Goal: Task Accomplishment & Management: Manage account settings

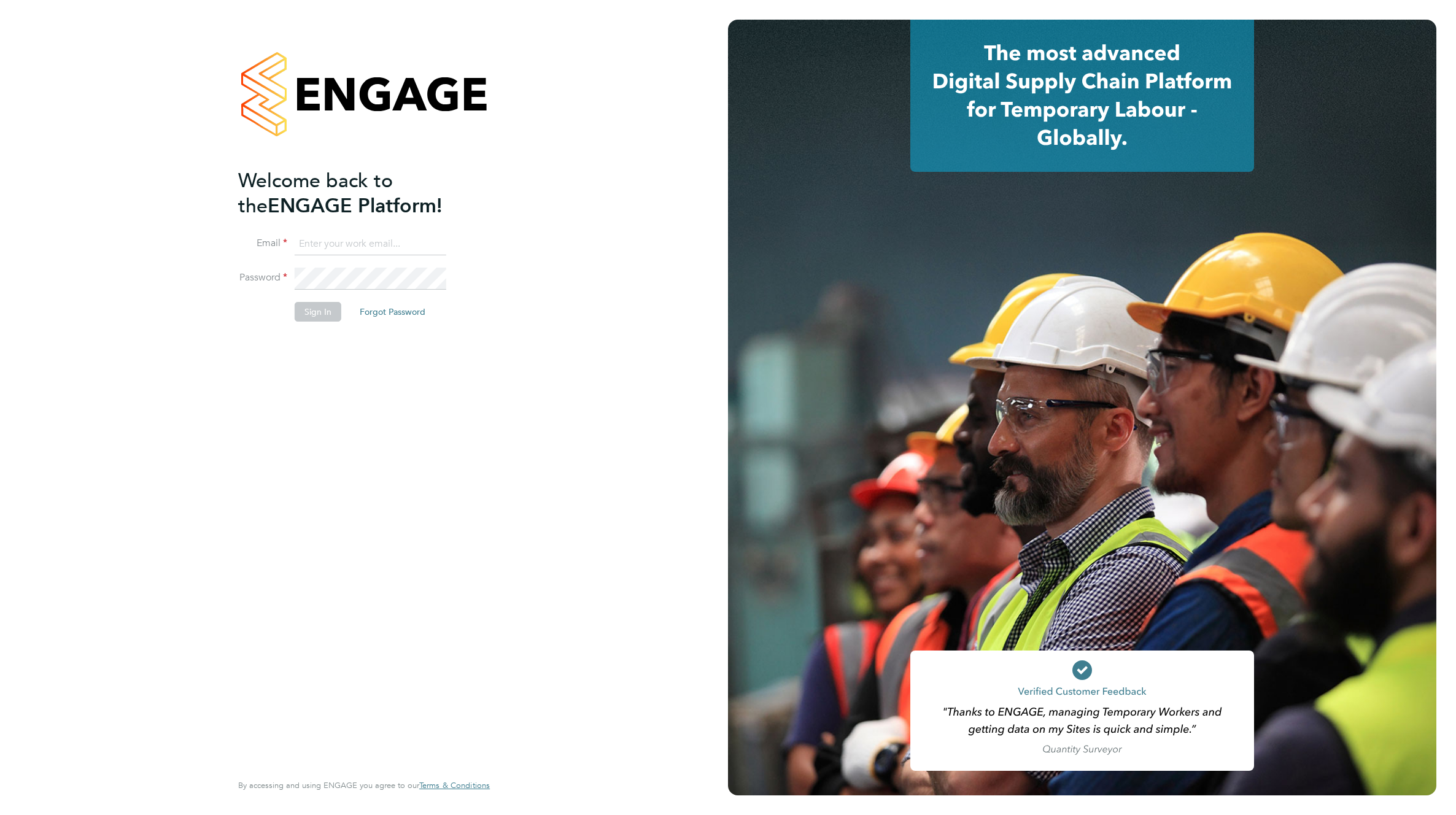
type input "support@engagelabs.io"
click at [303, 308] on button "Sign In" at bounding box center [318, 311] width 46 height 19
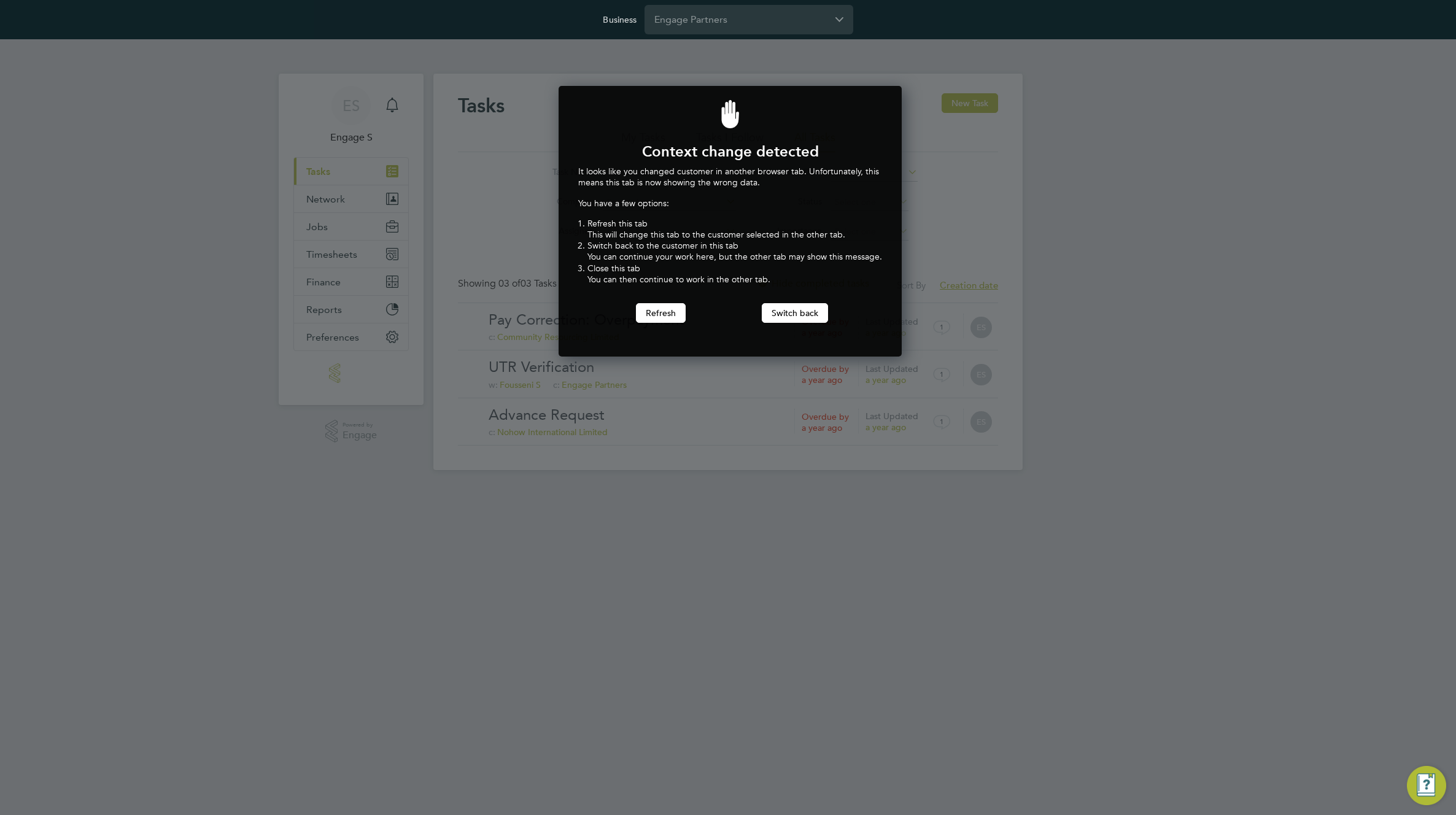
scroll to position [271, 339]
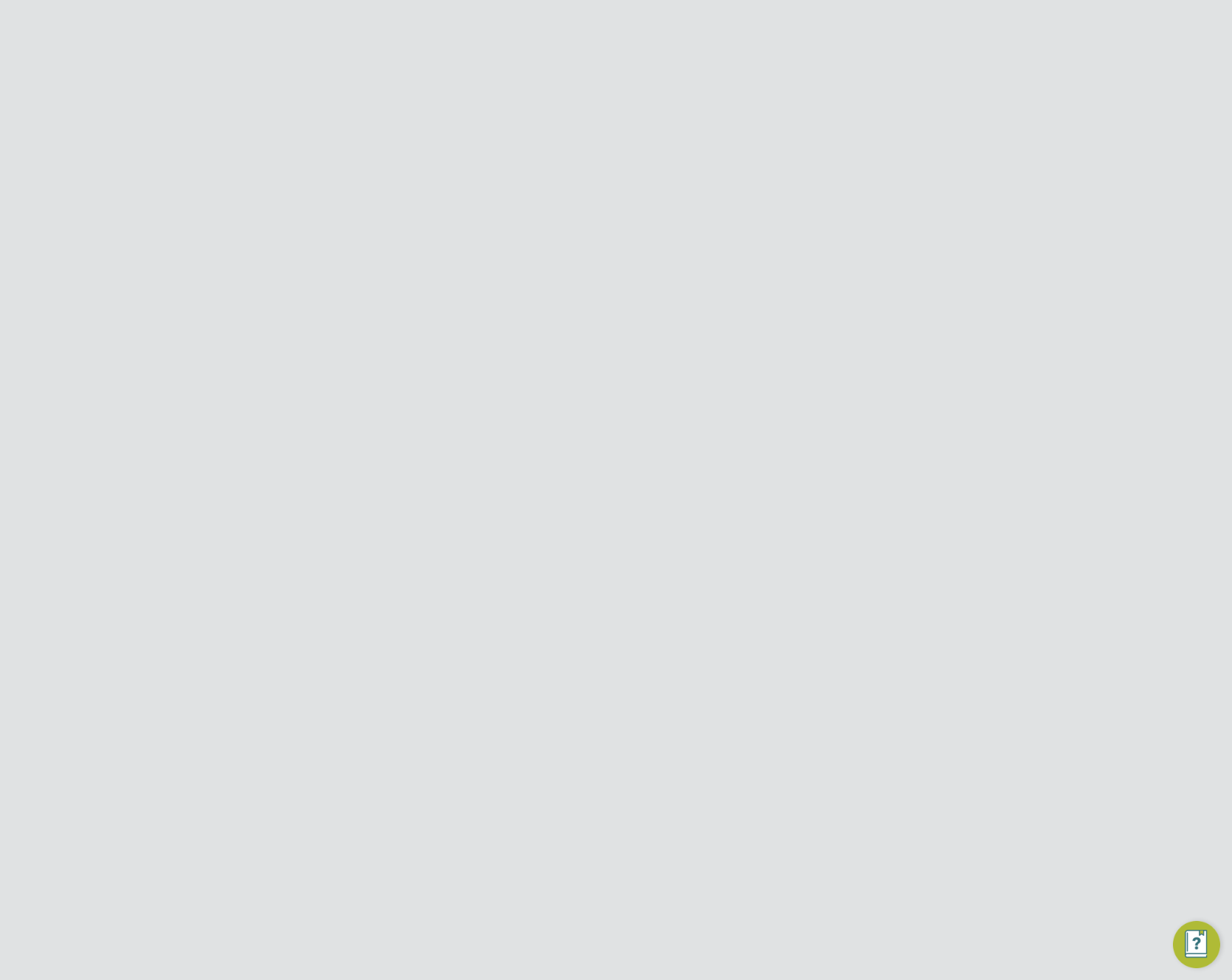
scroll to position [509, 495]
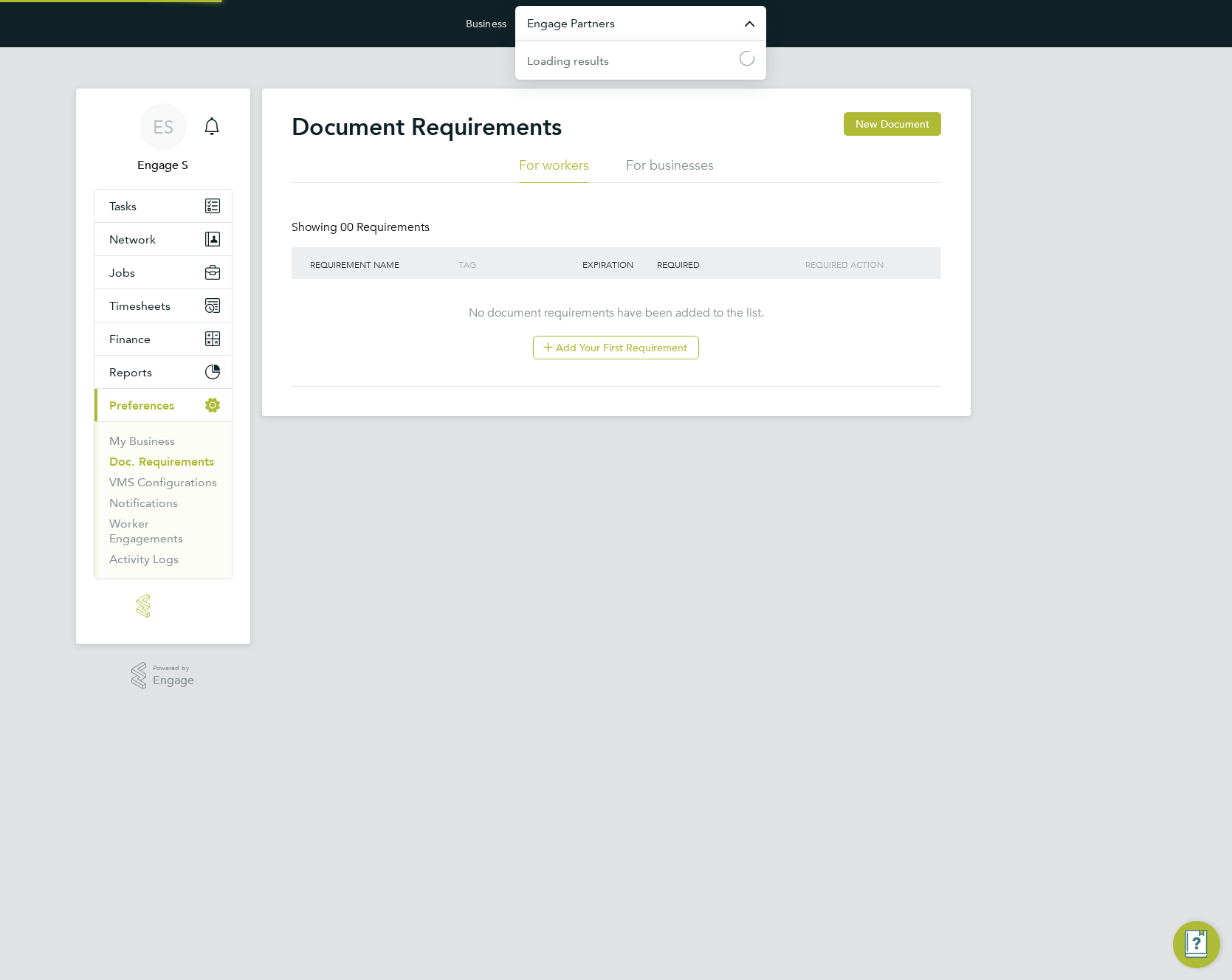
click at [687, 22] on input "Engage Partners" at bounding box center [640, 23] width 251 height 35
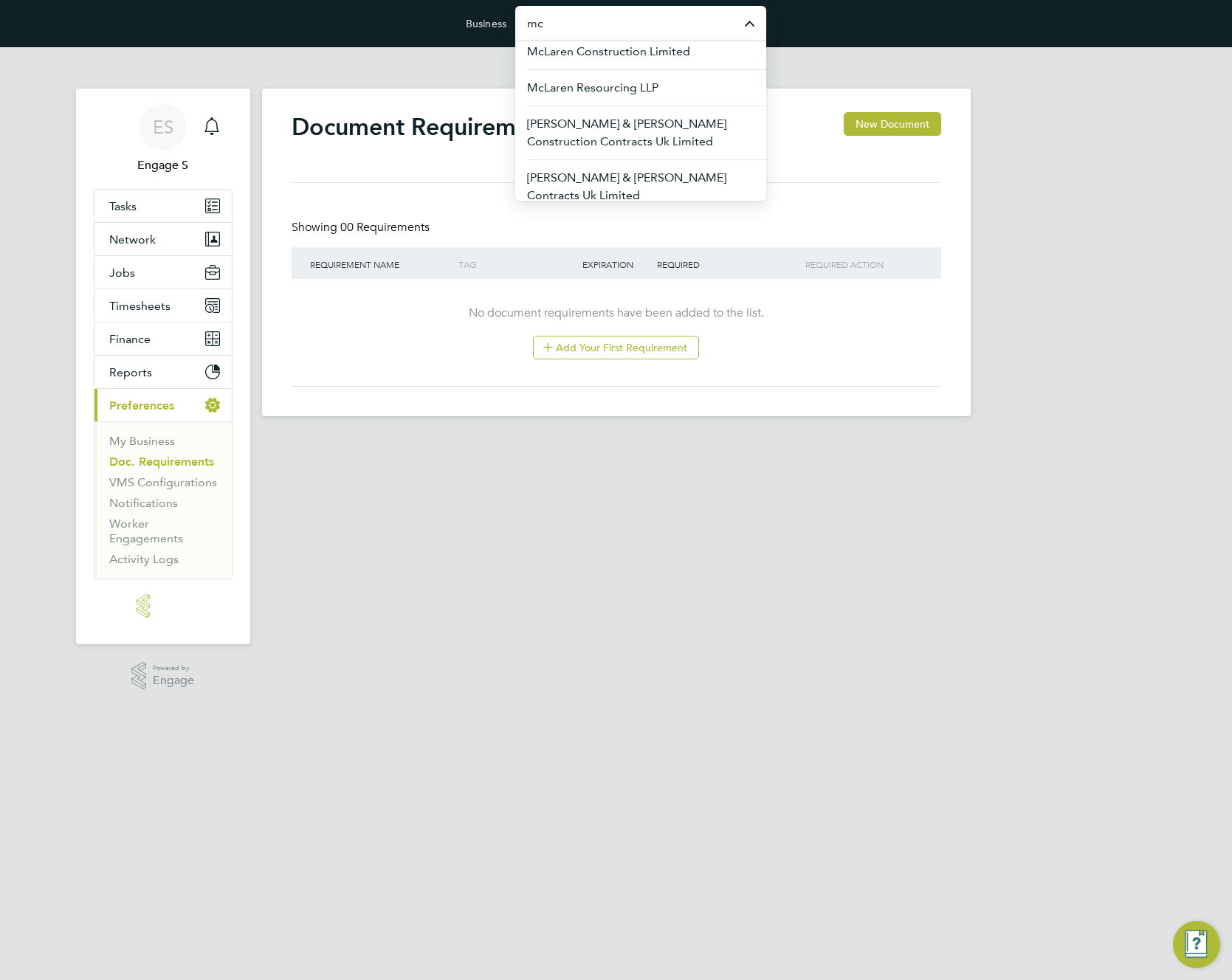
scroll to position [154, 0]
click at [644, 85] on span "McLaren Resourcing LLP" at bounding box center [592, 86] width 131 height 18
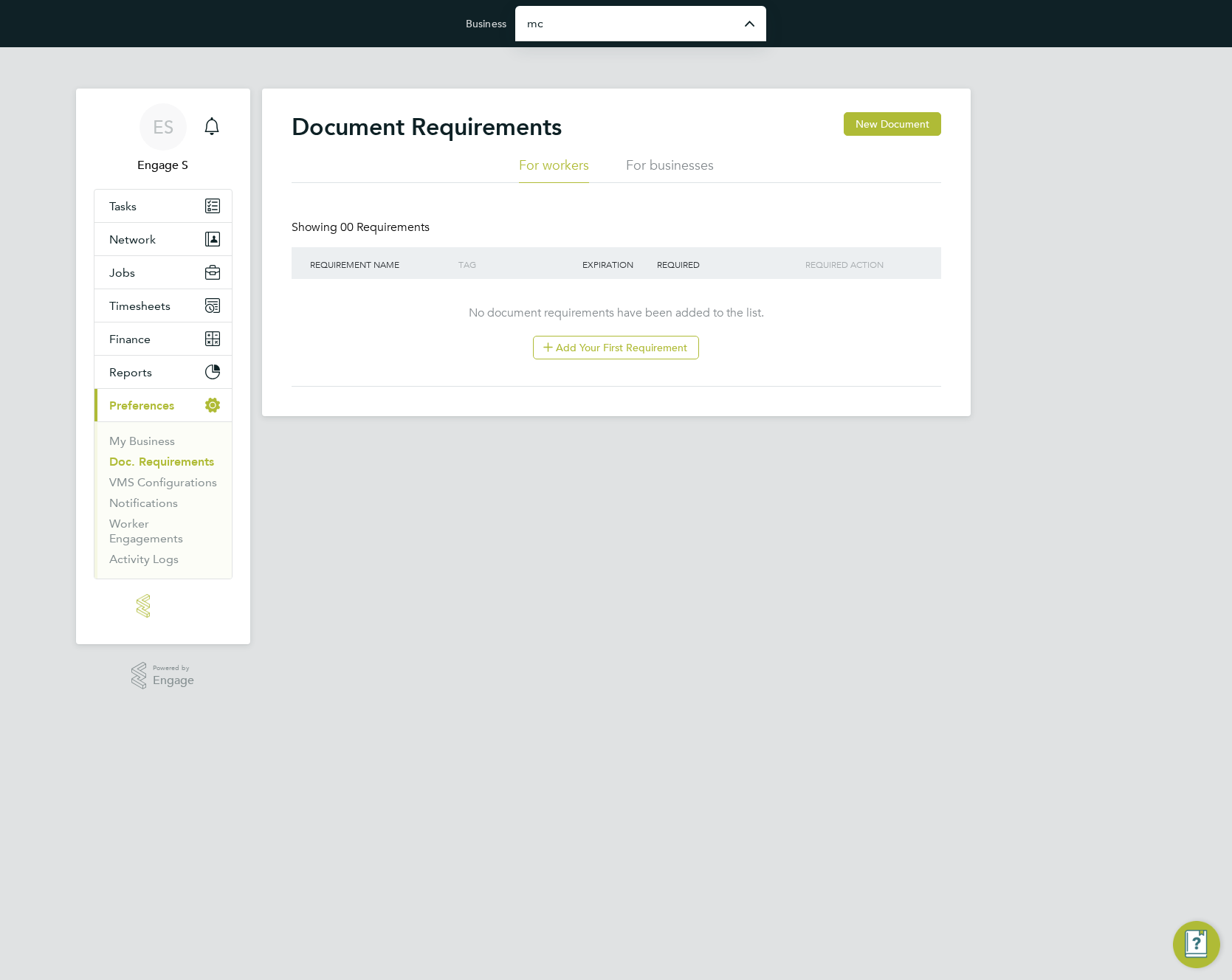
type input "McLaren Resourcing LLP"
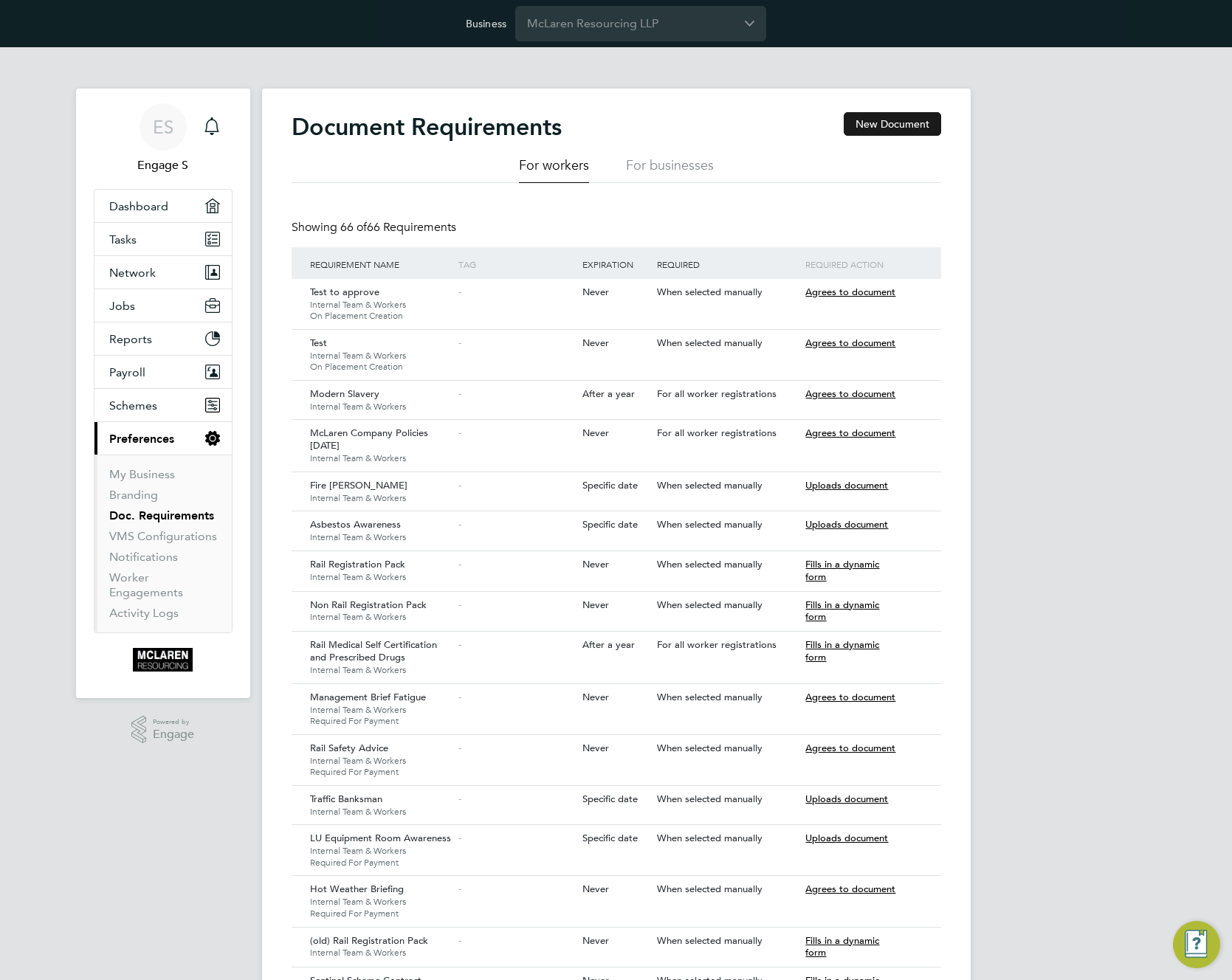
click at [862, 126] on button "New Document" at bounding box center [892, 124] width 98 height 23
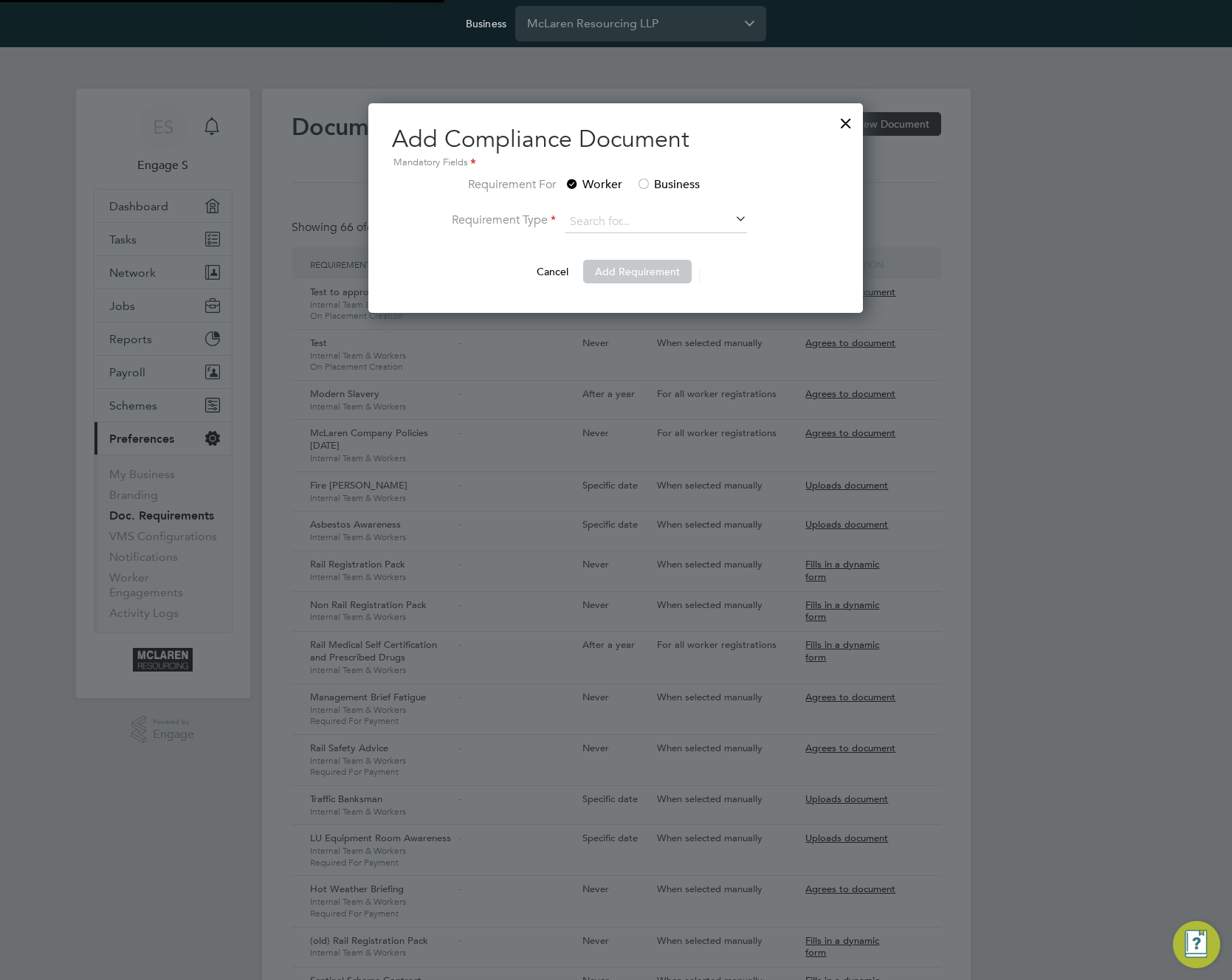
scroll to position [210, 495]
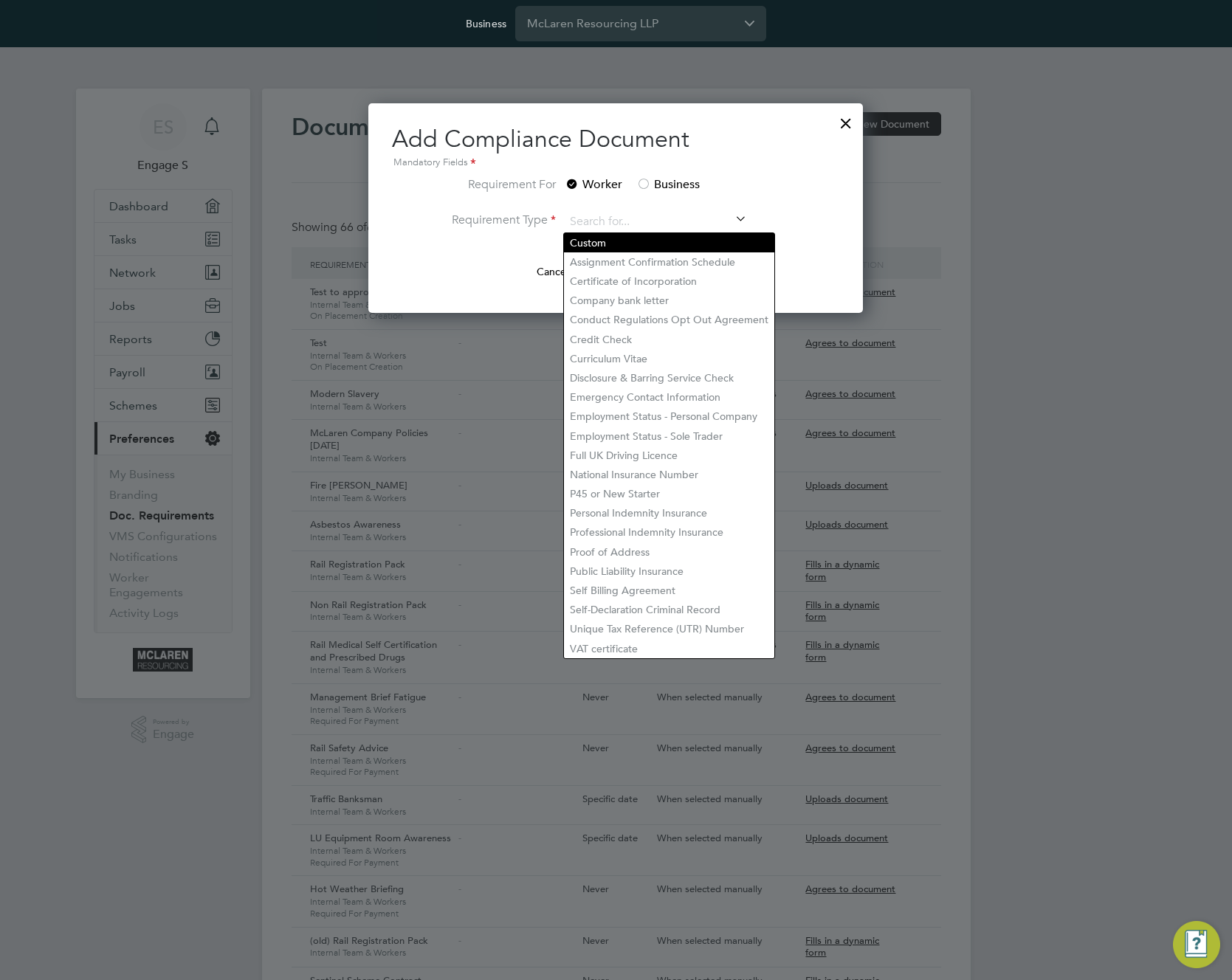
click at [625, 249] on li "Custom" at bounding box center [668, 243] width 210 height 19
type input "Custom"
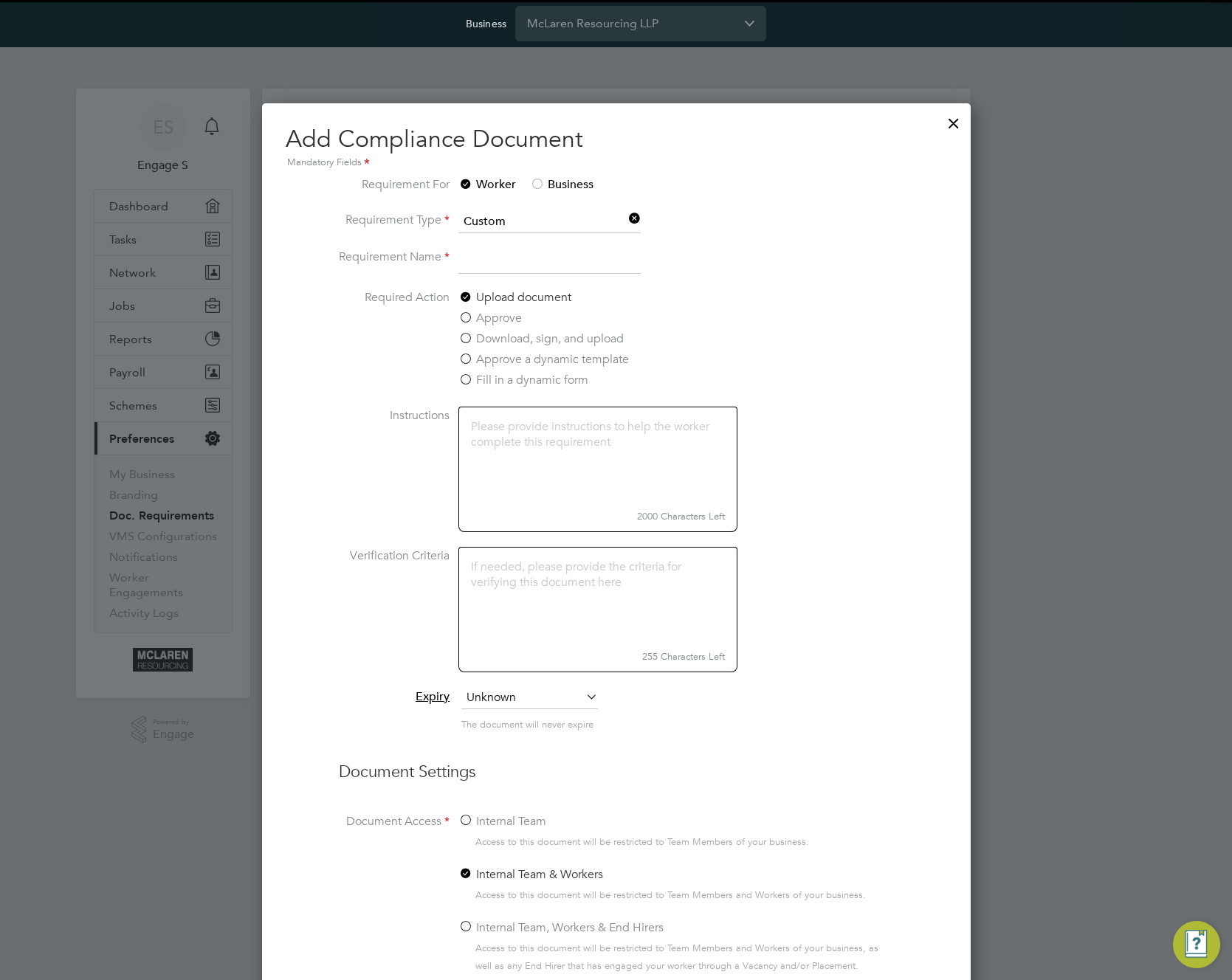
scroll to position [1259, 709]
click at [521, 274] on input at bounding box center [549, 261] width 182 height 26
type input "test"
click at [500, 389] on label "Fill in a dynamic form" at bounding box center [523, 380] width 130 height 18
click at [0, 0] on input "Fill in a dynamic form" at bounding box center [0, 0] width 0 height 0
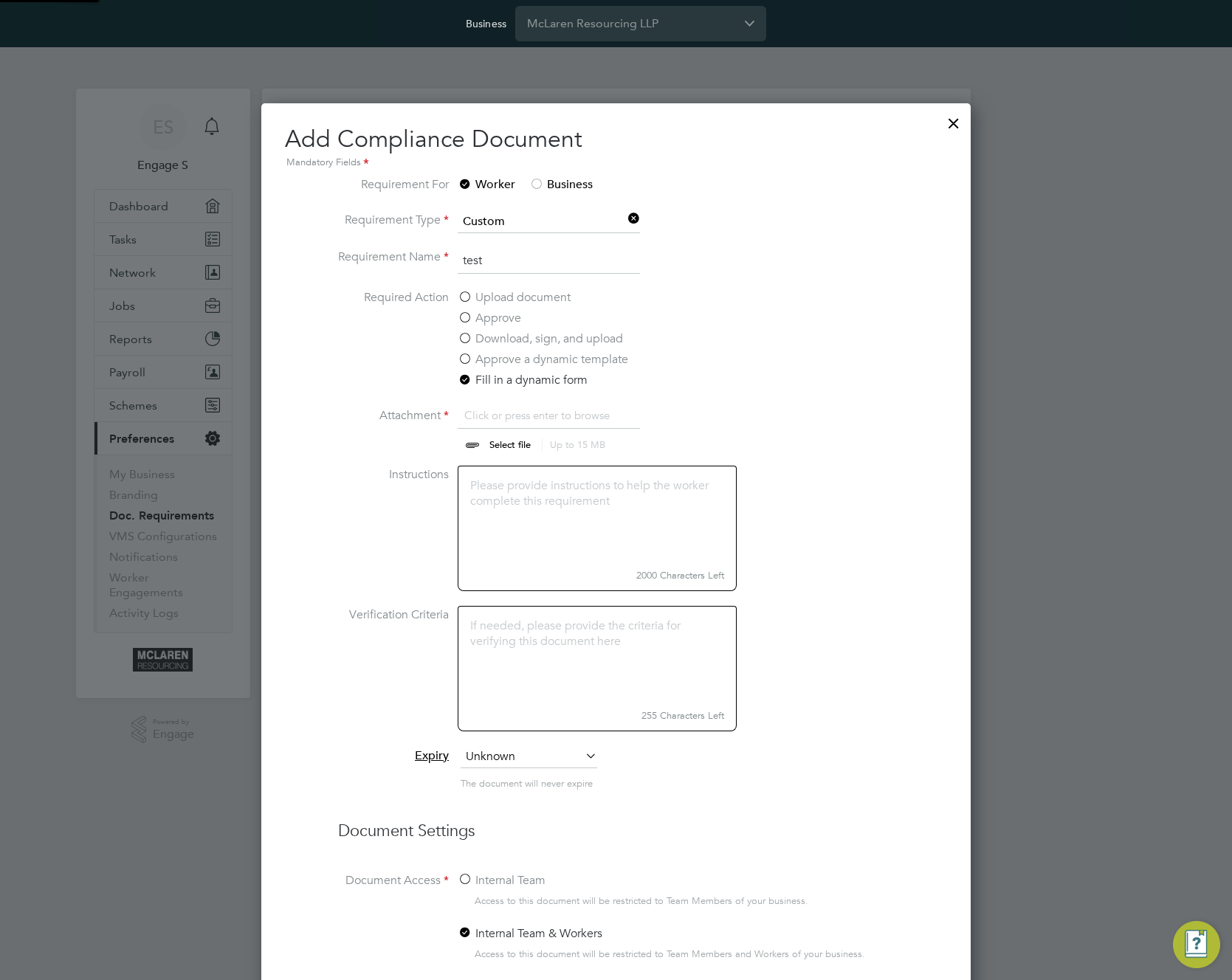
scroll to position [22, 183]
click at [523, 514] on textarea at bounding box center [597, 515] width 279 height 98
click at [543, 429] on input "file" at bounding box center [523, 428] width 232 height 44
click at [502, 451] on input "file" at bounding box center [523, 428] width 232 height 44
click at [562, 523] on textarea "To enrich screen reader interactions, please activate Accessibility in Grammarl…" at bounding box center [597, 515] width 279 height 98
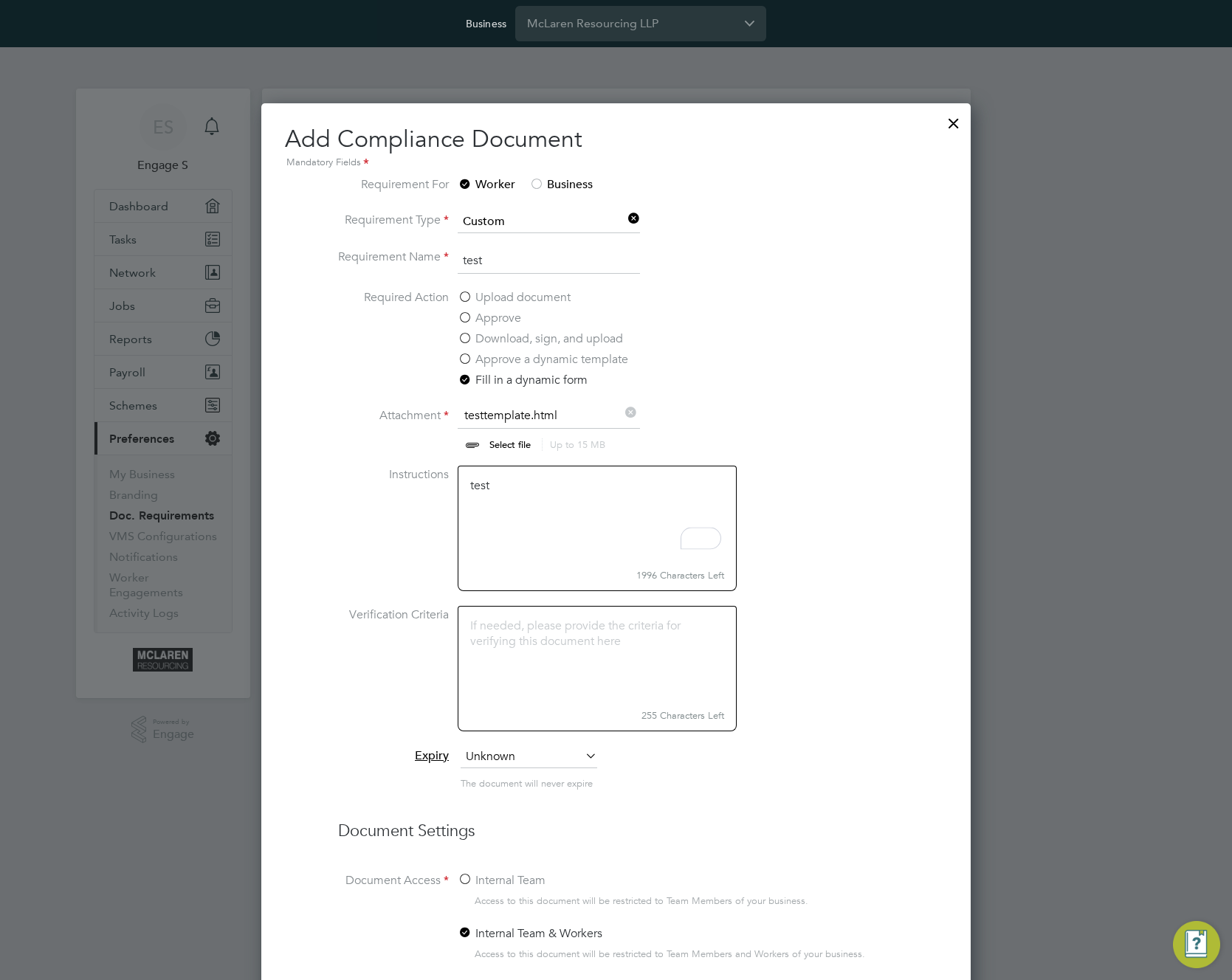
type textarea "test"
click at [556, 646] on textarea at bounding box center [597, 654] width 279 height 98
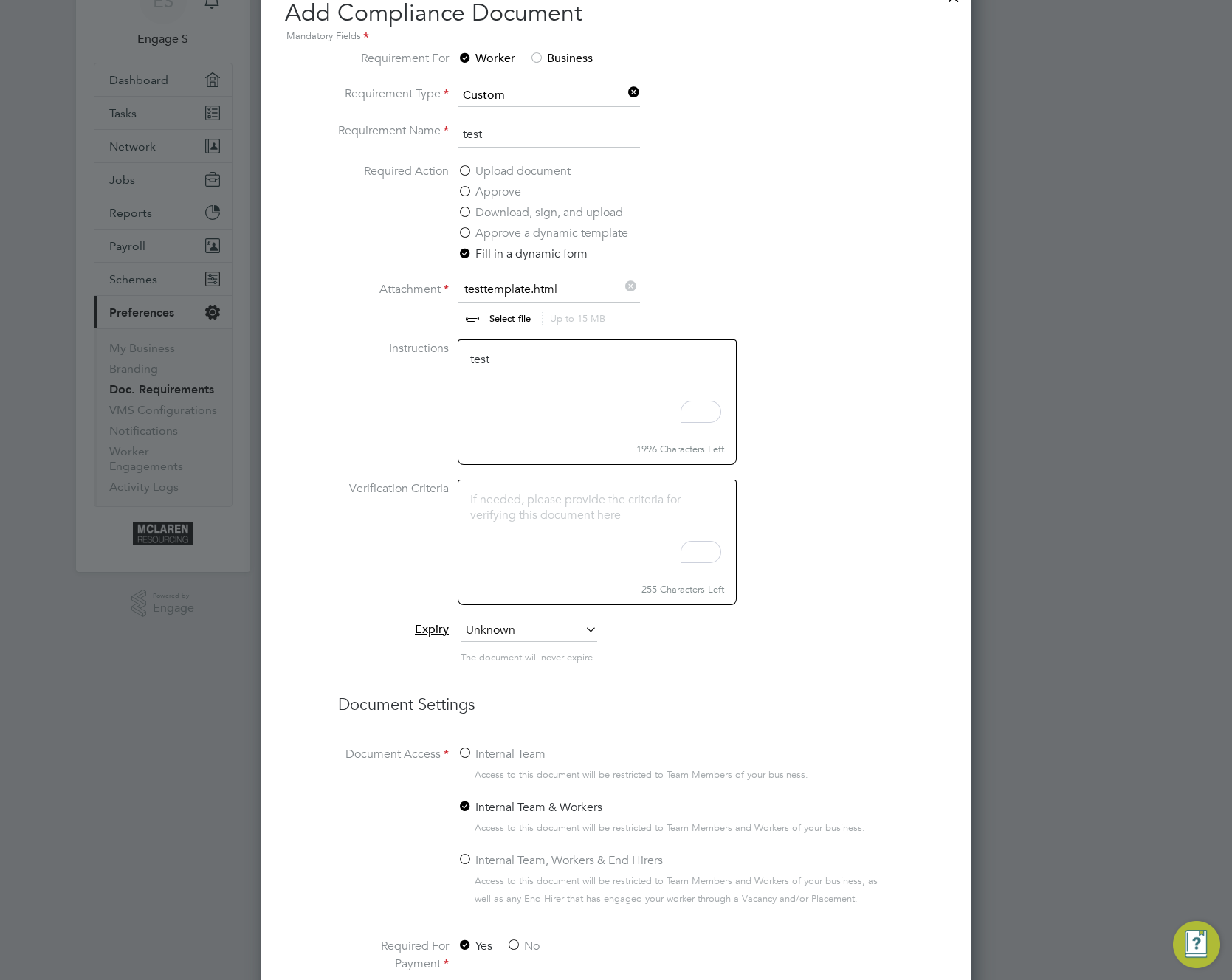
scroll to position [467, 0]
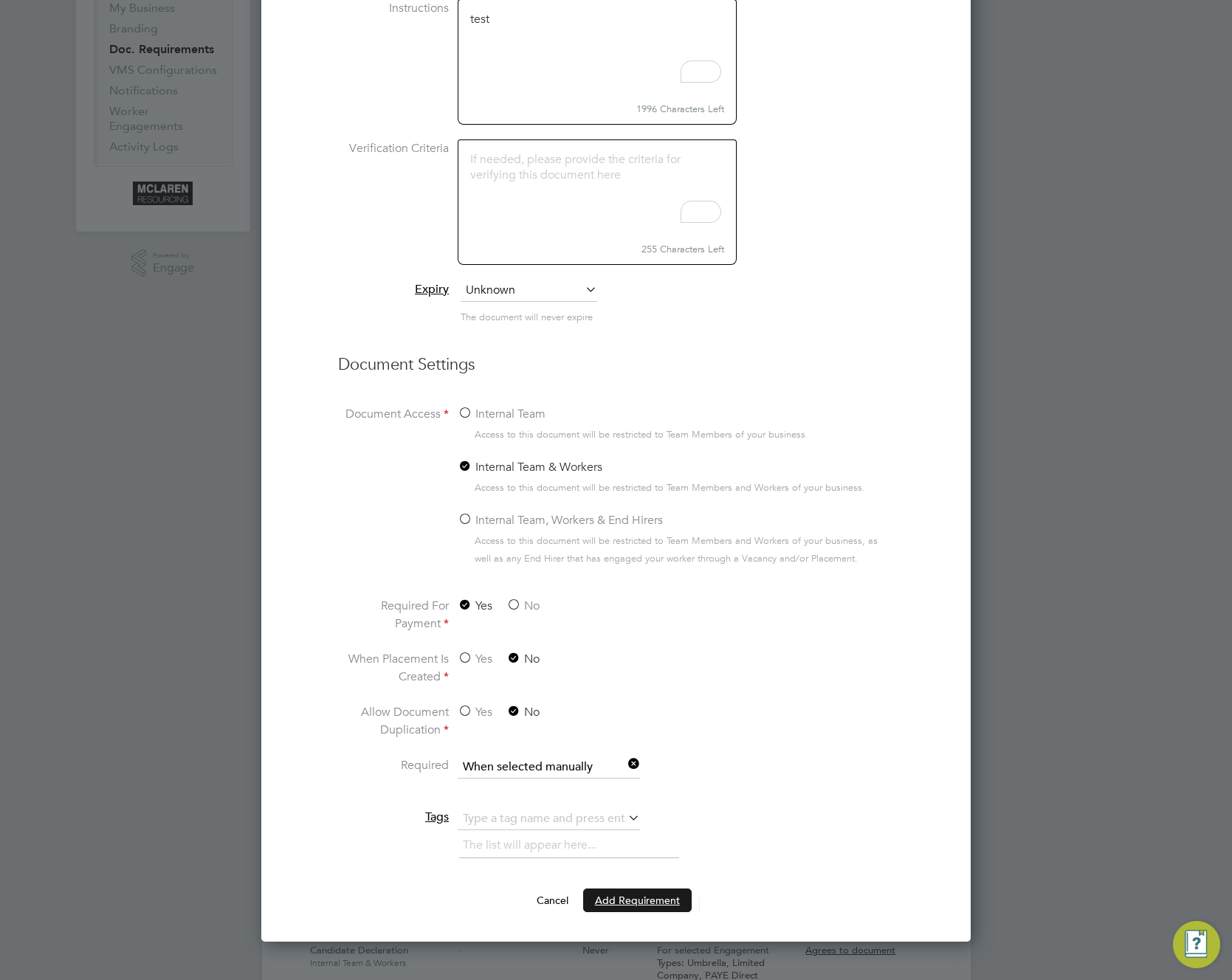
click at [649, 909] on button "Add Requirement" at bounding box center [637, 900] width 109 height 23
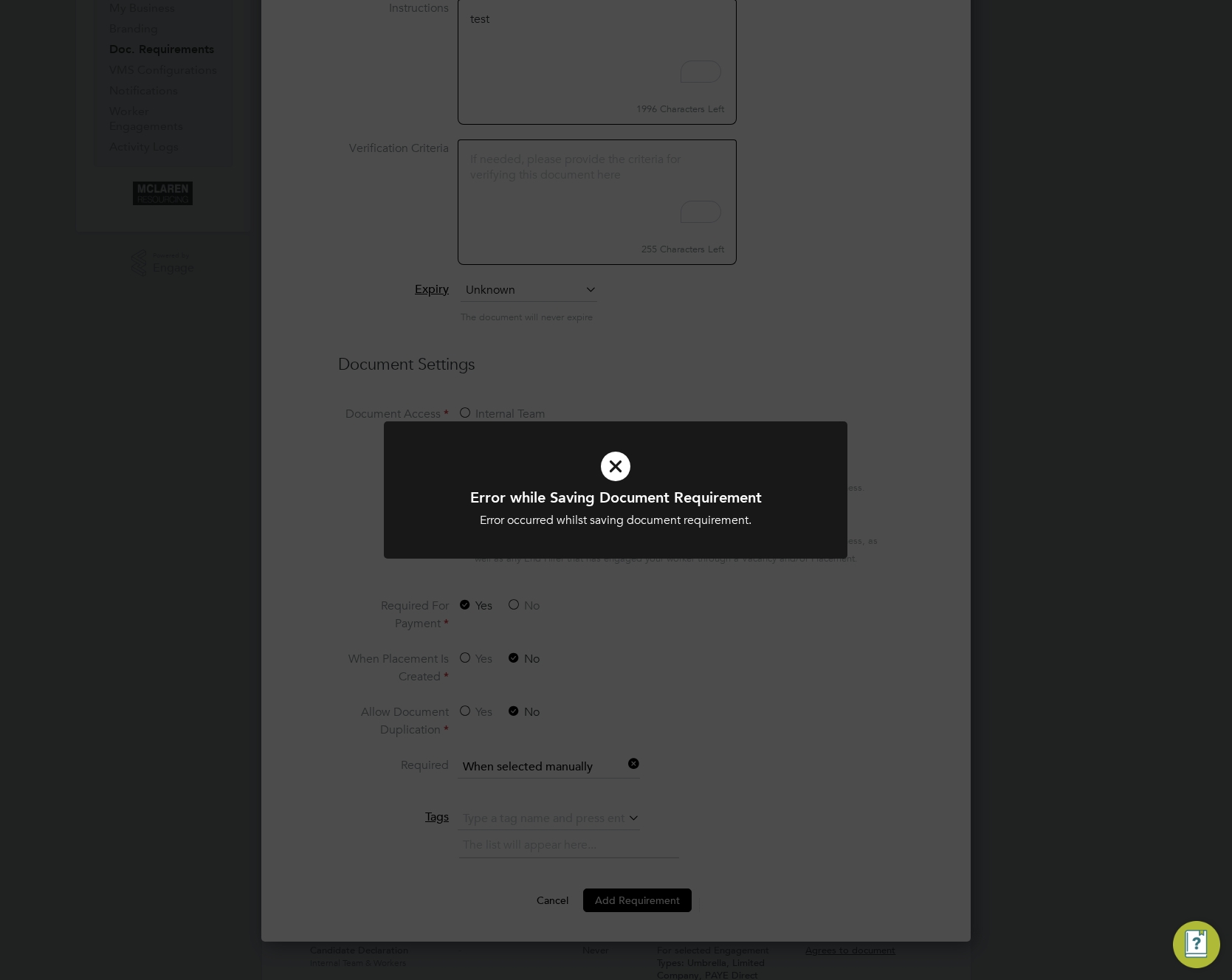
click at [746, 699] on div "Error while Saving Document Requirement Error occurred whilst saving document r…" at bounding box center [616, 490] width 1232 height 980
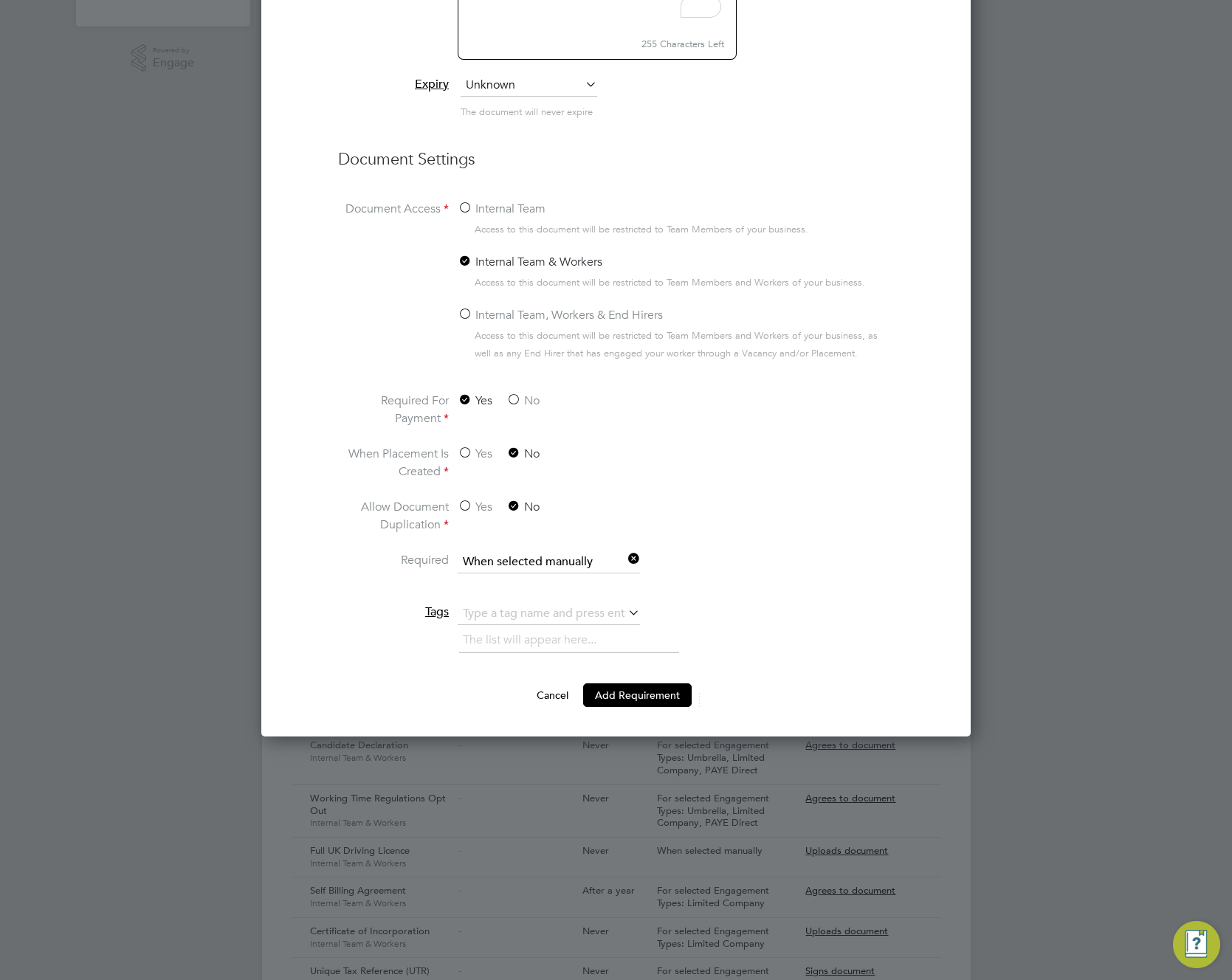
scroll to position [419, 0]
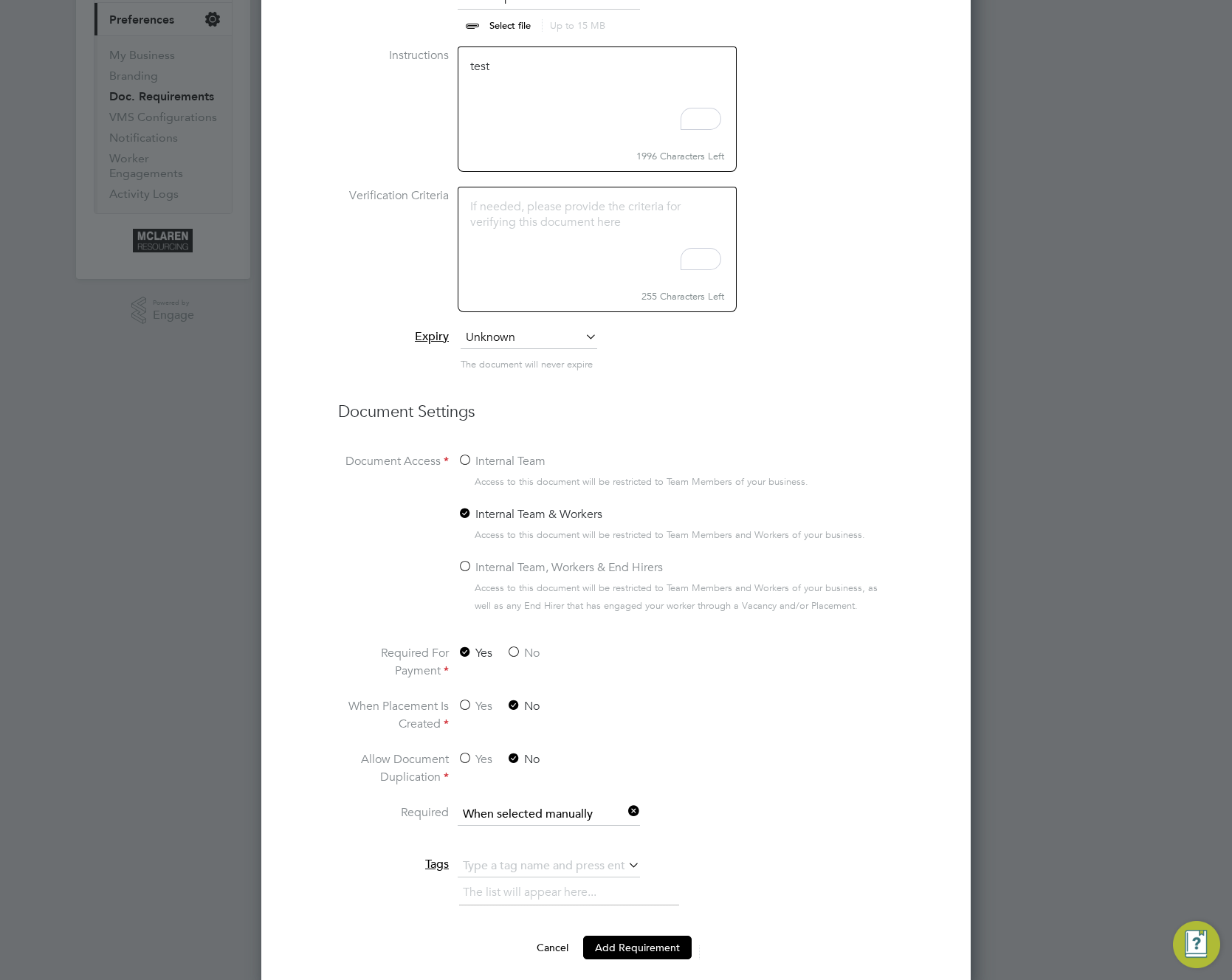
click at [464, 470] on label "Internal Team" at bounding box center [501, 461] width 88 height 18
click at [0, 0] on input "Internal Team" at bounding box center [0, 0] width 0 height 0
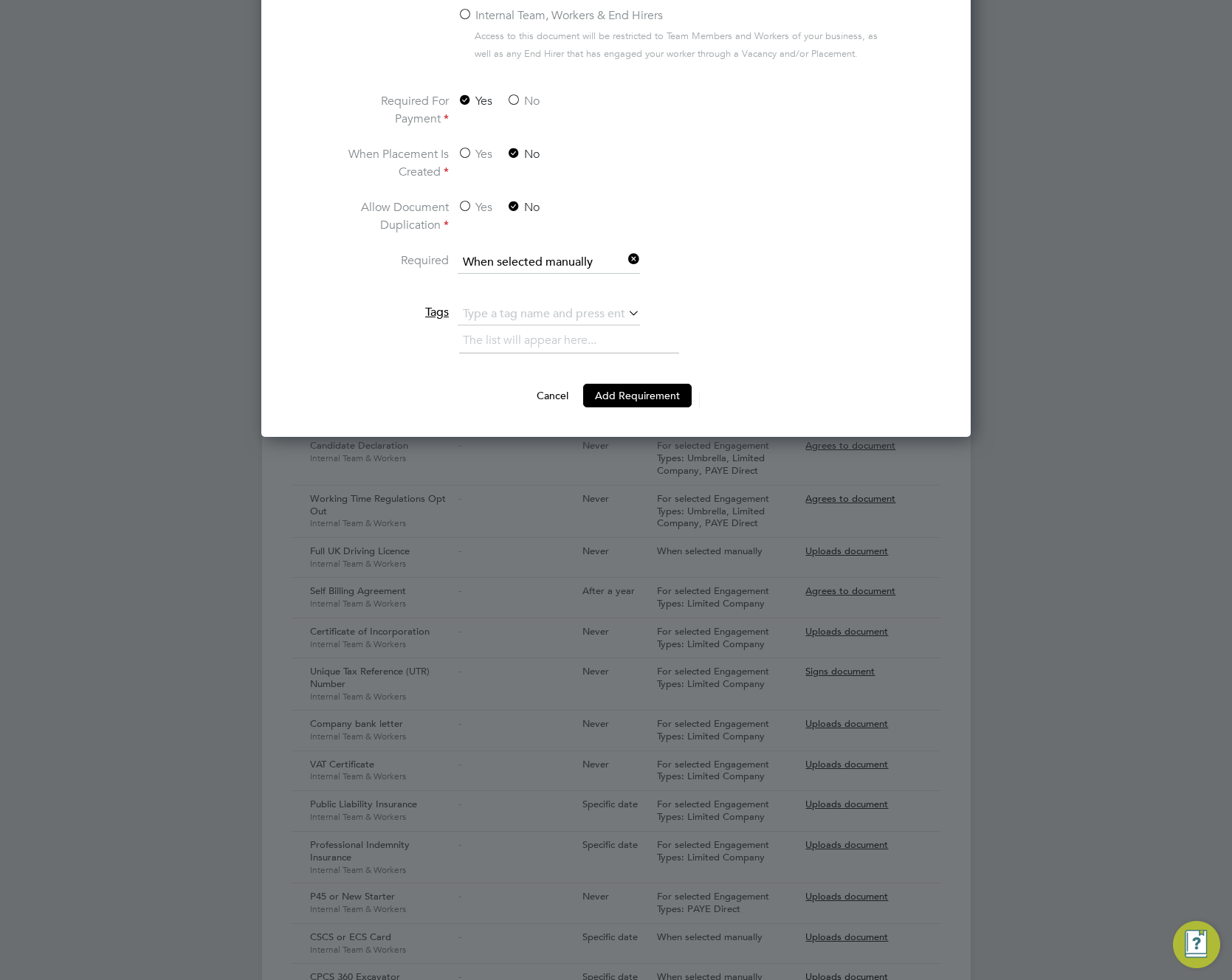
scroll to position [980, 0]
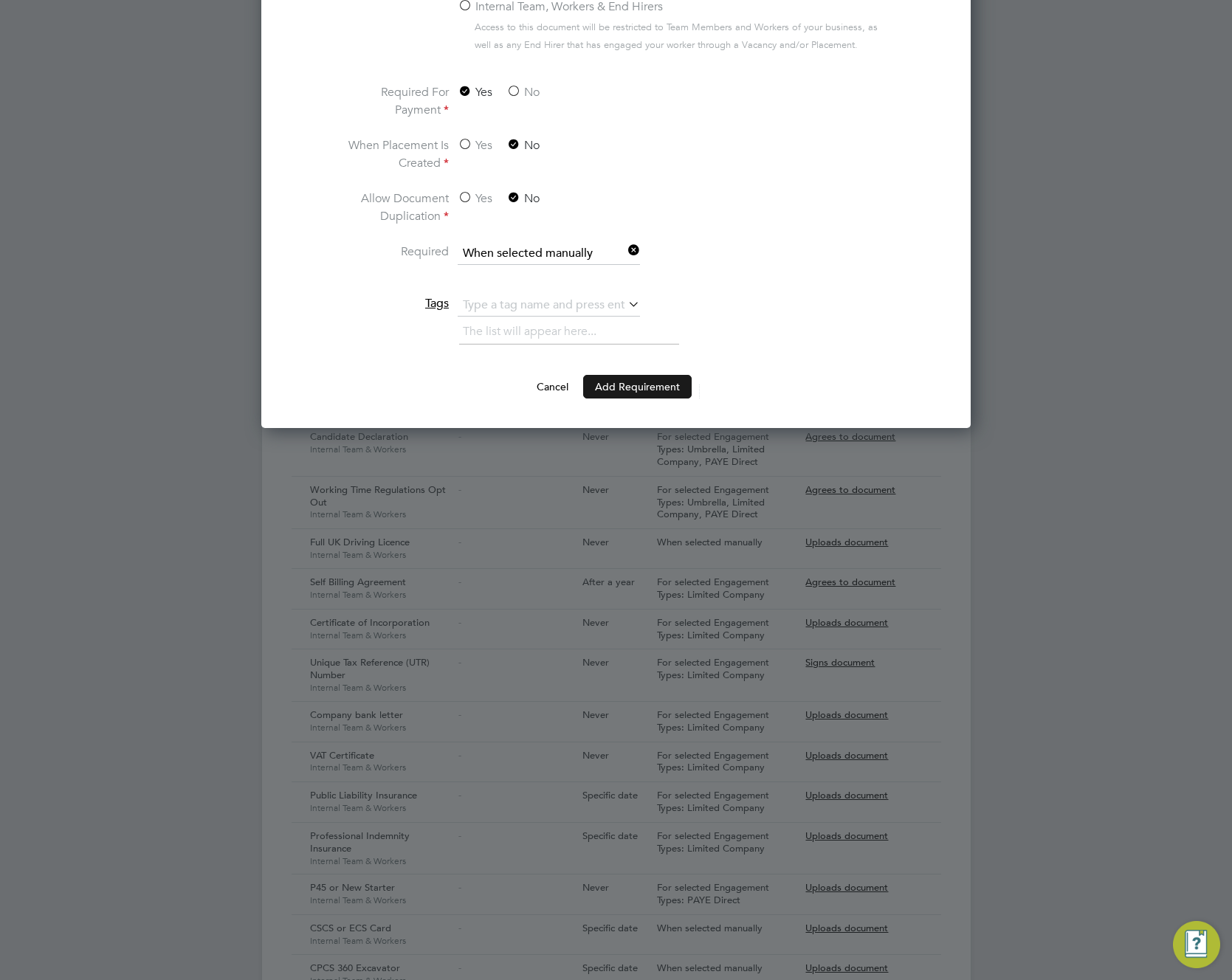
click at [620, 399] on button "Add Requirement" at bounding box center [637, 387] width 109 height 23
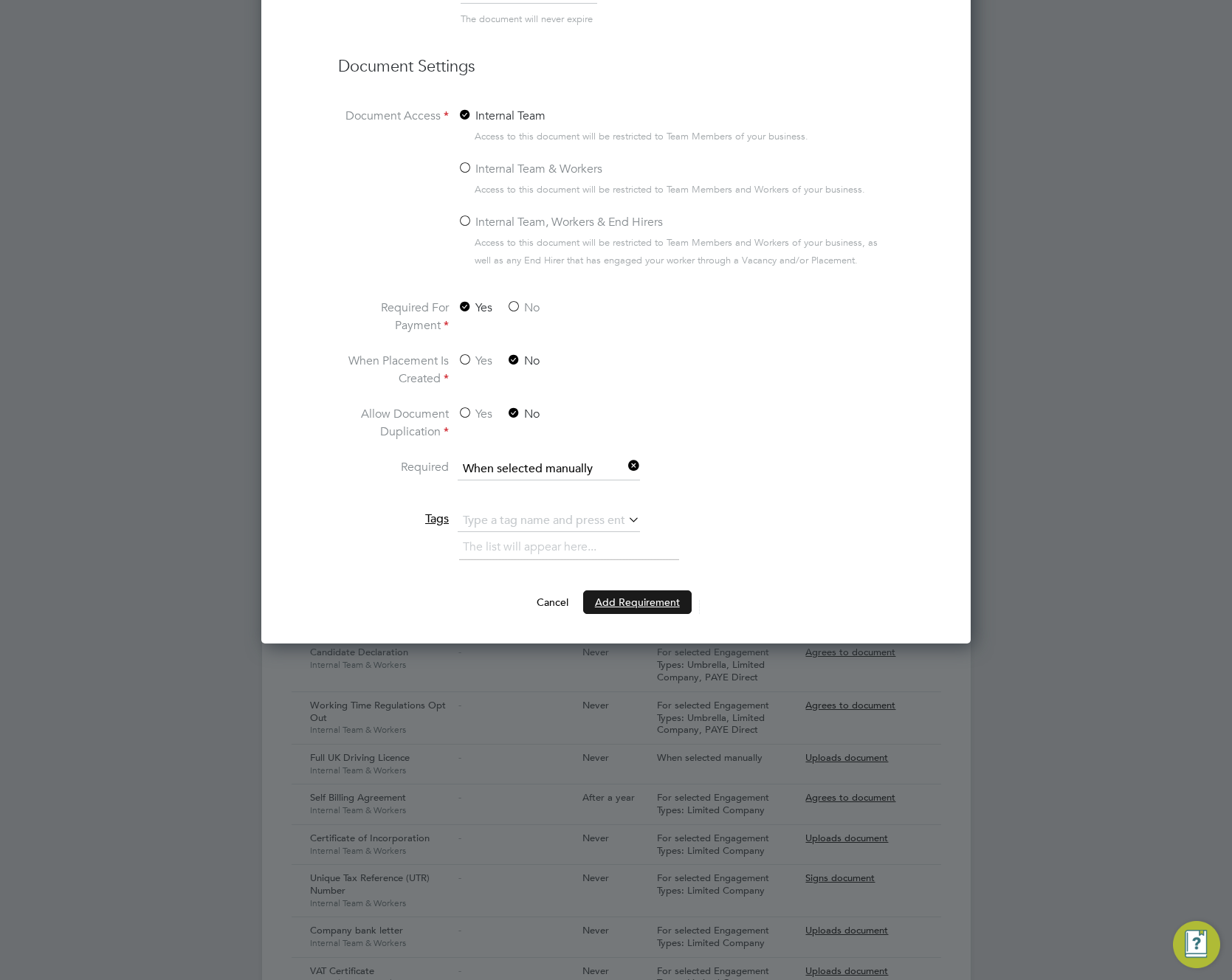
click at [618, 611] on button "Add Requirement" at bounding box center [637, 602] width 109 height 23
click at [538, 614] on button "Cancel" at bounding box center [552, 602] width 55 height 23
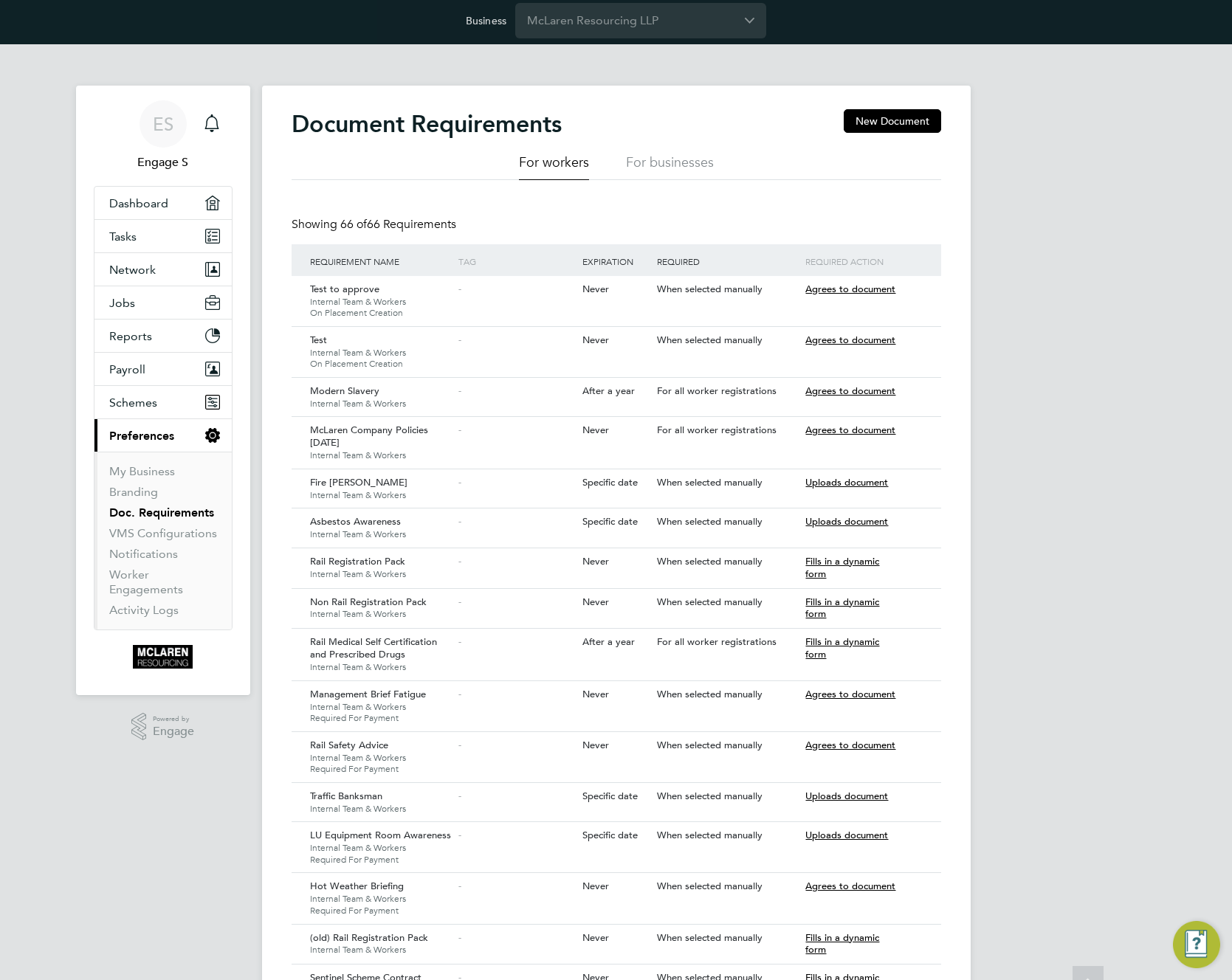
scroll to position [0, 0]
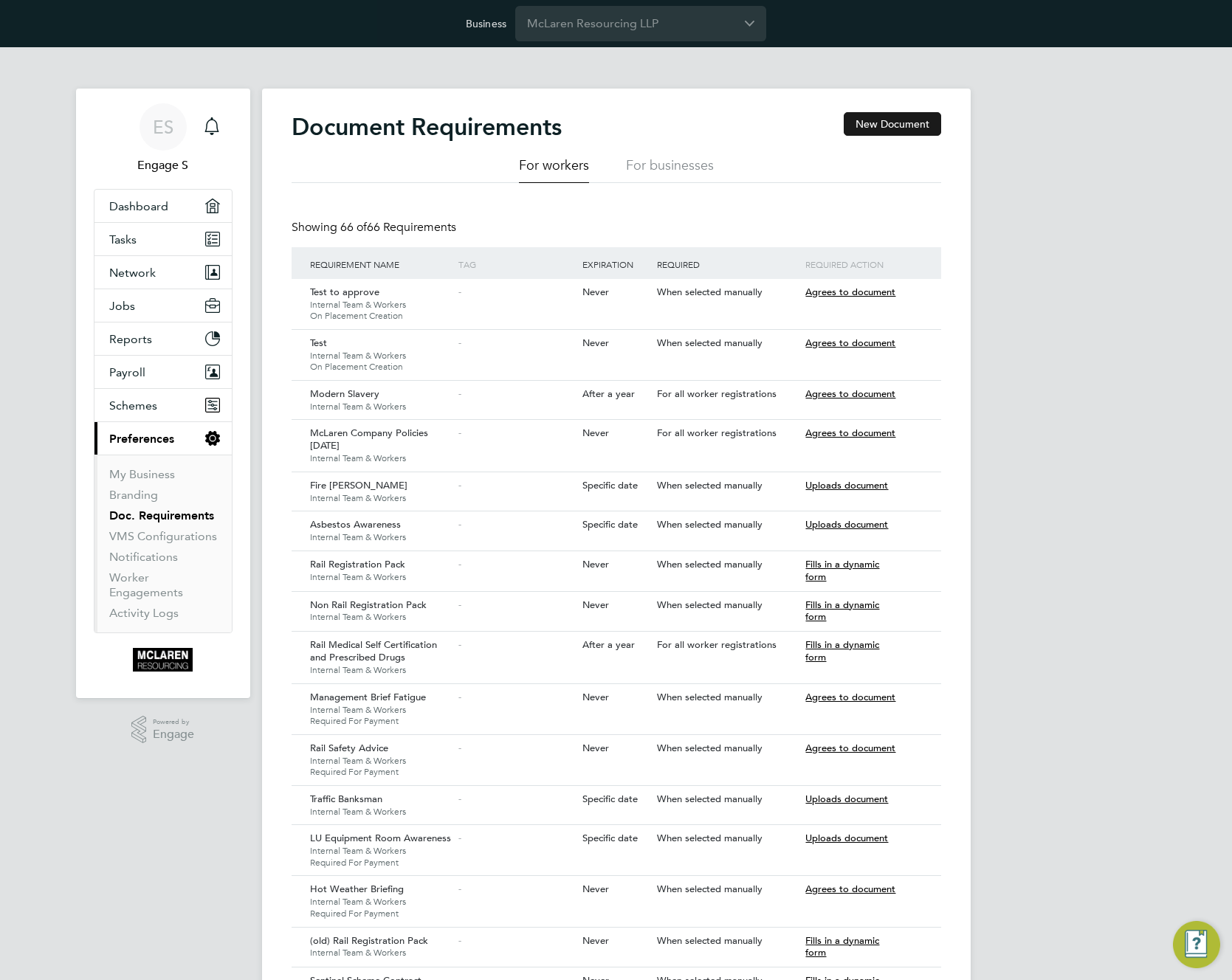
click at [885, 127] on button "New Document" at bounding box center [892, 124] width 98 height 23
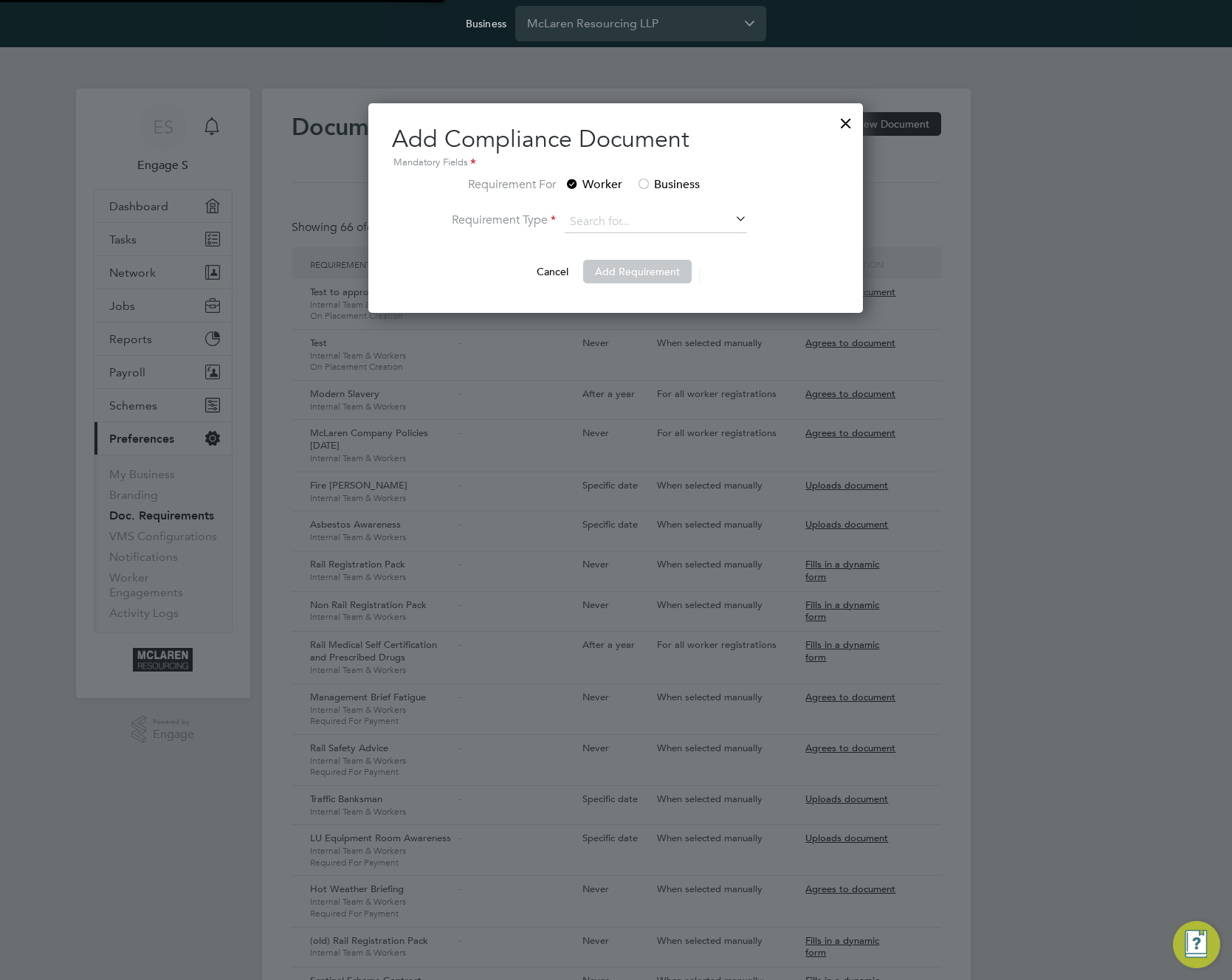
scroll to position [210, 495]
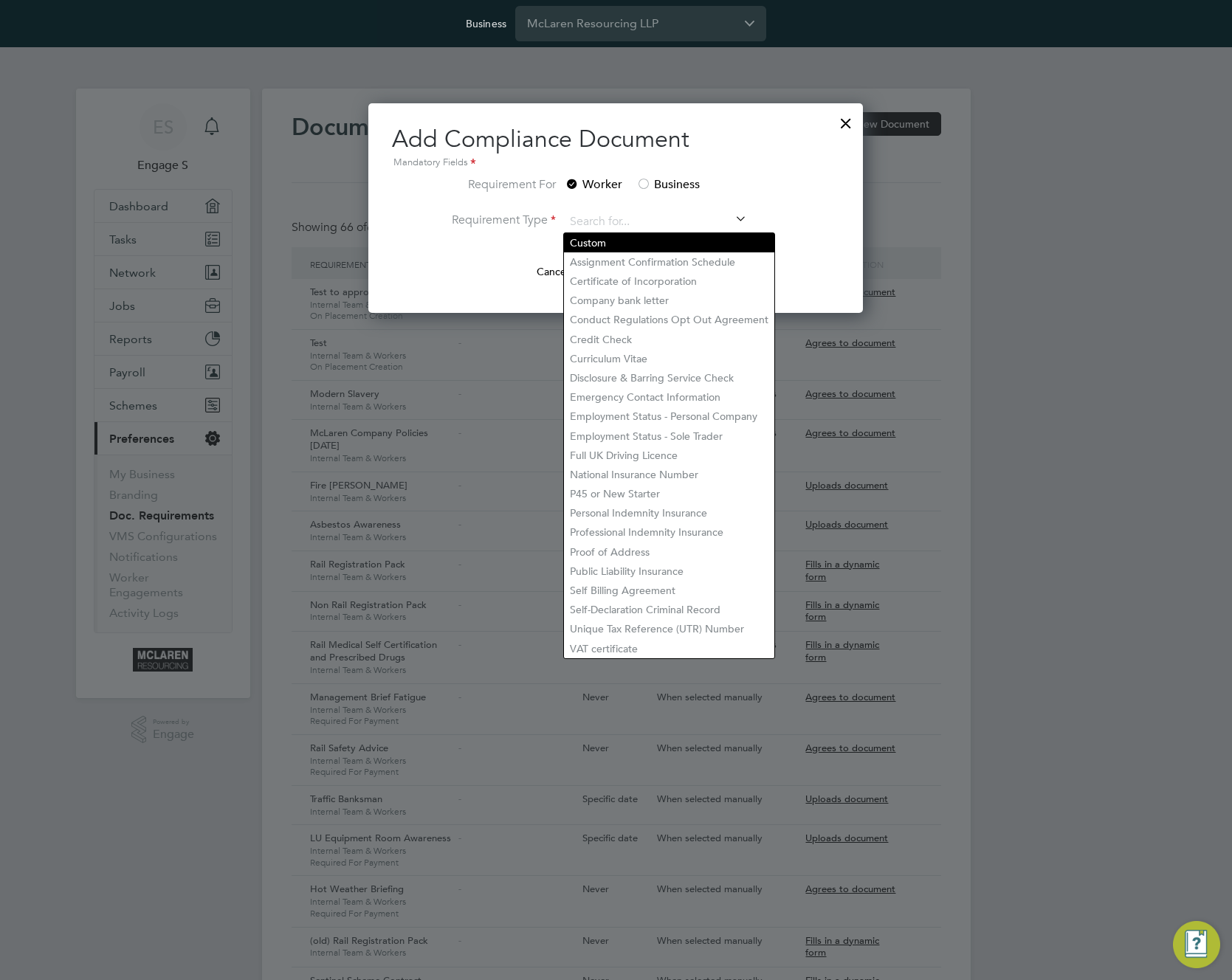
click at [644, 243] on li "Custom" at bounding box center [668, 243] width 210 height 19
type input "Custom"
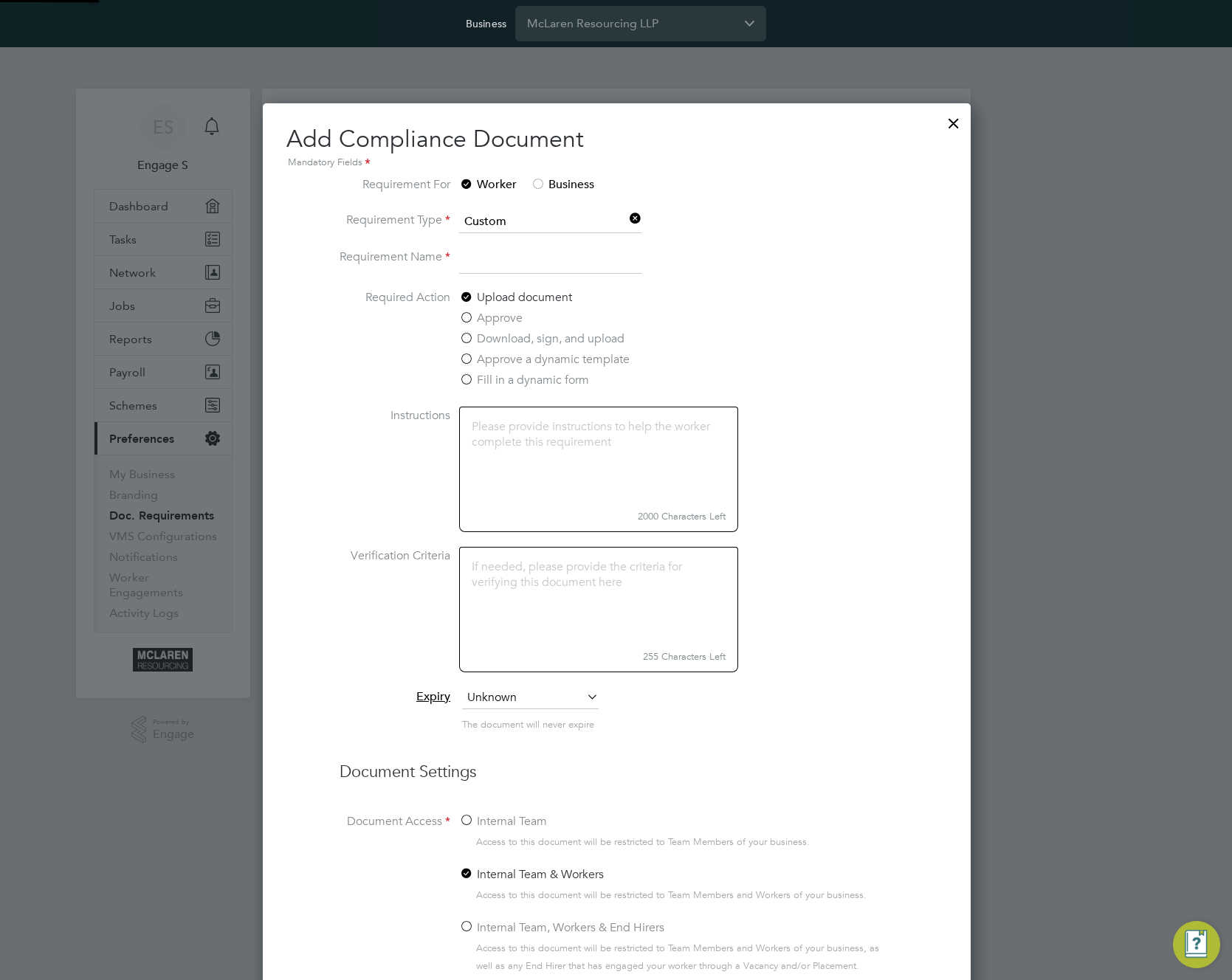
scroll to position [1259, 709]
click at [577, 274] on input at bounding box center [548, 261] width 182 height 26
click at [472, 264] on input "tet 12" at bounding box center [548, 261] width 182 height 26
type input "test 12"
click at [515, 368] on label "Approve a dynamic template" at bounding box center [543, 359] width 171 height 18
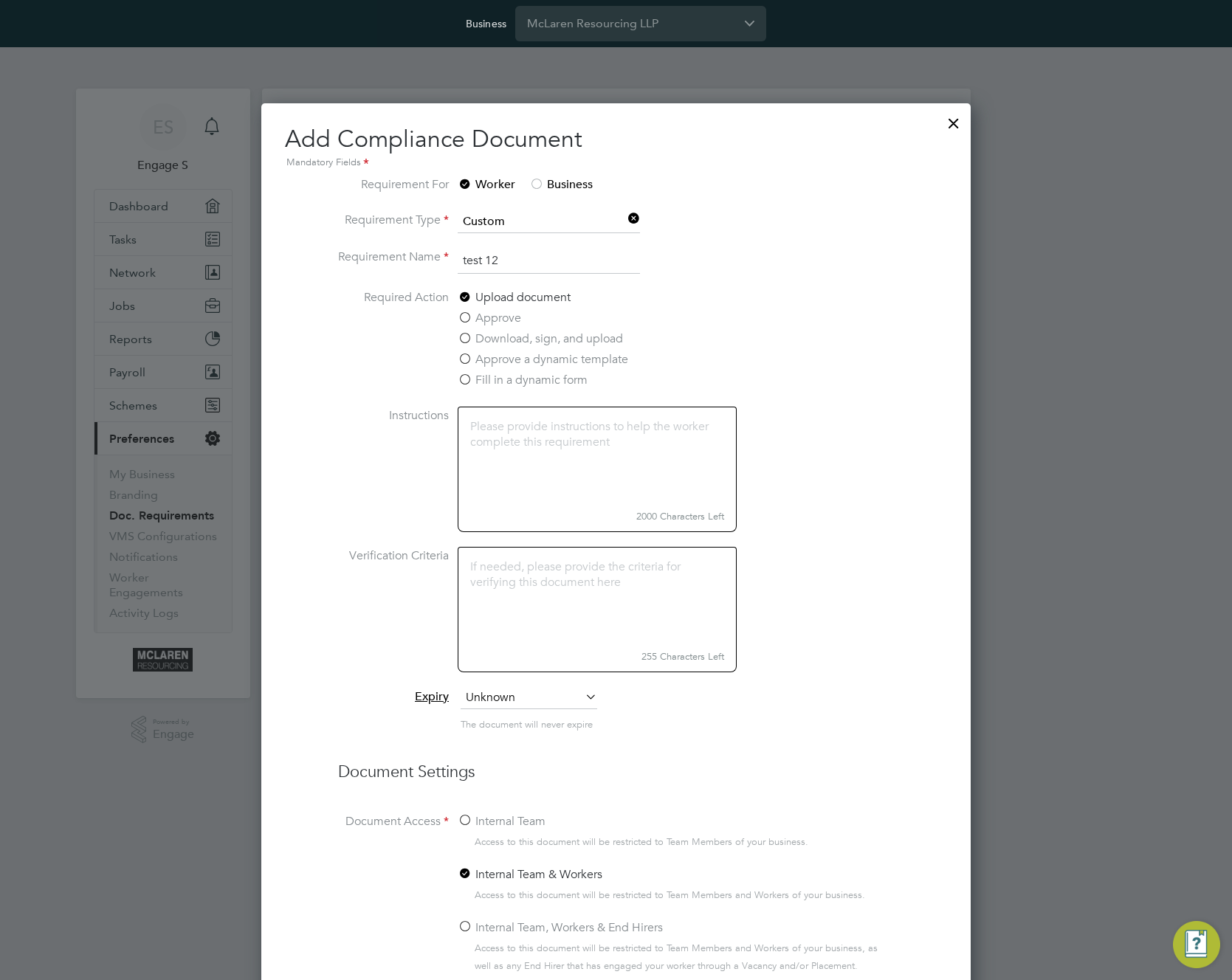
click at [0, 0] on input "Approve a dynamic template" at bounding box center [0, 0] width 0 height 0
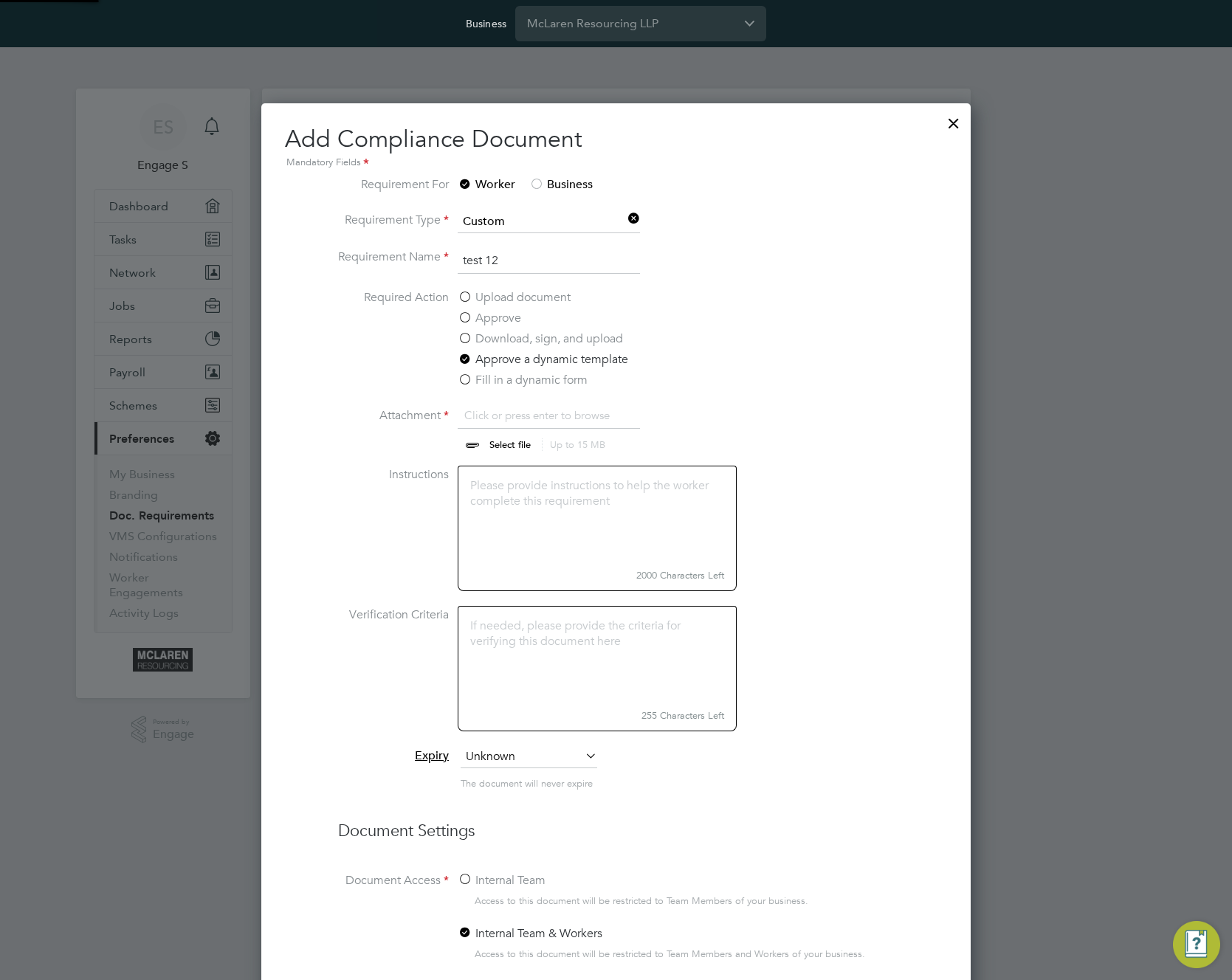
scroll to position [22, 183]
click at [485, 389] on label "Fill in a dynamic form" at bounding box center [523, 380] width 130 height 18
click at [0, 0] on input "Fill in a dynamic form" at bounding box center [0, 0] width 0 height 0
click at [588, 489] on textarea at bounding box center [597, 515] width 279 height 98
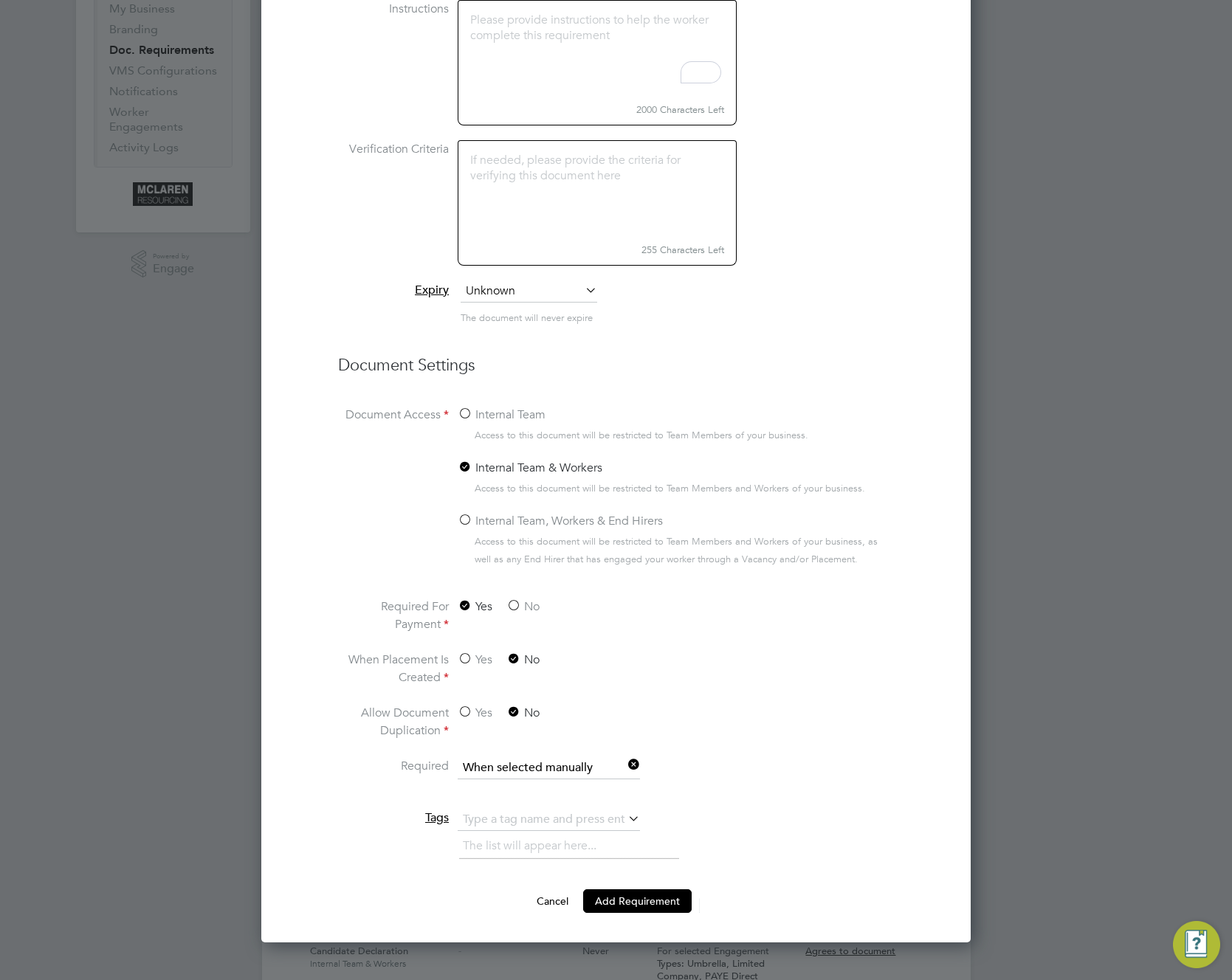
click at [475, 529] on label "Internal Team, Workers & End Hirers" at bounding box center [560, 521] width 205 height 18
click at [0, 0] on input "Internal Team, Workers & End Hirers" at bounding box center [0, 0] width 0 height 0
click at [464, 668] on label "Yes" at bounding box center [475, 660] width 35 height 18
click at [0, 0] on input "Yes" at bounding box center [0, 0] width 0 height 0
click at [470, 721] on label "Yes" at bounding box center [475, 713] width 35 height 18
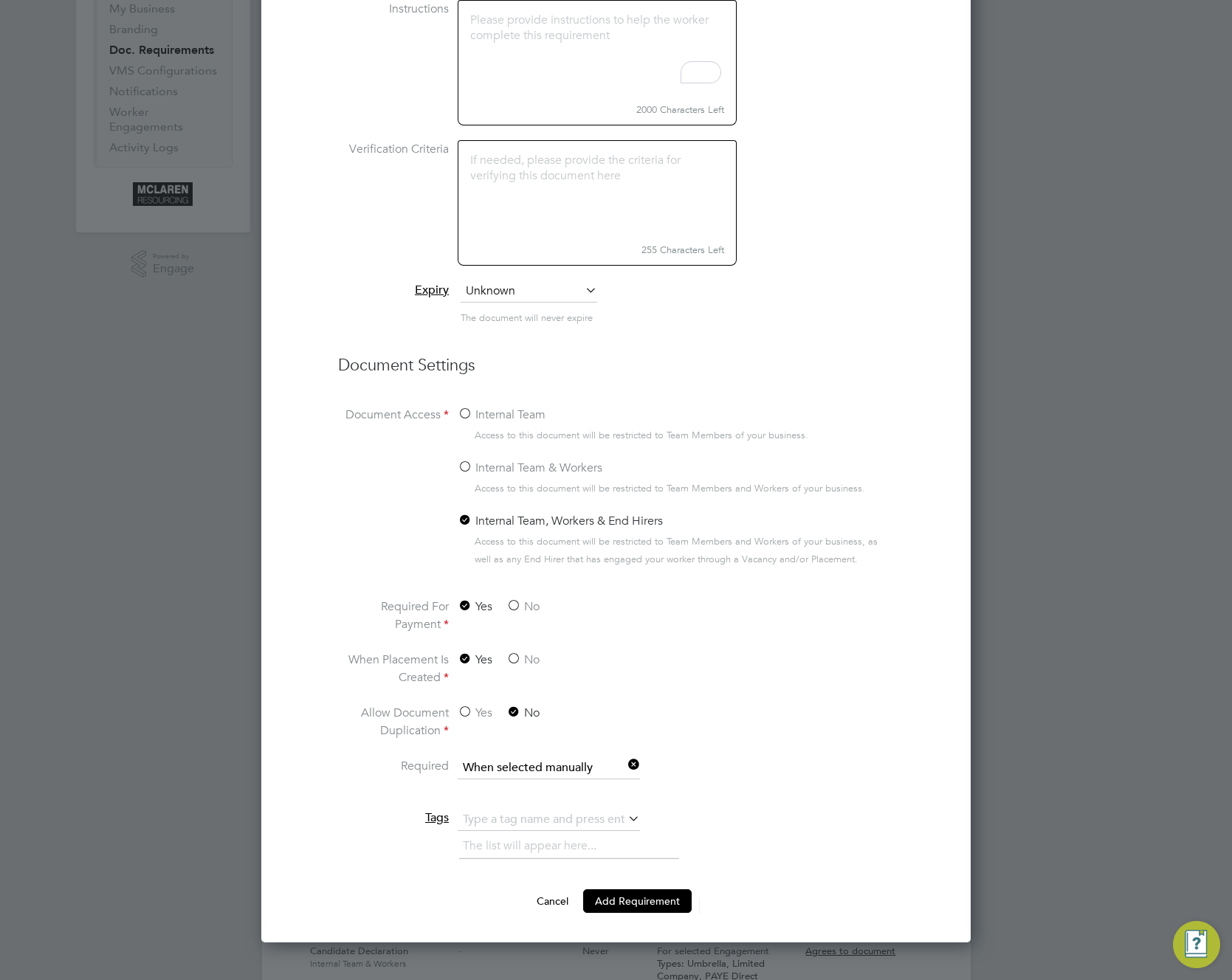
click at [0, 0] on input "Yes" at bounding box center [0, 0] width 0 height 0
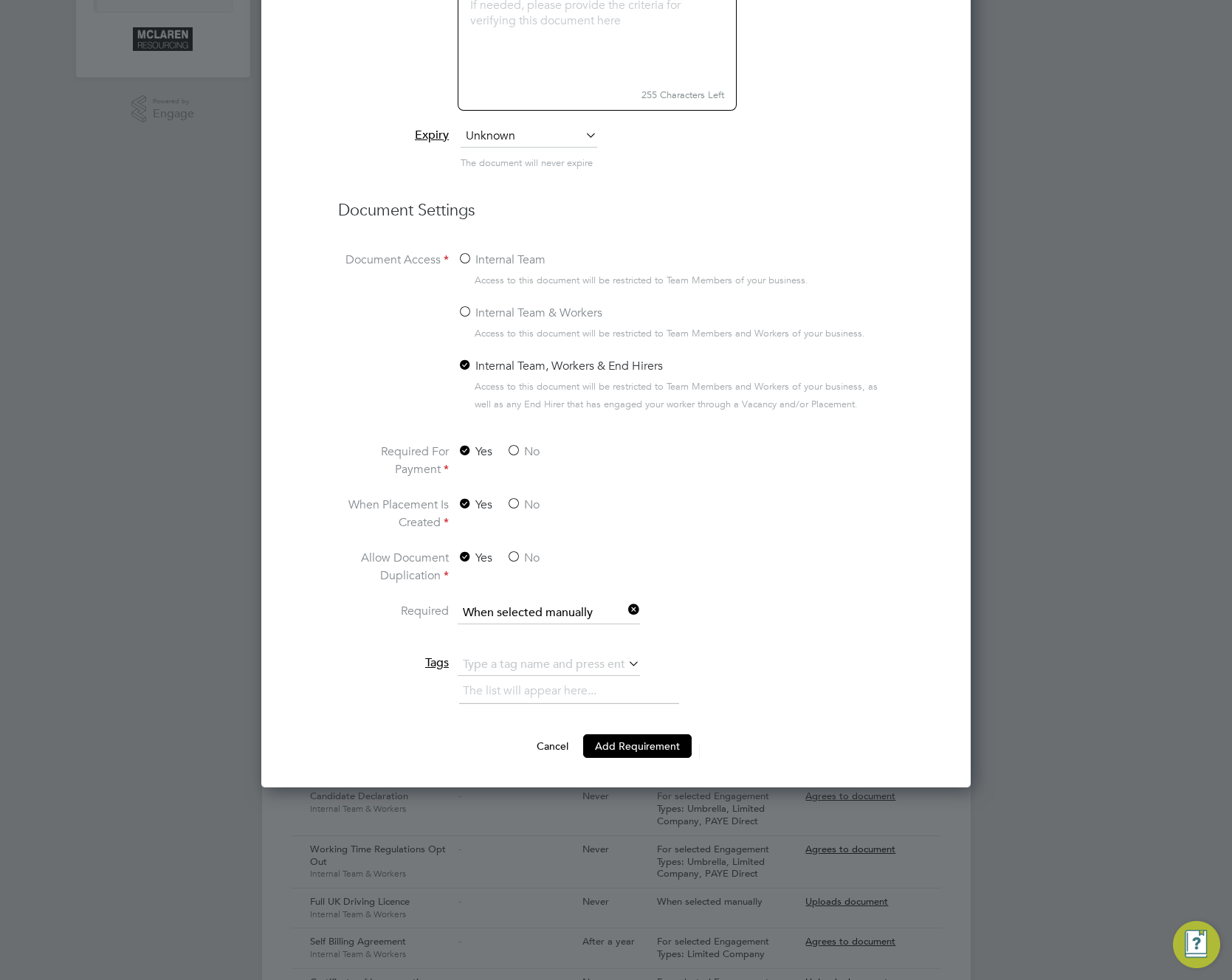
scroll to position [678, 0]
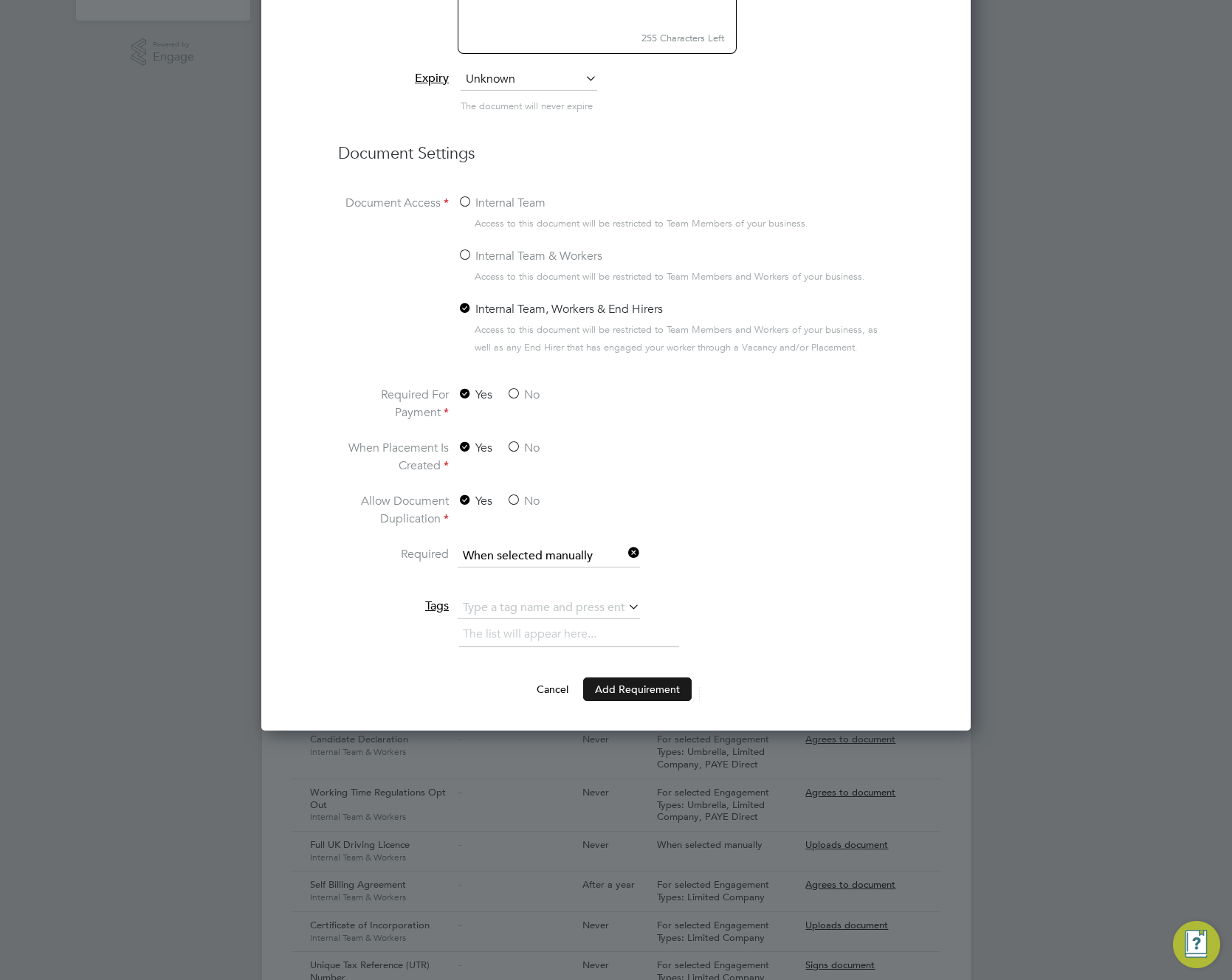
click at [629, 695] on button "Add Requirement" at bounding box center [637, 689] width 109 height 23
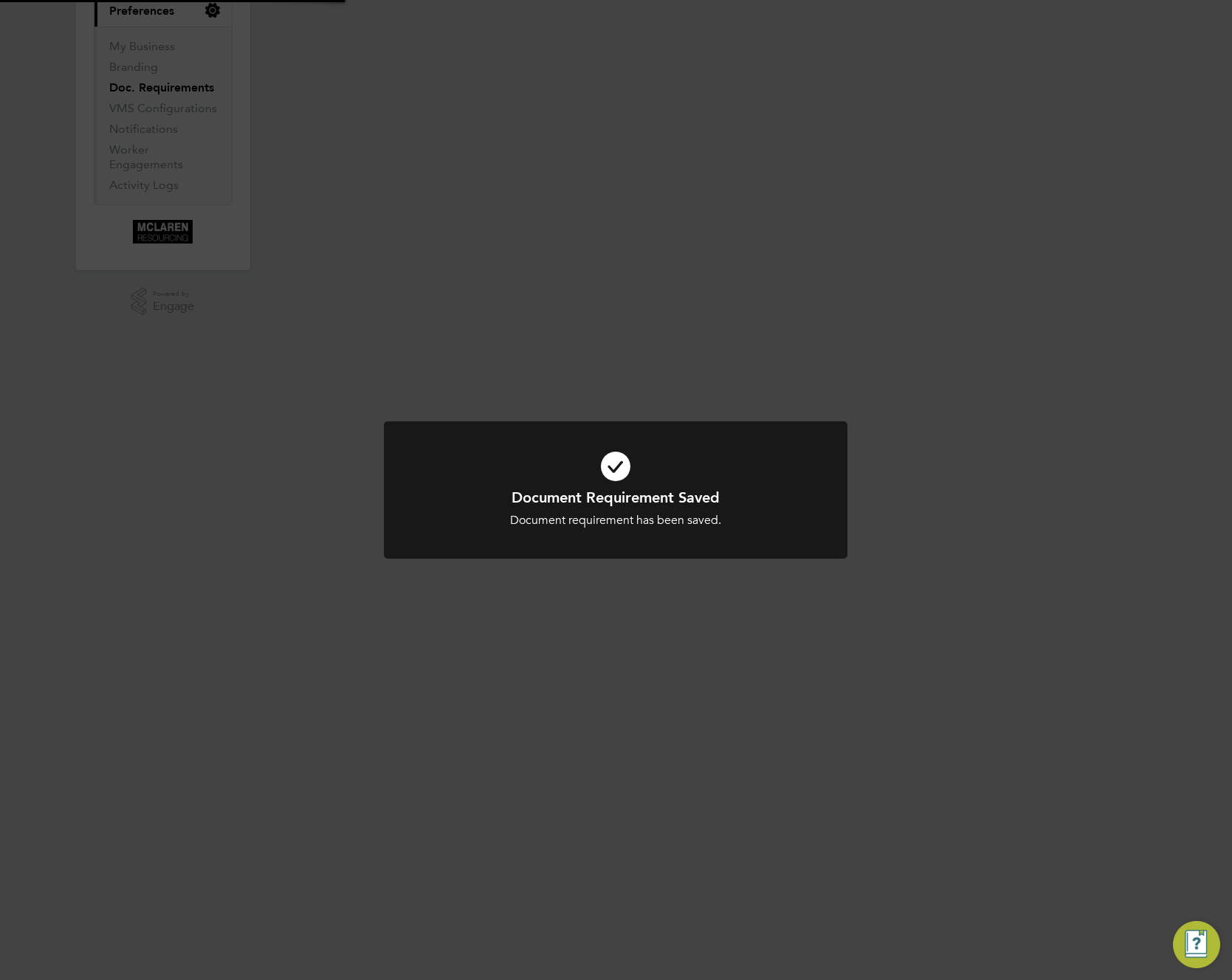
scroll to position [0, 0]
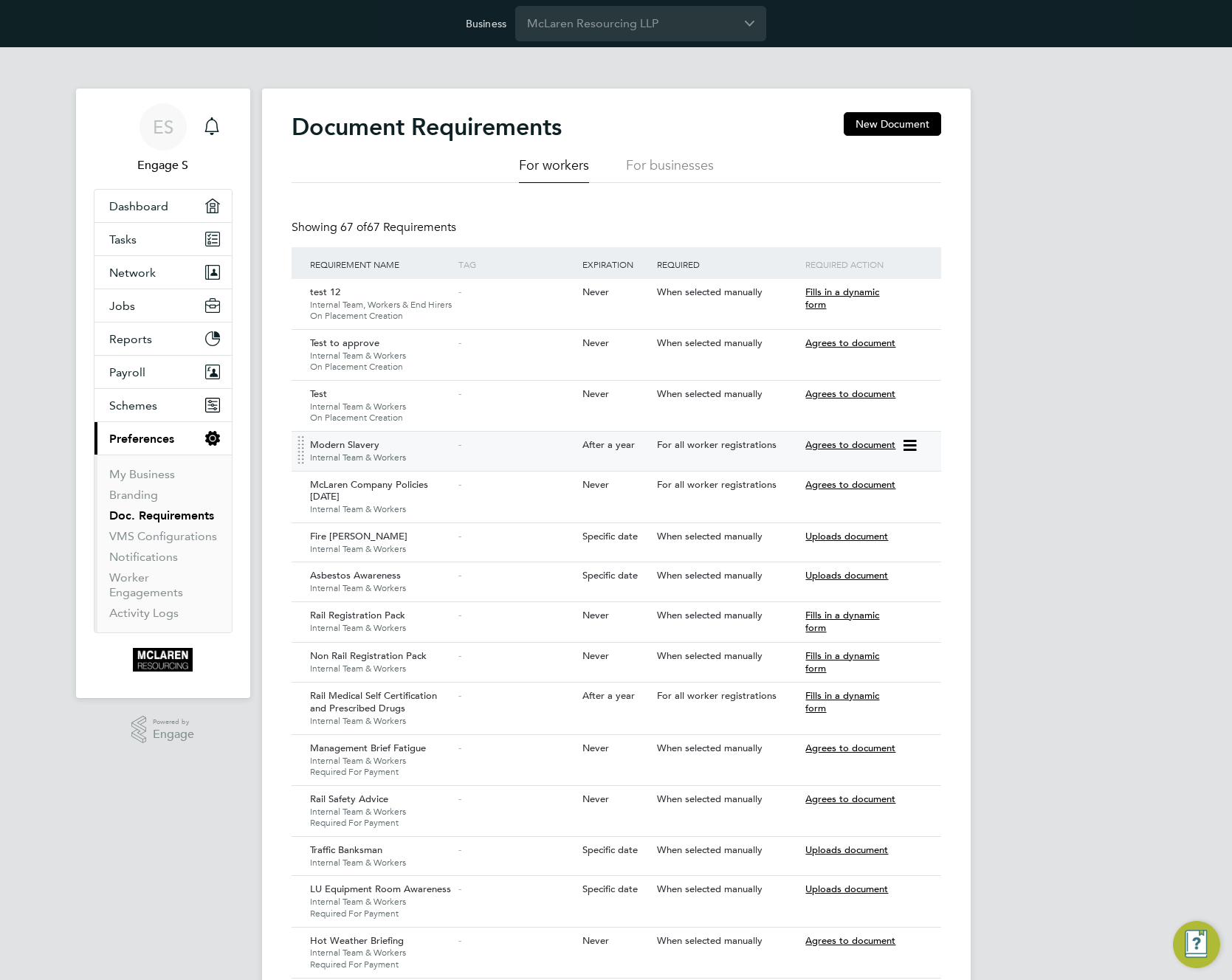
click at [437, 467] on div "Modern Slavery Internal Team & Workers" at bounding box center [381, 450] width 149 height 38
click at [912, 441] on icon at bounding box center [908, 445] width 15 height 18
click at [813, 498] on li "Edit Document" at bounding box center [855, 500] width 117 height 21
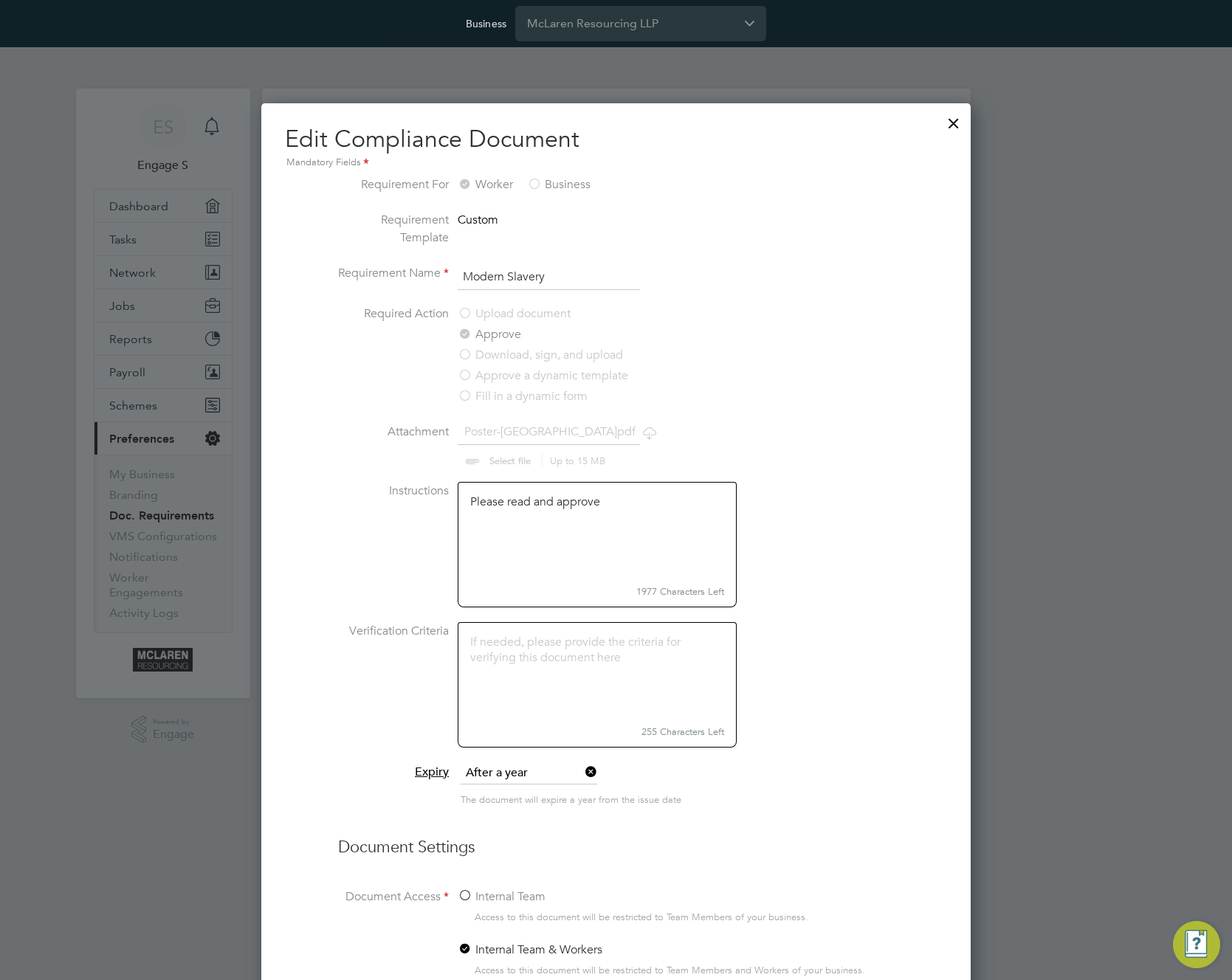
scroll to position [1334, 709]
click at [484, 405] on label "Fill in a dynamic form" at bounding box center [523, 396] width 130 height 18
click at [950, 124] on div at bounding box center [954, 119] width 26 height 26
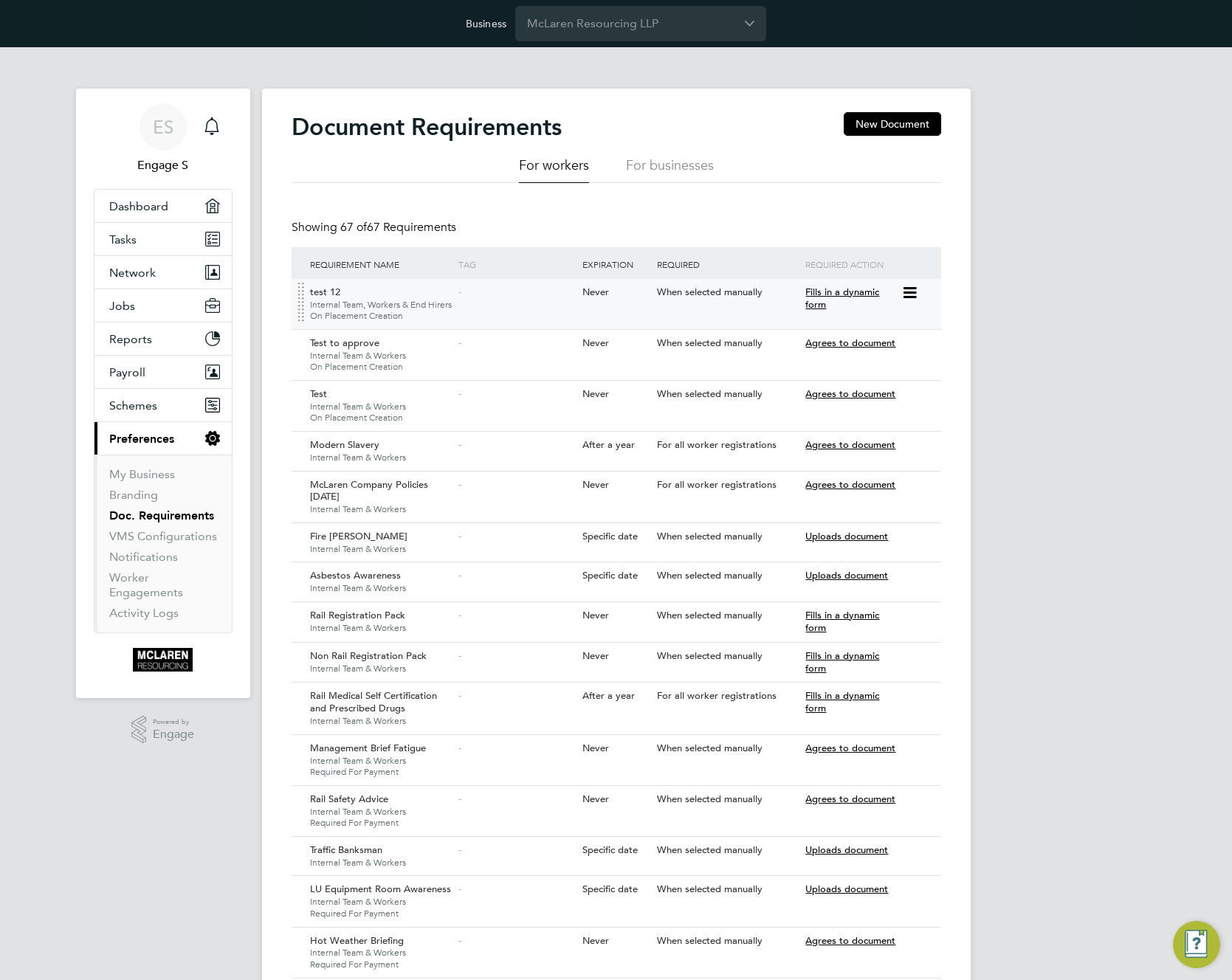
click at [916, 298] on icon at bounding box center [908, 292] width 15 height 18
click at [830, 347] on li "Edit Document" at bounding box center [855, 347] width 117 height 21
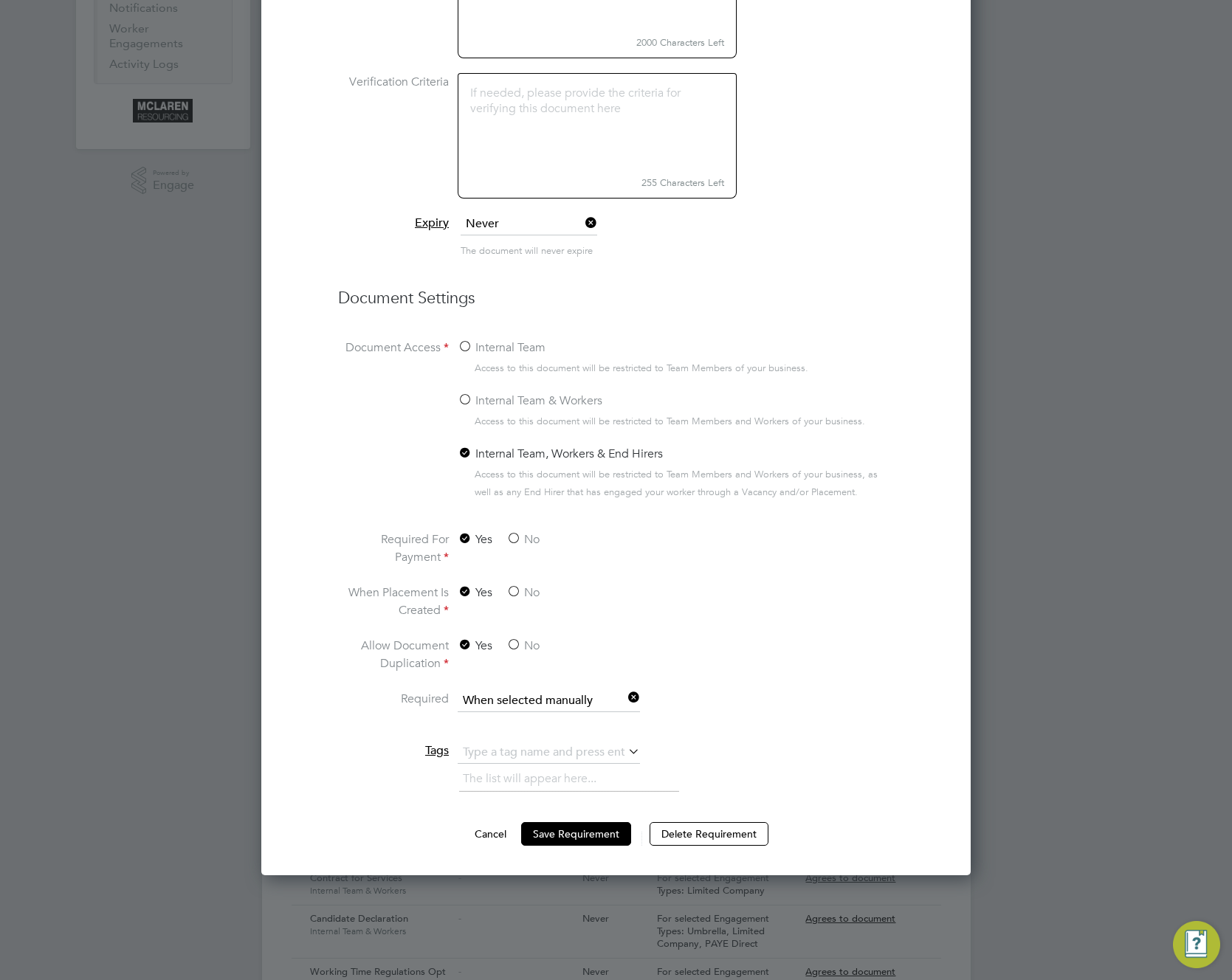
scroll to position [580, 0]
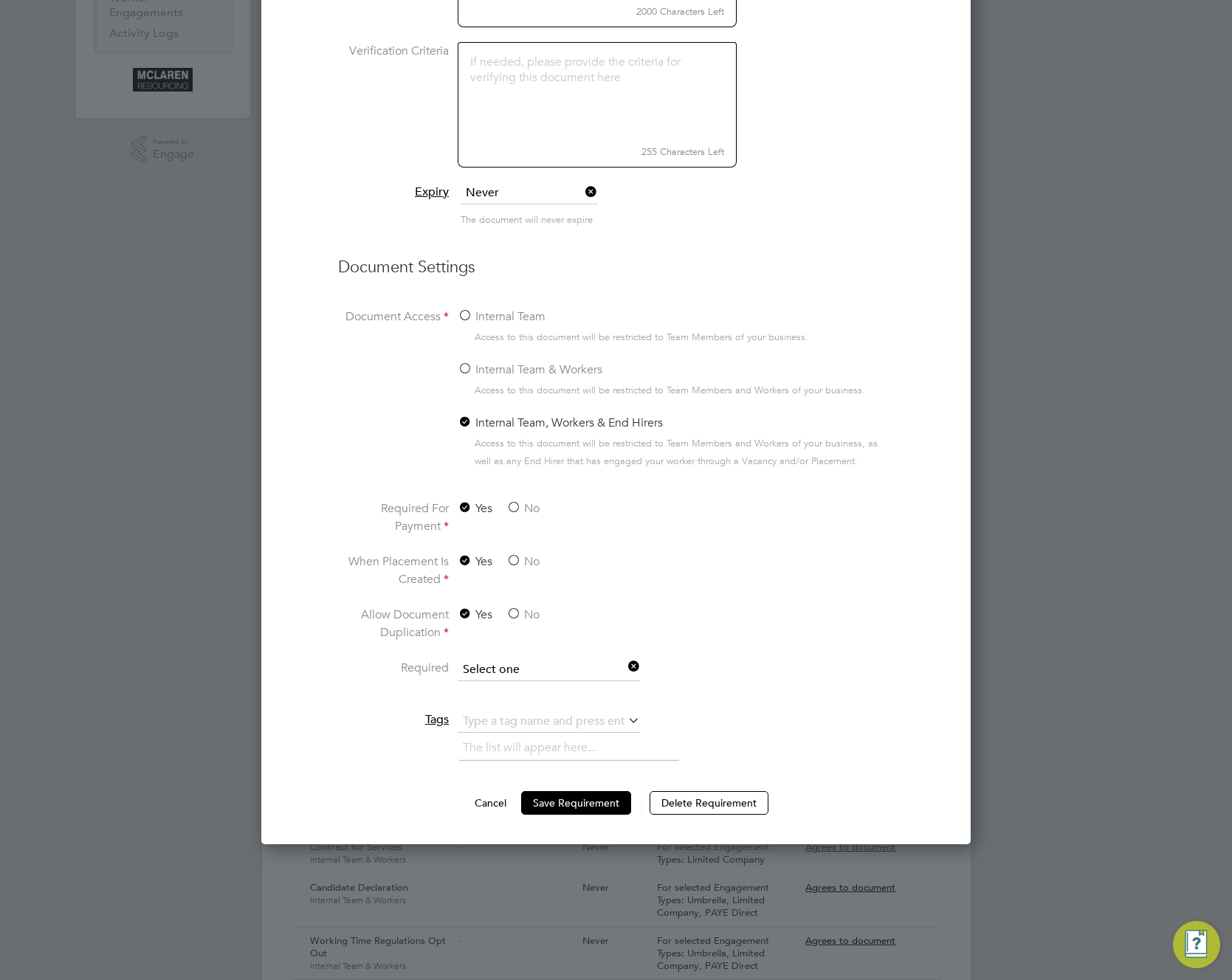
click at [539, 682] on input at bounding box center [548, 670] width 182 height 22
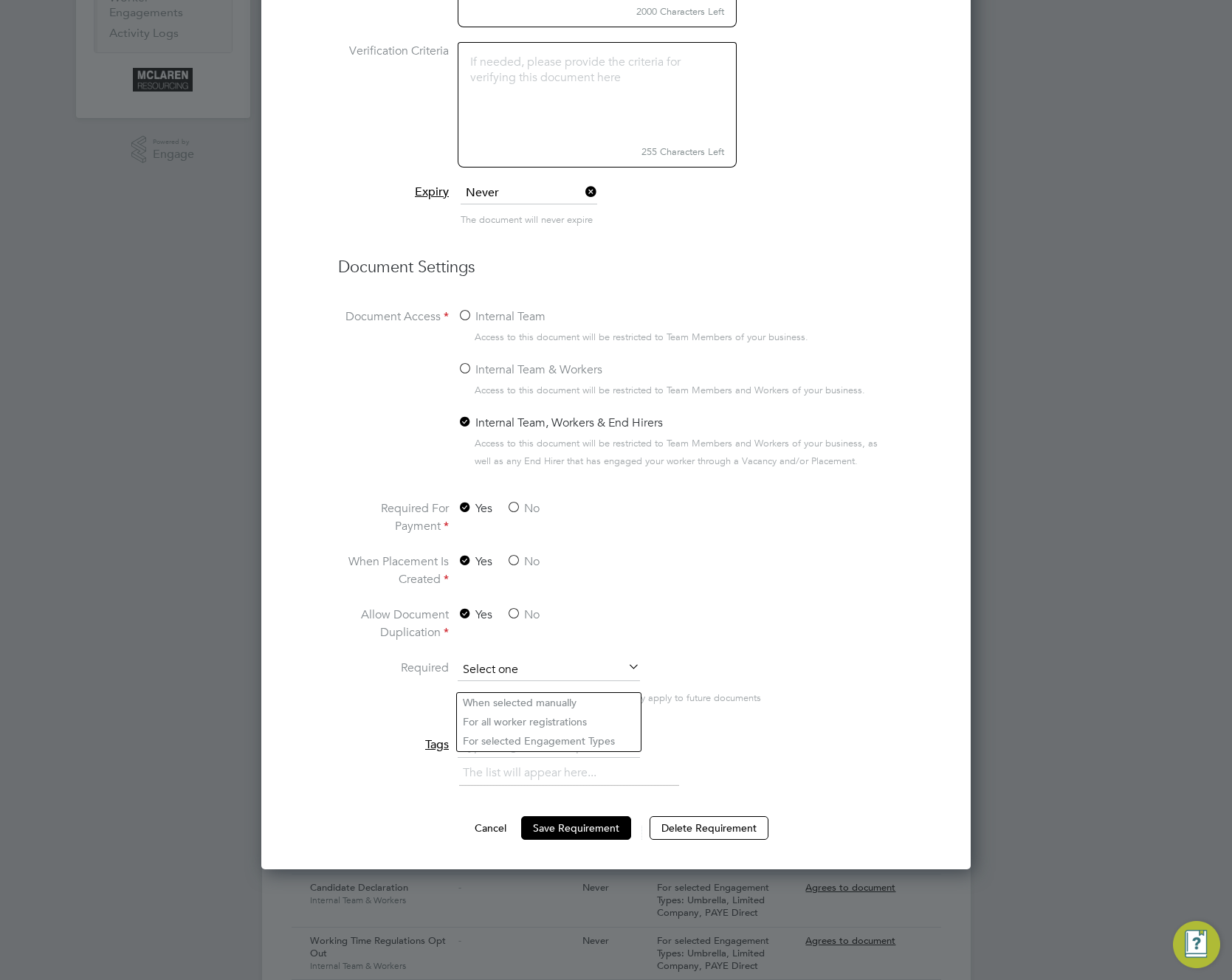
scroll to position [8, 8]
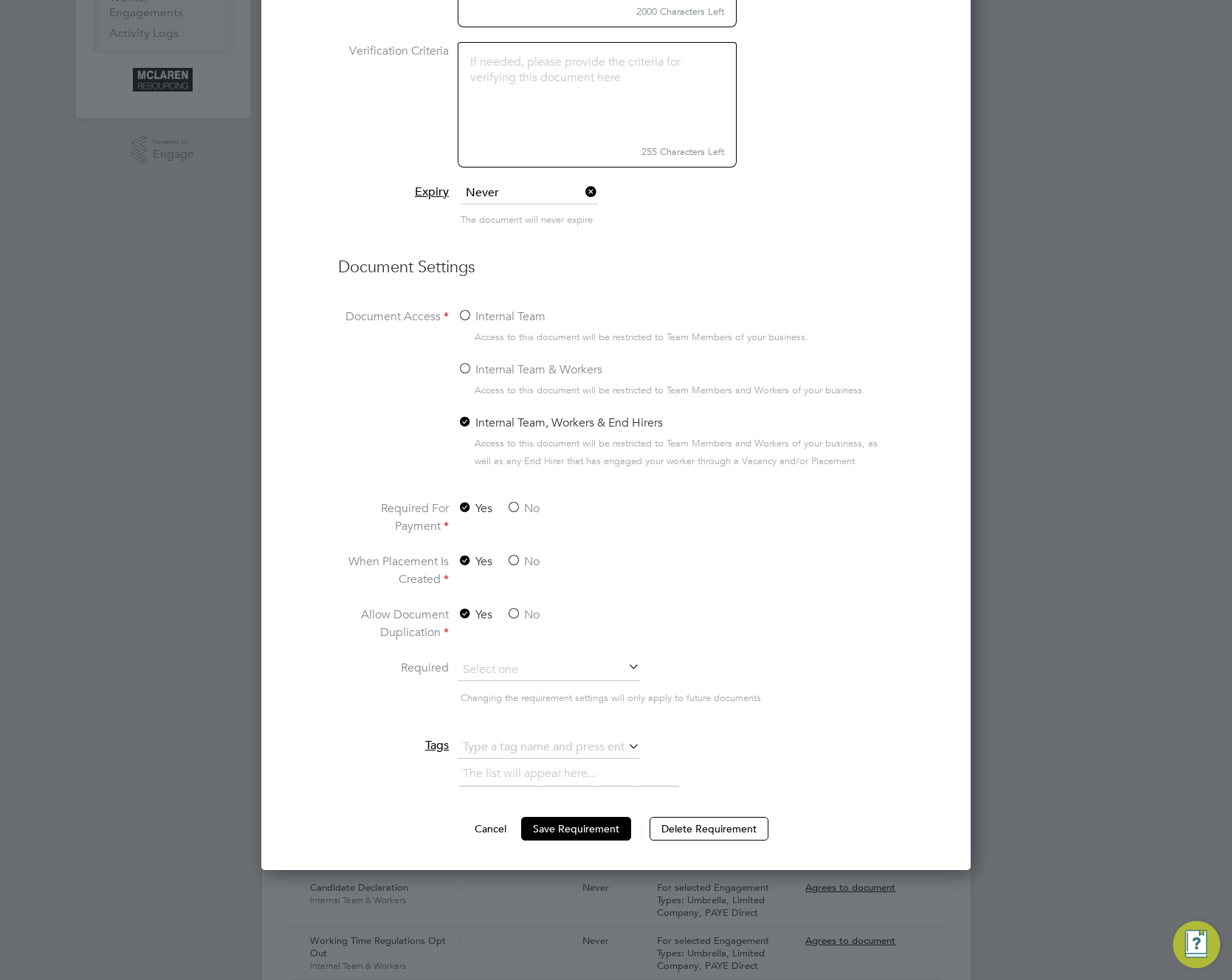
click at [540, 721] on li "For all worker registrations" at bounding box center [548, 722] width 184 height 19
type input "For all worker registrations"
click at [577, 840] on button "Save Requirement" at bounding box center [576, 829] width 110 height 23
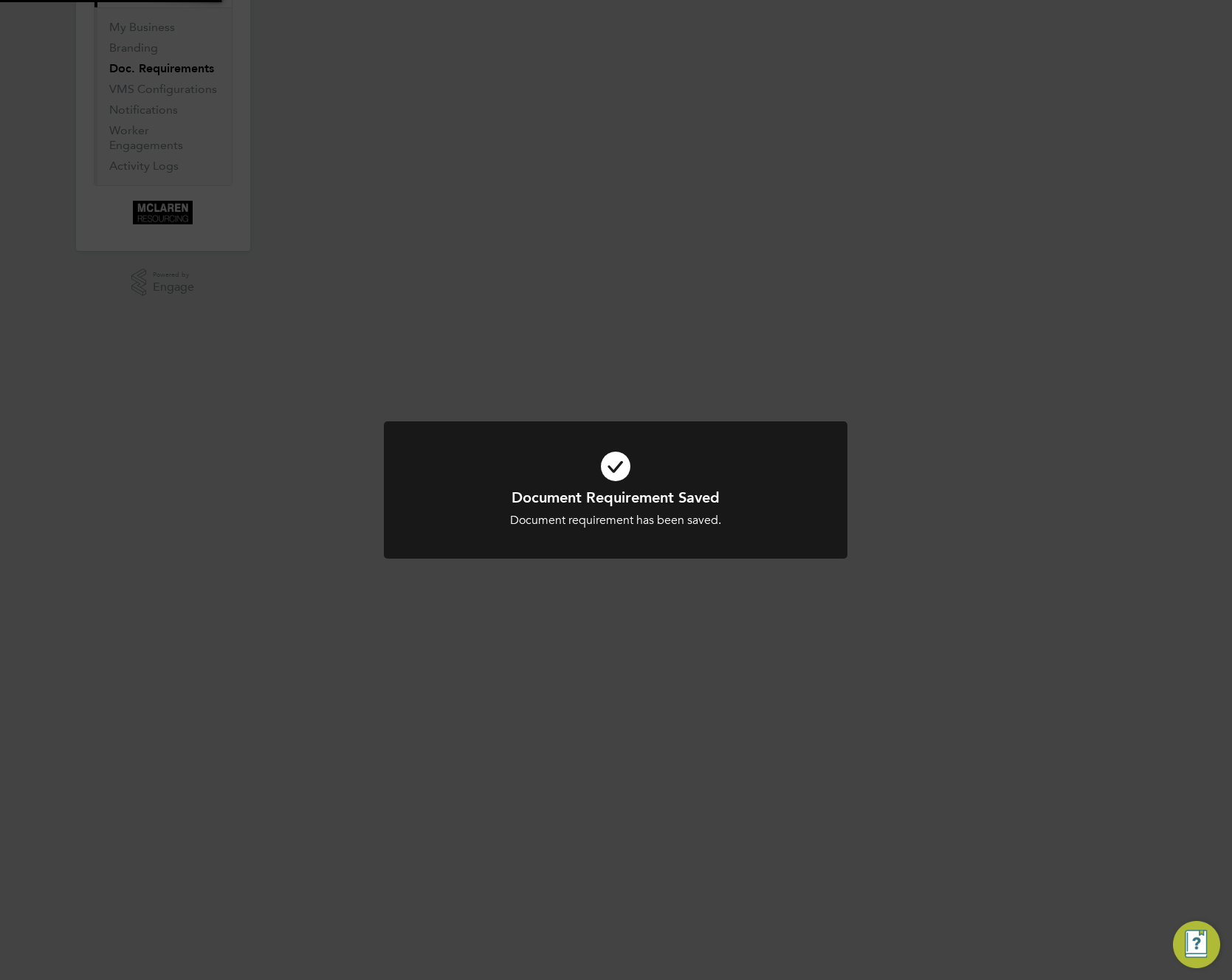
scroll to position [0, 0]
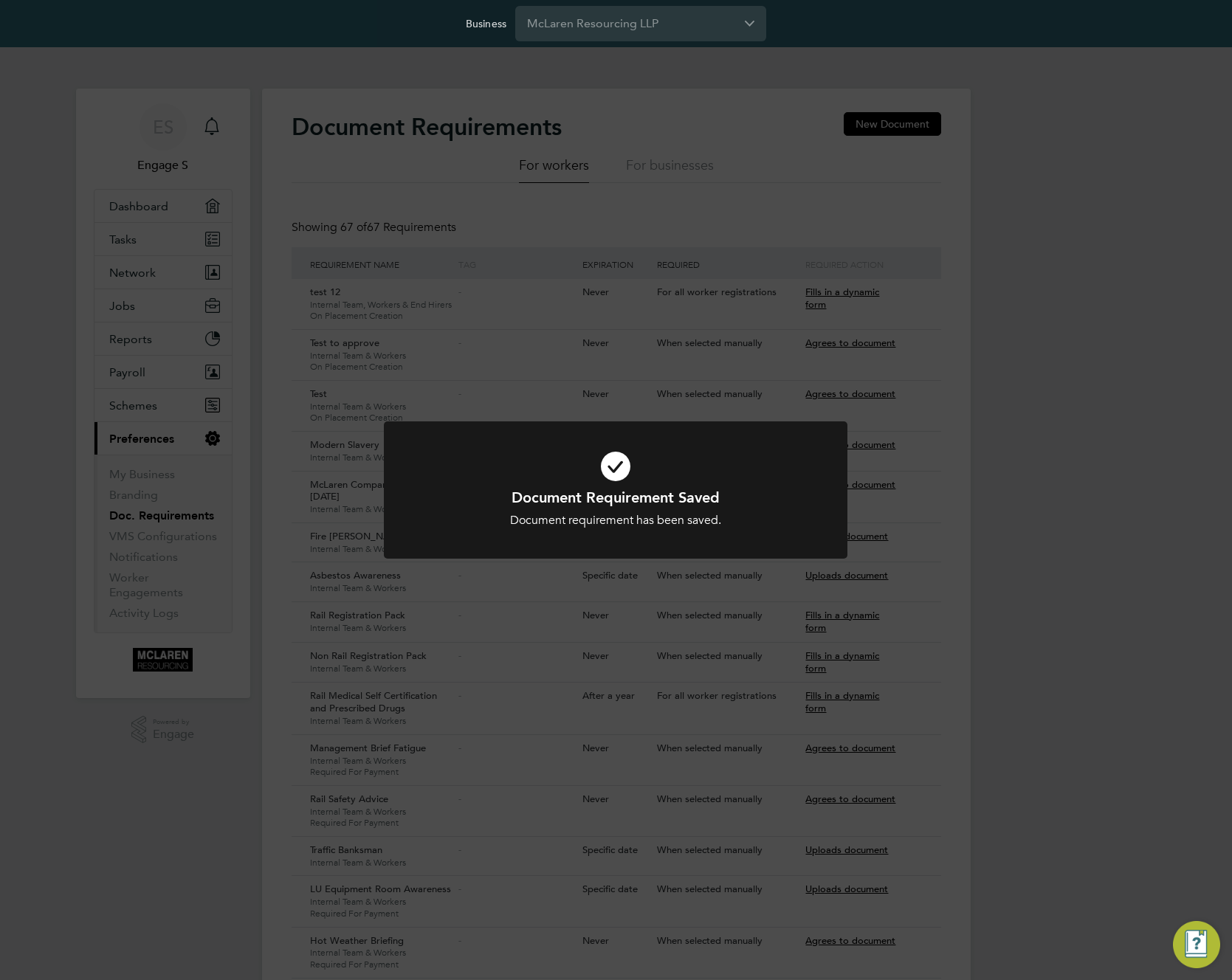
click at [977, 288] on div "Document Requirement Saved Document requirement has been saved. Cancel Okay" at bounding box center [616, 490] width 1232 height 980
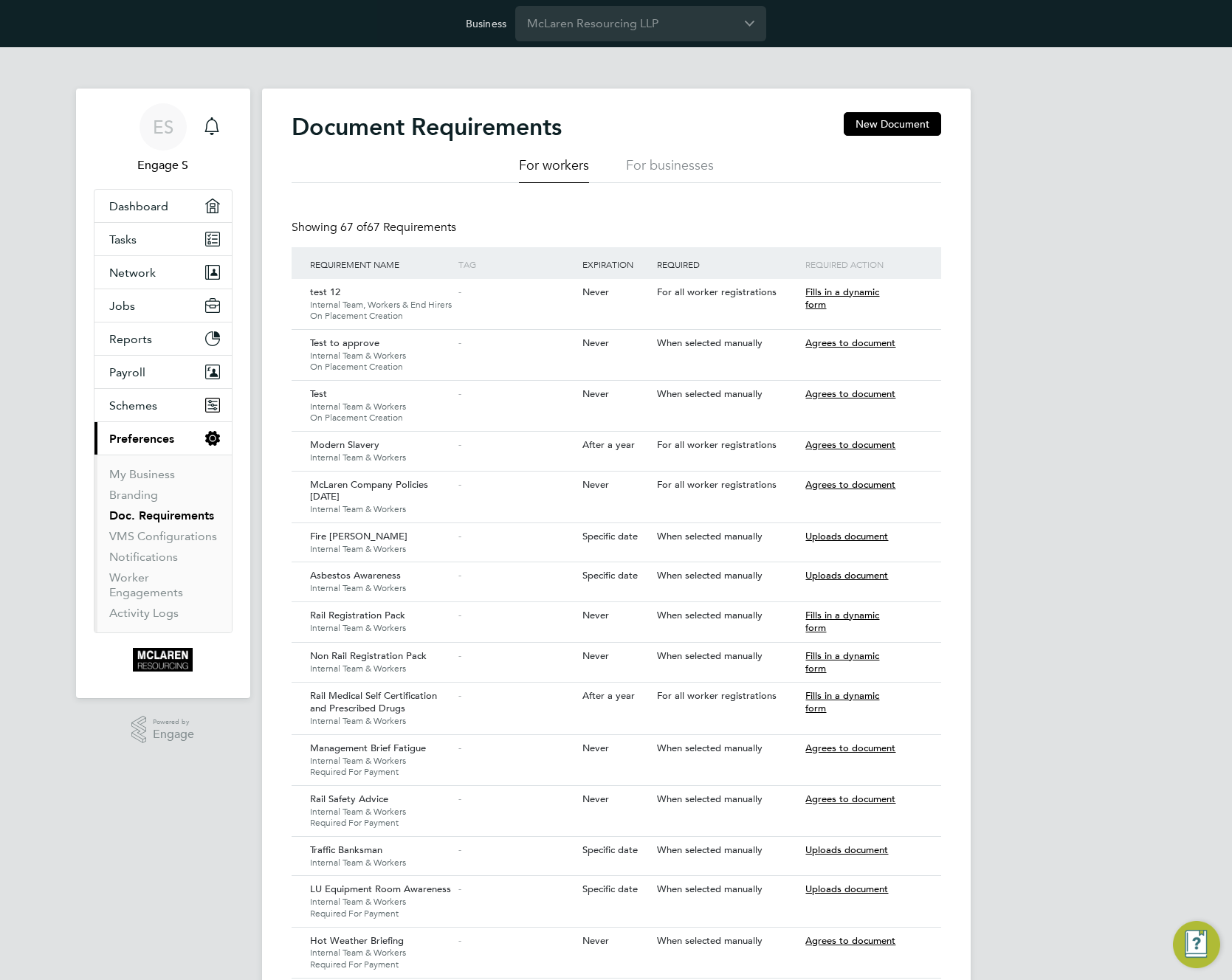
click at [720, 228] on div "Showing 67 of 67 Requirements" at bounding box center [616, 233] width 650 height 27
click at [906, 345] on icon at bounding box center [908, 343] width 15 height 18
click at [913, 290] on icon at bounding box center [908, 292] width 15 height 18
click at [829, 346] on li "Edit Document" at bounding box center [855, 347] width 117 height 21
type input "test 12"
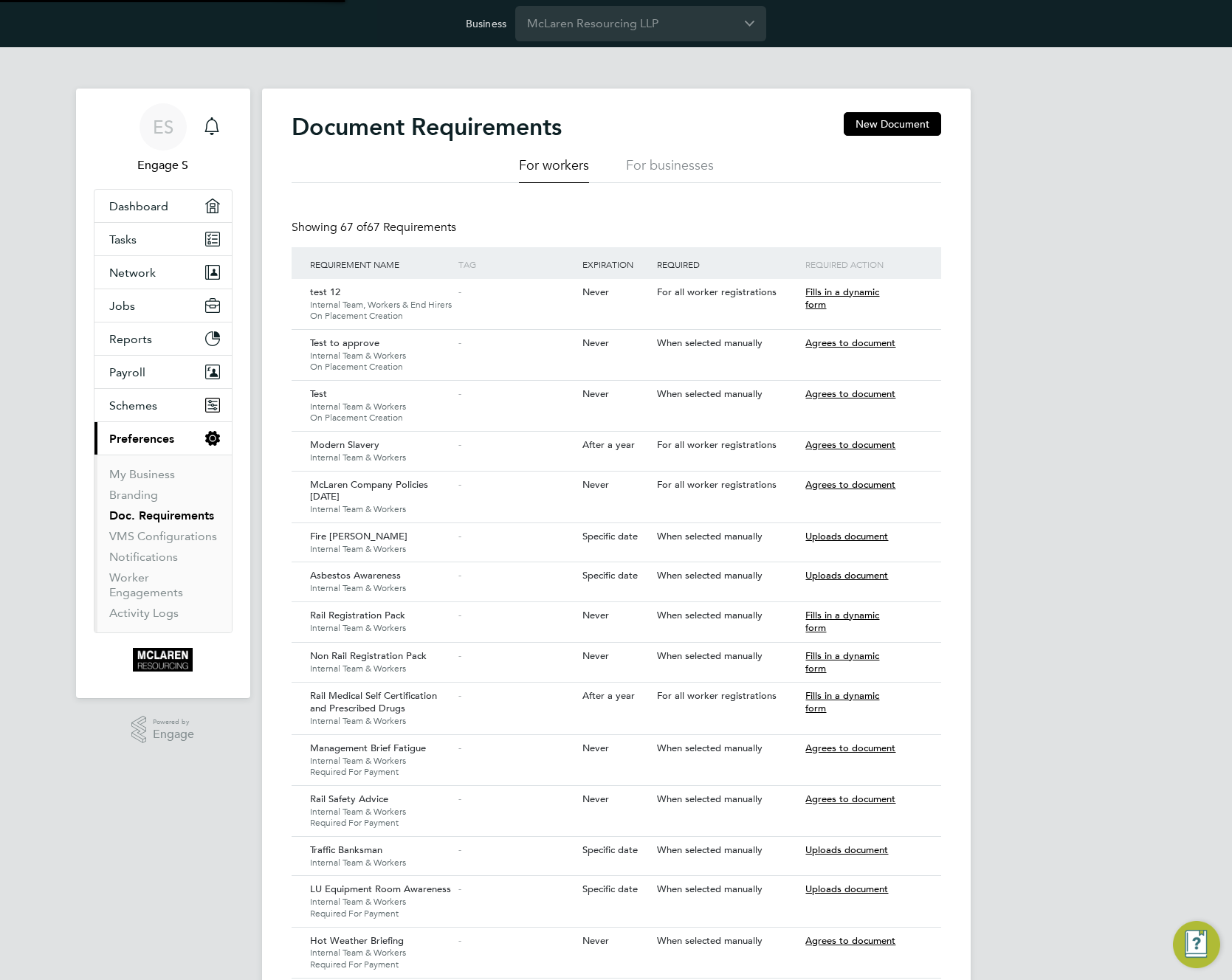
type input "For all worker registrations"
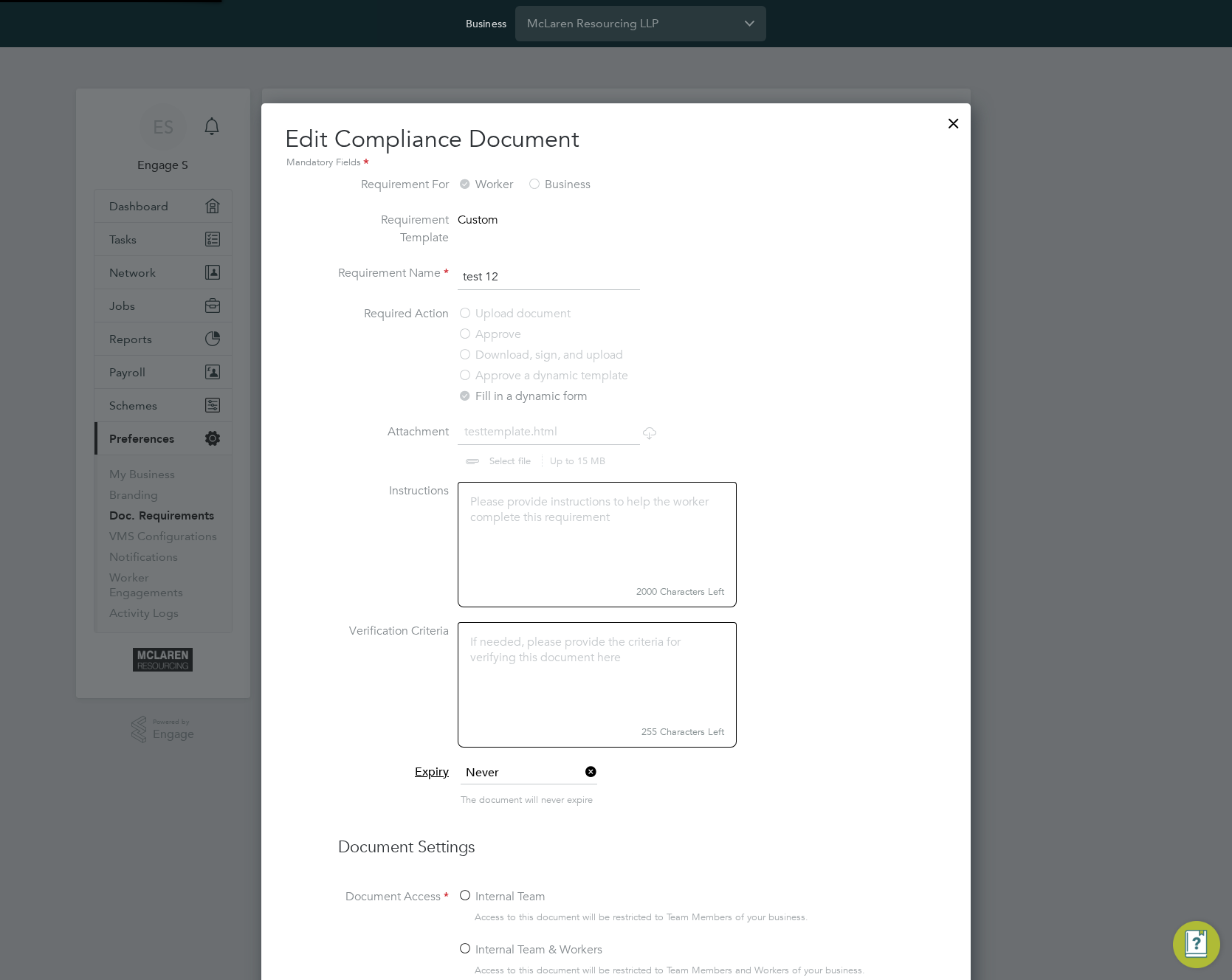
scroll to position [1334, 709]
click at [525, 523] on textarea at bounding box center [597, 531] width 279 height 98
click at [525, 523] on textarea "To enrich screen reader interactions, please activate Accessibility in Grammarl…" at bounding box center [597, 531] width 279 height 98
click at [954, 116] on div at bounding box center [954, 119] width 26 height 26
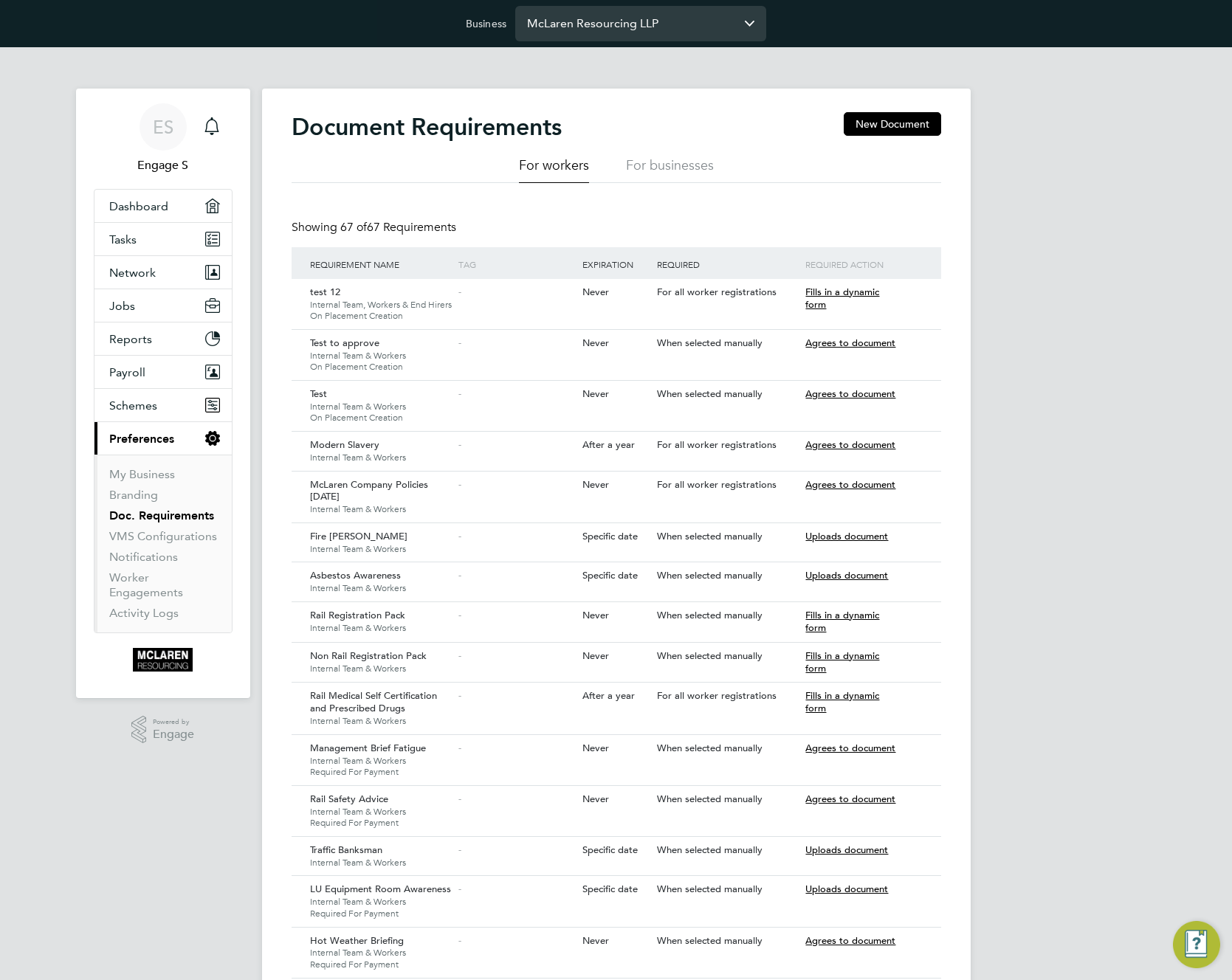
click at [709, 24] on input "McLaren Resourcing LLP" at bounding box center [640, 23] width 251 height 35
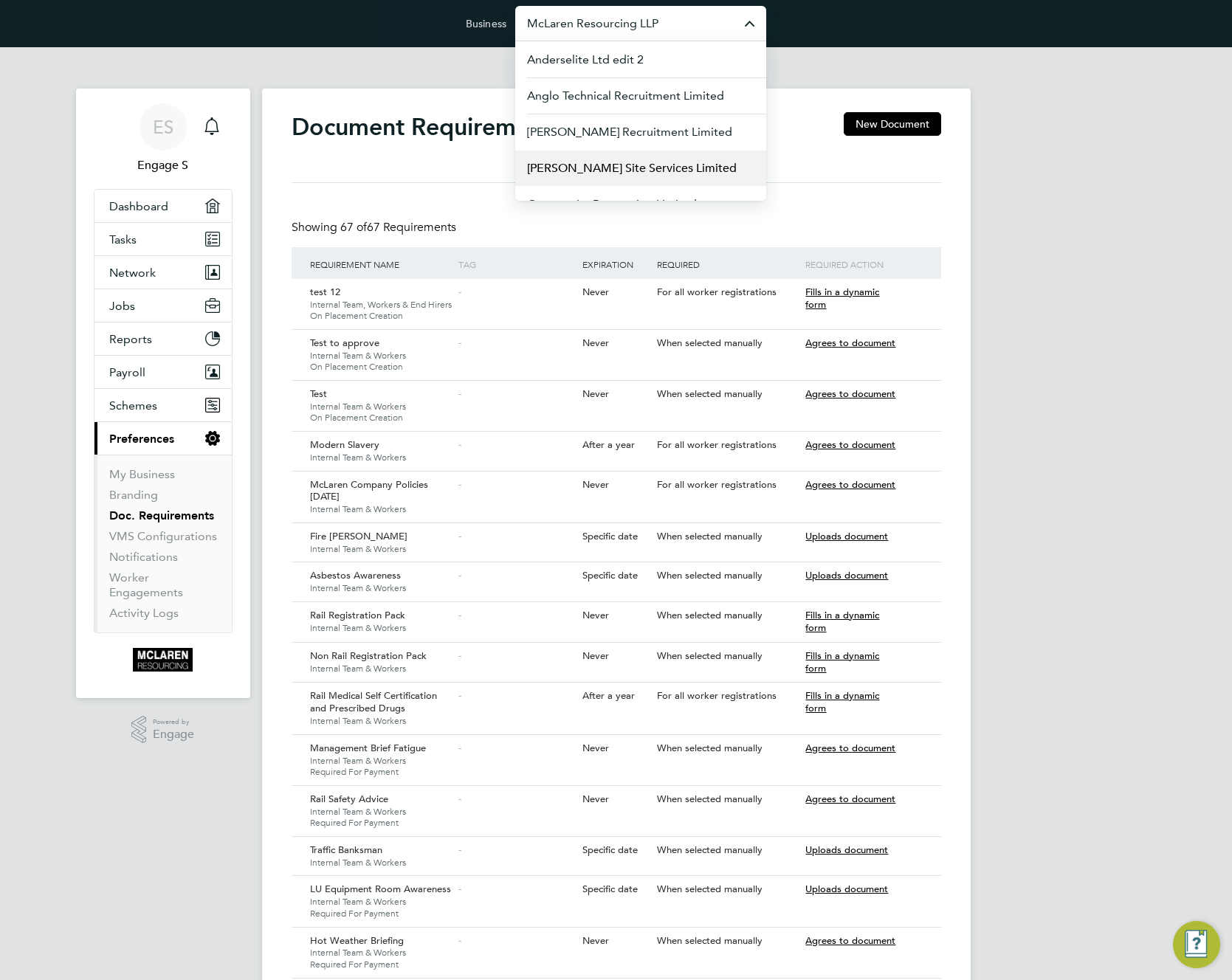
click at [646, 171] on span "[PERSON_NAME] Site Services Limited" at bounding box center [632, 168] width 209 height 18
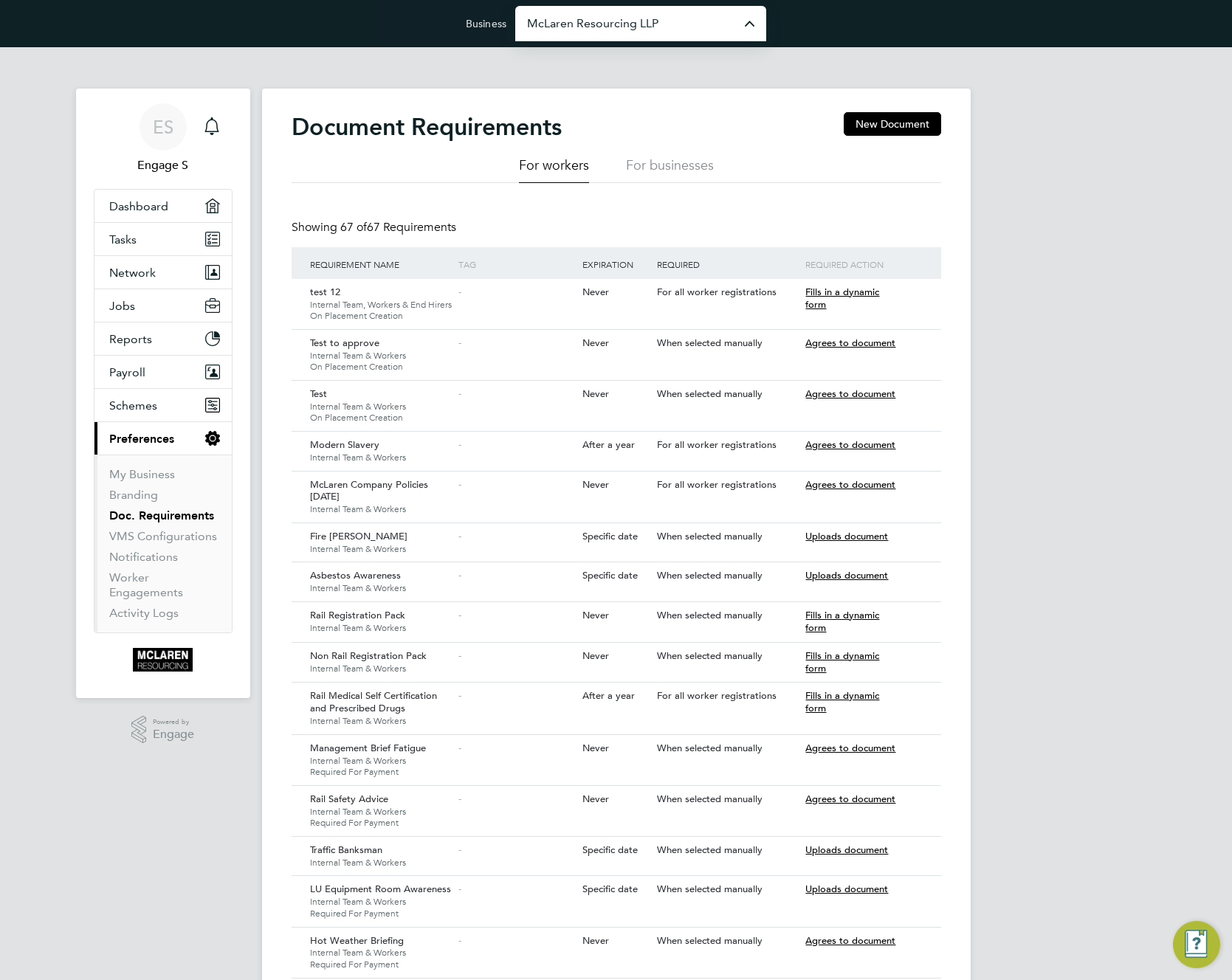
type input "[PERSON_NAME] Site Services Limited"
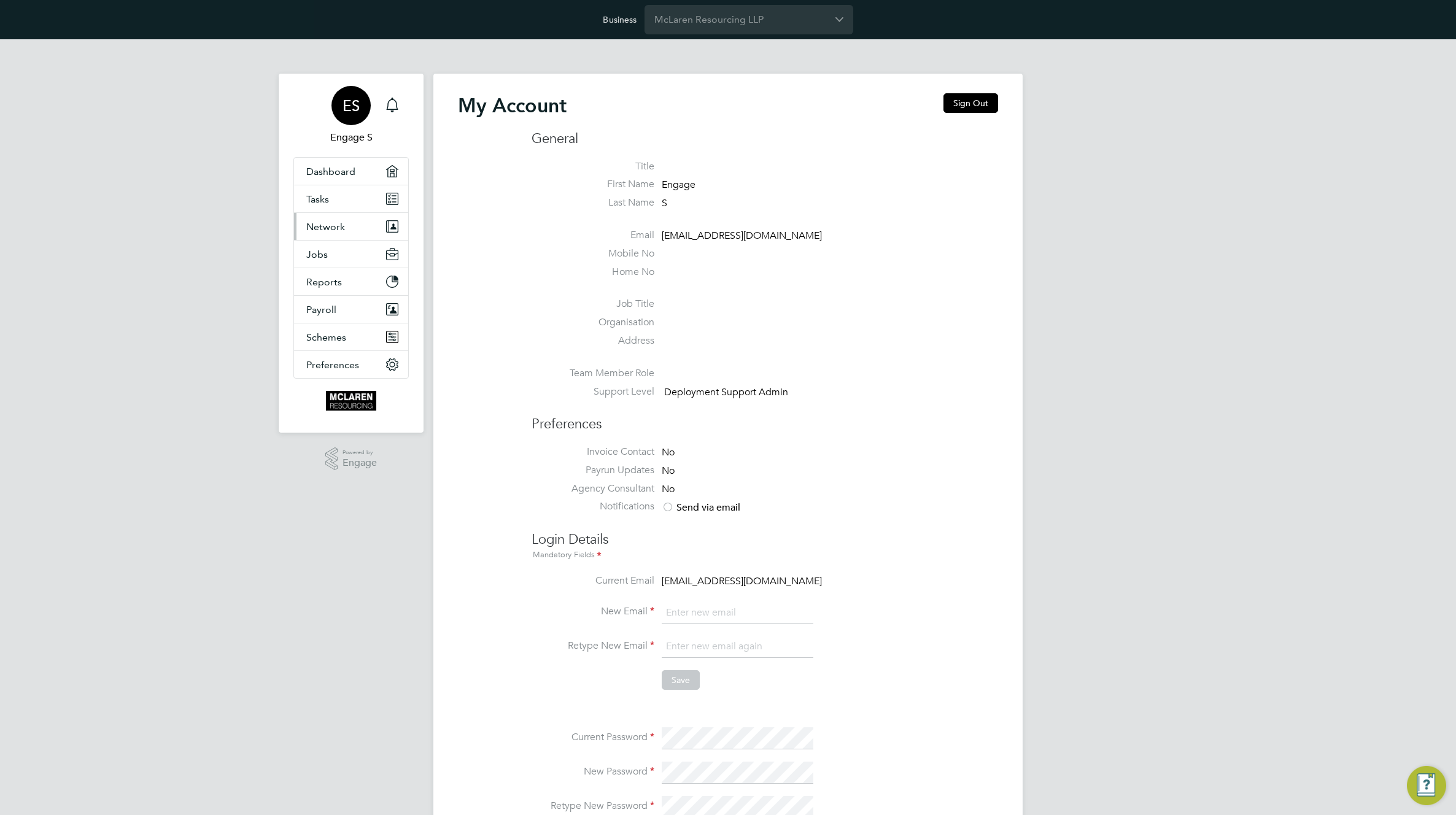
type input "support@engagelabs.io"
click at [335, 230] on span "Network" at bounding box center [326, 227] width 39 height 12
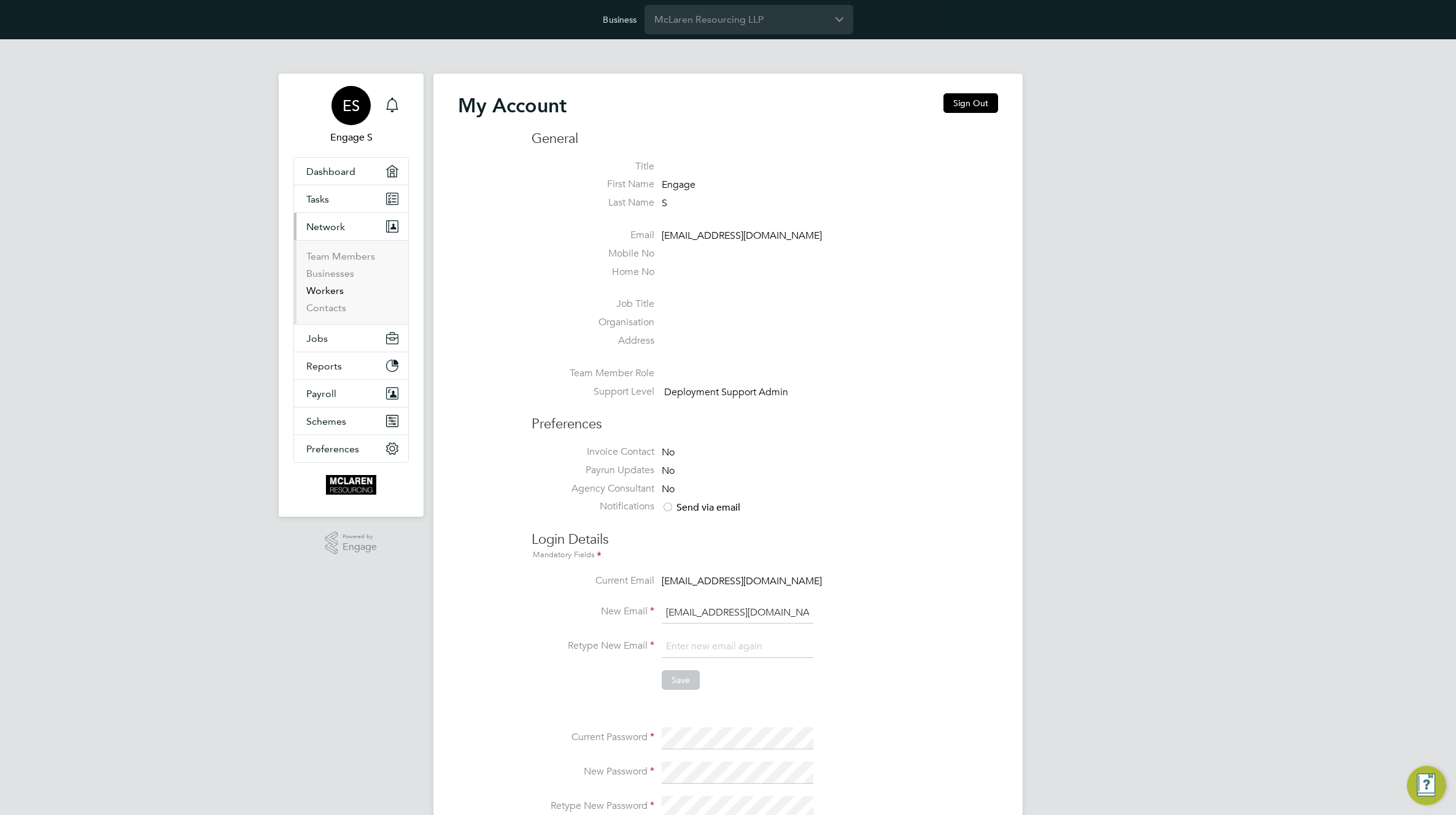
click at [326, 293] on link "Workers" at bounding box center [325, 291] width 37 height 12
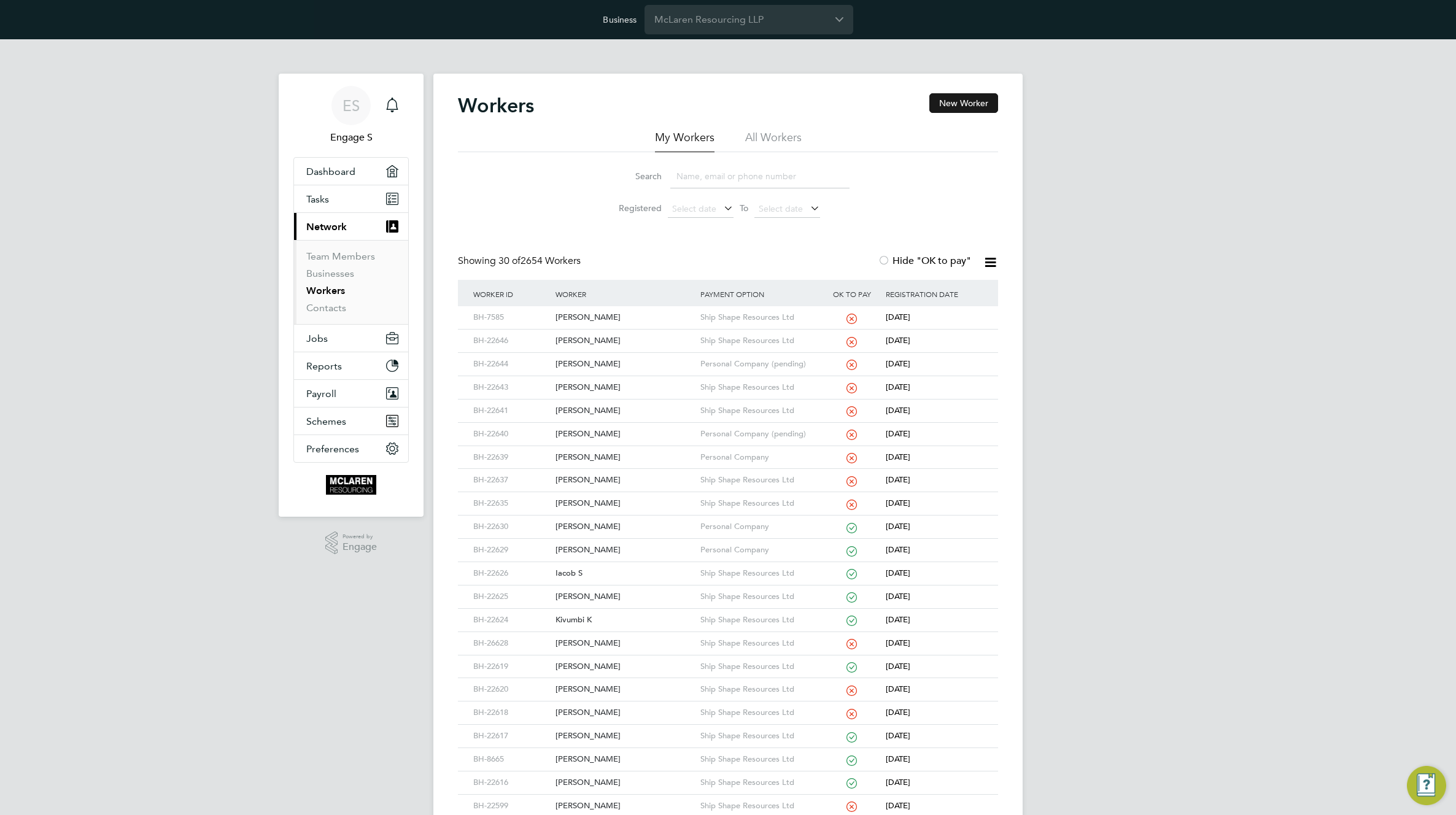
click at [969, 104] on button "New Worker" at bounding box center [963, 103] width 69 height 19
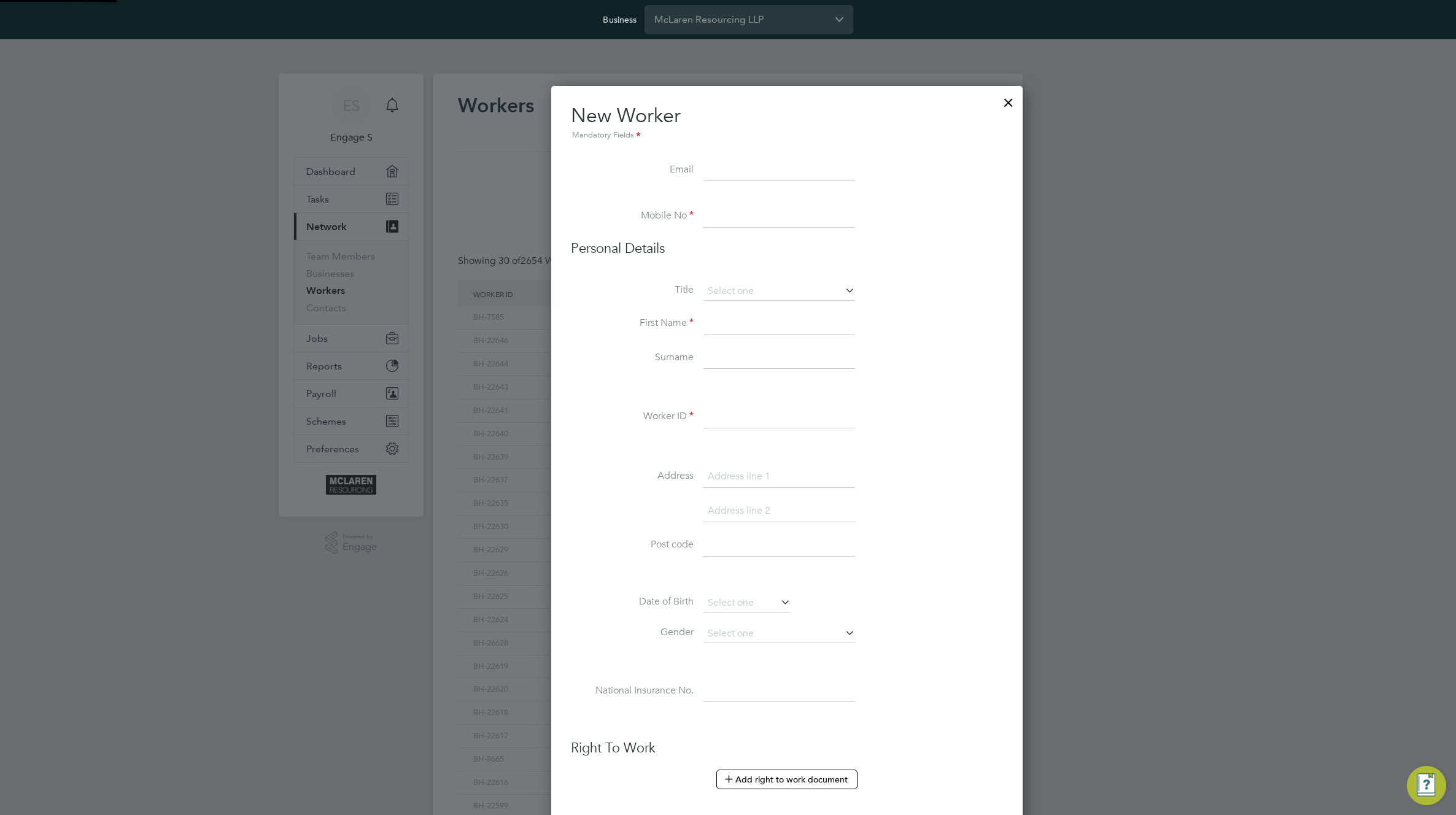
scroll to position [1334, 500]
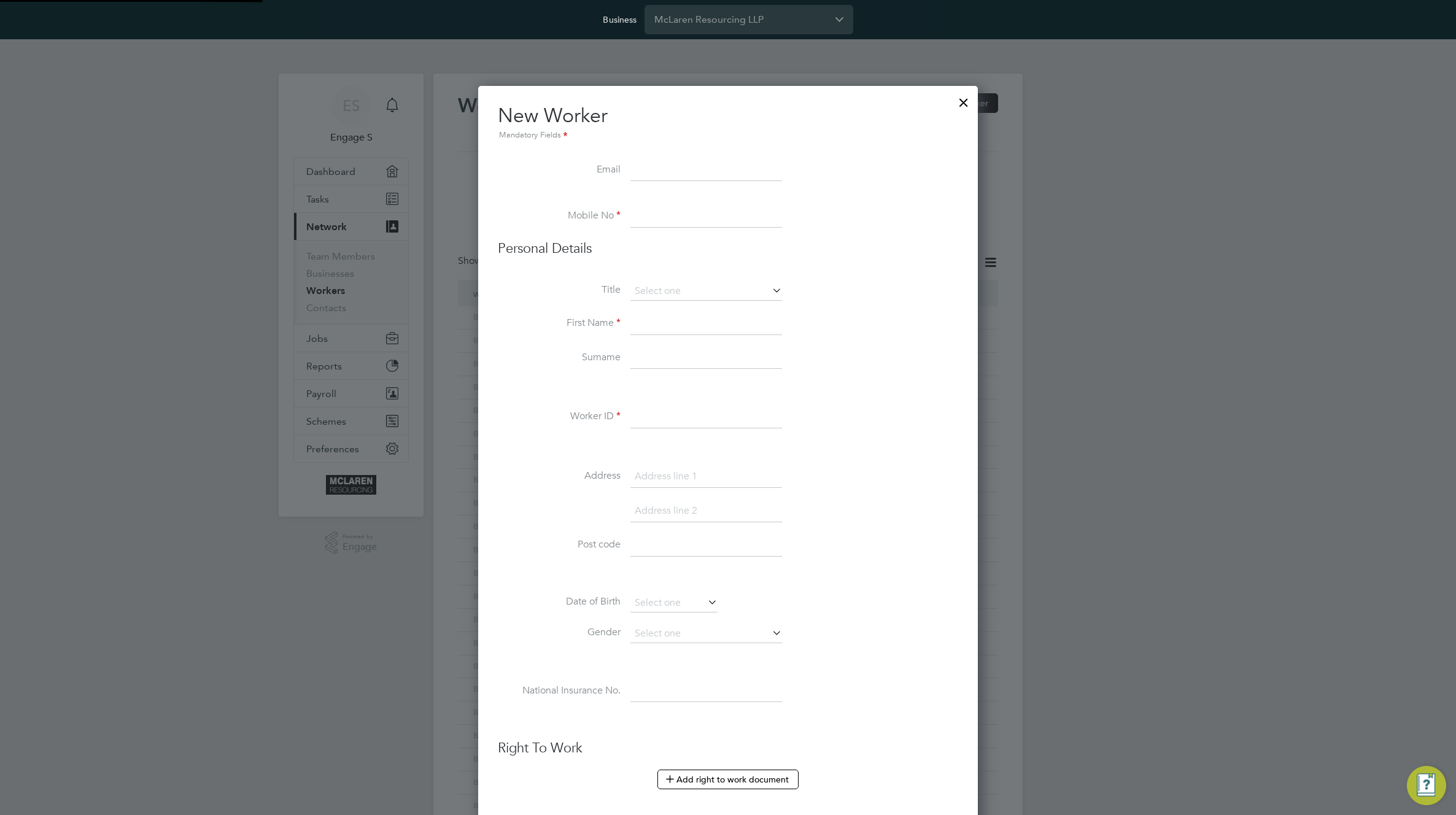
click at [732, 166] on input at bounding box center [706, 170] width 152 height 22
type input "tresdf@gmail.com"
click at [677, 244] on h3 "Personal Details" at bounding box center [728, 249] width 460 height 18
click at [682, 223] on input at bounding box center [706, 217] width 152 height 22
type input "+381642200154"
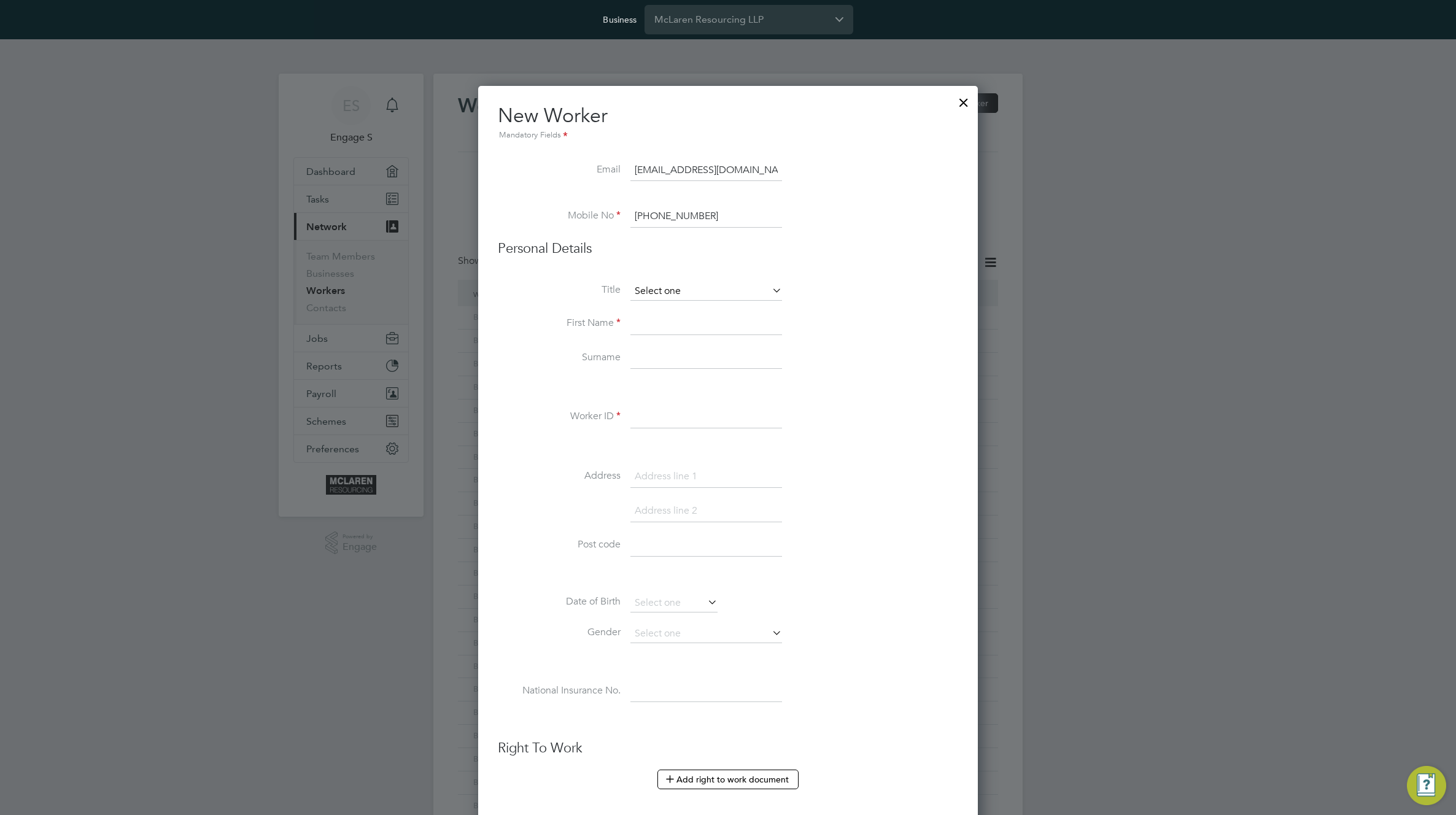
click at [668, 291] on input at bounding box center [706, 291] width 152 height 19
click at [665, 305] on li "Mr" at bounding box center [706, 308] width 153 height 16
type input "Mr"
click at [658, 330] on input at bounding box center [706, 324] width 152 height 22
type input "Test 1"
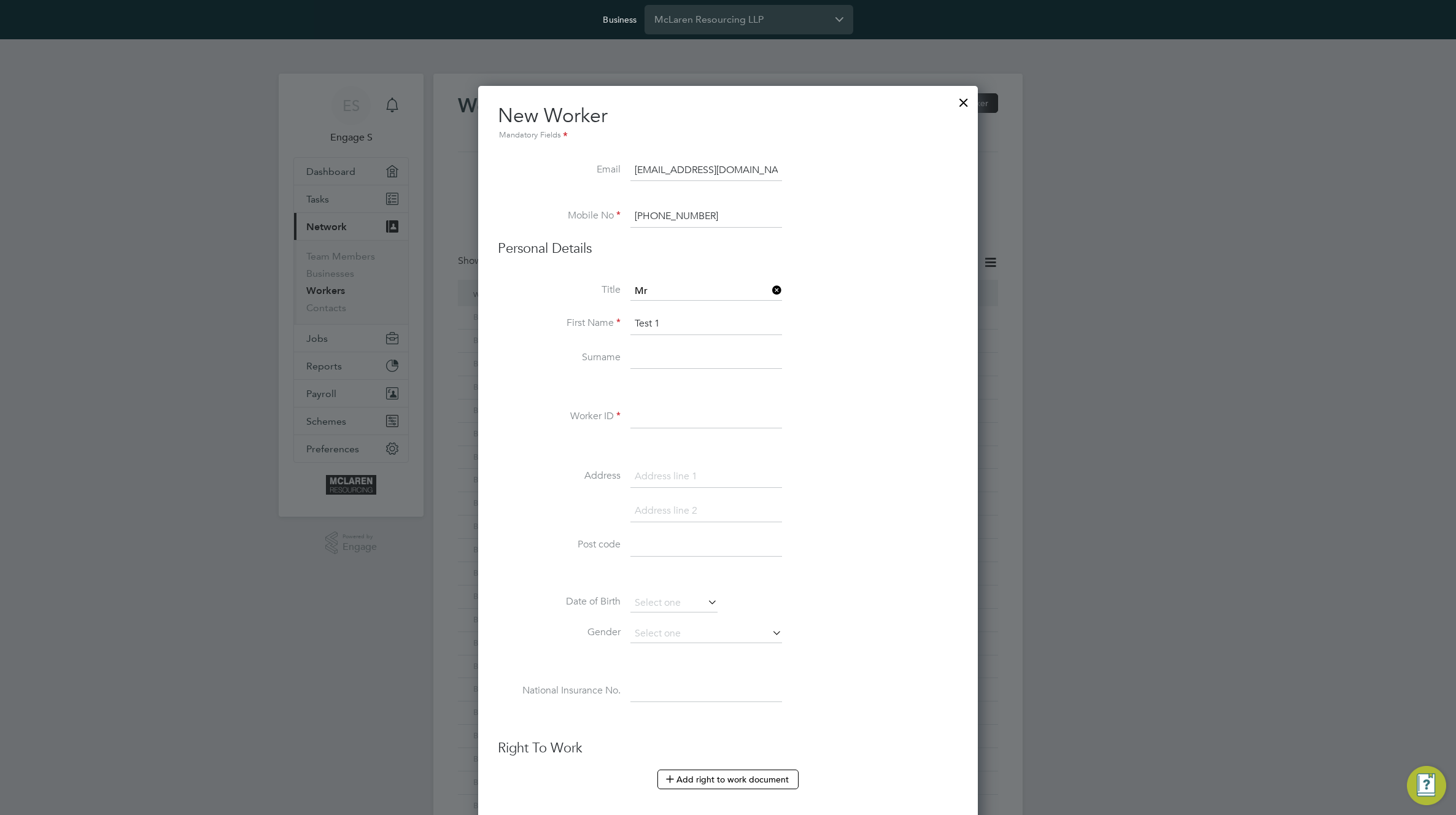
click at [553, 373] on li "Surname" at bounding box center [728, 364] width 460 height 34
click at [661, 414] on input at bounding box center [706, 417] width 152 height 22
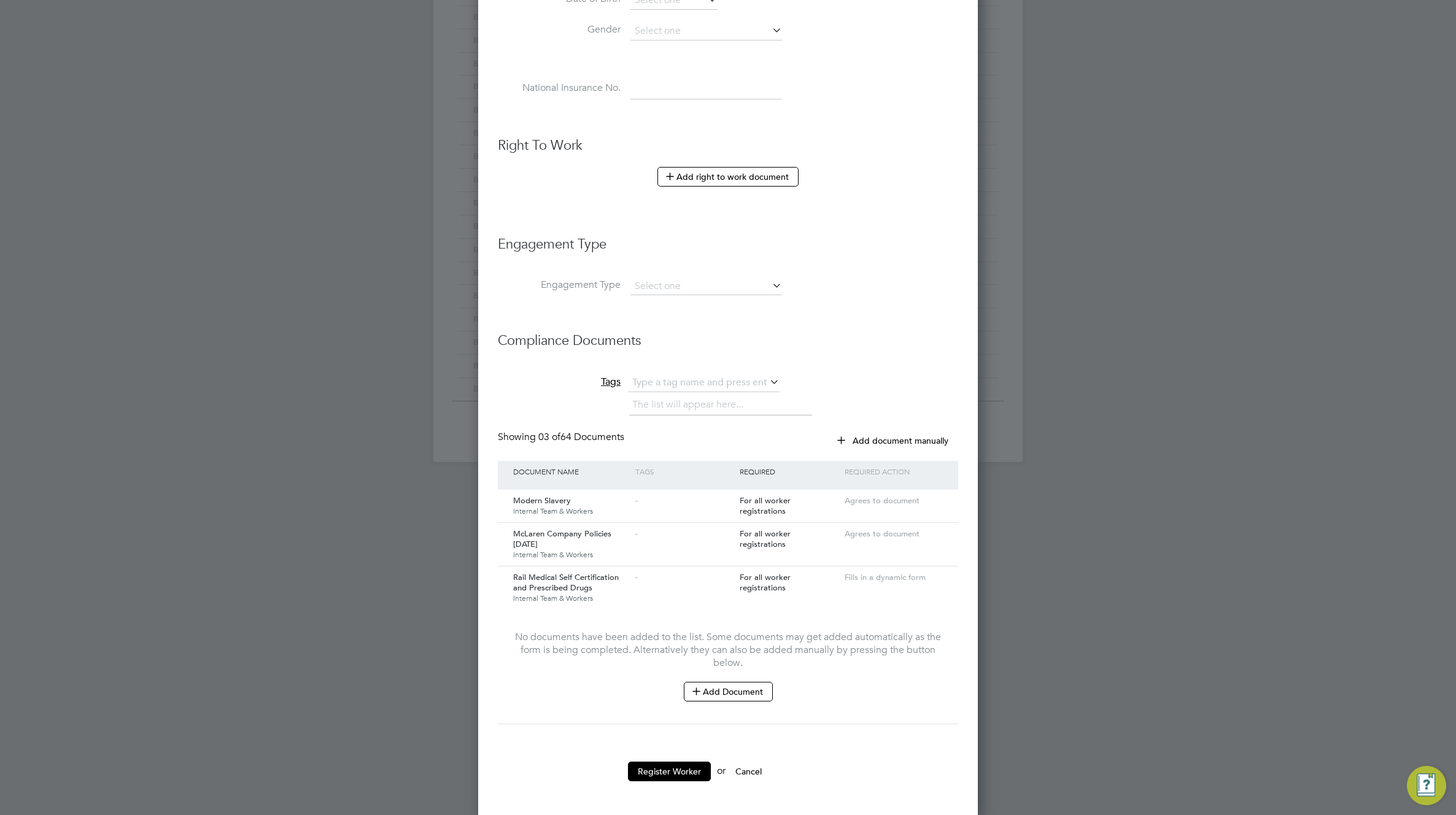
scroll to position [605, 0]
type input "223222"
click at [745, 691] on button "Add Document" at bounding box center [728, 689] width 89 height 19
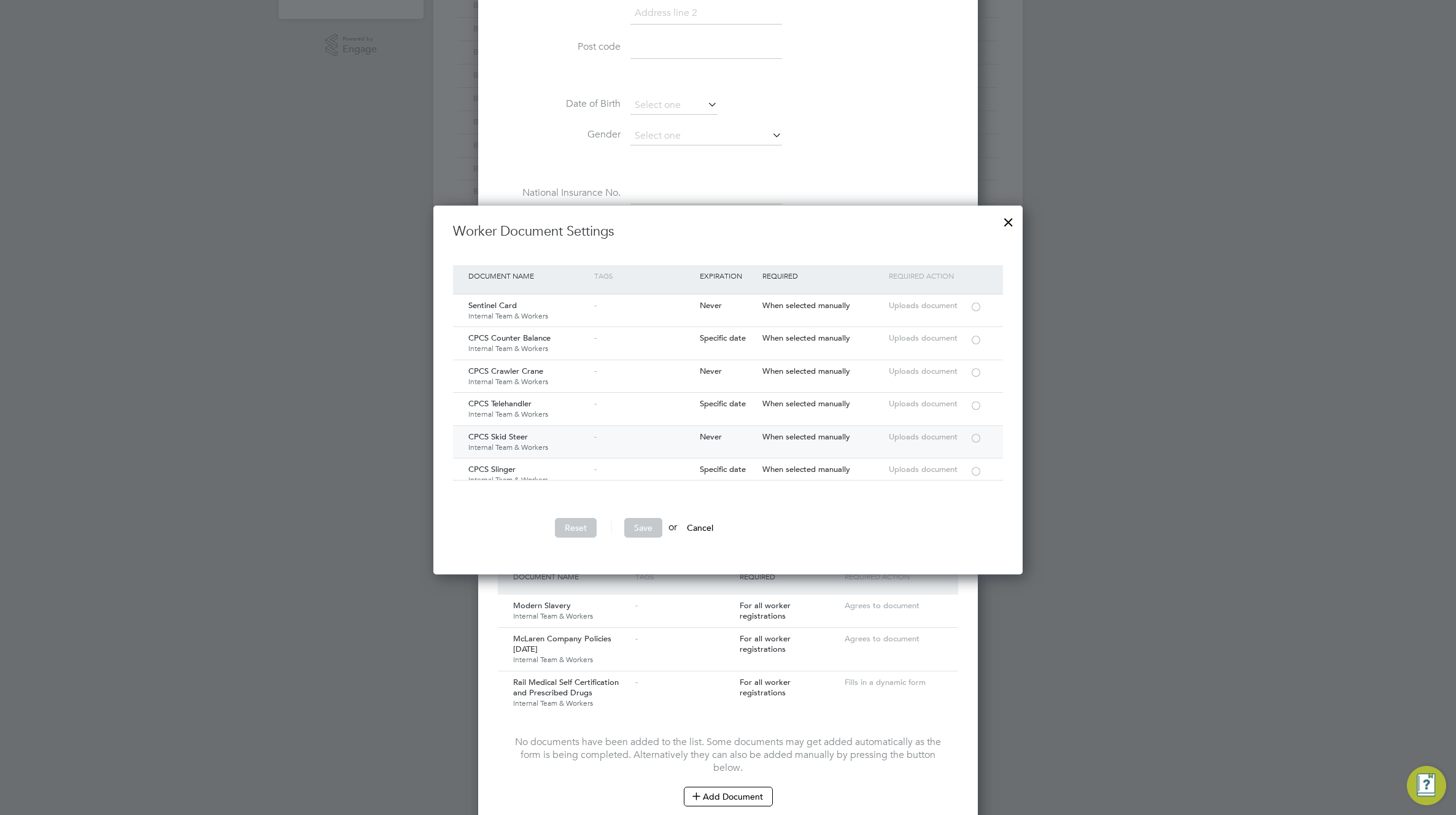
scroll to position [2038, 0]
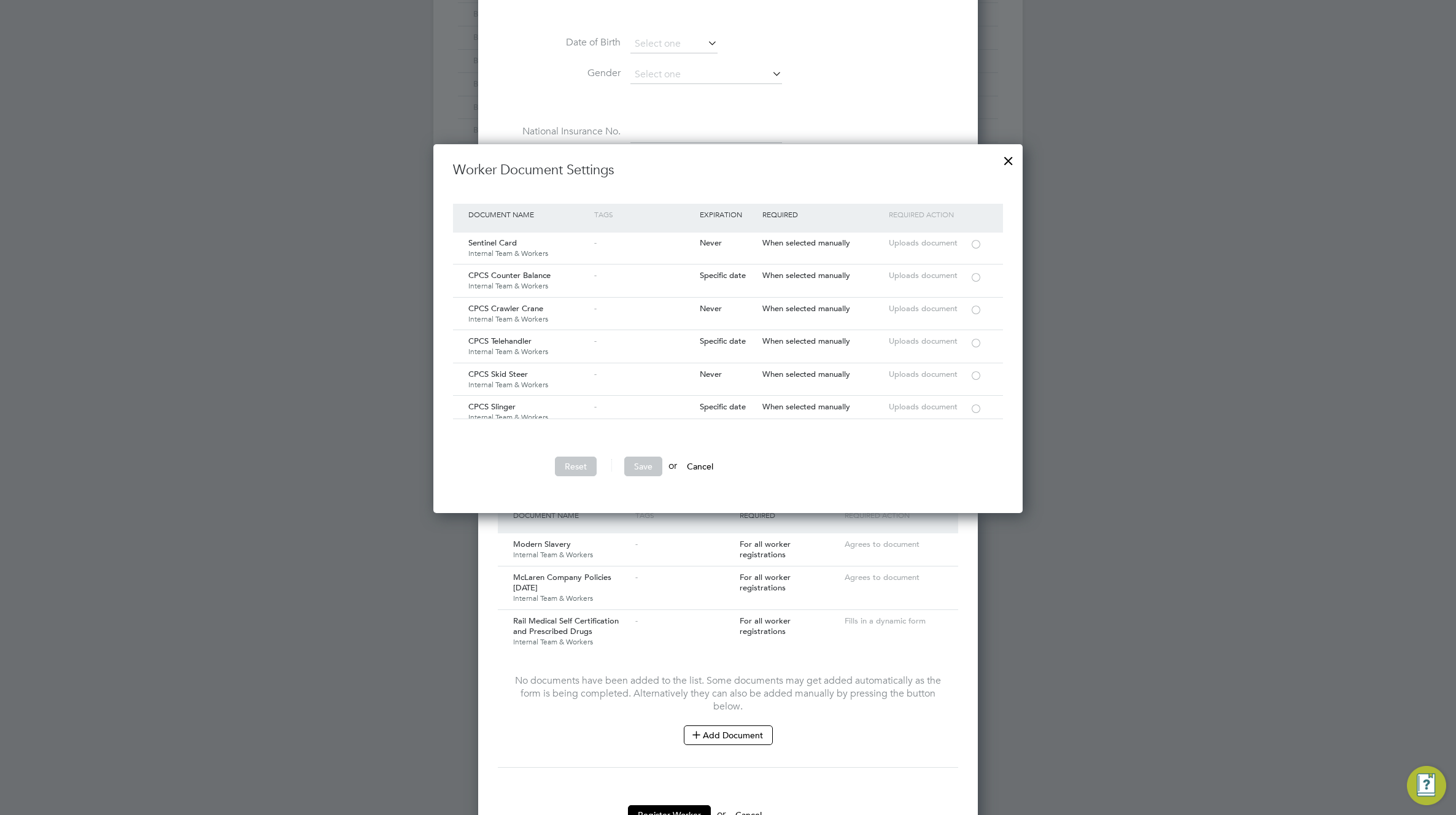
click at [706, 466] on button "Cancel" at bounding box center [700, 466] width 46 height 19
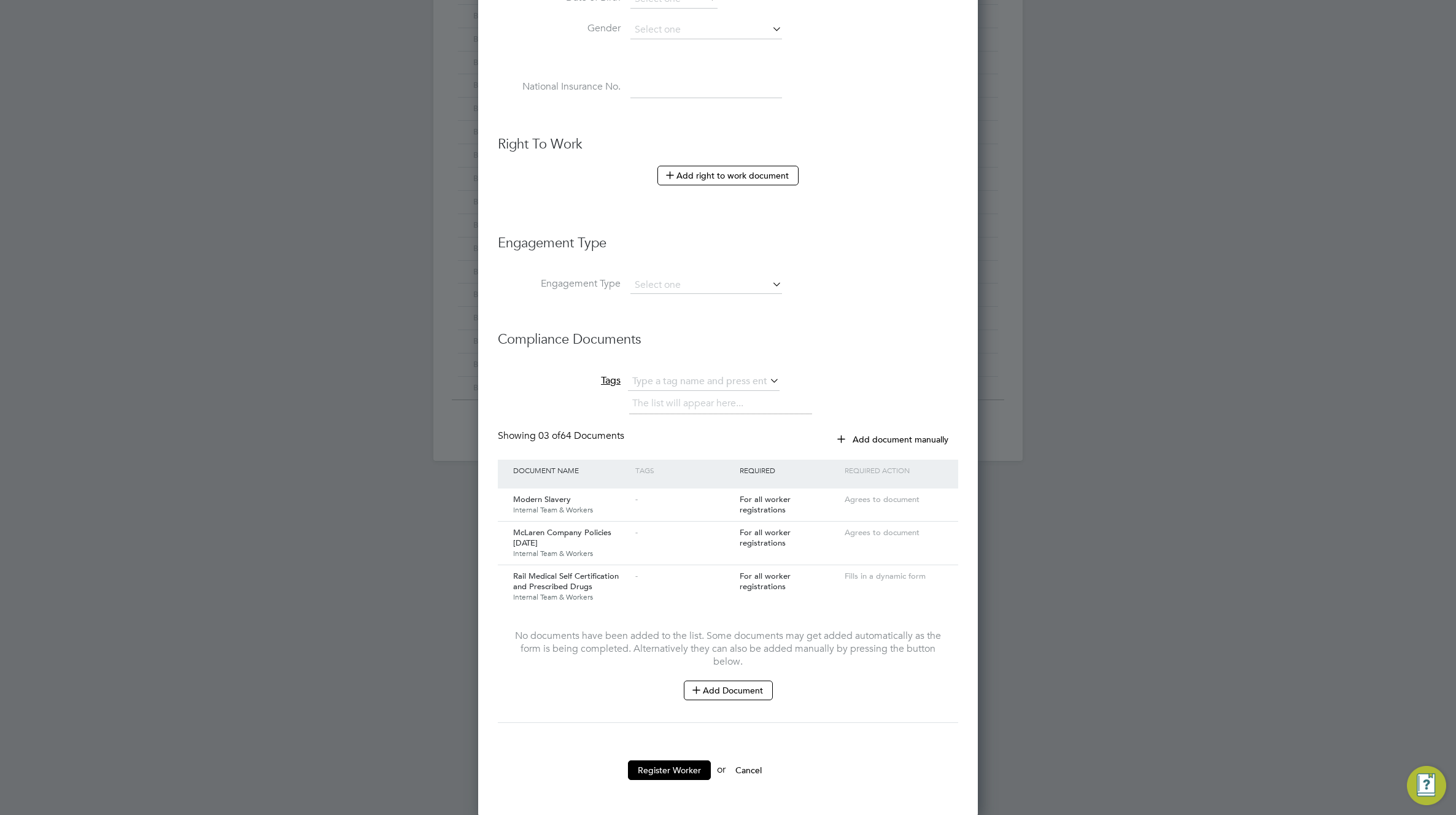
scroll to position [605, 0]
click at [656, 772] on button "Register Worker" at bounding box center [669, 769] width 83 height 19
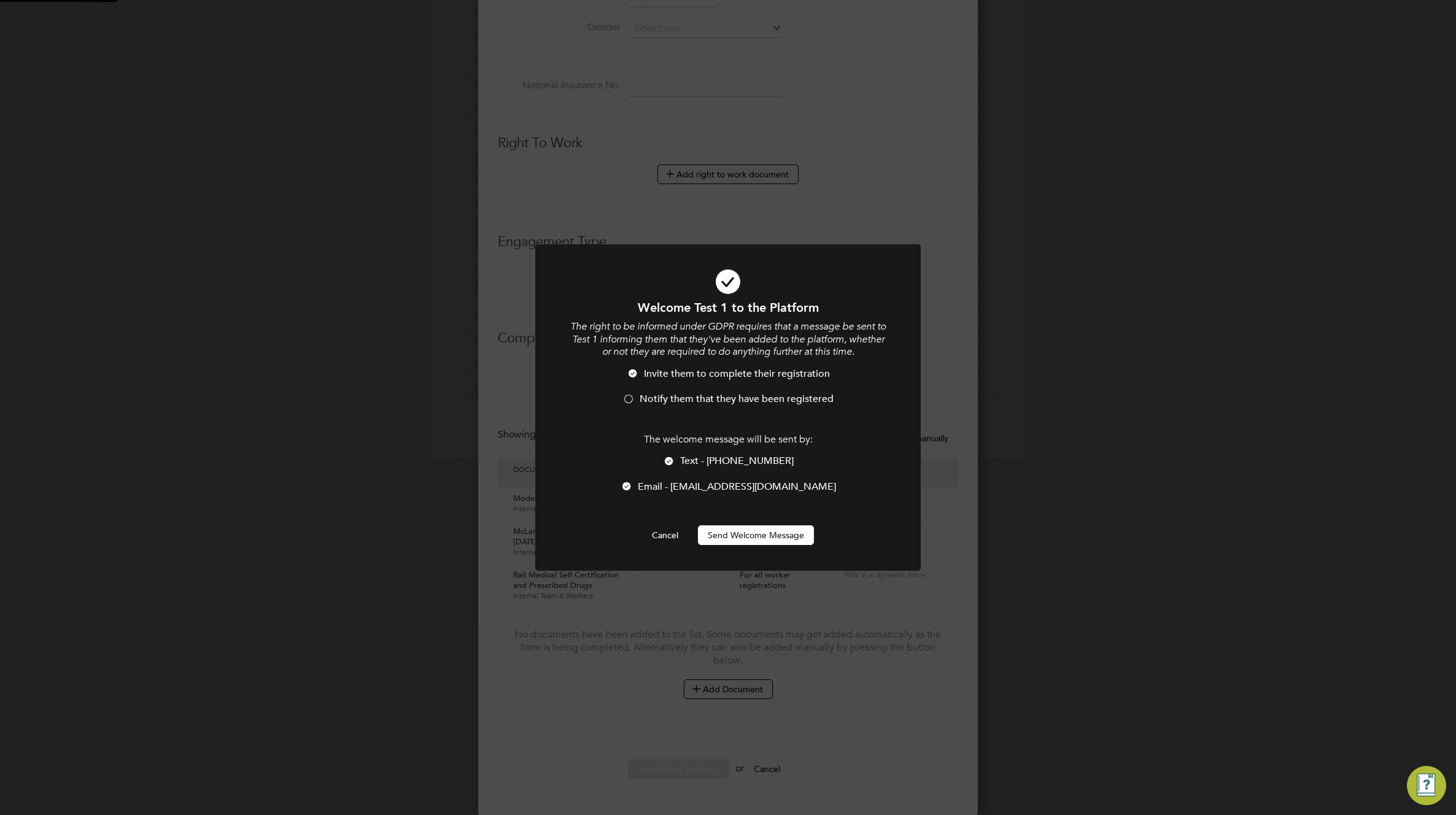
scroll to position [0, 0]
click at [682, 455] on li "Text - +381642200154" at bounding box center [727, 467] width 319 height 25
click at [771, 535] on button "Send Welcome Message" at bounding box center [756, 535] width 116 height 19
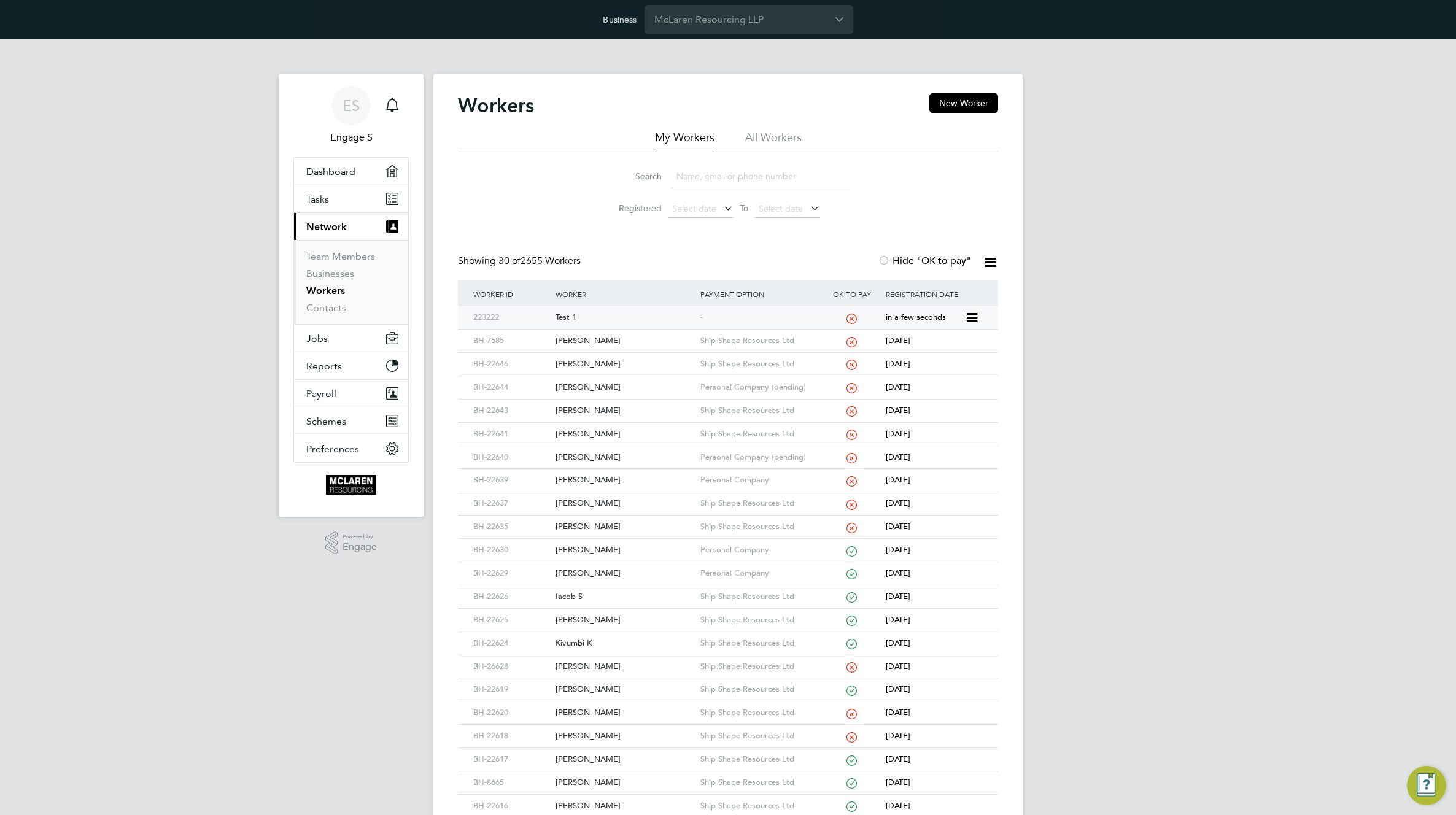
click at [642, 319] on div "Test 1" at bounding box center [625, 317] width 144 height 23
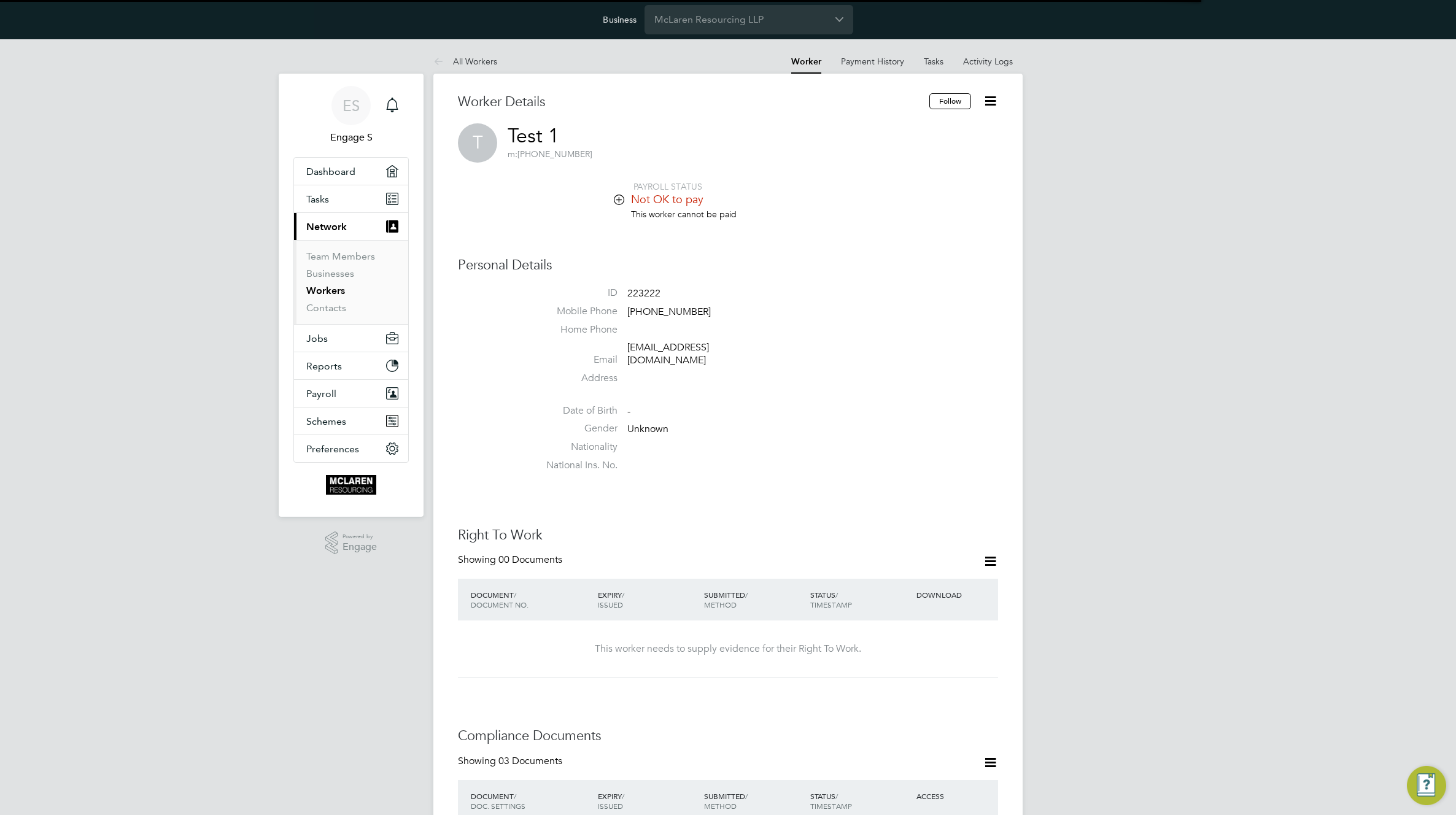
click at [990, 100] on icon at bounding box center [990, 101] width 15 height 15
click at [868, 213] on li "Impersonate" at bounding box center [921, 217] width 153 height 17
click at [320, 339] on span "Jobs" at bounding box center [317, 339] width 21 height 12
click at [882, 210] on li "This worker cannot be paid" at bounding box center [764, 221] width 466 height 23
click at [472, 54] on li "All Workers" at bounding box center [465, 61] width 64 height 25
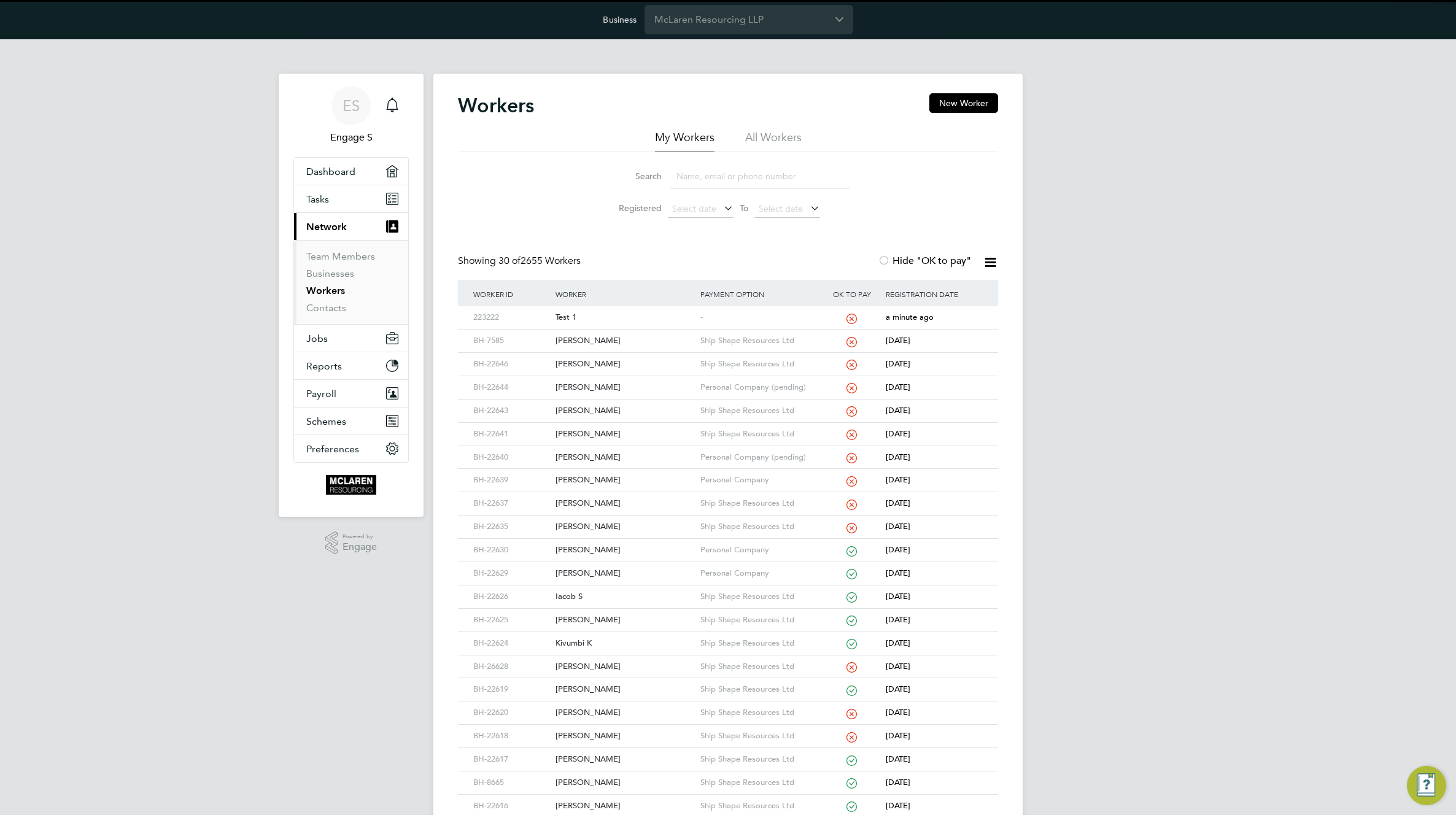
drag, startPoint x: 769, startPoint y: 133, endPoint x: 859, endPoint y: 115, distance: 91.8
click at [769, 133] on li "All Workers" at bounding box center [774, 141] width 57 height 22
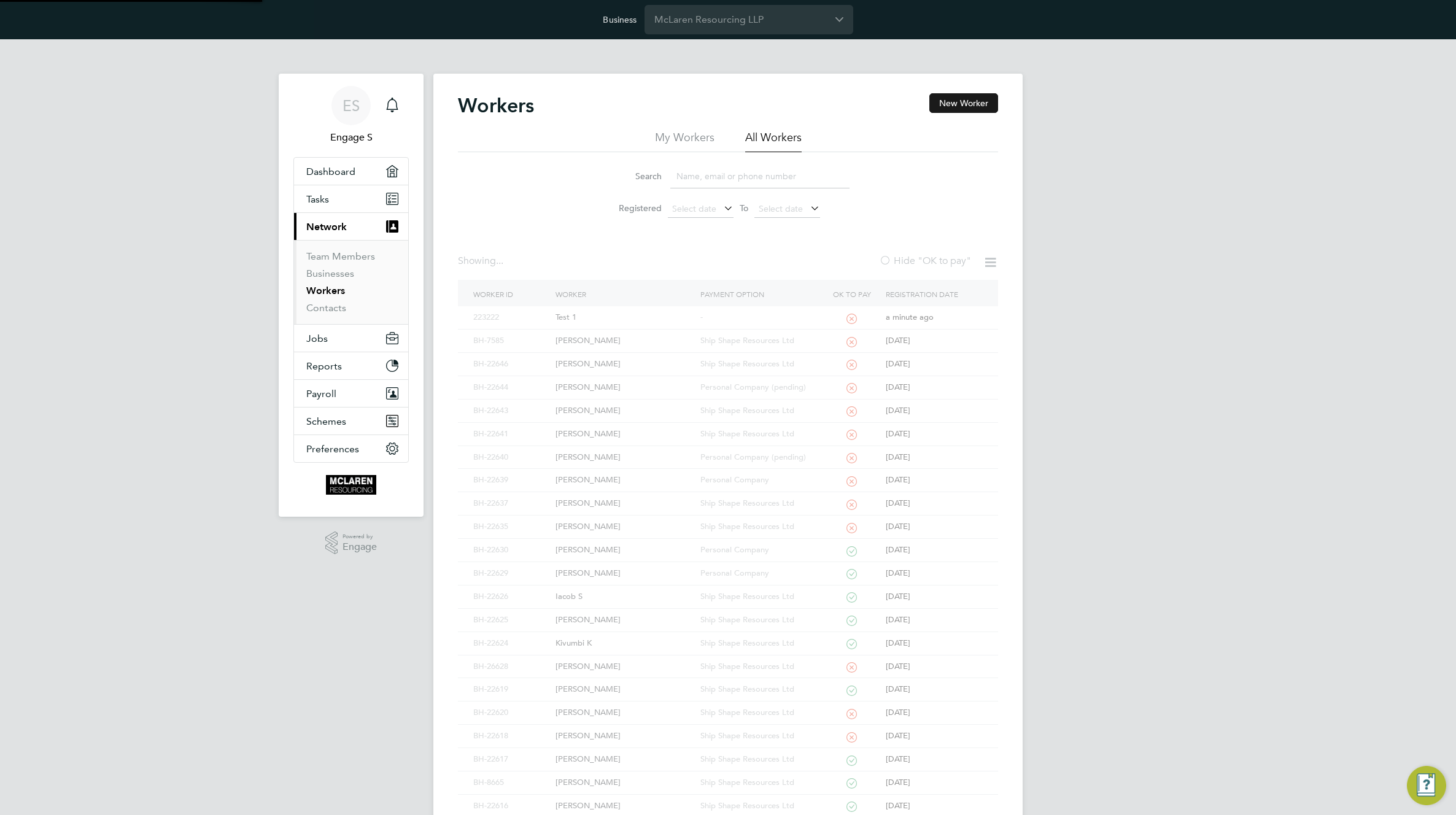
click at [934, 108] on button "New Worker" at bounding box center [963, 103] width 69 height 19
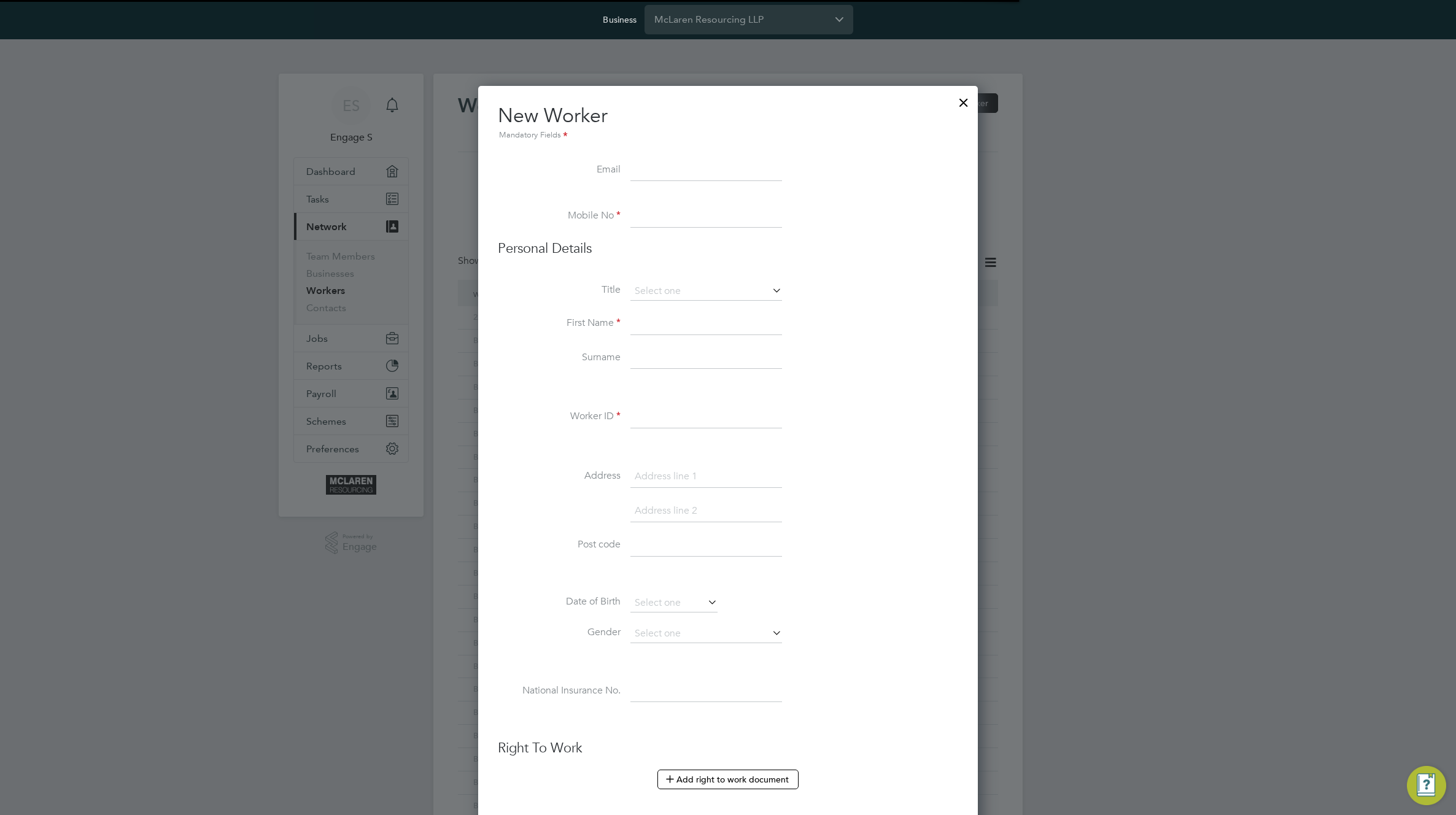
scroll to position [1334, 500]
type input "teiugug@gmail.com"
click at [698, 211] on input at bounding box center [706, 217] width 152 height 22
type input "+38164258259"
click at [673, 320] on input at bounding box center [706, 324] width 152 height 22
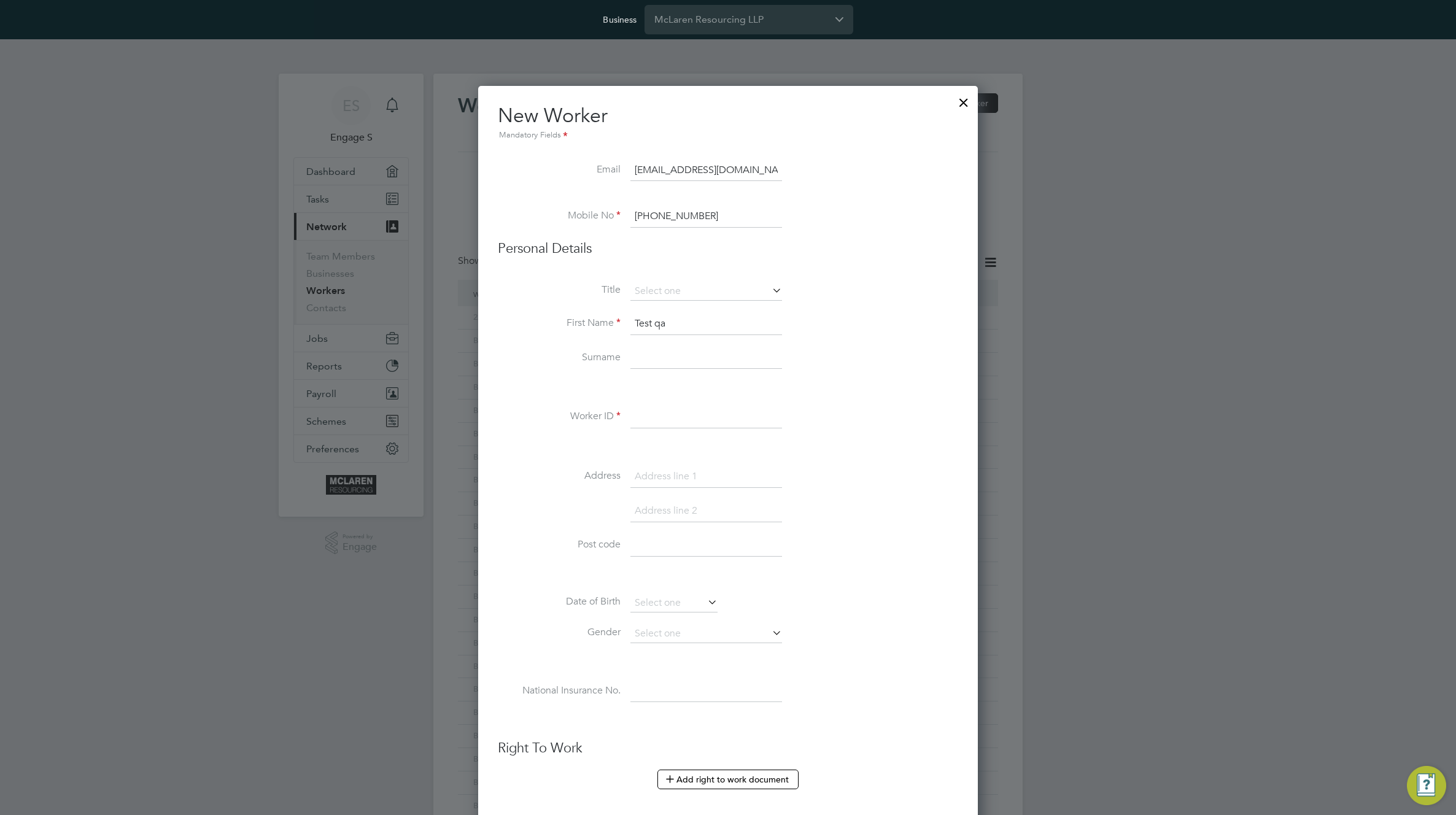
type input "Test qa"
click at [620, 422] on li "Worker ID" at bounding box center [728, 423] width 460 height 34
click at [644, 413] on input "2" at bounding box center [706, 417] width 152 height 22
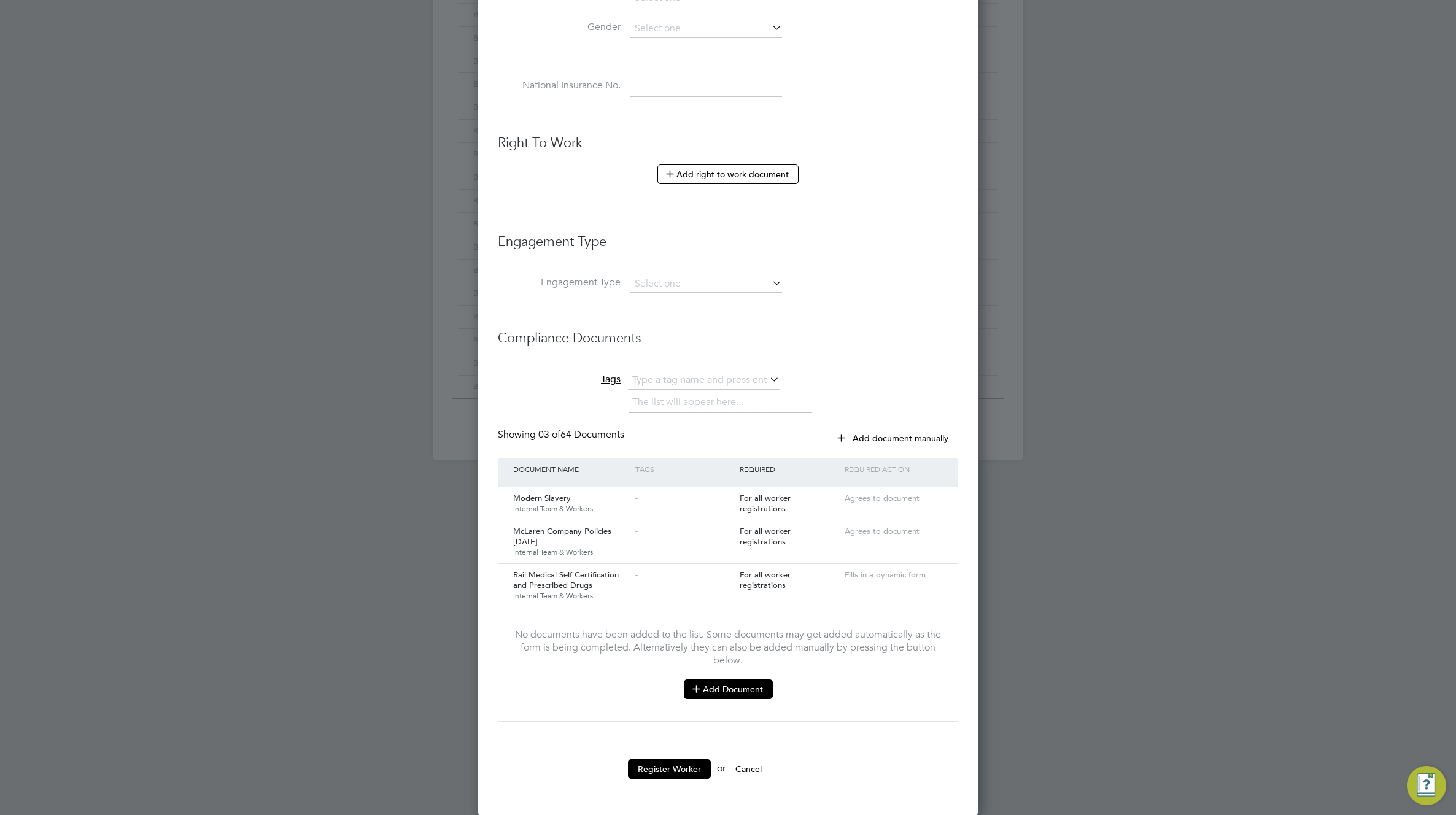
type input "23322345"
click at [723, 689] on button "Add Document" at bounding box center [728, 689] width 89 height 19
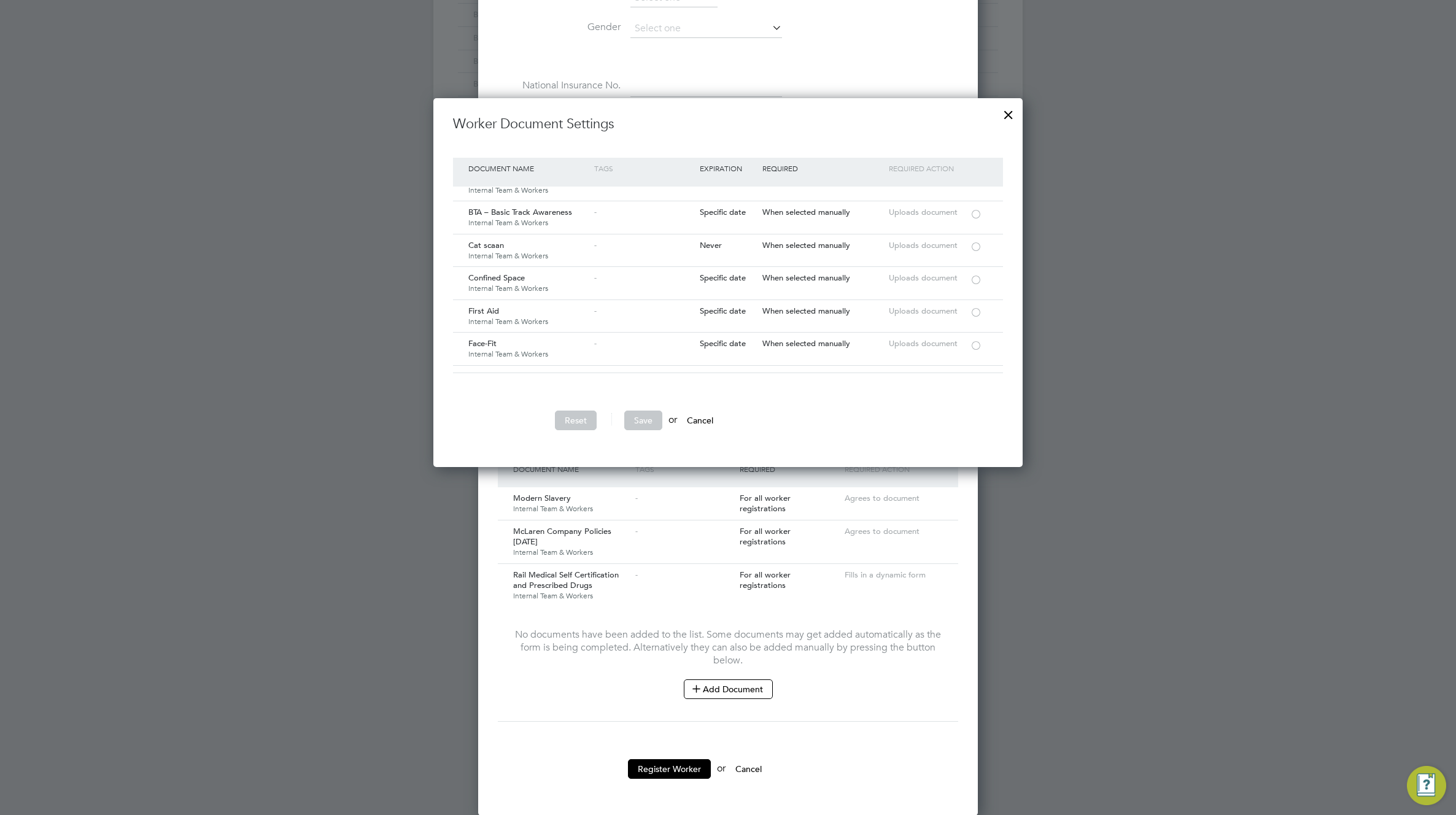
scroll to position [1500, 0]
drag, startPoint x: 700, startPoint y: 418, endPoint x: 702, endPoint y: 455, distance: 37.1
click at [702, 418] on button "Cancel" at bounding box center [700, 420] width 46 height 19
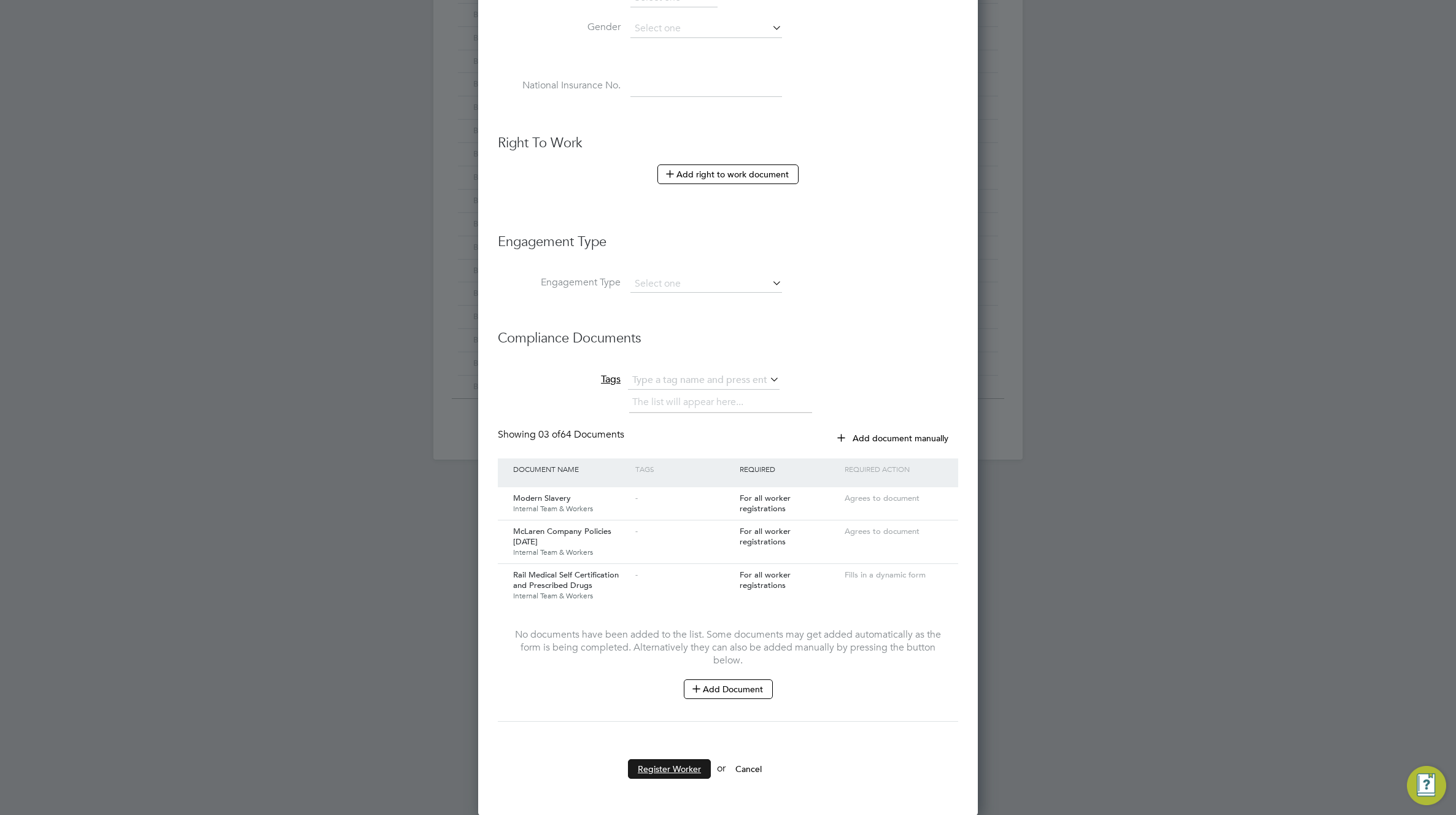
click at [680, 763] on button "Register Worker" at bounding box center [669, 769] width 83 height 19
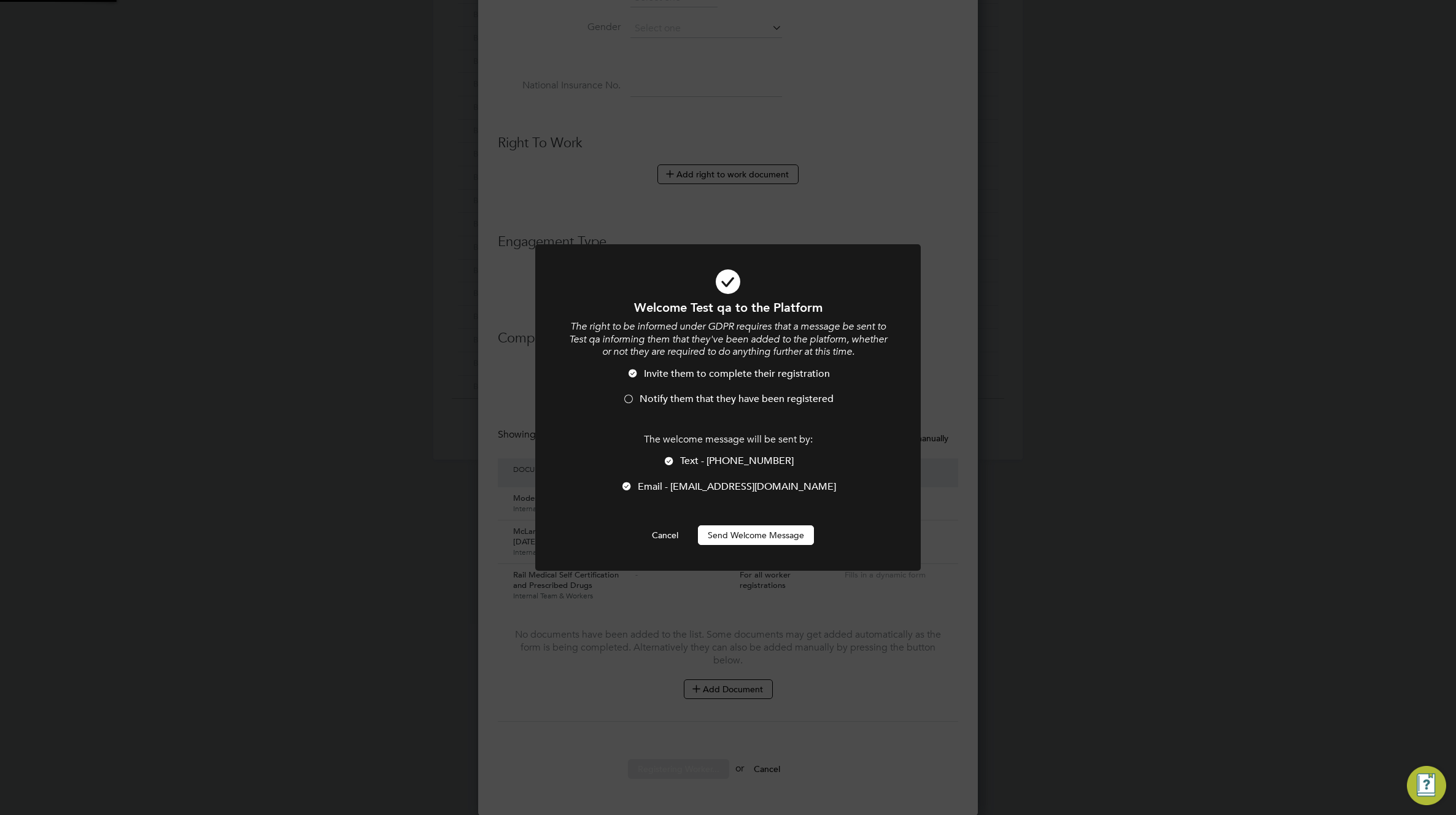
scroll to position [0, 0]
click at [749, 533] on button "Send Welcome Message" at bounding box center [756, 535] width 116 height 19
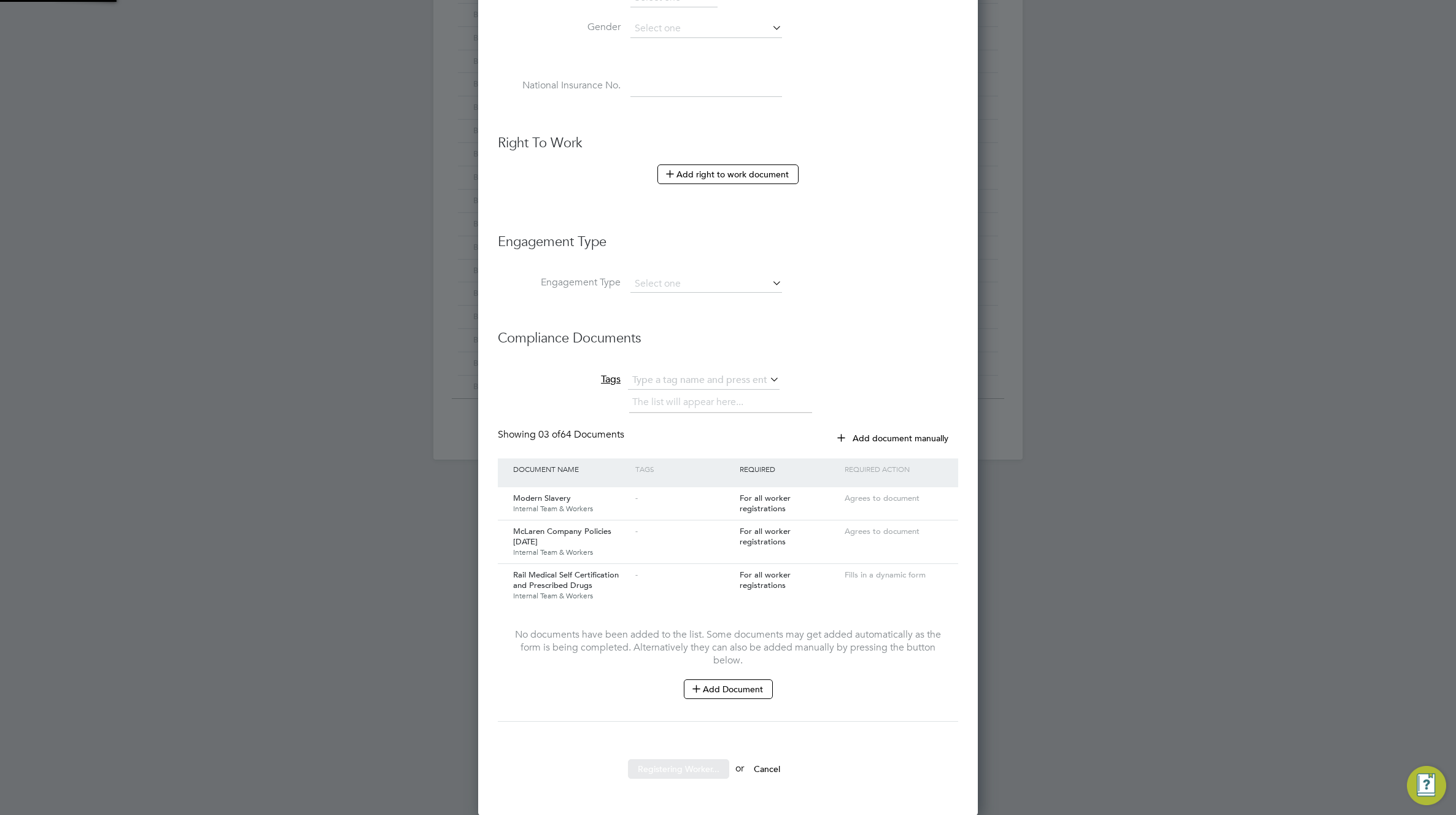
click at [744, 534] on span "For all worker registrations" at bounding box center [765, 536] width 51 height 21
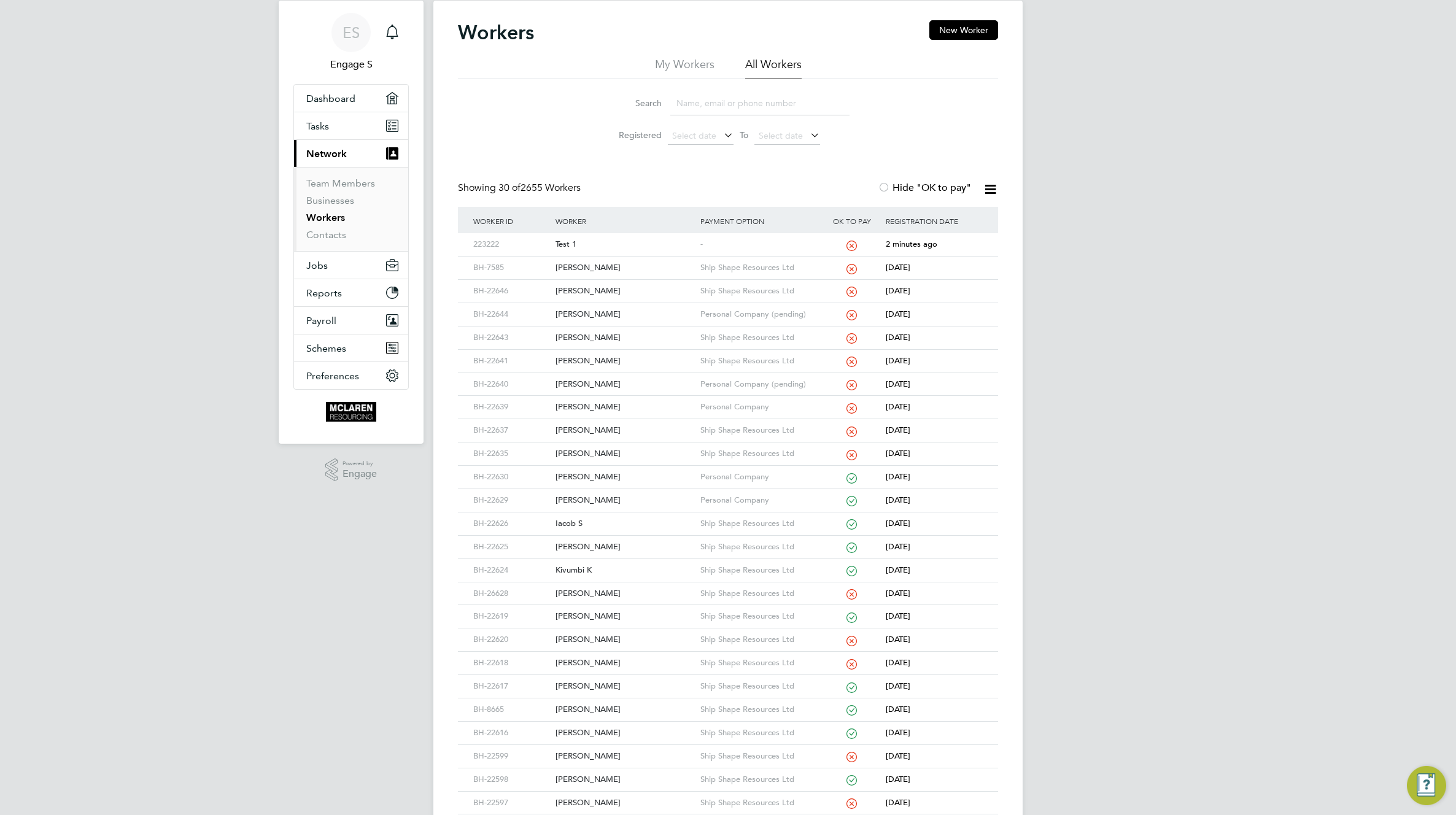
scroll to position [0, 0]
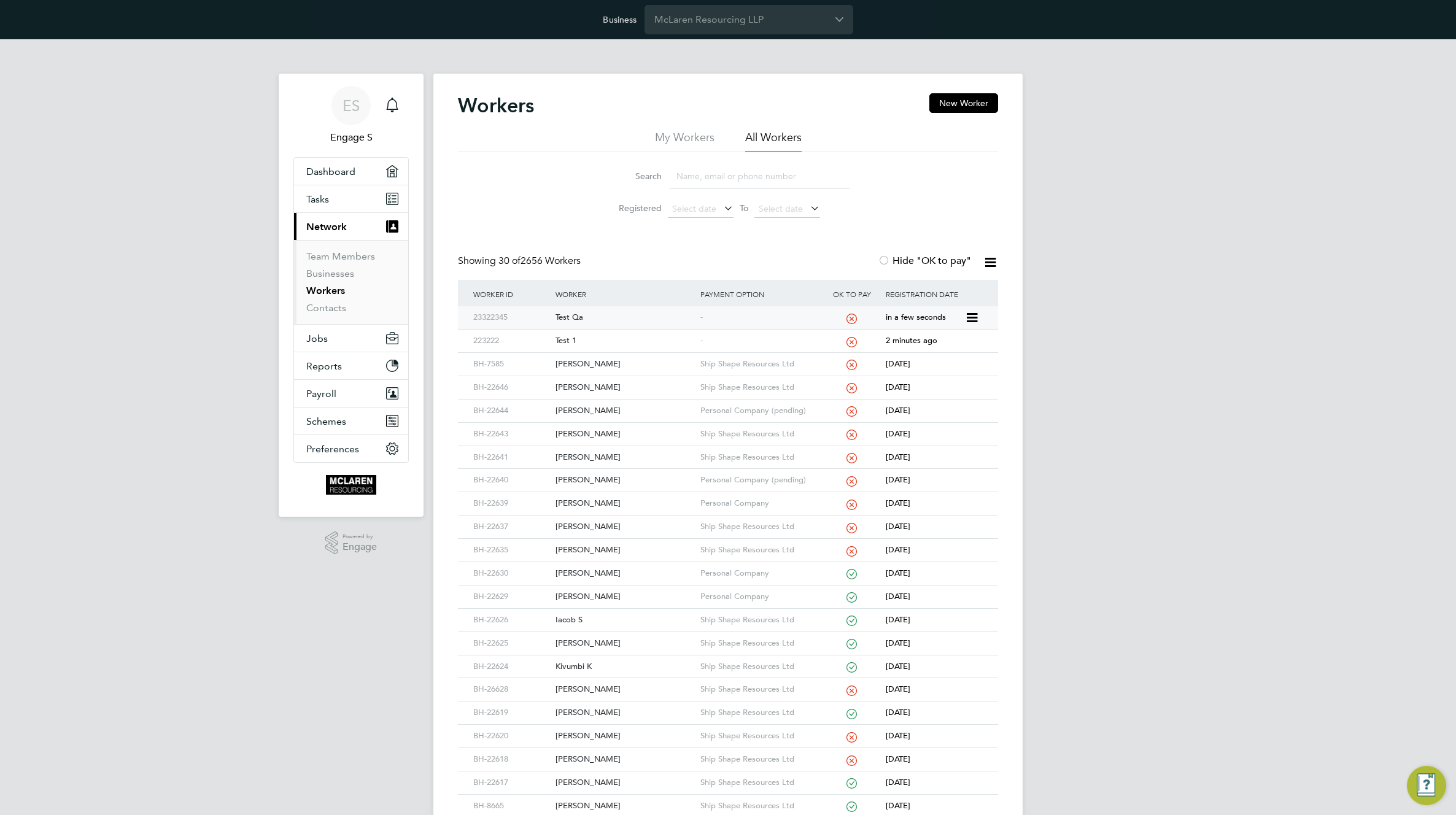
click at [972, 315] on icon at bounding box center [970, 318] width 12 height 15
click at [852, 414] on li "Impersonate" at bounding box center [901, 415] width 153 height 17
click at [896, 243] on div "Workers New Worker My Workers All Workers Search Registered Select date To Sele…" at bounding box center [728, 561] width 540 height 935
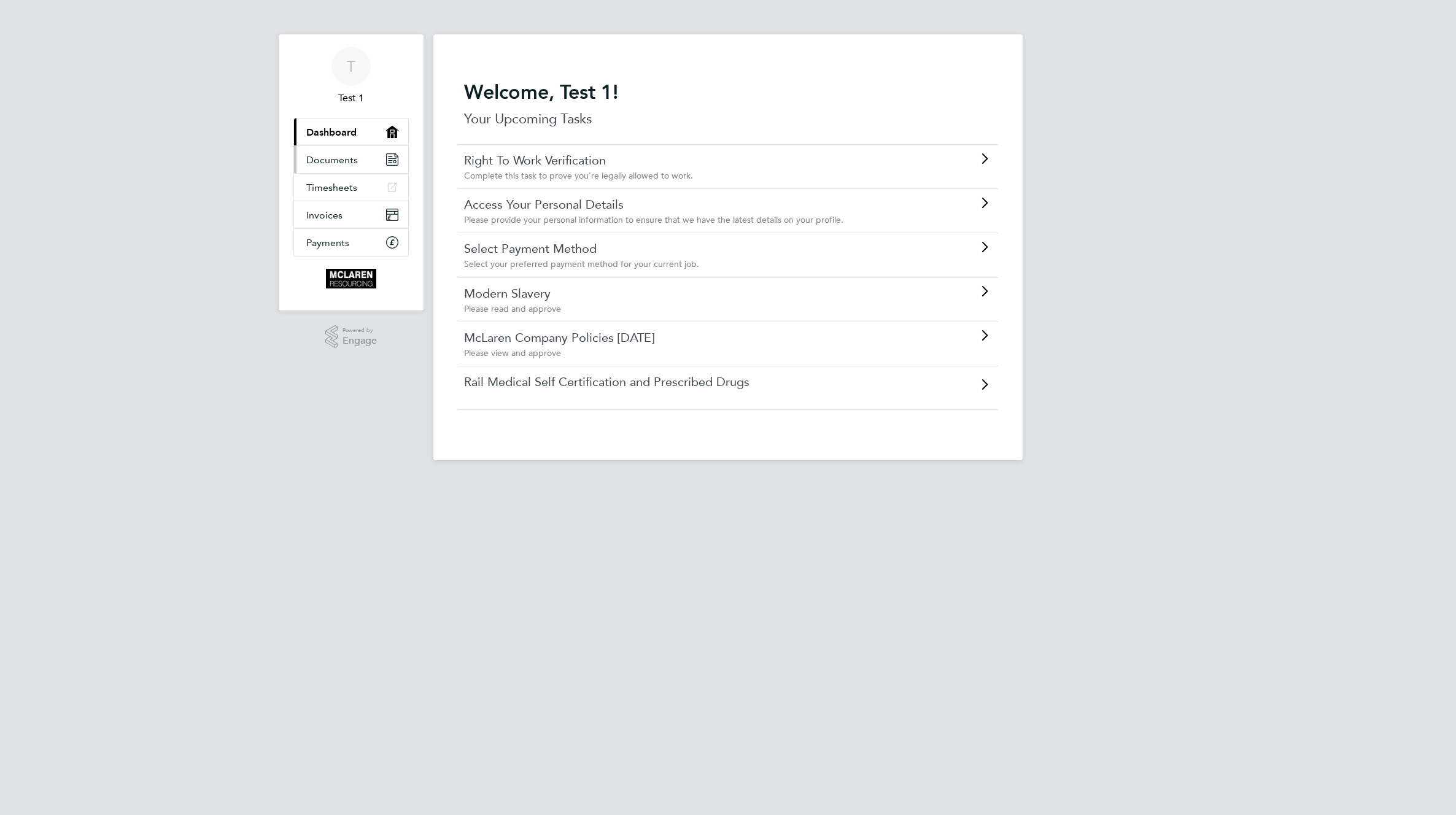
click at [343, 161] on span "Documents" at bounding box center [332, 160] width 52 height 12
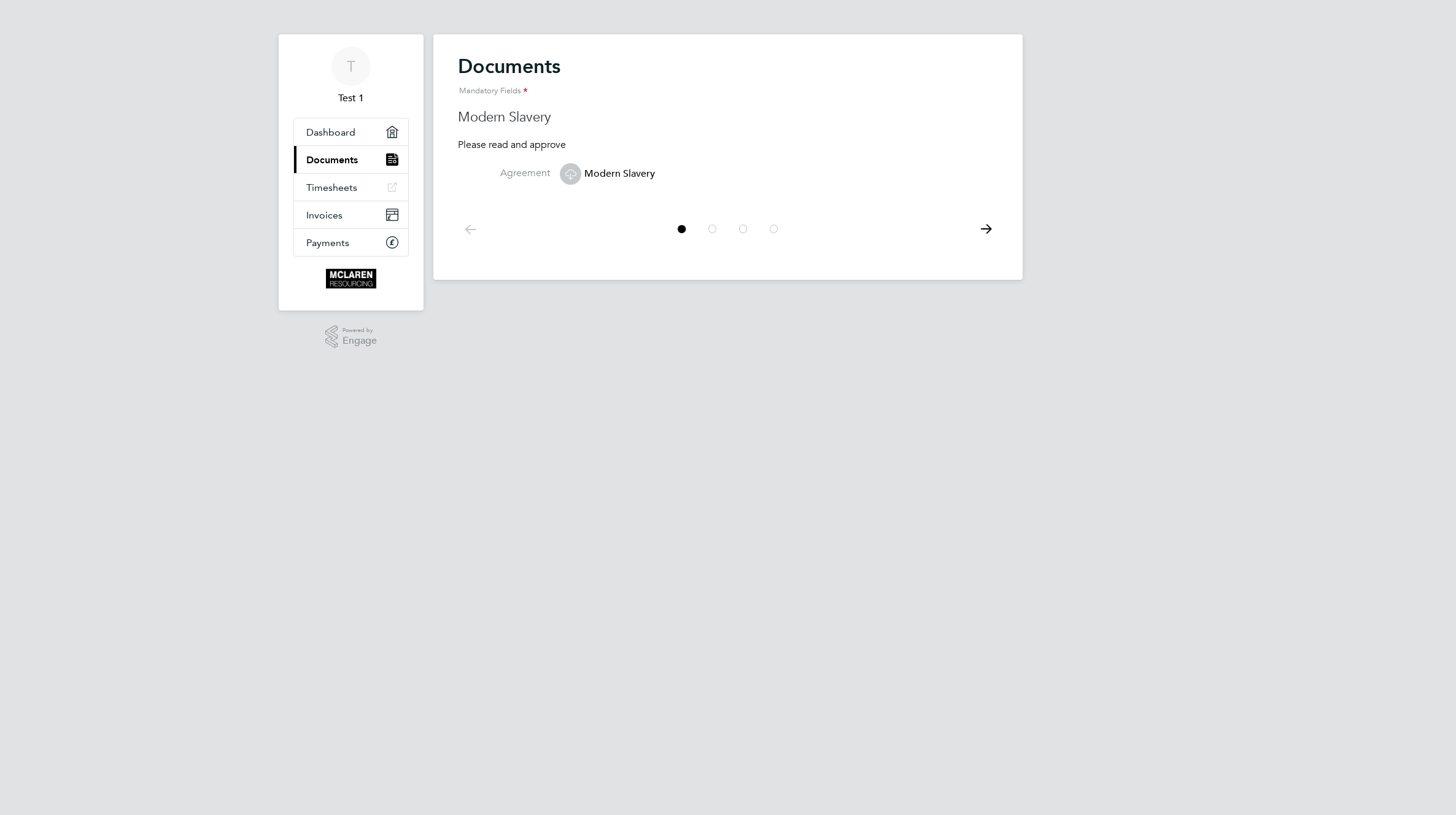
click at [994, 235] on icon at bounding box center [986, 229] width 25 height 28
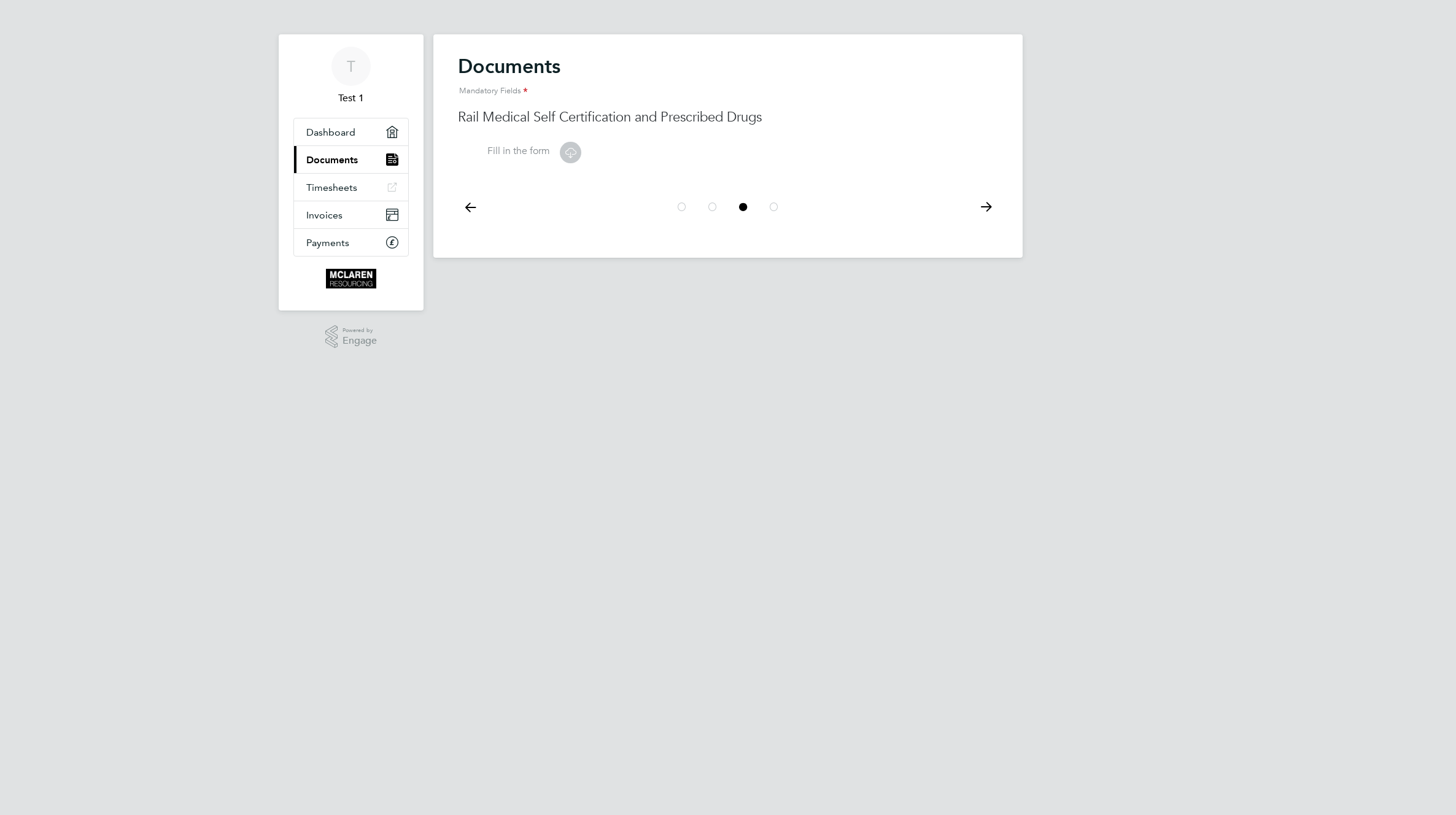
click at [994, 235] on div "Documents Mandatory Fields Modern Slavery Please read and approve Agreement Mod…" at bounding box center [728, 146] width 589 height 223
click at [985, 209] on icon at bounding box center [986, 207] width 25 height 28
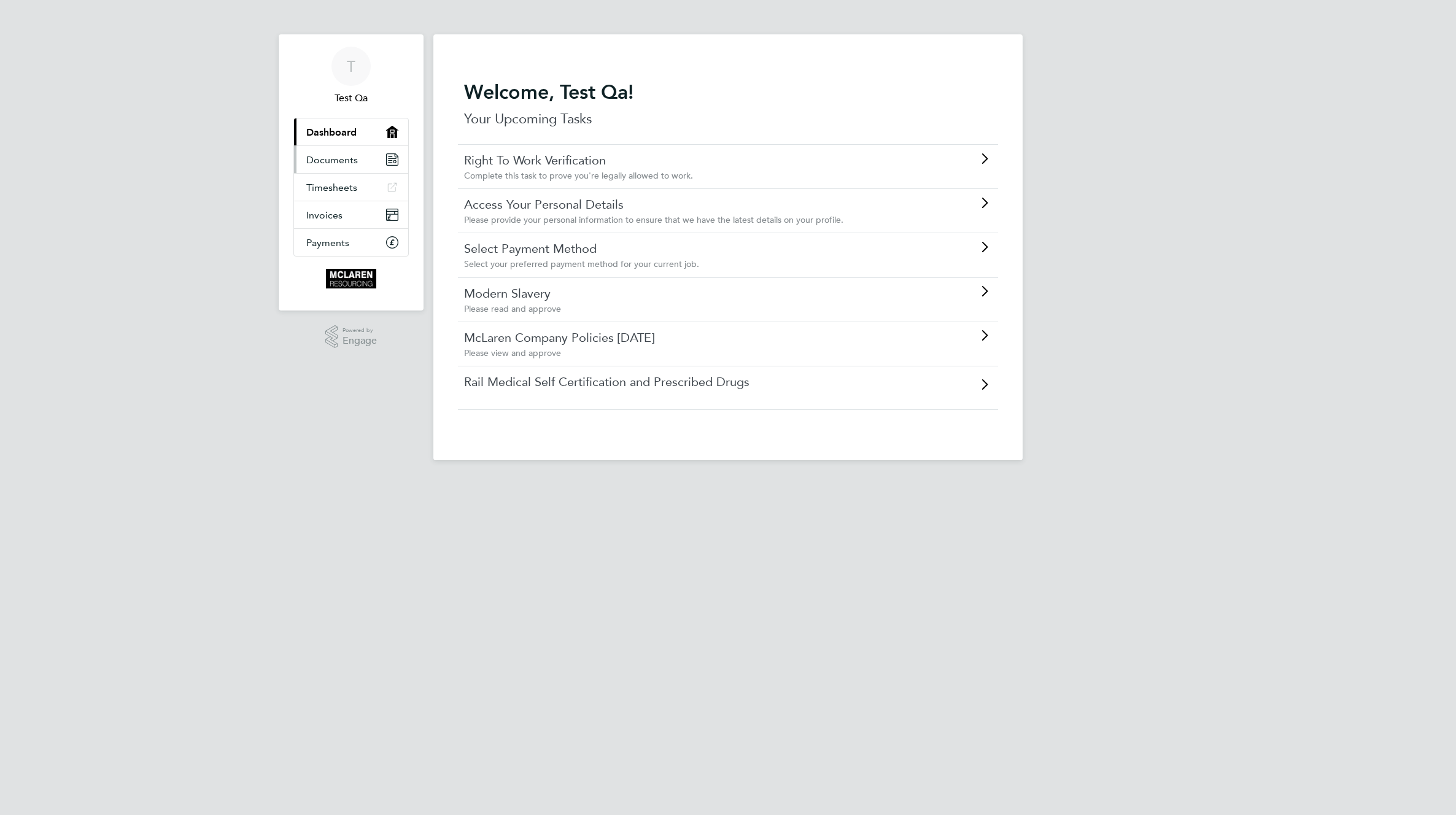
click at [335, 161] on span "Documents" at bounding box center [332, 160] width 52 height 12
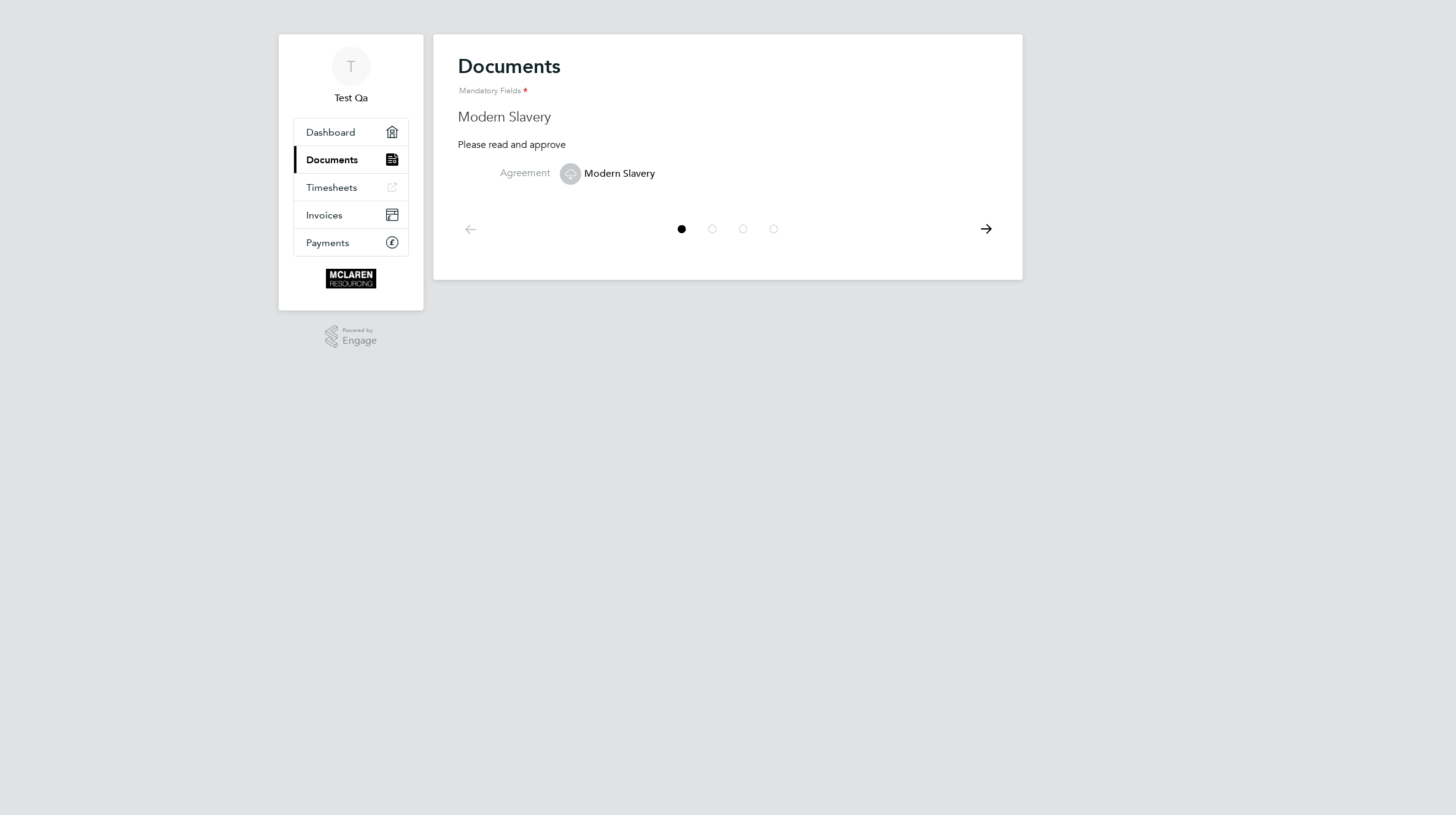
click at [986, 230] on icon at bounding box center [986, 229] width 25 height 28
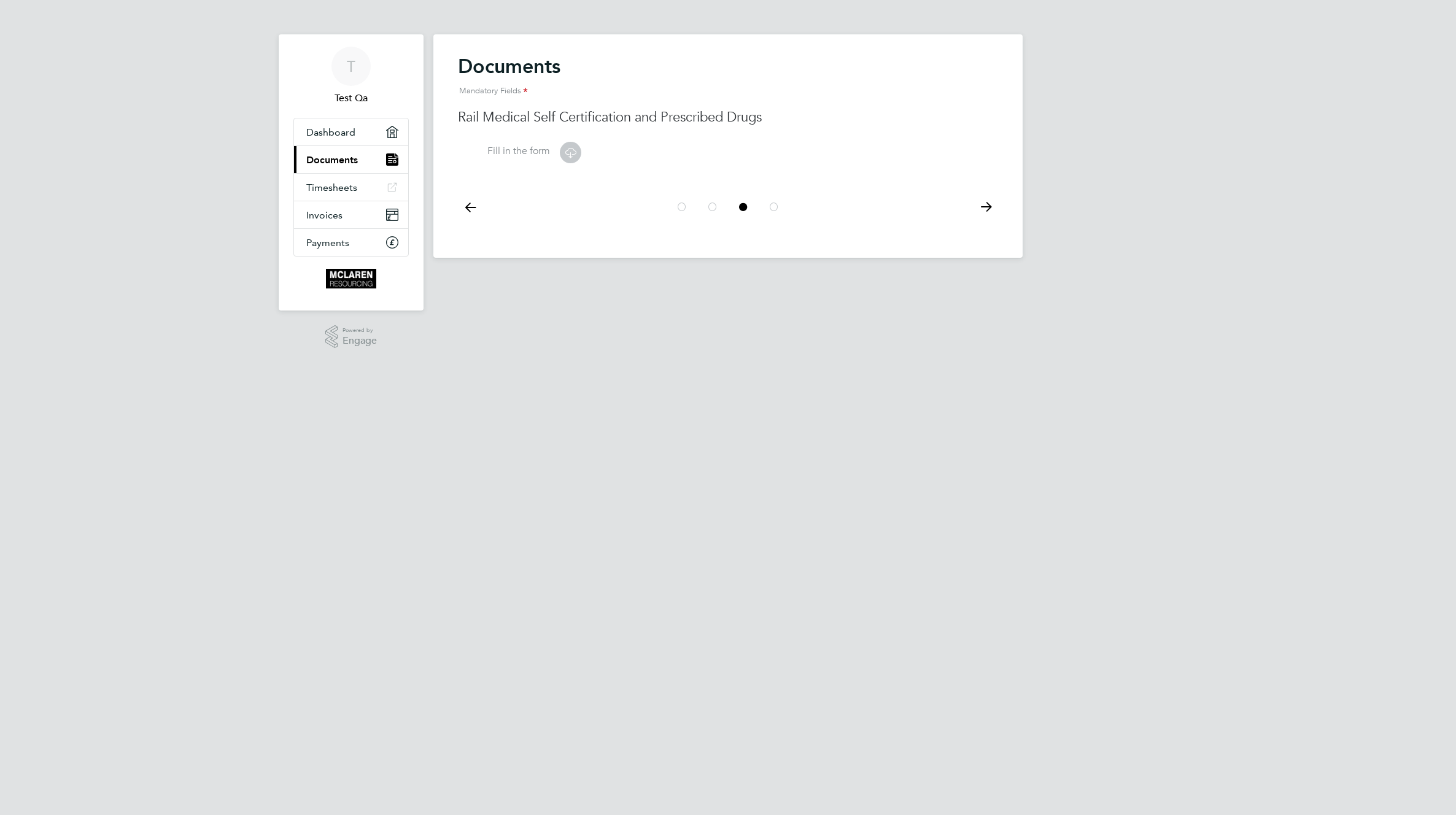
click at [982, 206] on icon at bounding box center [986, 207] width 25 height 28
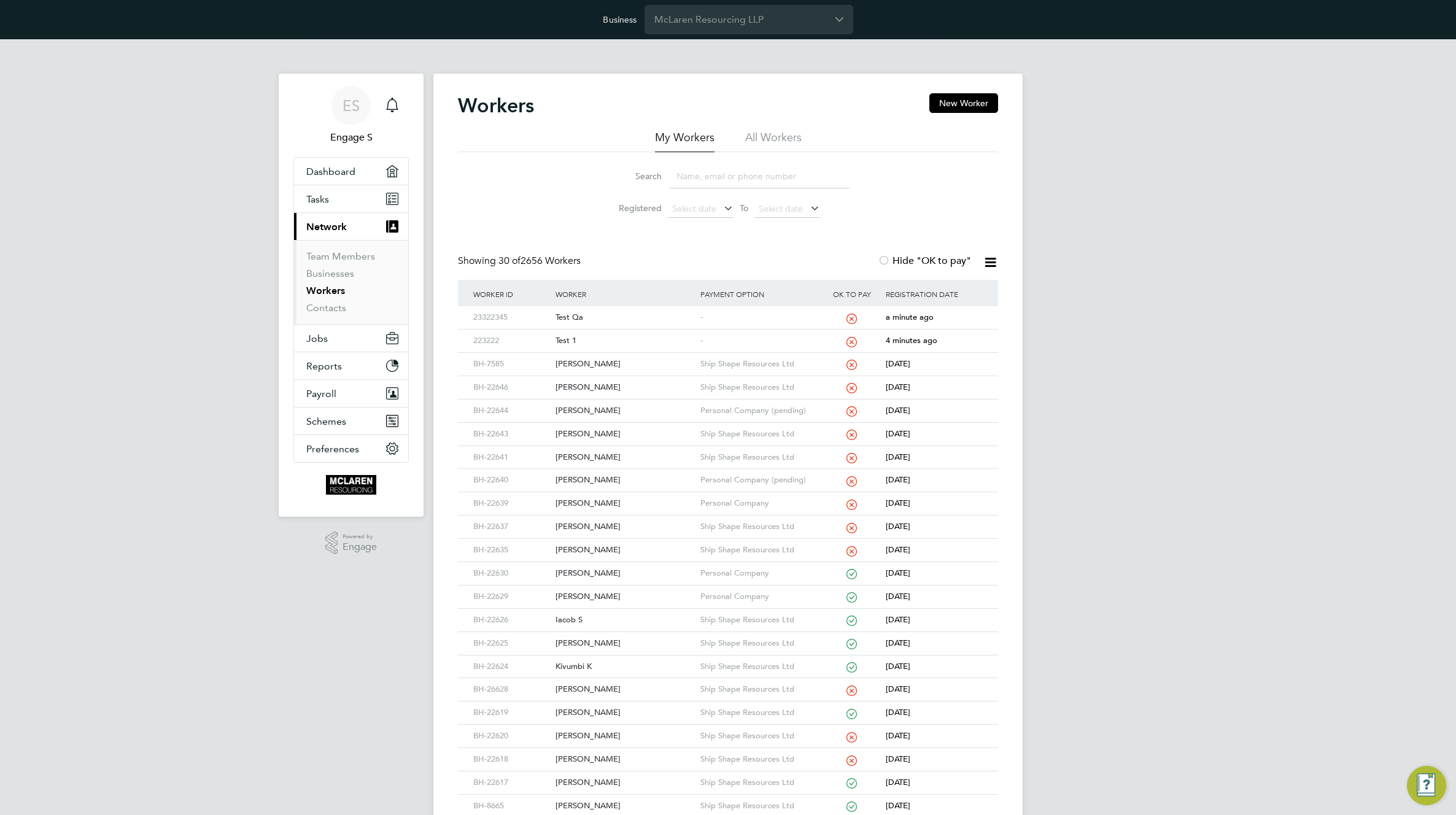
click at [1166, 270] on div "ES Engage S Notifications Applications: Dashboard Tasks Current page: Network T…" at bounding box center [728, 562] width 1456 height 1045
click at [964, 105] on button "New Worker" at bounding box center [963, 103] width 69 height 19
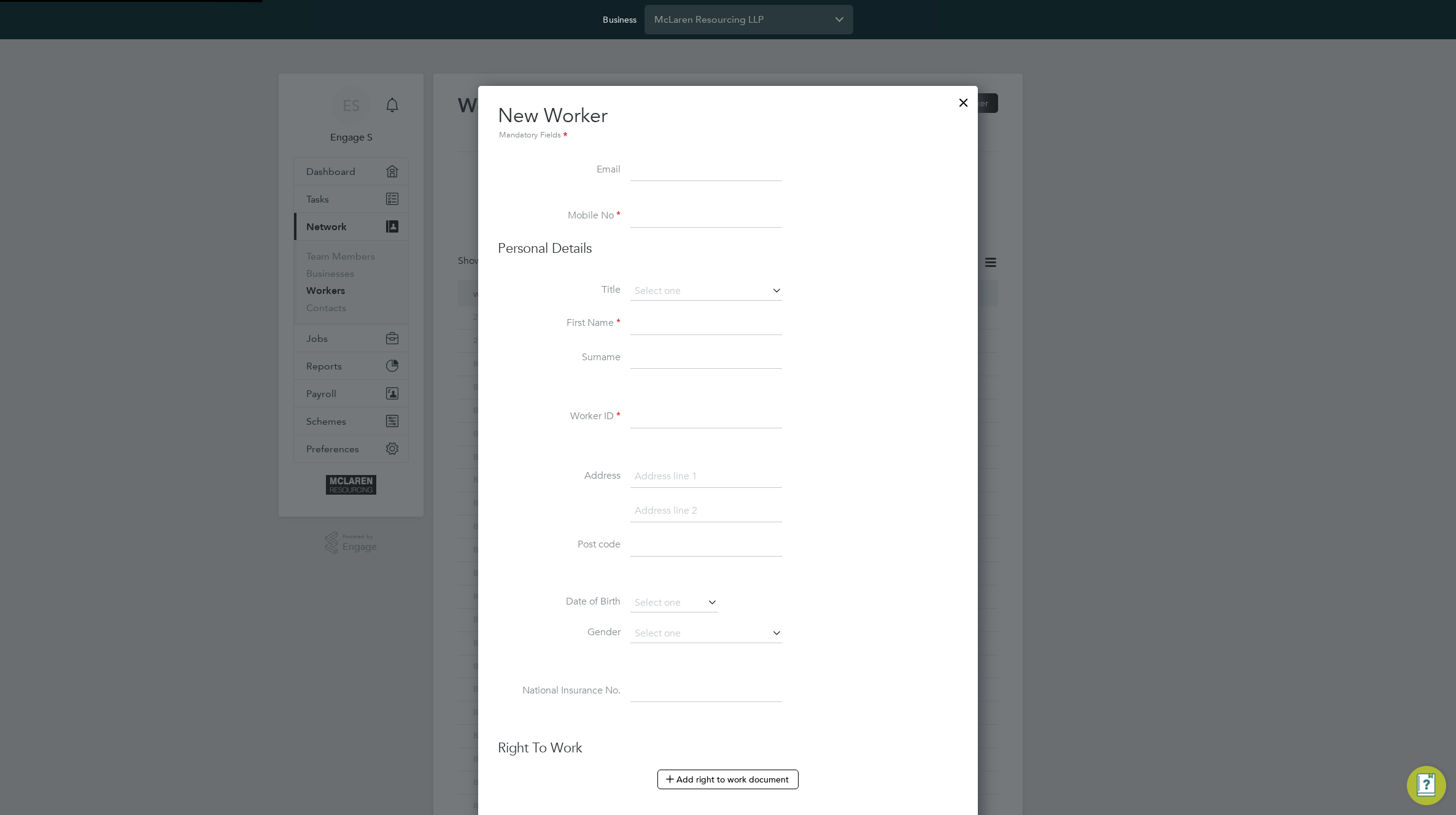
scroll to position [1334, 500]
type input "[EMAIL_ADDRESS][DOMAIN_NAME]"
type input "[PHONE_NUMBER]"
click at [737, 291] on input at bounding box center [706, 291] width 152 height 19
click at [718, 308] on li "Mr" at bounding box center [706, 308] width 153 height 16
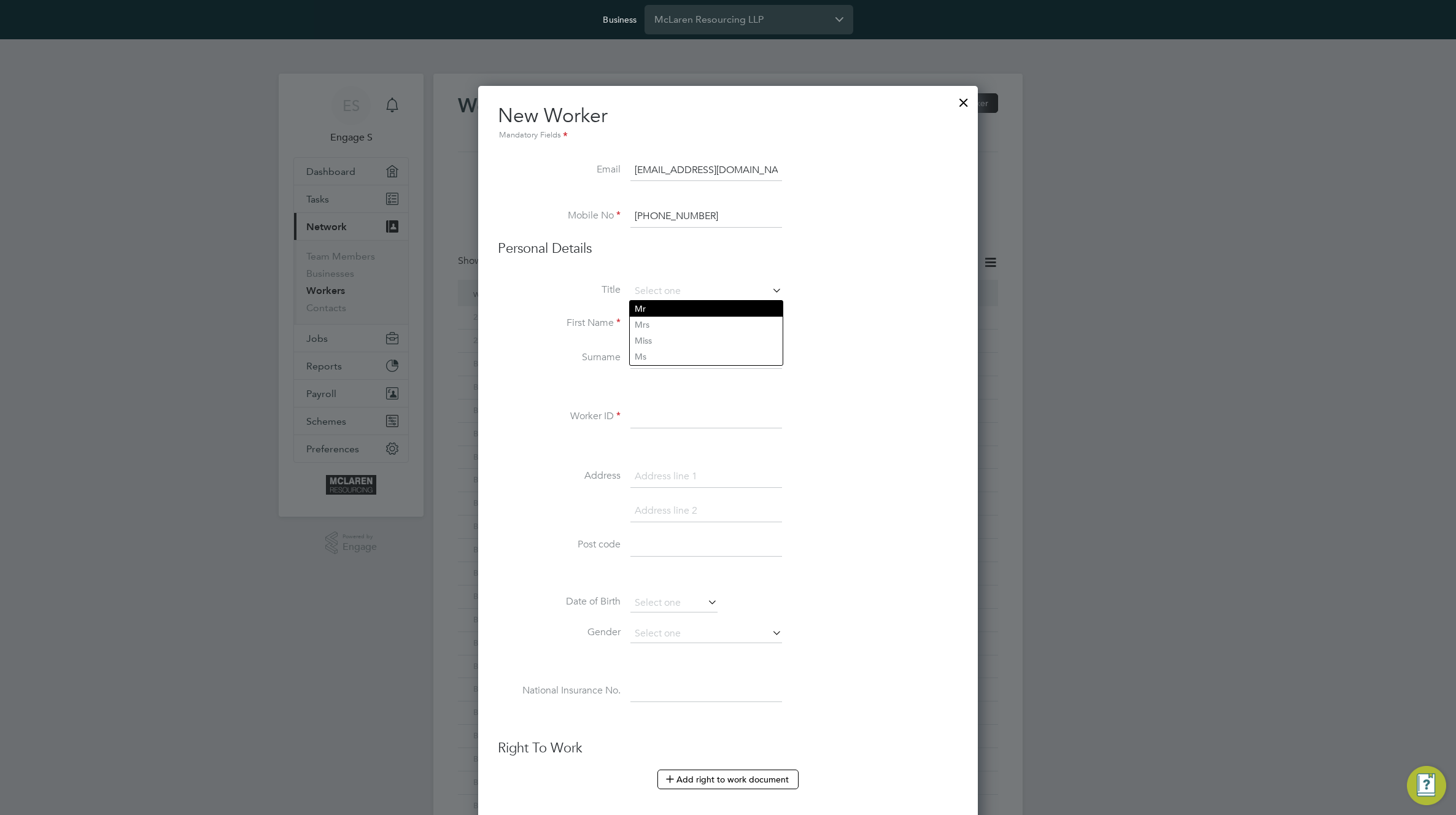
type input "Mr"
click at [702, 322] on input at bounding box center [706, 324] width 152 height 22
type input "[PERSON_NAME]"
click at [529, 408] on li "Worker ID" at bounding box center [728, 423] width 460 height 34
click at [653, 424] on input at bounding box center [706, 417] width 152 height 22
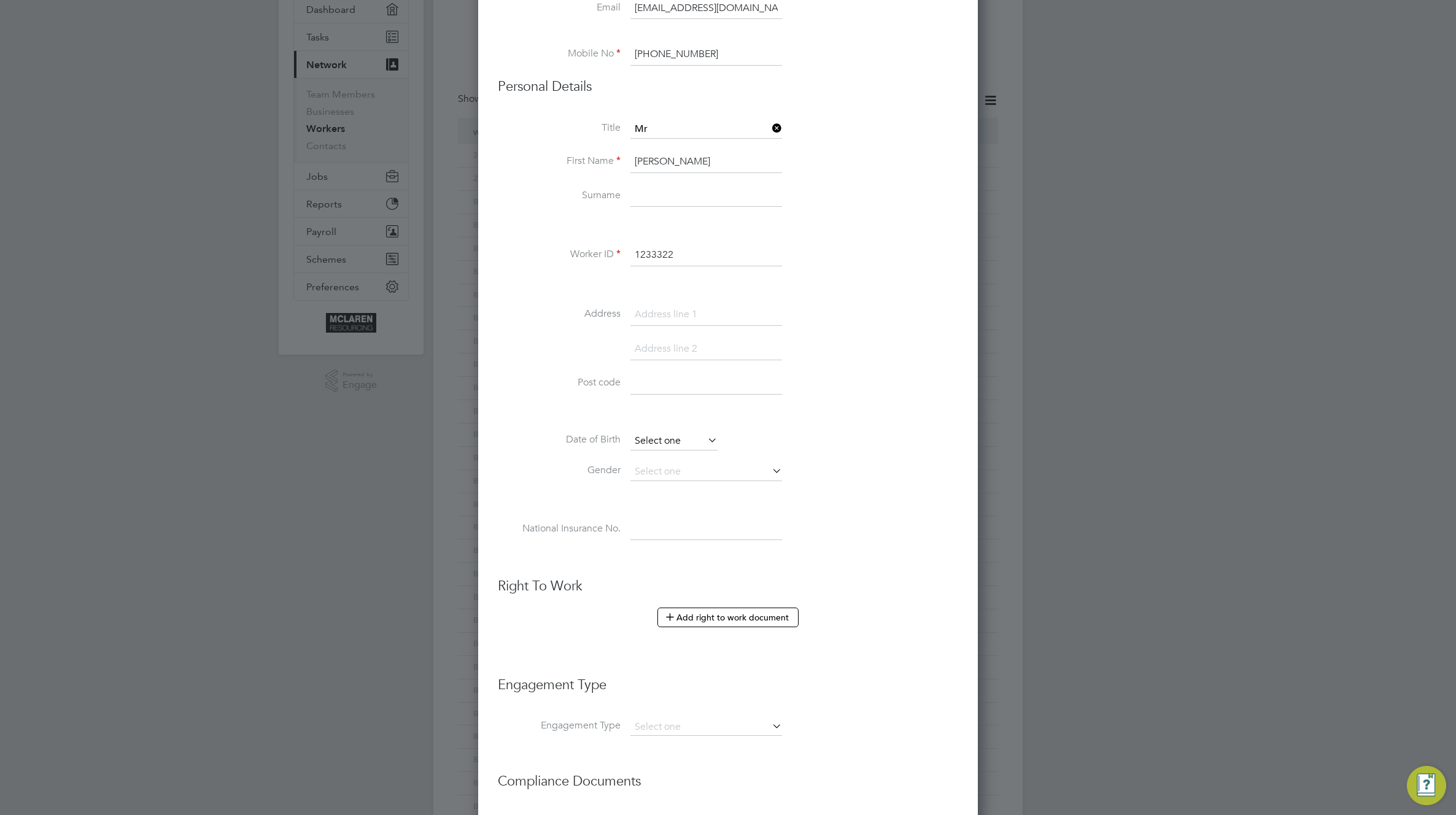
scroll to position [376, 0]
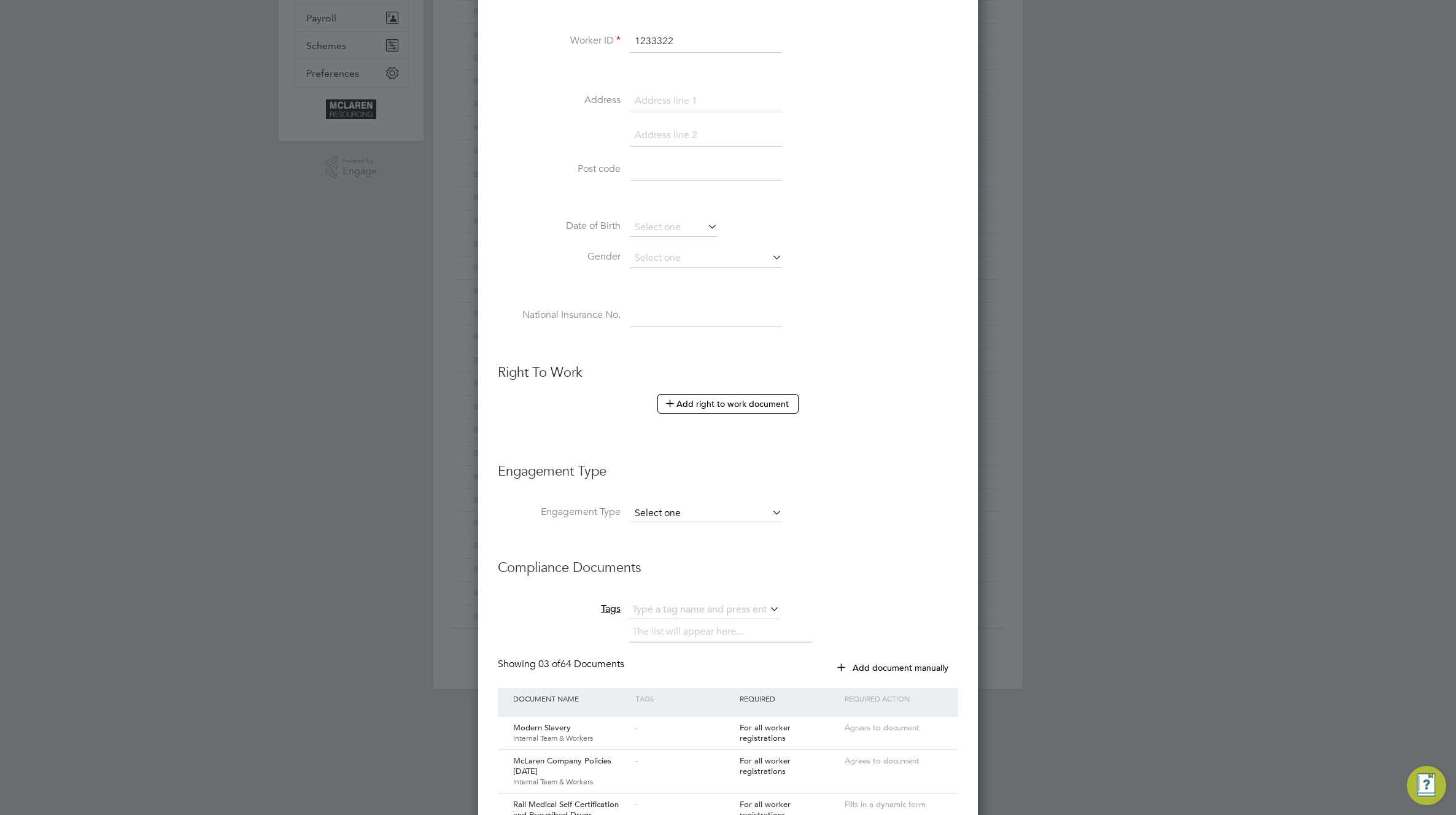
type input "1233322"
click at [727, 508] on input at bounding box center [706, 513] width 152 height 17
click at [705, 529] on li "Limited Company" at bounding box center [706, 531] width 153 height 18
type input "Limited Company"
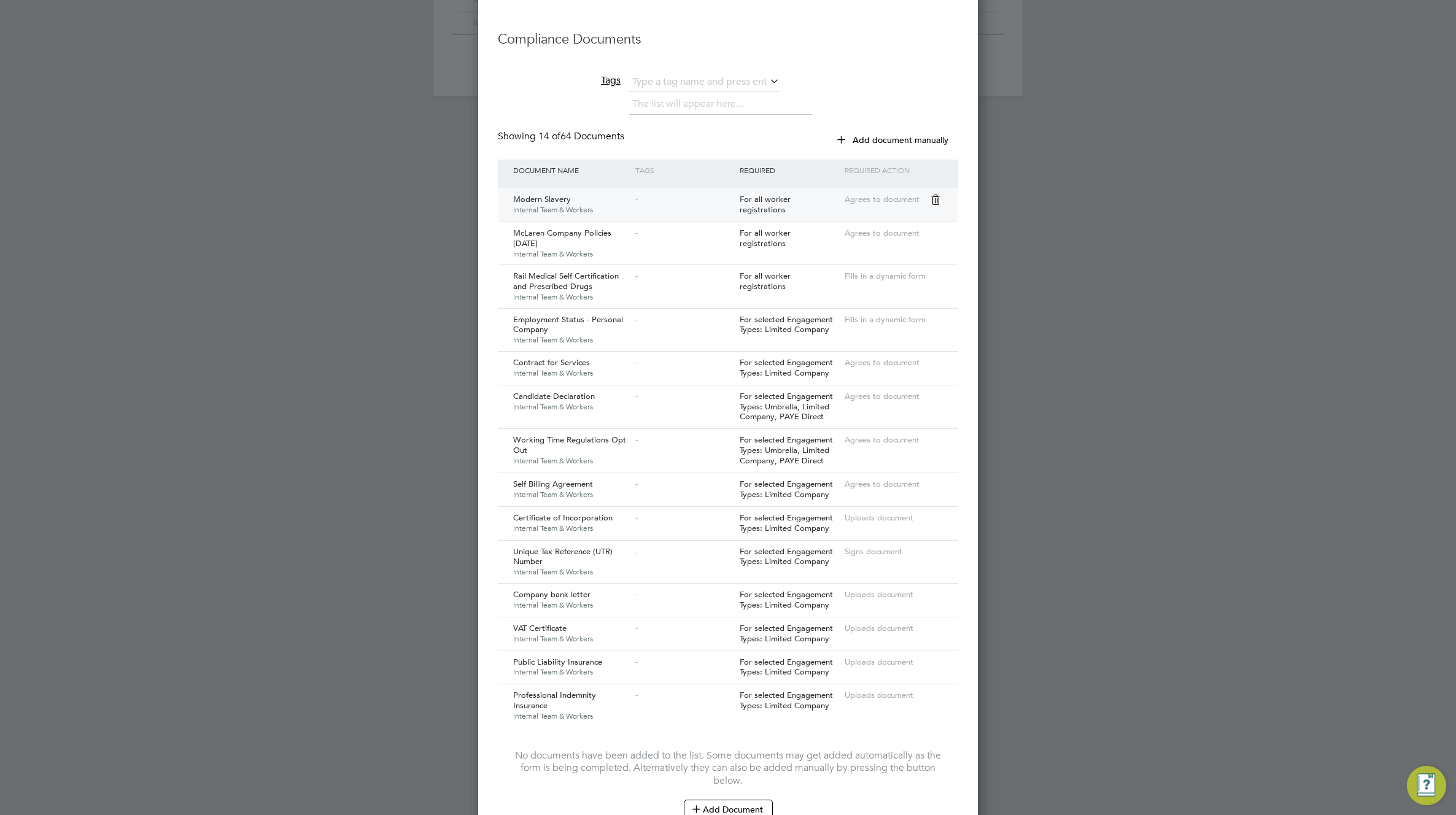
scroll to position [1089, 0]
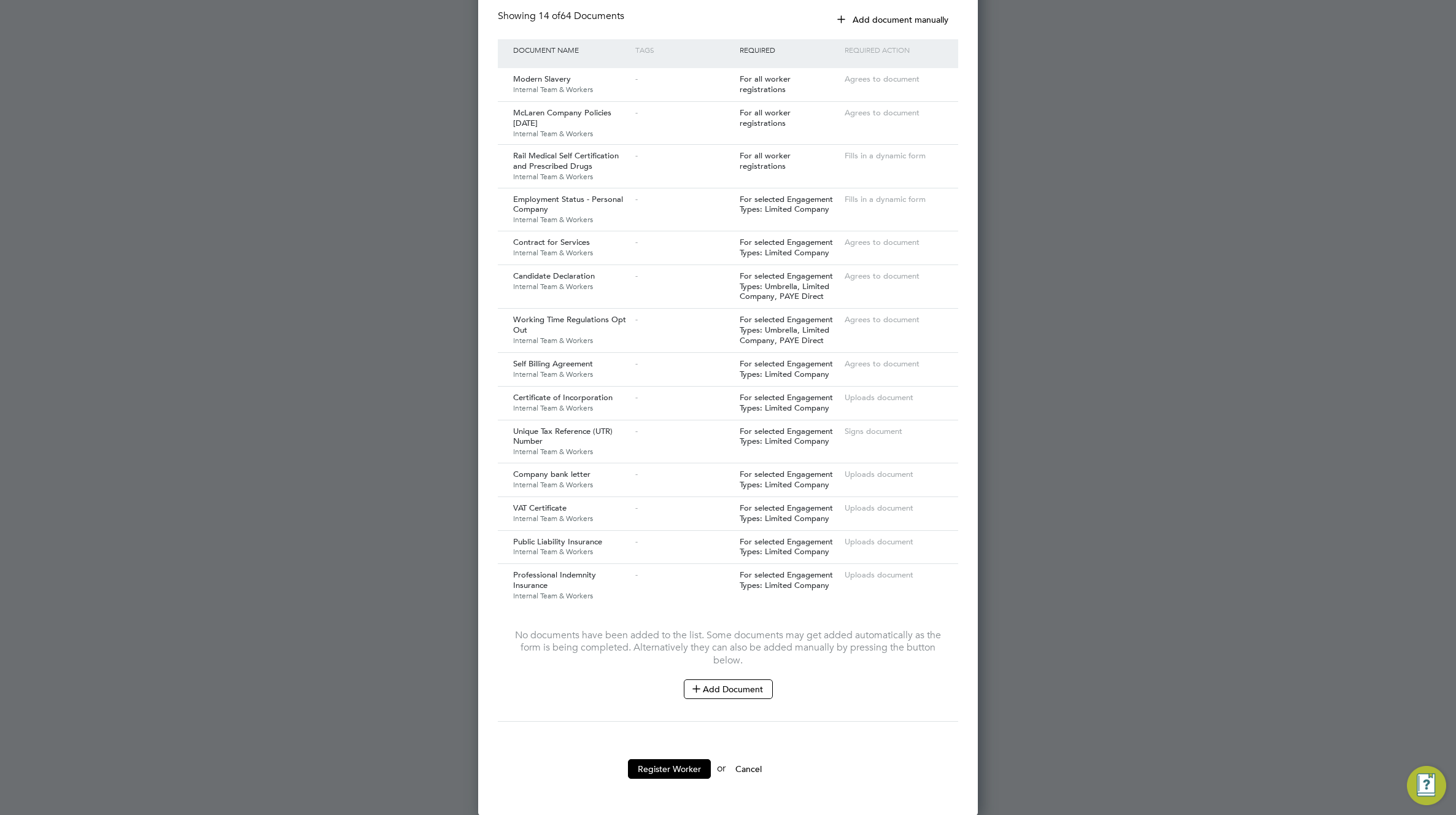
click at [735, 700] on div "No documents have been added to the list. Some documents may get added automati…" at bounding box center [728, 664] width 436 height 115
click at [736, 686] on button "Add Document" at bounding box center [728, 689] width 89 height 19
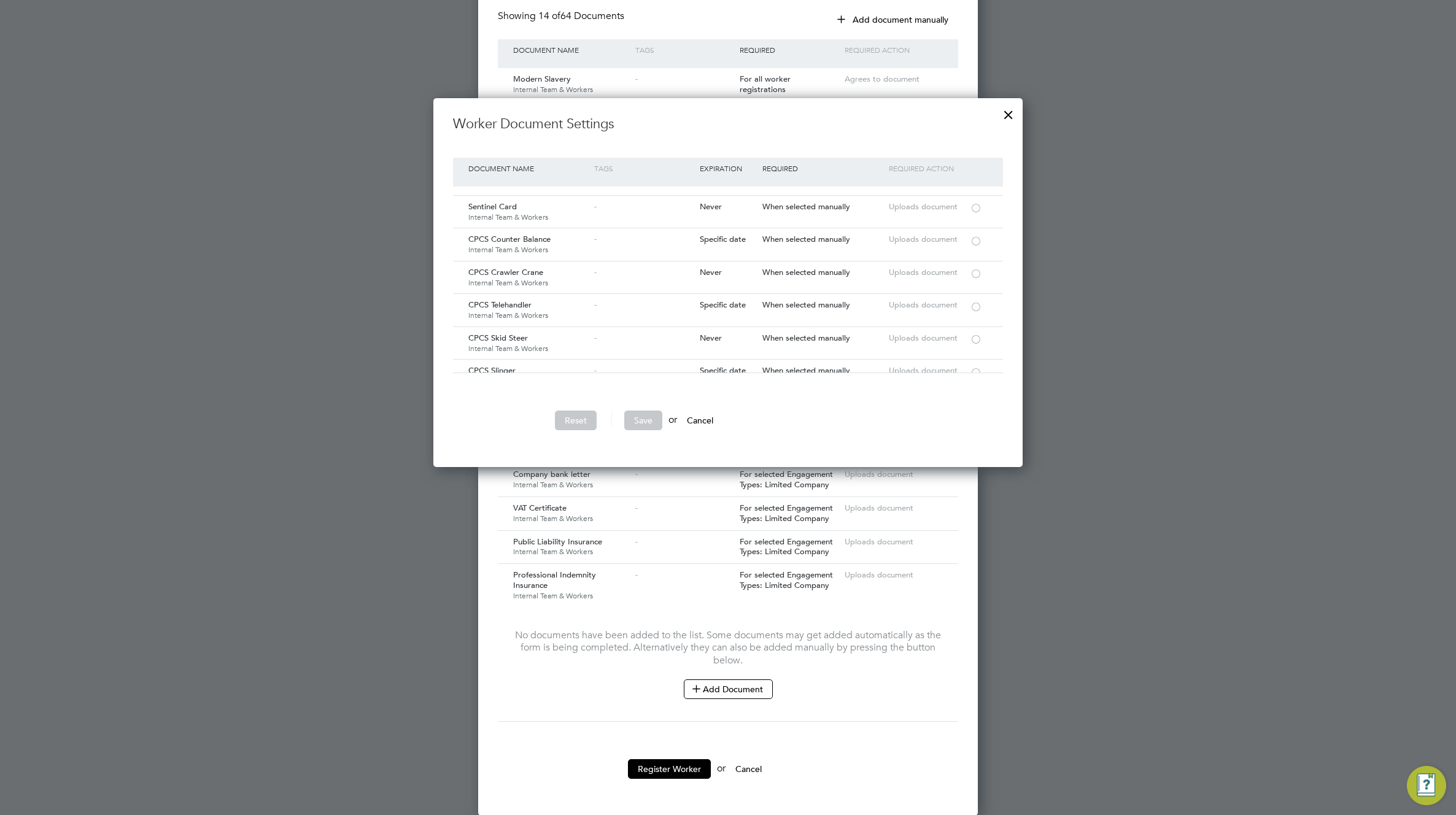
scroll to position [2038, 0]
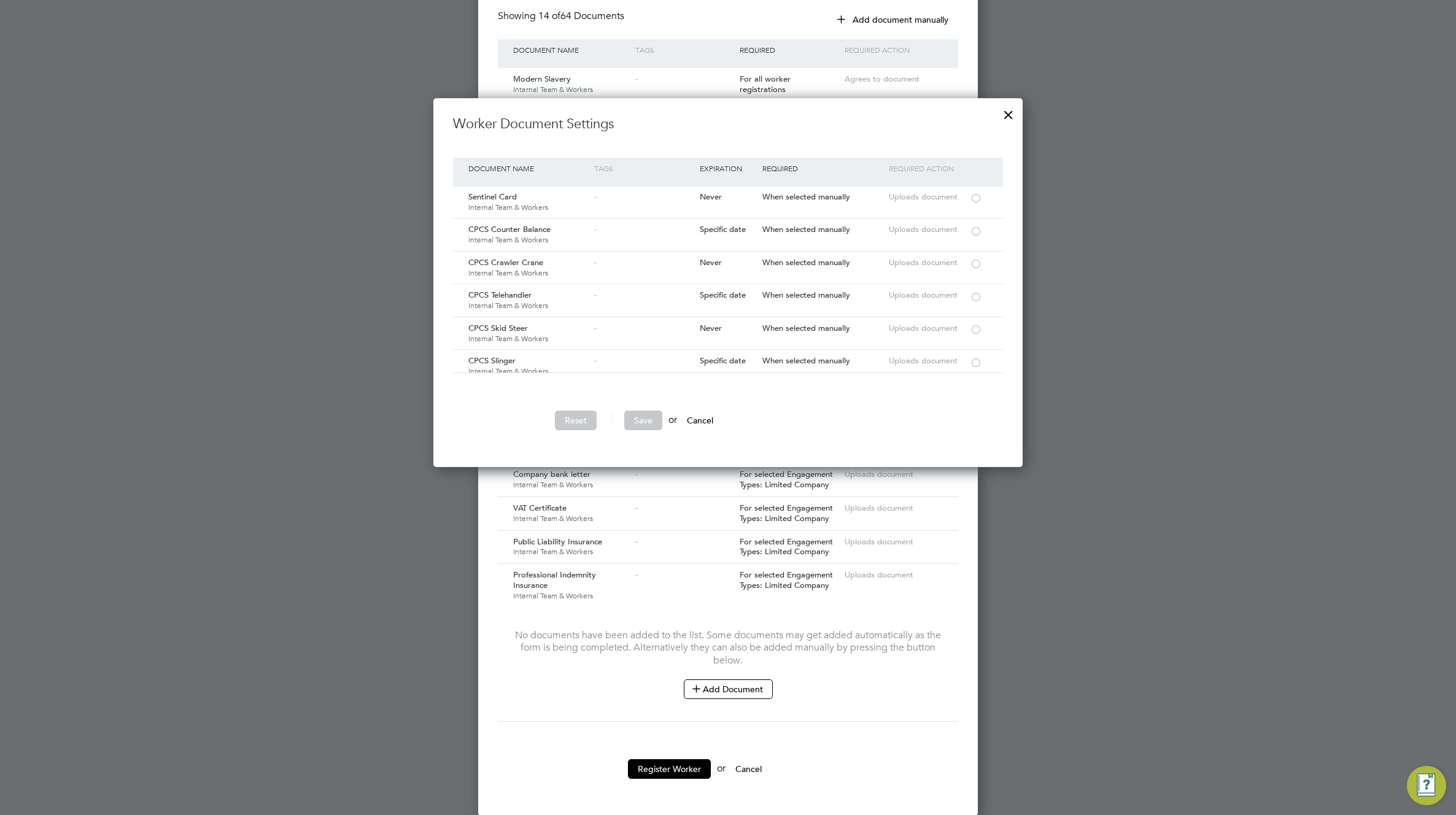
click at [716, 418] on button "Cancel" at bounding box center [700, 420] width 46 height 19
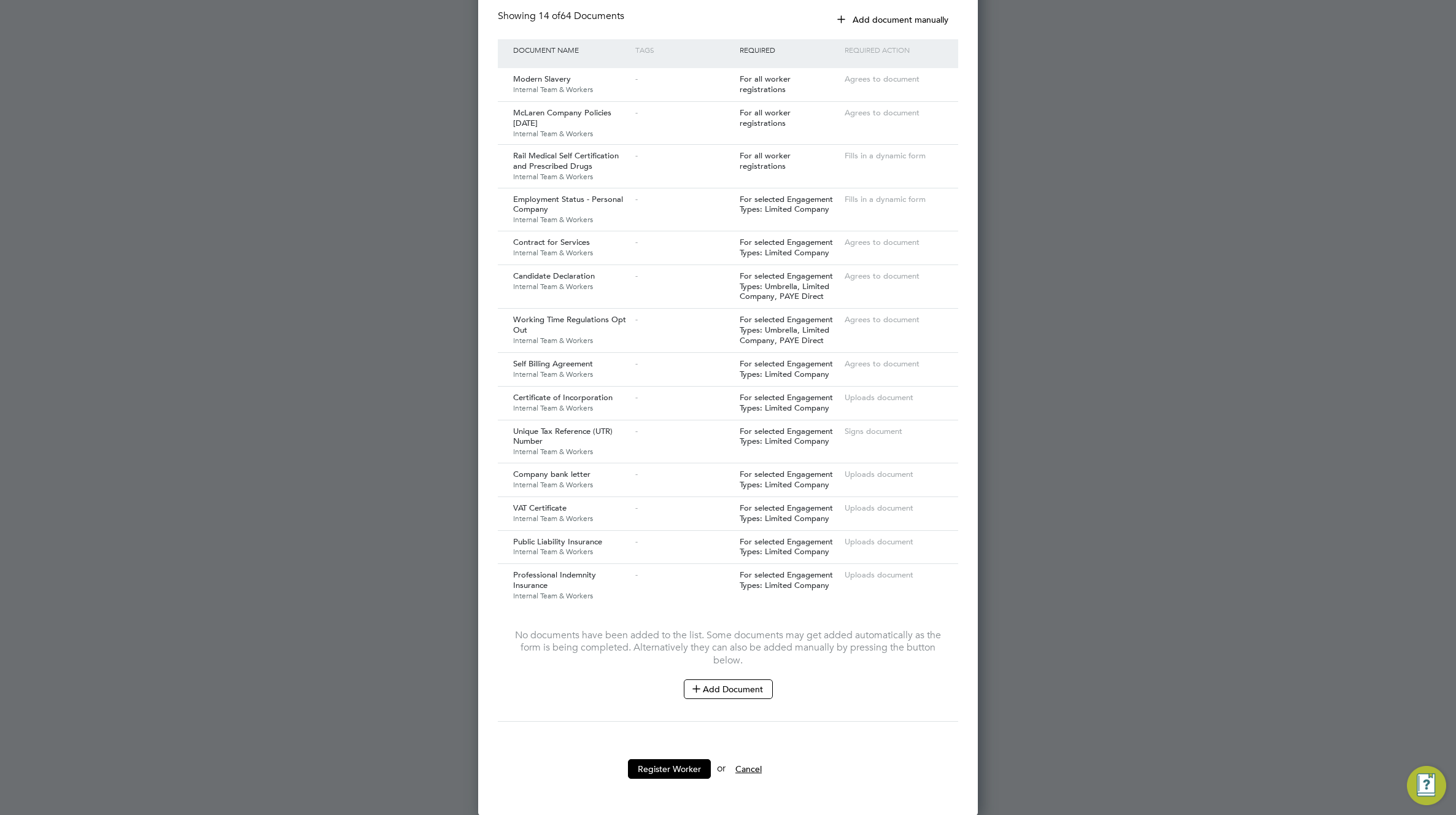
click at [754, 774] on button "Cancel" at bounding box center [748, 769] width 46 height 19
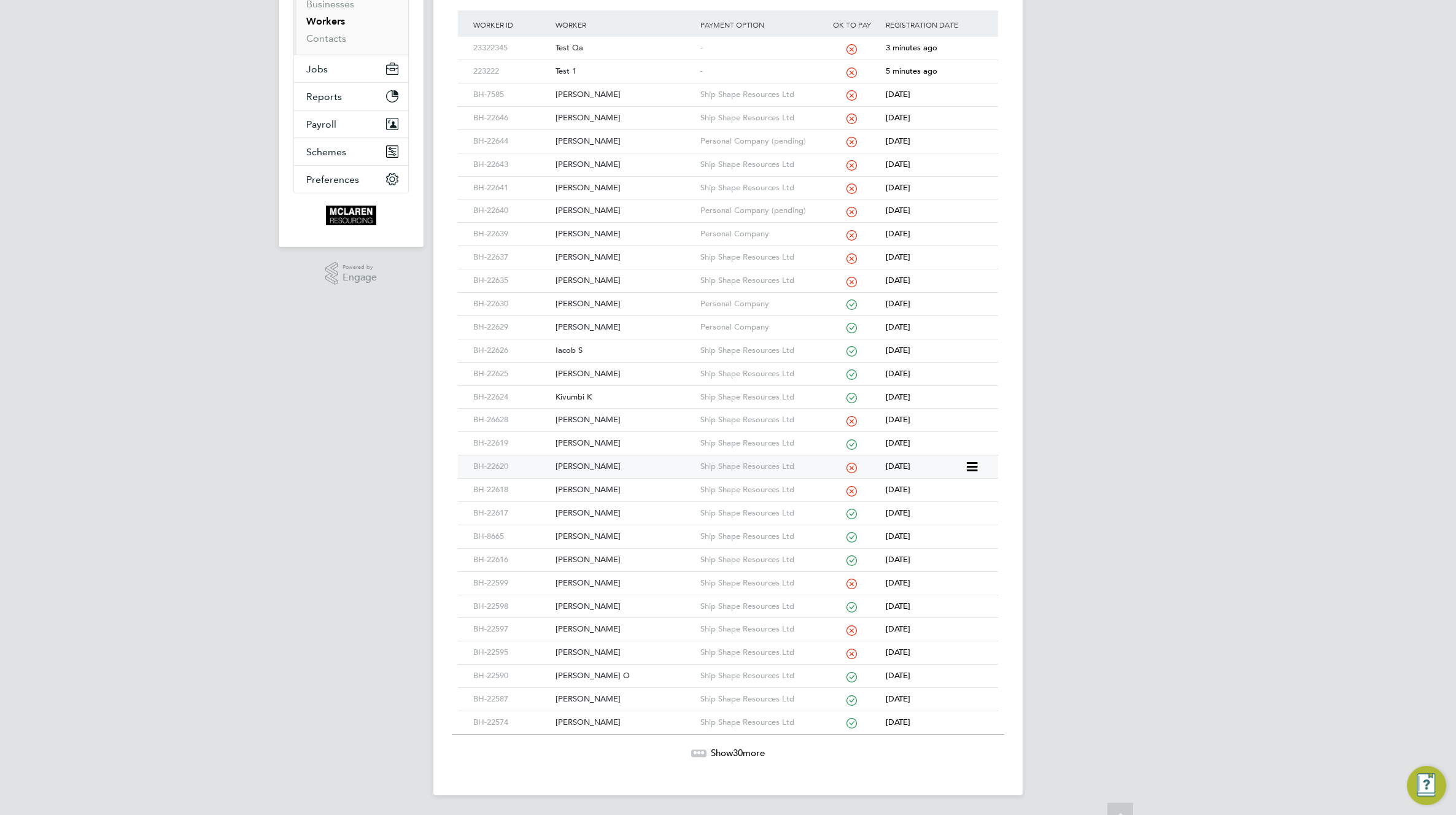
scroll to position [0, 0]
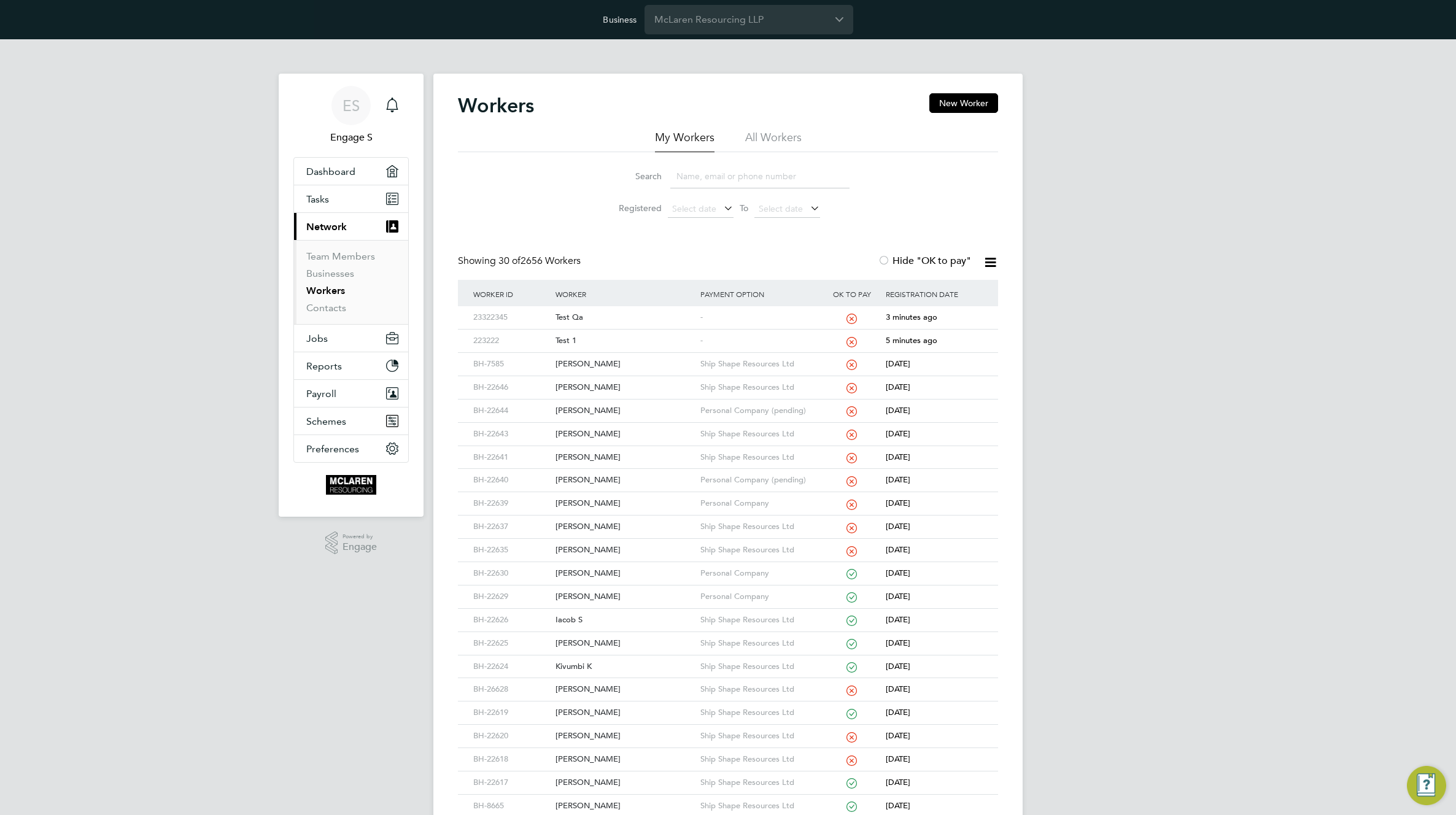
click at [767, 134] on li "All Workers" at bounding box center [774, 141] width 57 height 22
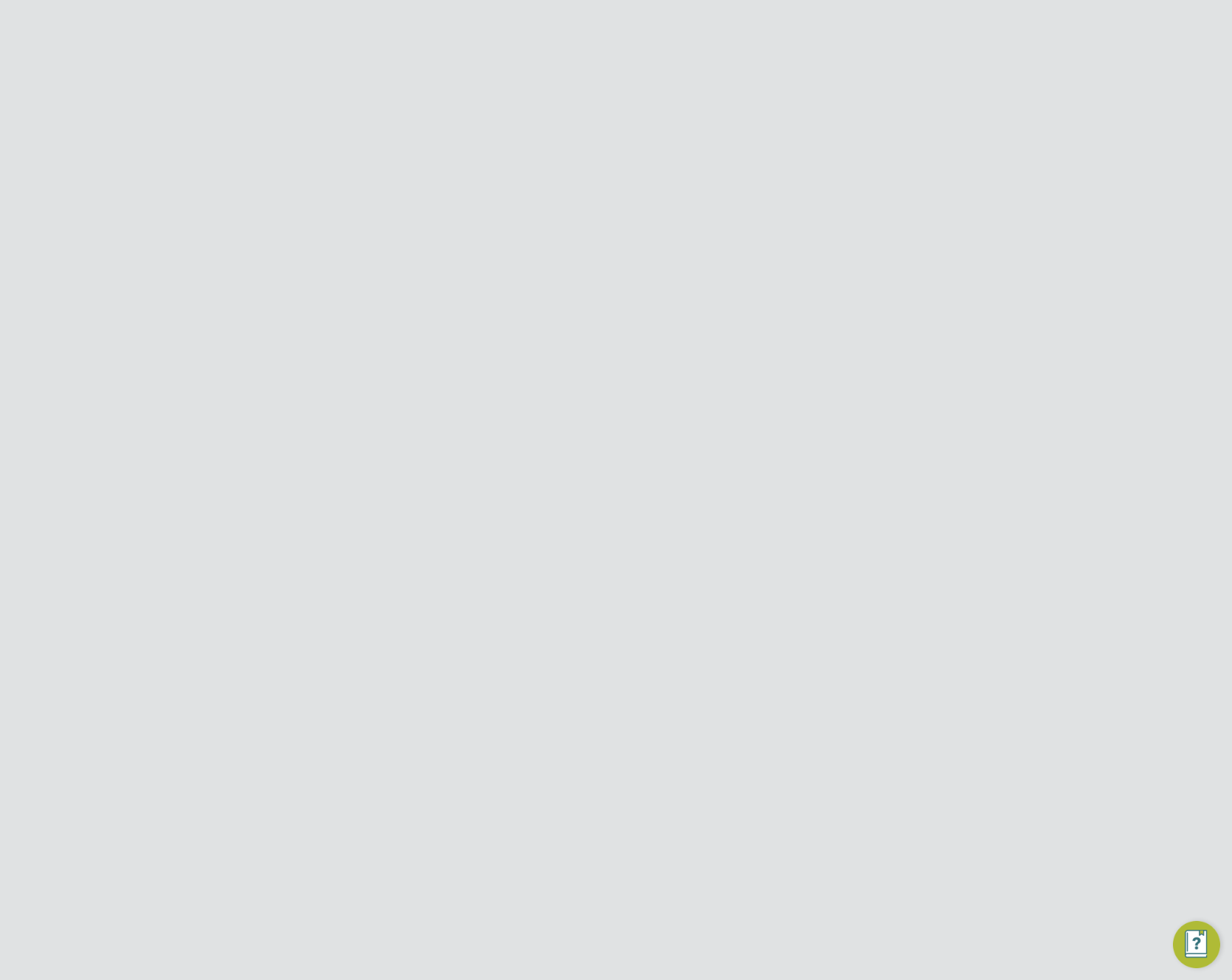
click at [878, 130] on button "New Document" at bounding box center [892, 124] width 98 height 23
click at [619, 238] on li "Custom" at bounding box center [668, 243] width 210 height 19
type input "Custom"
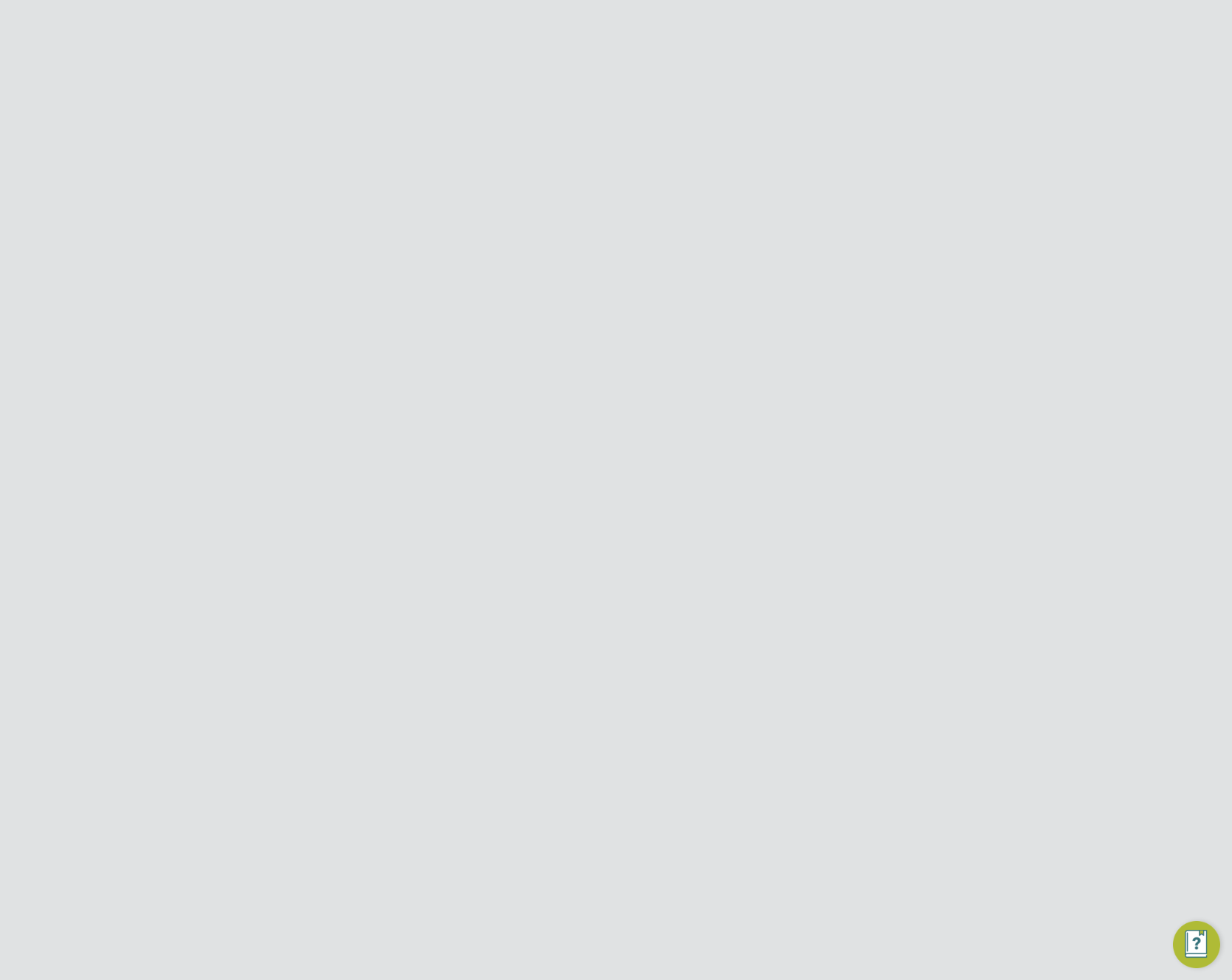
click at [499, 274] on input at bounding box center [548, 261] width 182 height 26
type input "test 34"
click at [461, 382] on label "Fill in a dynamic form" at bounding box center [523, 380] width 130 height 18
click at [0, 0] on input "Fill in a dynamic form" at bounding box center [0, 0] width 0 height 0
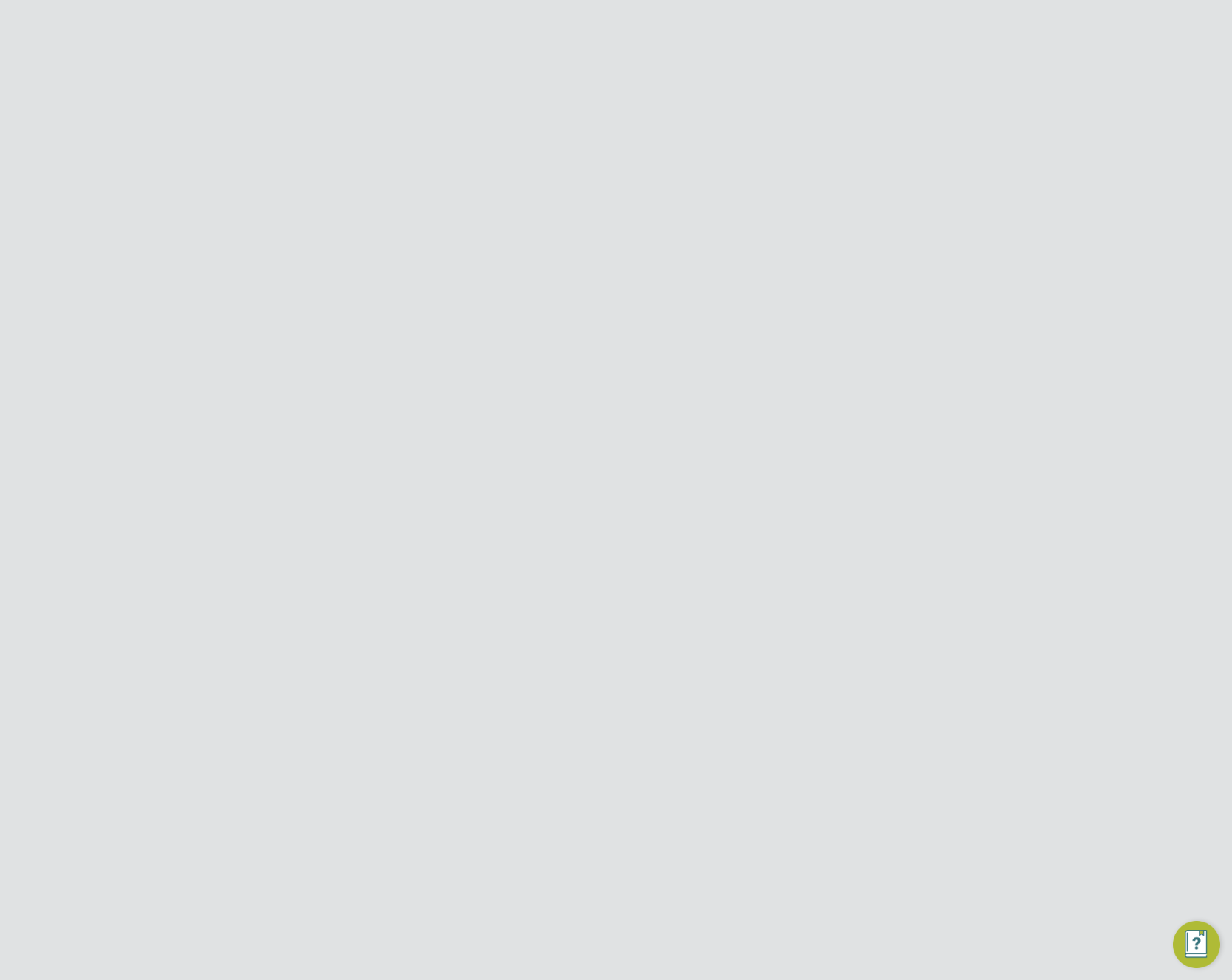
click at [510, 437] on input "file" at bounding box center [523, 428] width 232 height 44
type input "C:\fakepath\testtemplate.html"
click at [573, 142] on textarea at bounding box center [597, 95] width 279 height 98
click at [564, 113] on textarea at bounding box center [597, 95] width 279 height 98
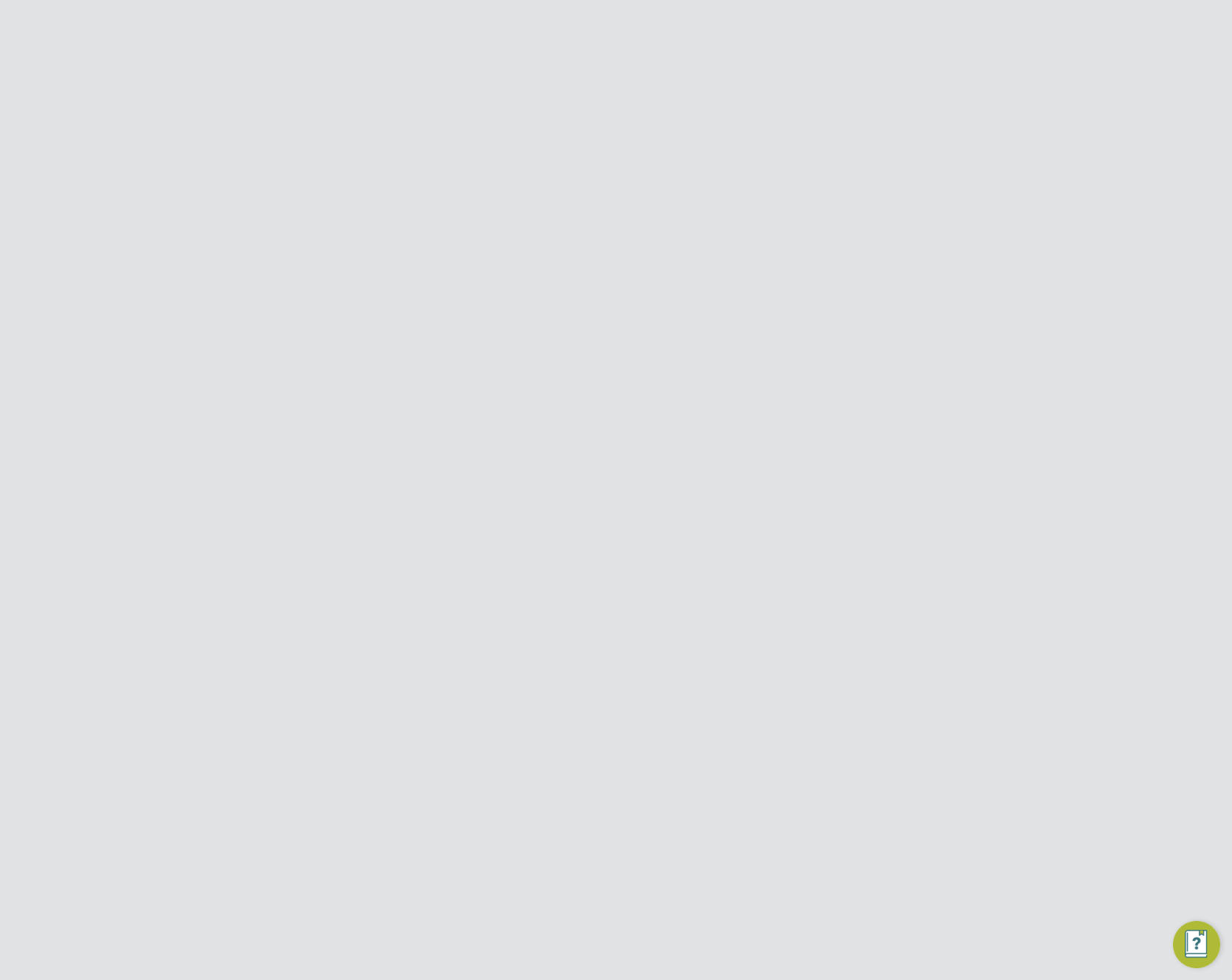
type textarea "766"
click at [575, 247] on textarea at bounding box center [597, 236] width 279 height 98
type textarea "633"
drag, startPoint x: 462, startPoint y: 581, endPoint x: 512, endPoint y: 517, distance: 81.2
click at [463, 576] on label "Internal Team, Workers & End Hirers" at bounding box center [560, 568] width 205 height 18
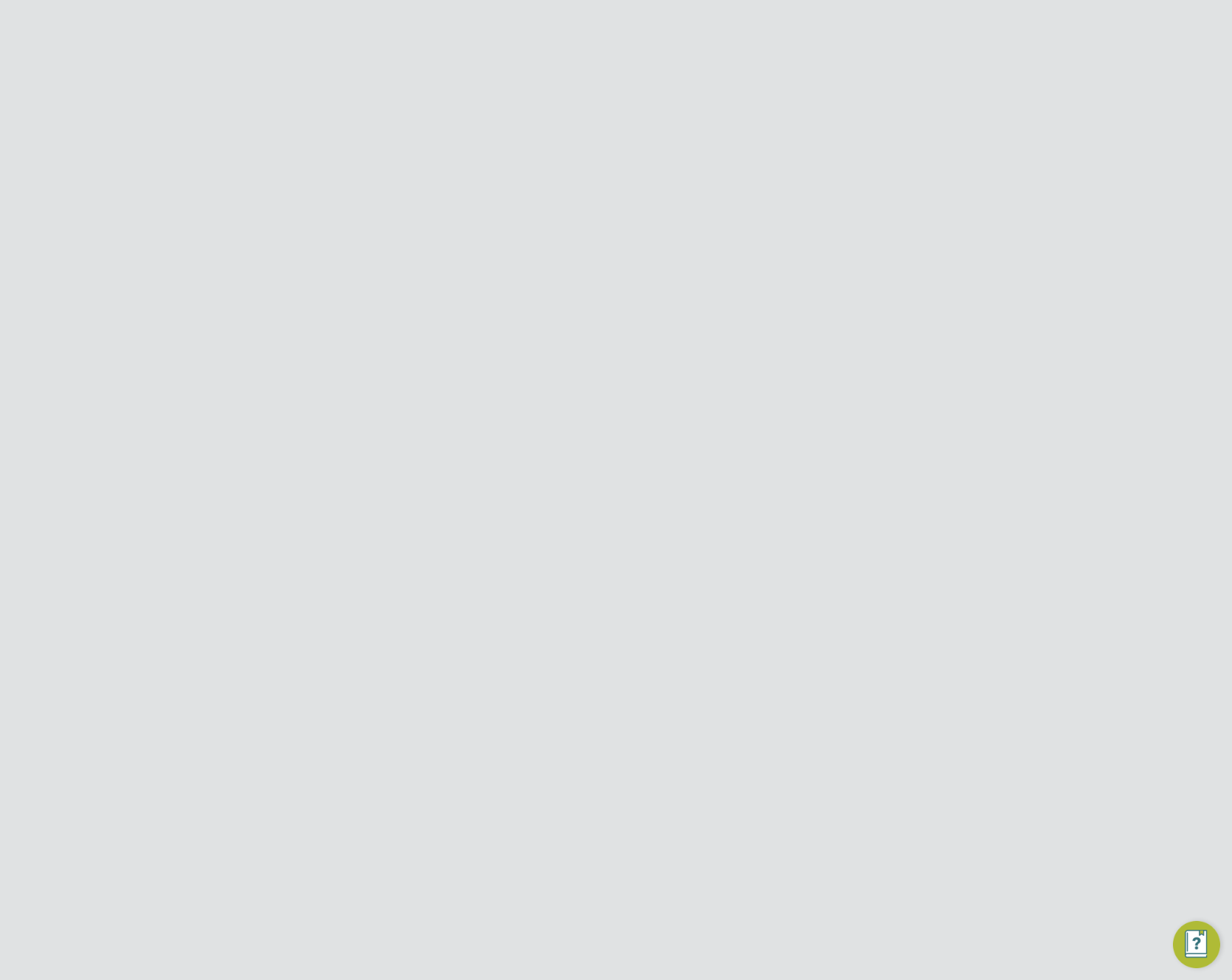
click at [0, 0] on input "Internal Team, Workers & End Hirers" at bounding box center [0, 0] width 0 height 0
click at [471, 576] on label "Internal Team, Workers & End Hirers" at bounding box center [560, 568] width 205 height 18
click at [0, 0] on input "Internal Team, Workers & End Hirers" at bounding box center [0, 0] width 0 height 0
click at [634, 500] on button "Add Requirement" at bounding box center [637, 490] width 109 height 23
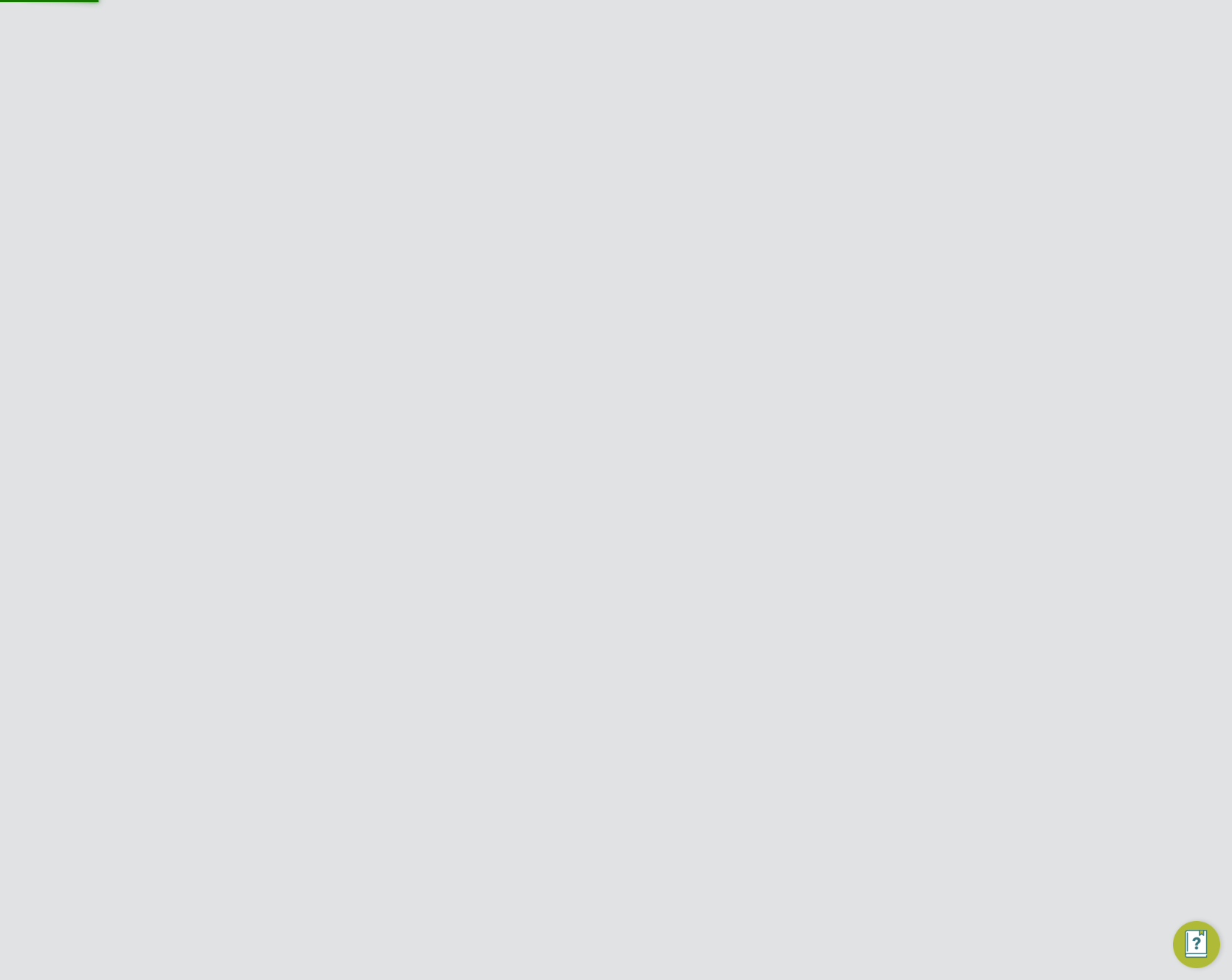
scroll to position [0, 0]
click at [908, 288] on icon at bounding box center [908, 292] width 15 height 18
click at [833, 348] on li "Edit Document" at bounding box center [855, 347] width 117 height 21
click at [548, 421] on input at bounding box center [548, 410] width 182 height 22
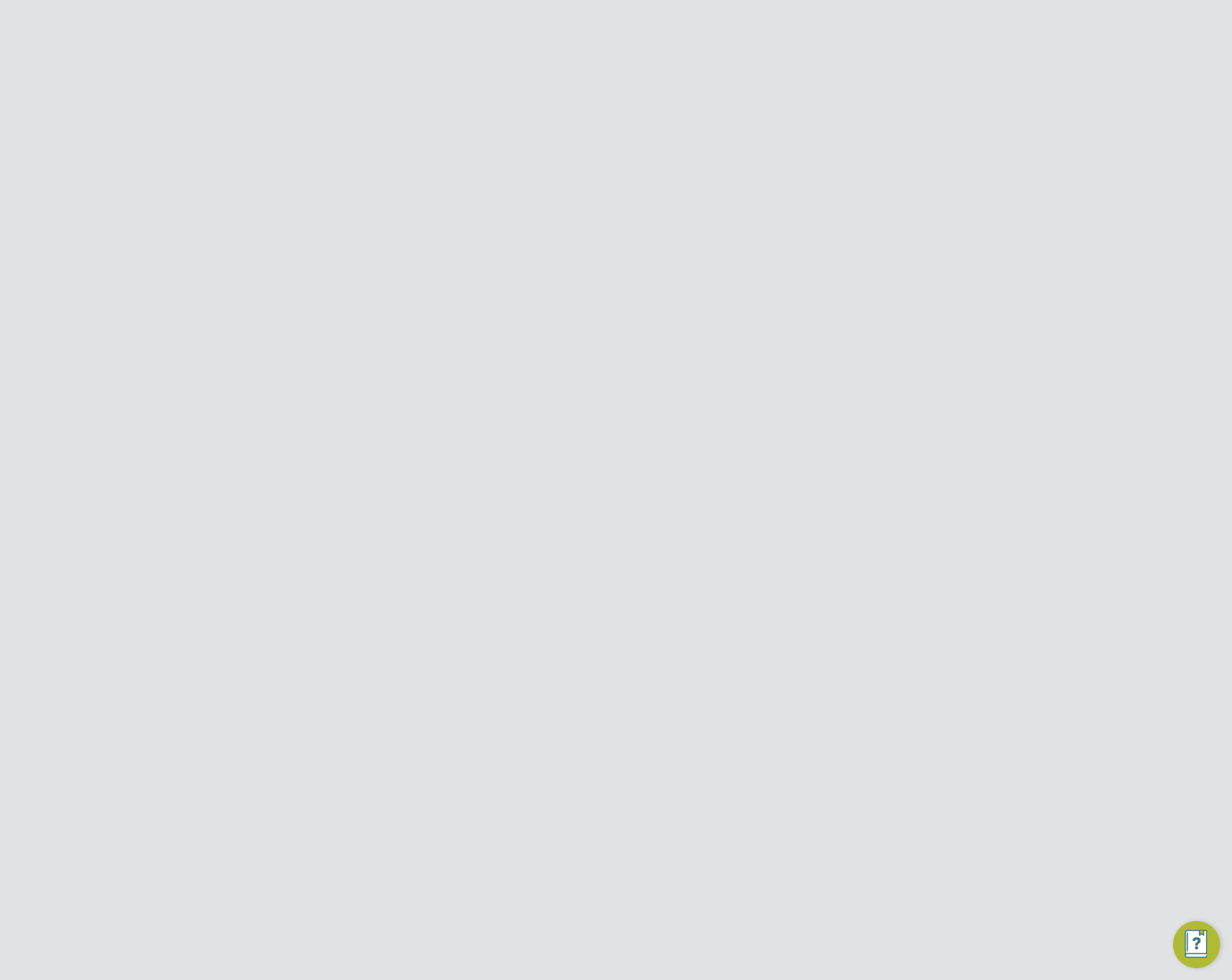
scroll to position [1360, 709]
click at [539, 421] on input at bounding box center [548, 410] width 182 height 22
click at [509, 455] on li "For all worker registrations" at bounding box center [548, 461] width 184 height 19
type input "For all worker registrations"
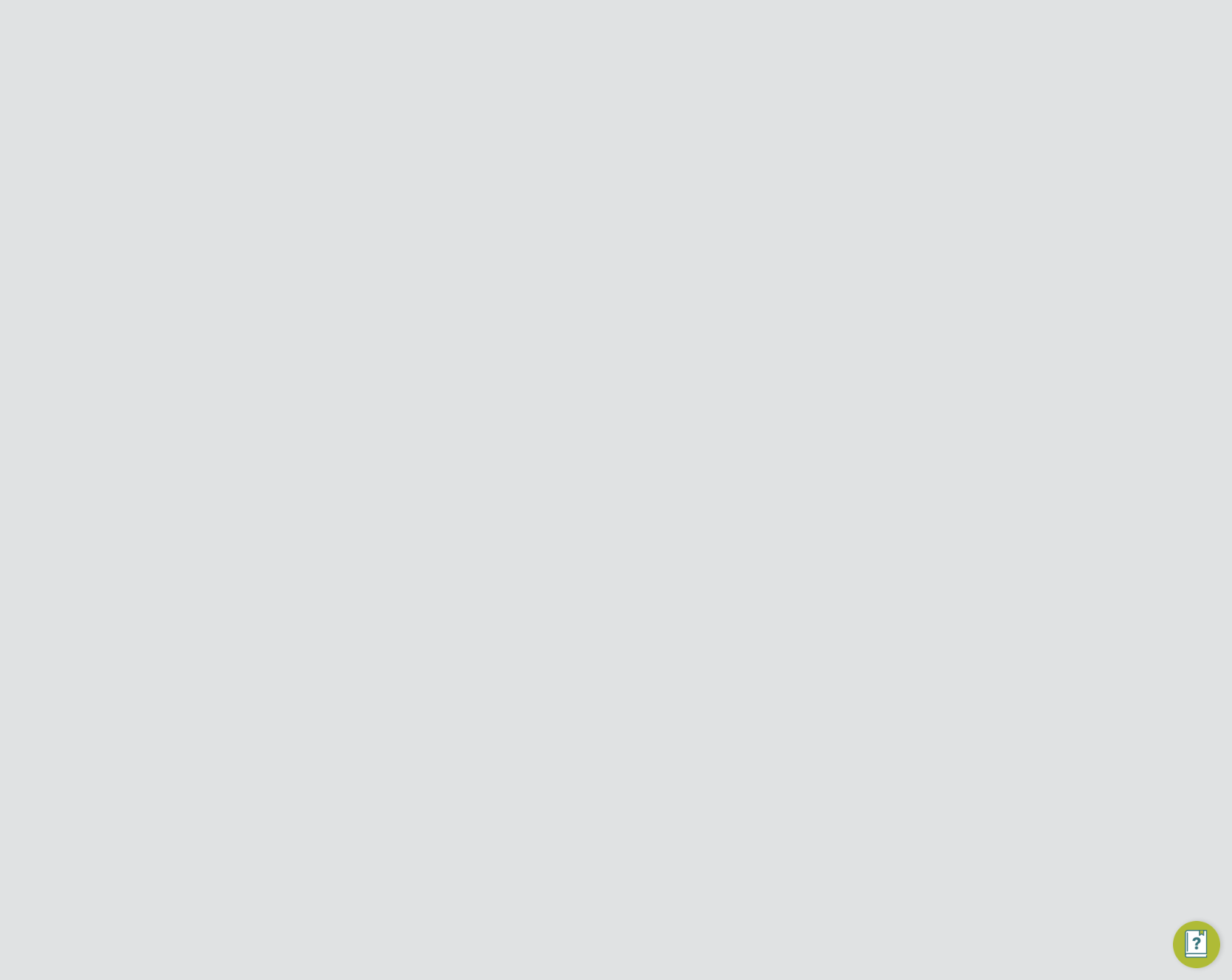
click at [575, 581] on button "Save Requirement" at bounding box center [576, 569] width 110 height 23
click at [364, 226] on div "Document Requirement Saved Document requirement has been saved. Cancel Okay" at bounding box center [616, 490] width 1232 height 980
click at [140, 271] on span "Network" at bounding box center [133, 273] width 47 height 14
click at [140, 309] on link "Team Members" at bounding box center [150, 308] width 83 height 14
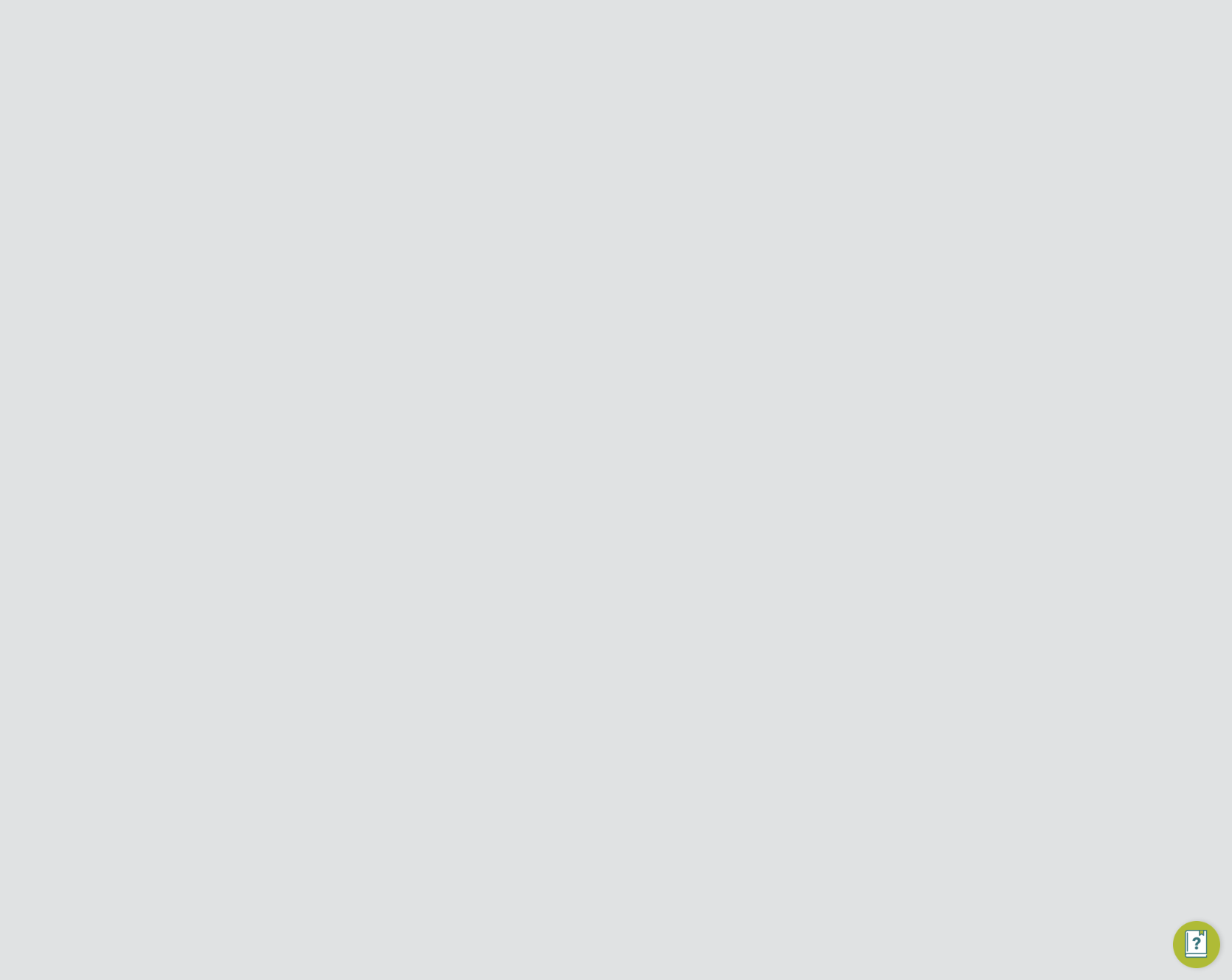
click at [150, 274] on span "Network" at bounding box center [133, 273] width 47 height 14
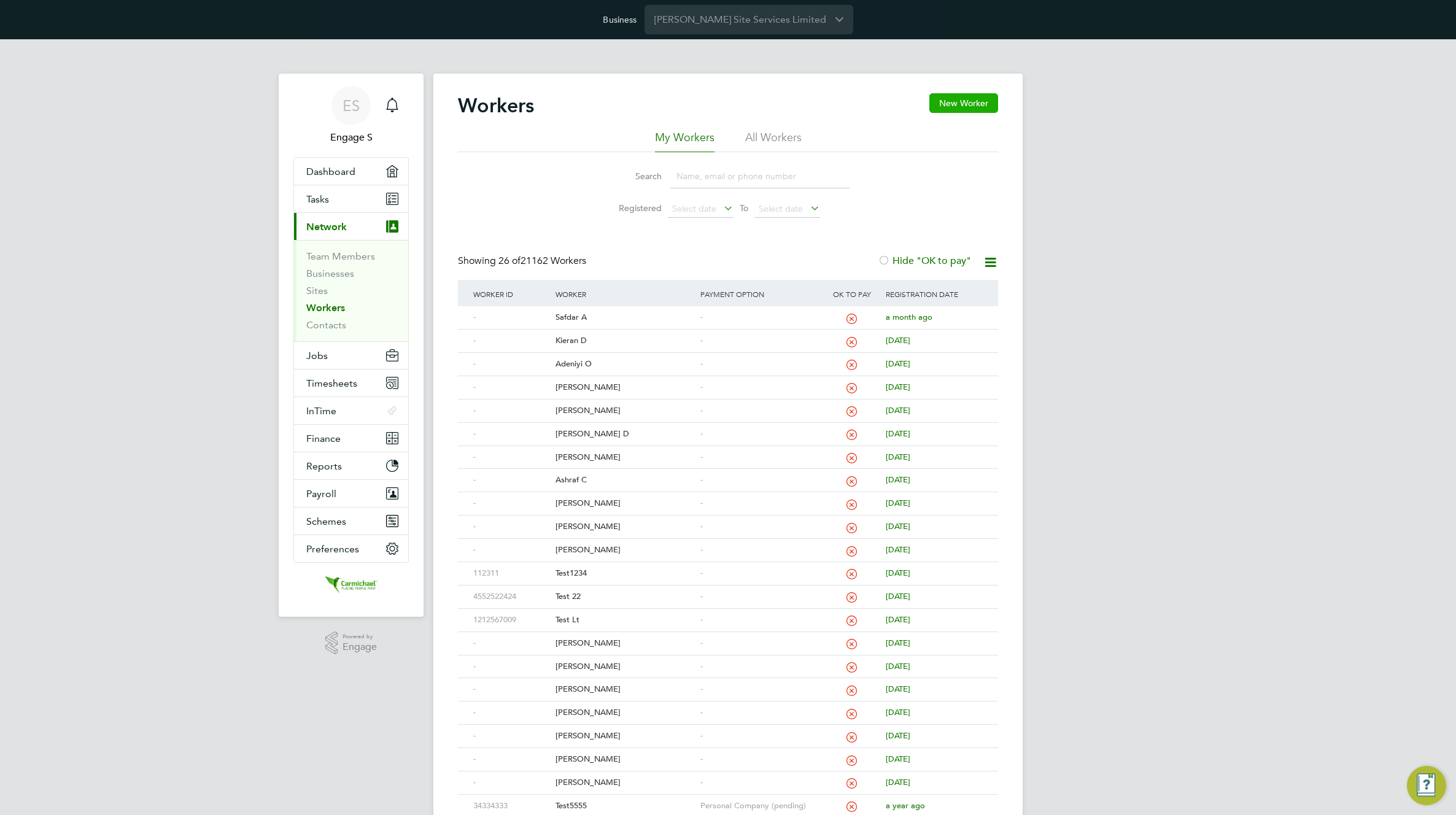
click at [974, 102] on button "New Worker" at bounding box center [963, 103] width 69 height 19
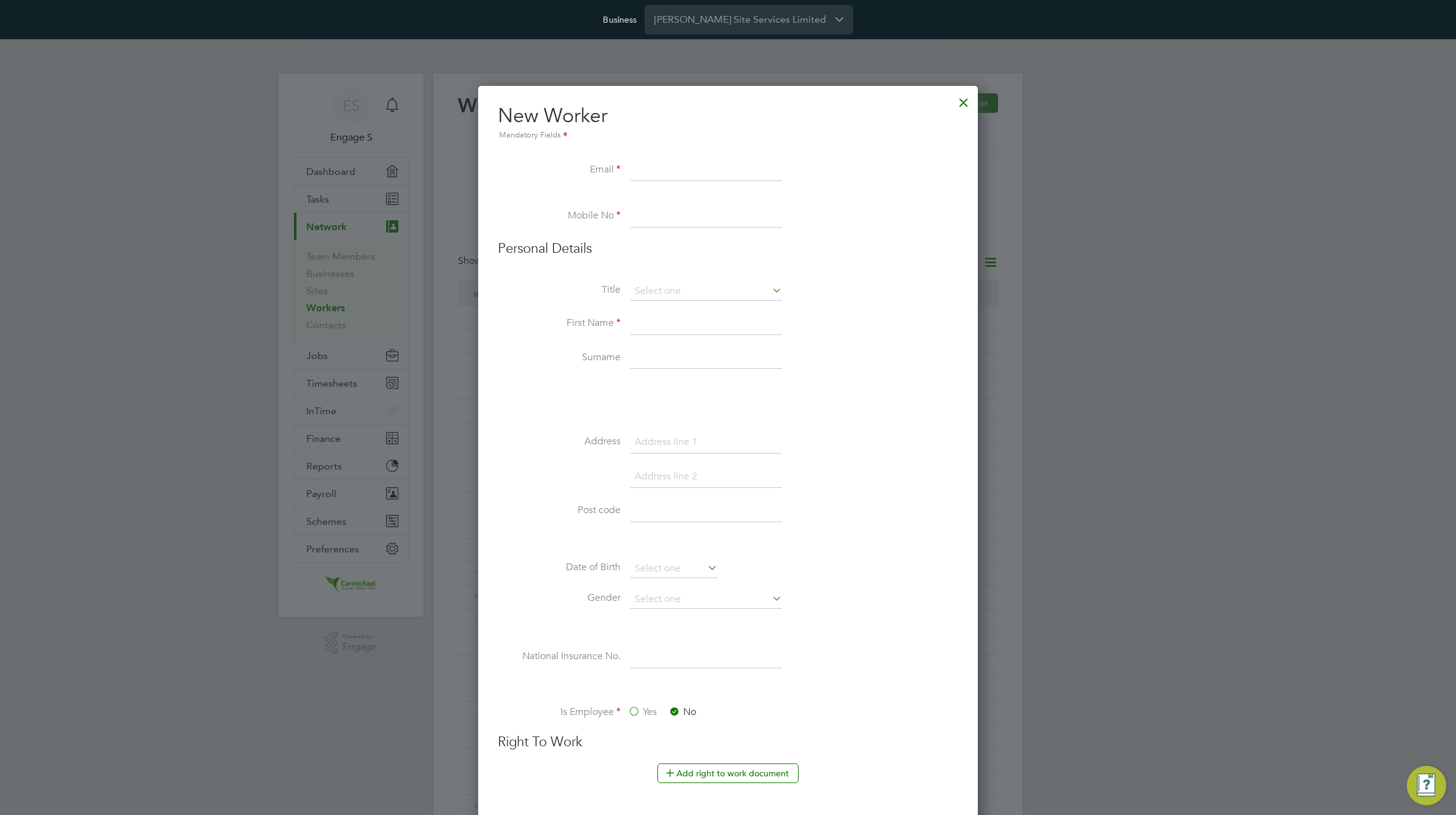
scroll to position [1994, 500]
type input "yhrtnhtduyd@gmail.com"
click at [720, 211] on input at bounding box center [706, 217] width 152 height 22
type input "+38164223348"
click at [669, 324] on input at bounding box center [706, 324] width 152 height 22
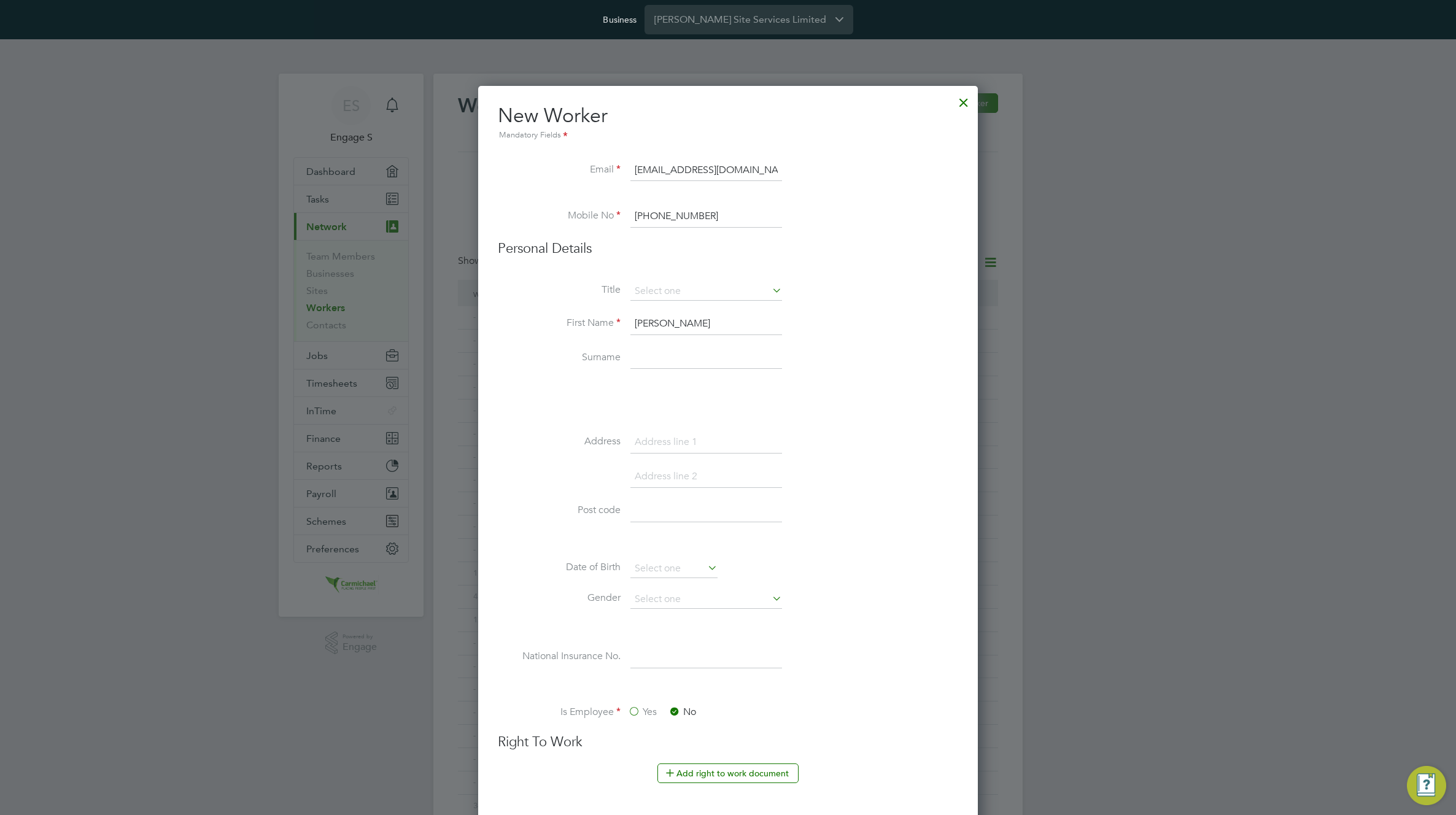
type input "Luka"
click at [542, 382] on li at bounding box center [728, 388] width 460 height 13
click at [684, 363] on input at bounding box center [706, 358] width 152 height 22
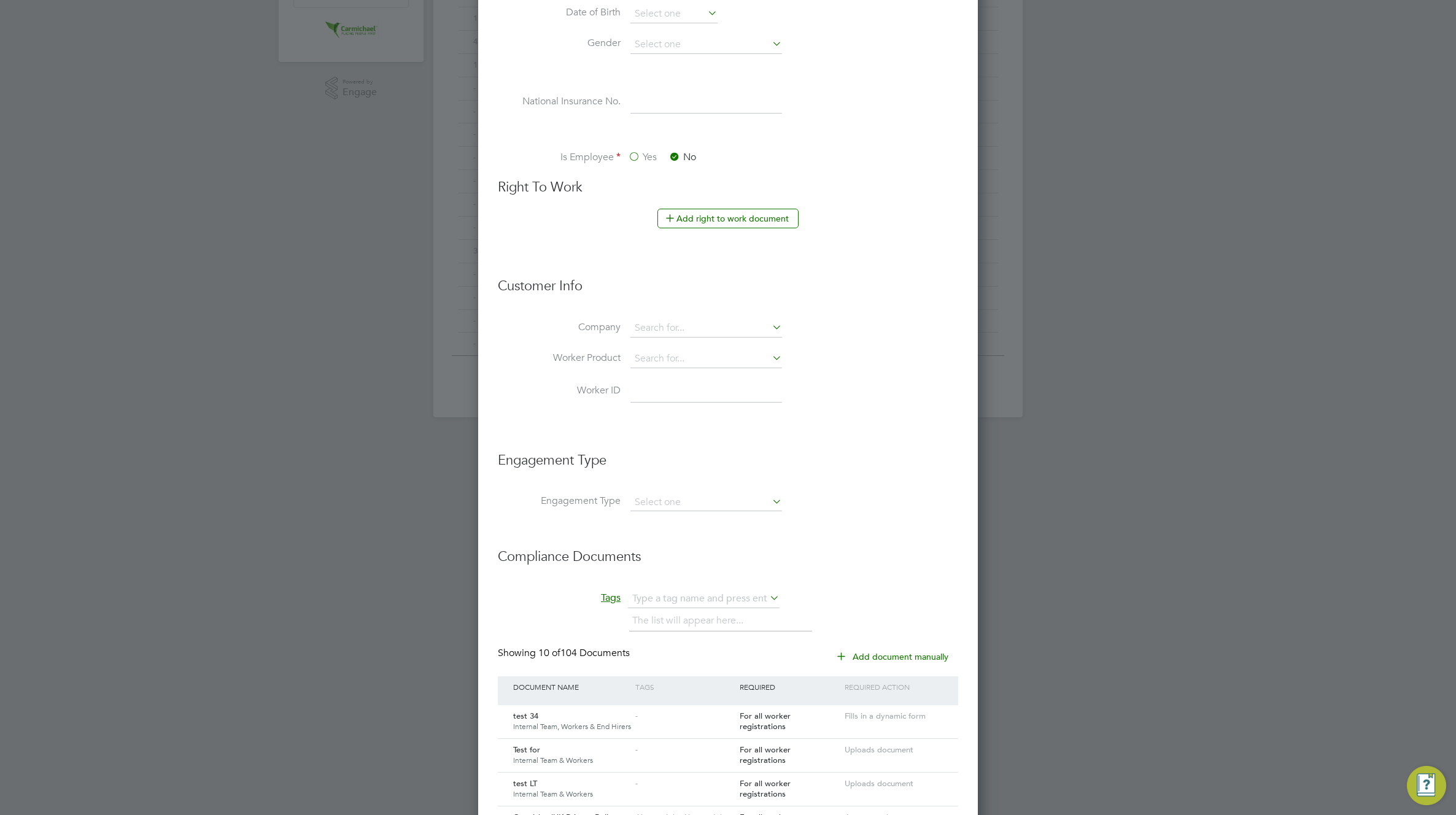
scroll to position [558, 0]
type input "qa"
click at [689, 319] on input at bounding box center [706, 325] width 152 height 19
click at [681, 357] on li "Carmichael Site Services Limited" at bounding box center [711, 359] width 163 height 17
type input "Carmichael Site Services Limited"
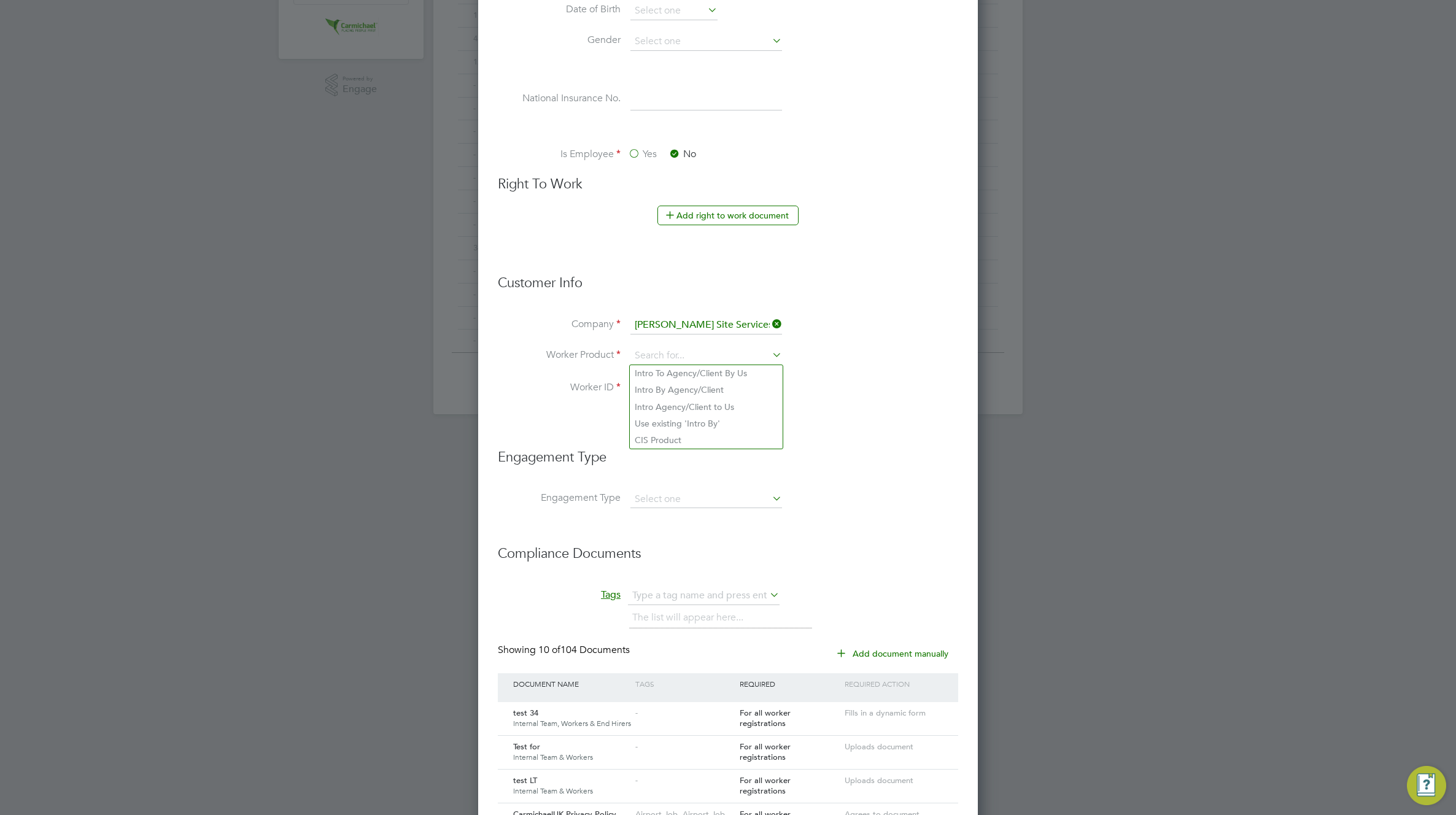
click at [681, 357] on input at bounding box center [706, 356] width 152 height 19
click at [667, 435] on li "CIS Product" at bounding box center [706, 440] width 153 height 17
type input "CIS Product"
click at [671, 387] on input at bounding box center [706, 388] width 152 height 22
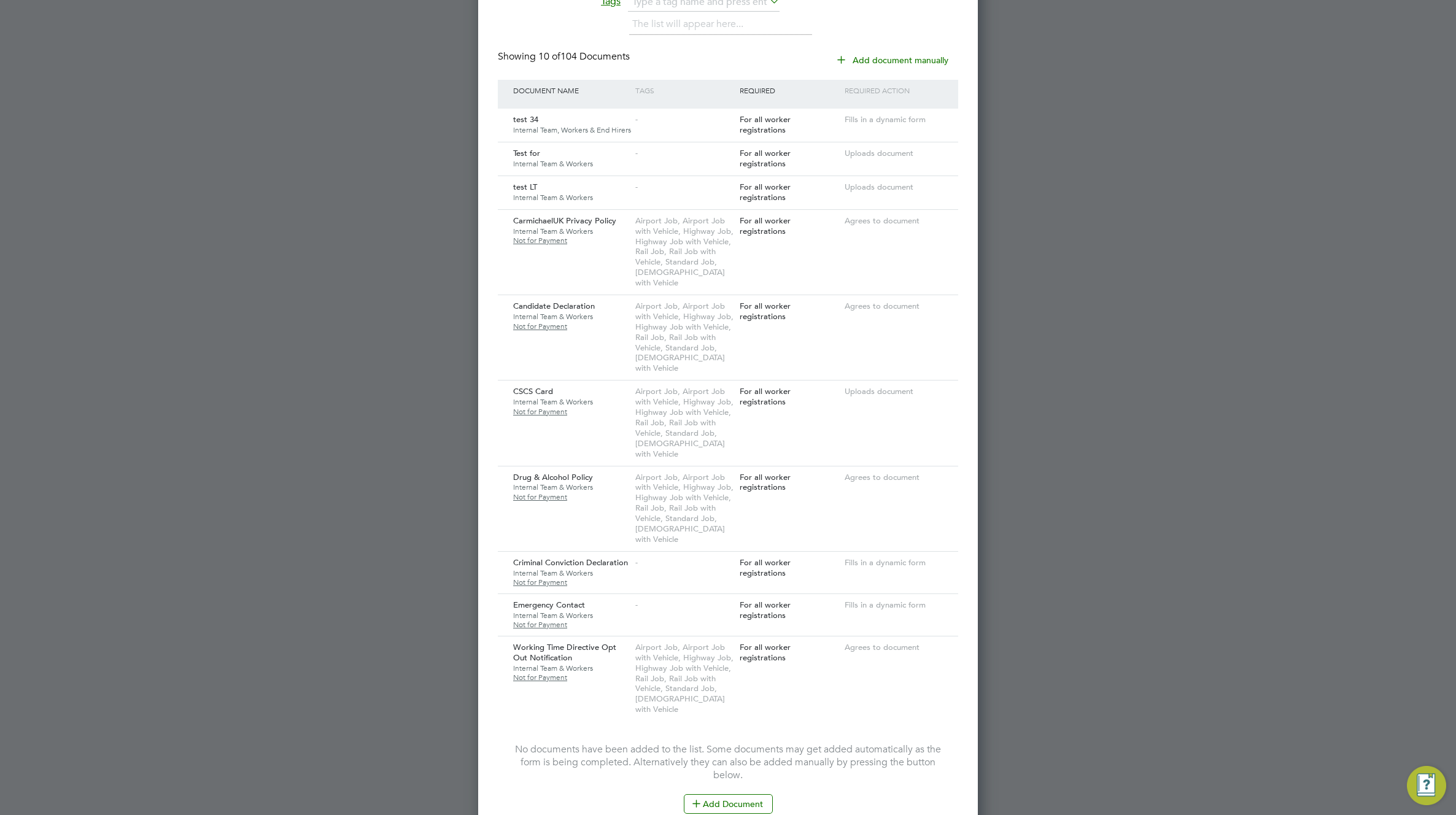
scroll to position [1264, 0]
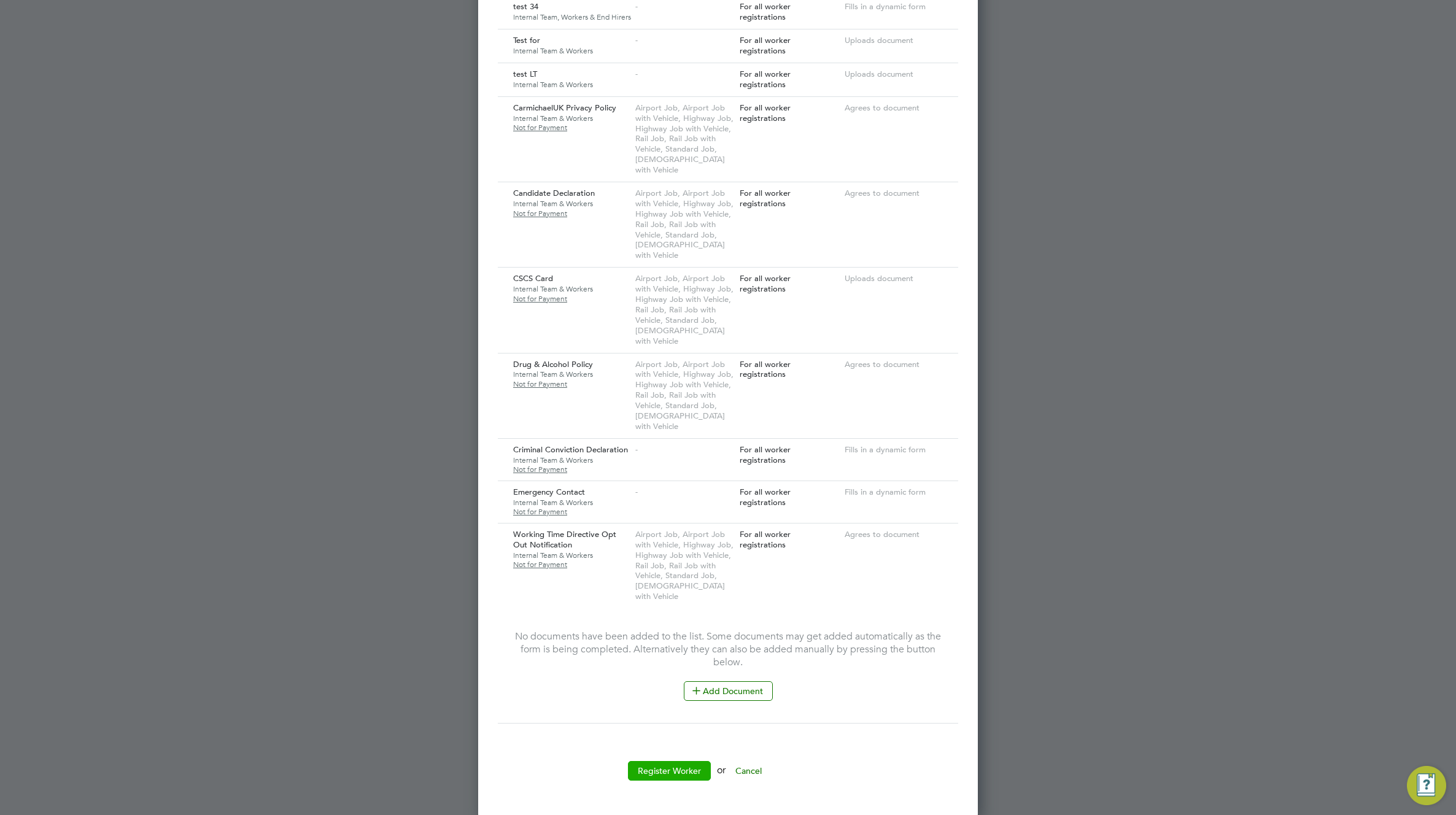
click at [676, 772] on button "Register Worker" at bounding box center [669, 771] width 83 height 19
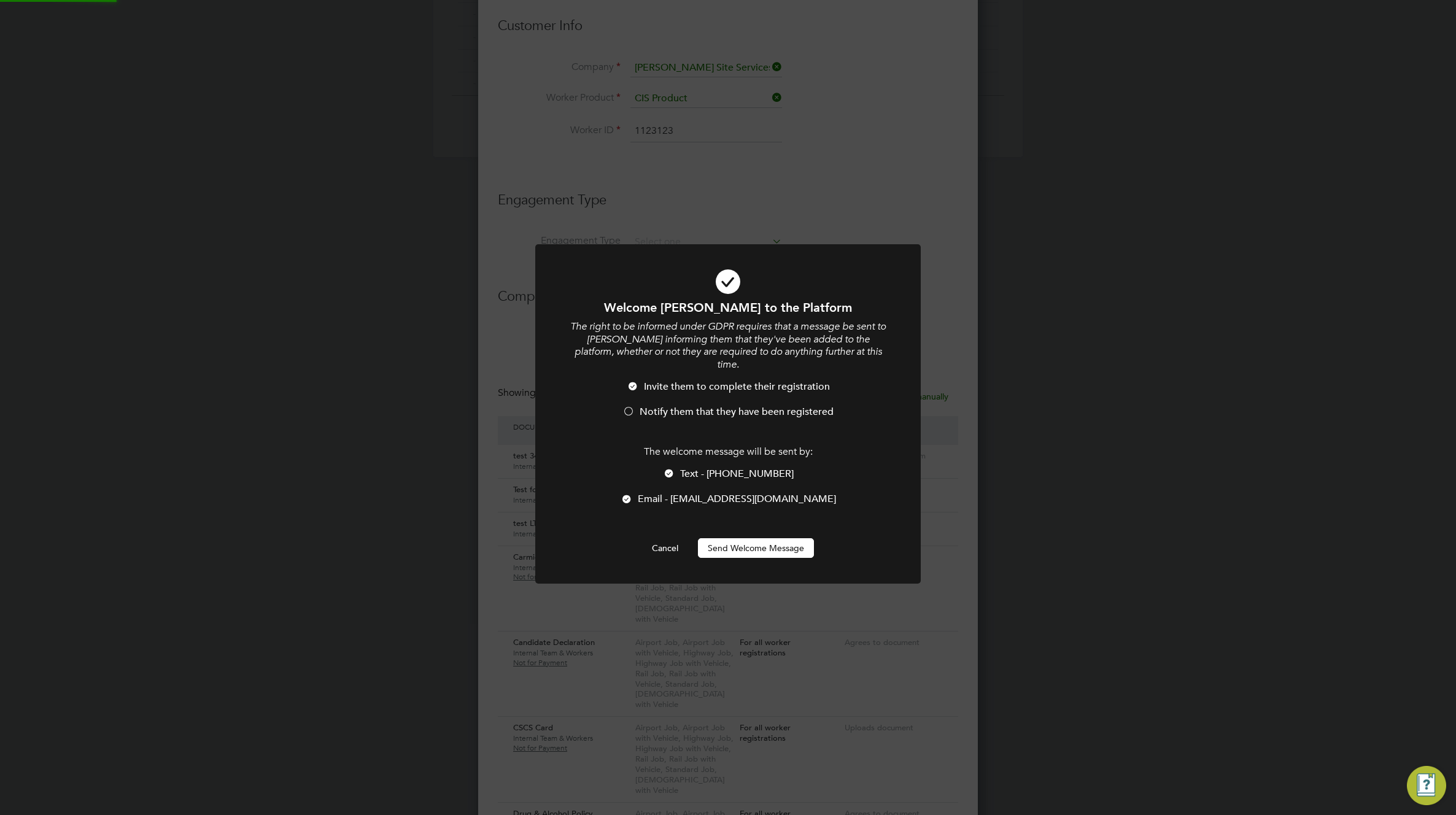
scroll to position [0, 0]
click at [768, 538] on button "Send Welcome Message" at bounding box center [756, 548] width 116 height 19
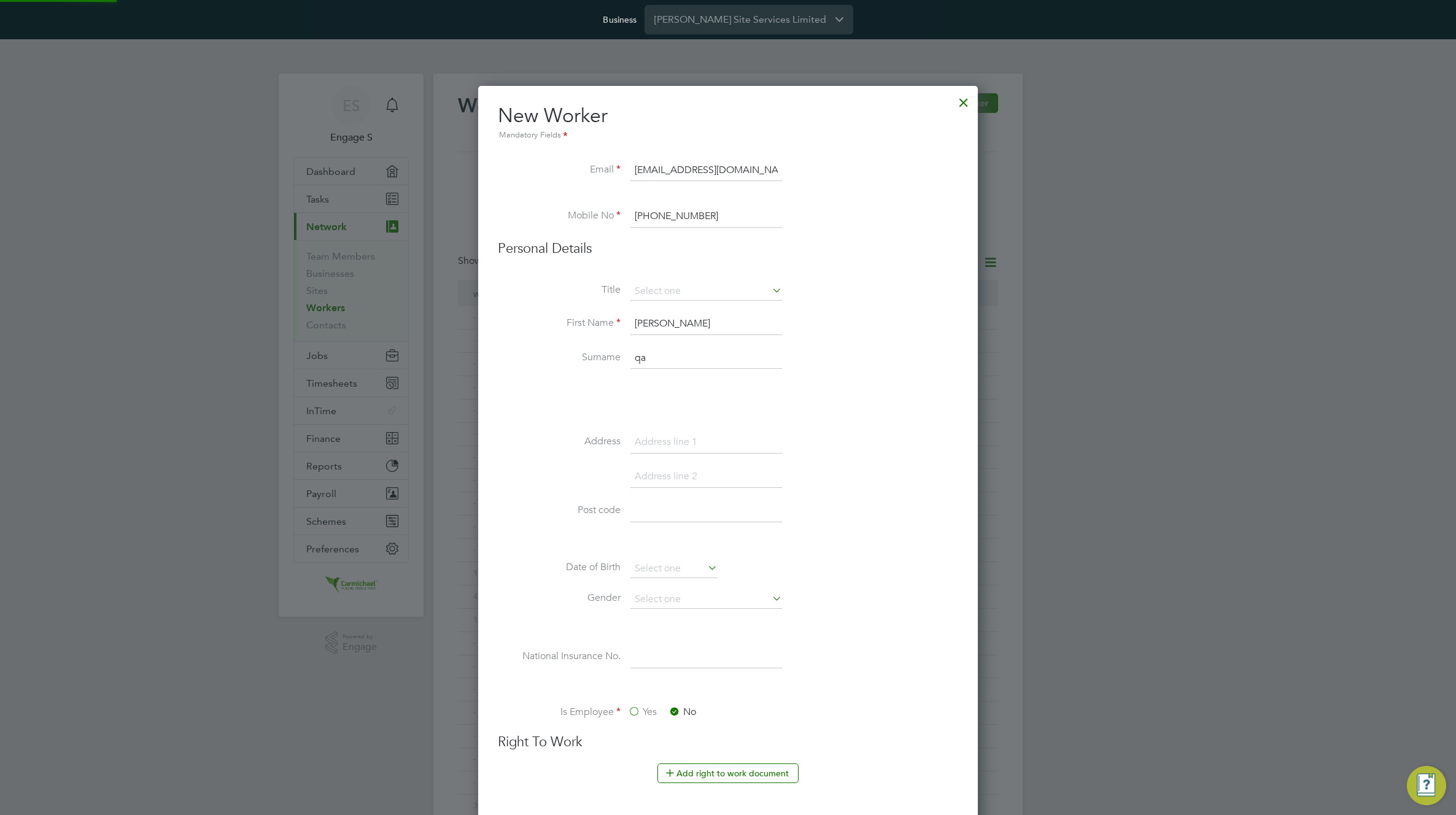
scroll to position [815, 0]
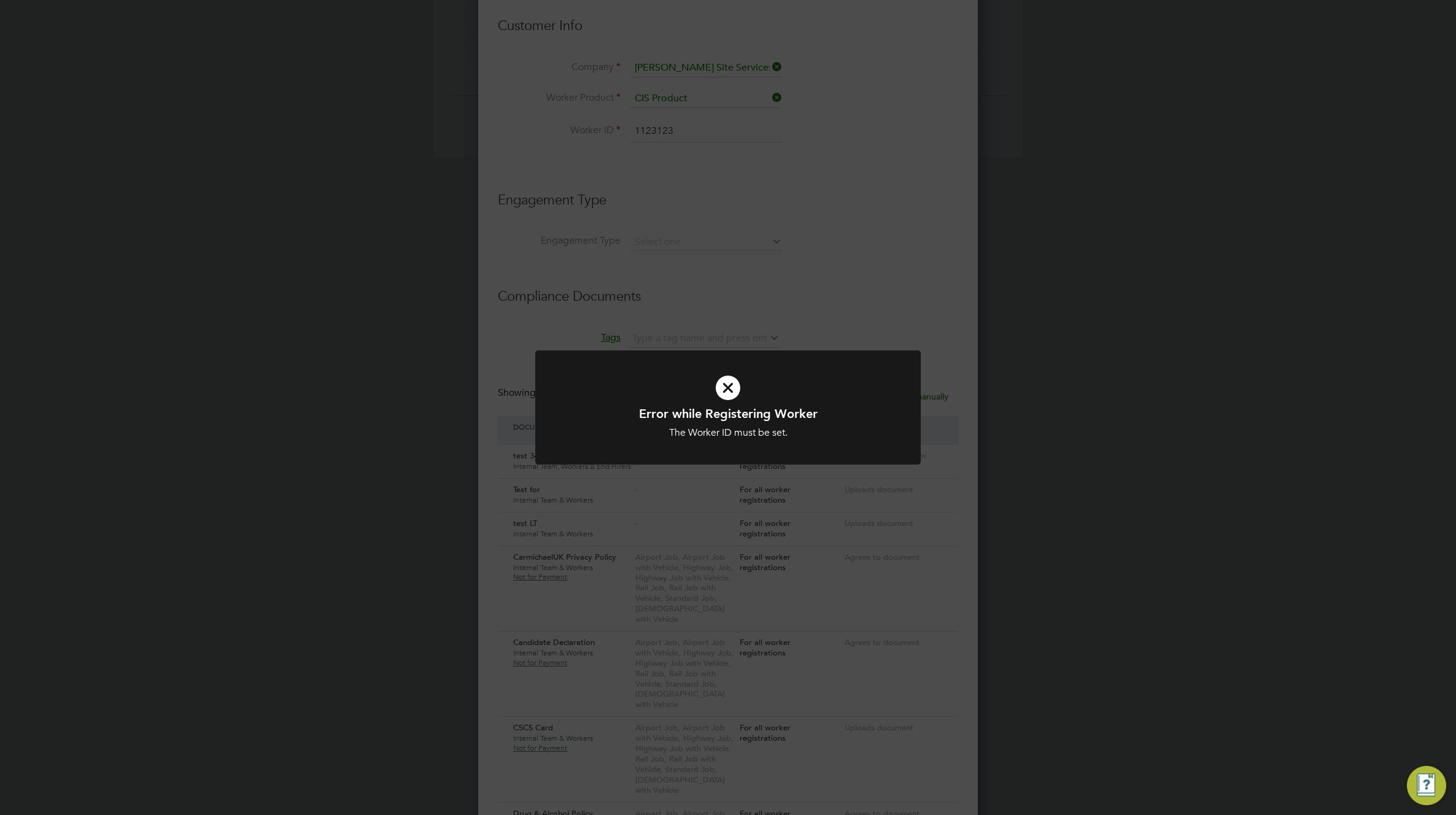
click at [688, 113] on div "Error while Registering Worker The Worker ID must be set. Cancel Okay" at bounding box center [728, 408] width 1456 height 815
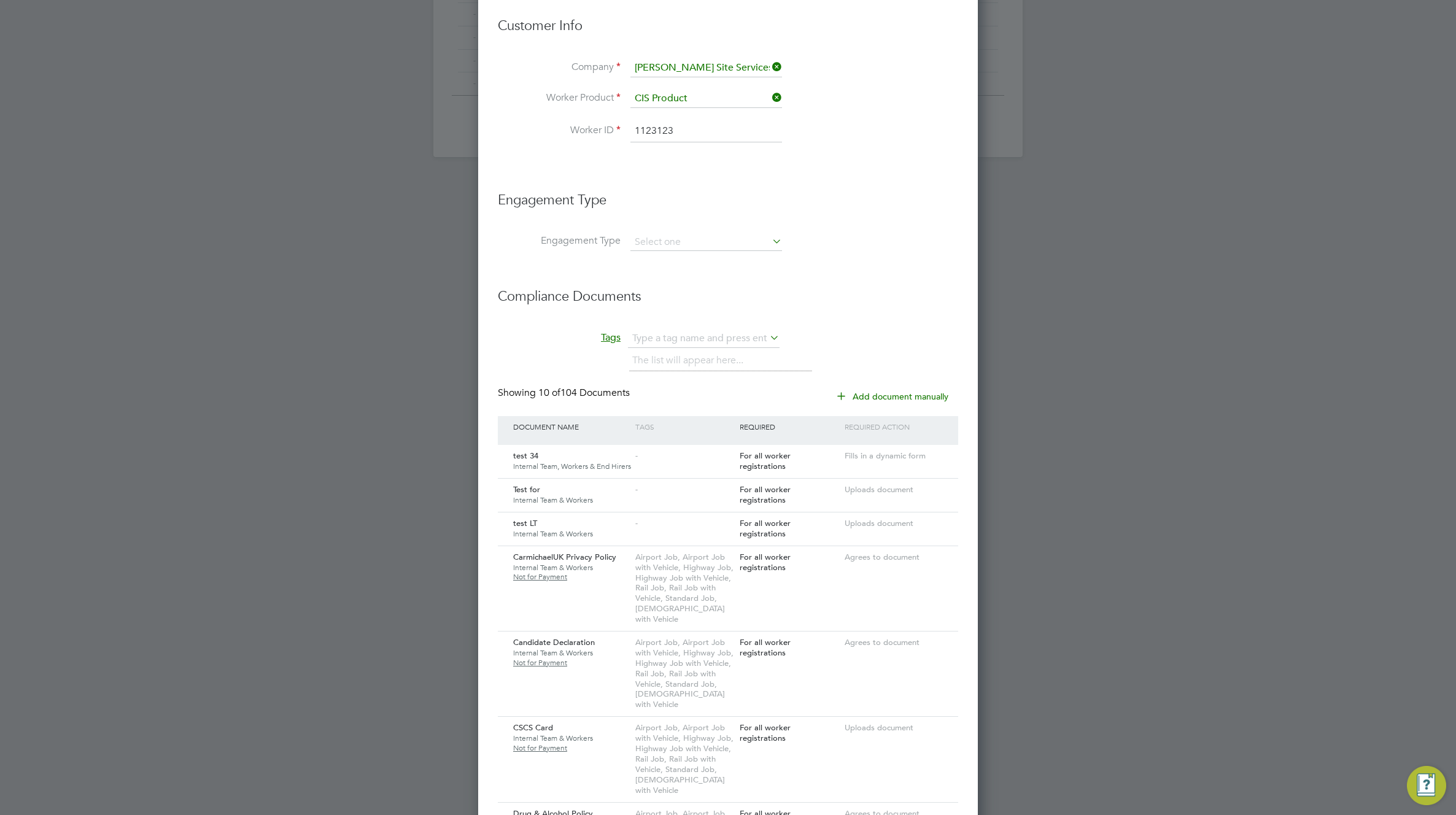
click at [693, 131] on input "1123123" at bounding box center [706, 132] width 152 height 22
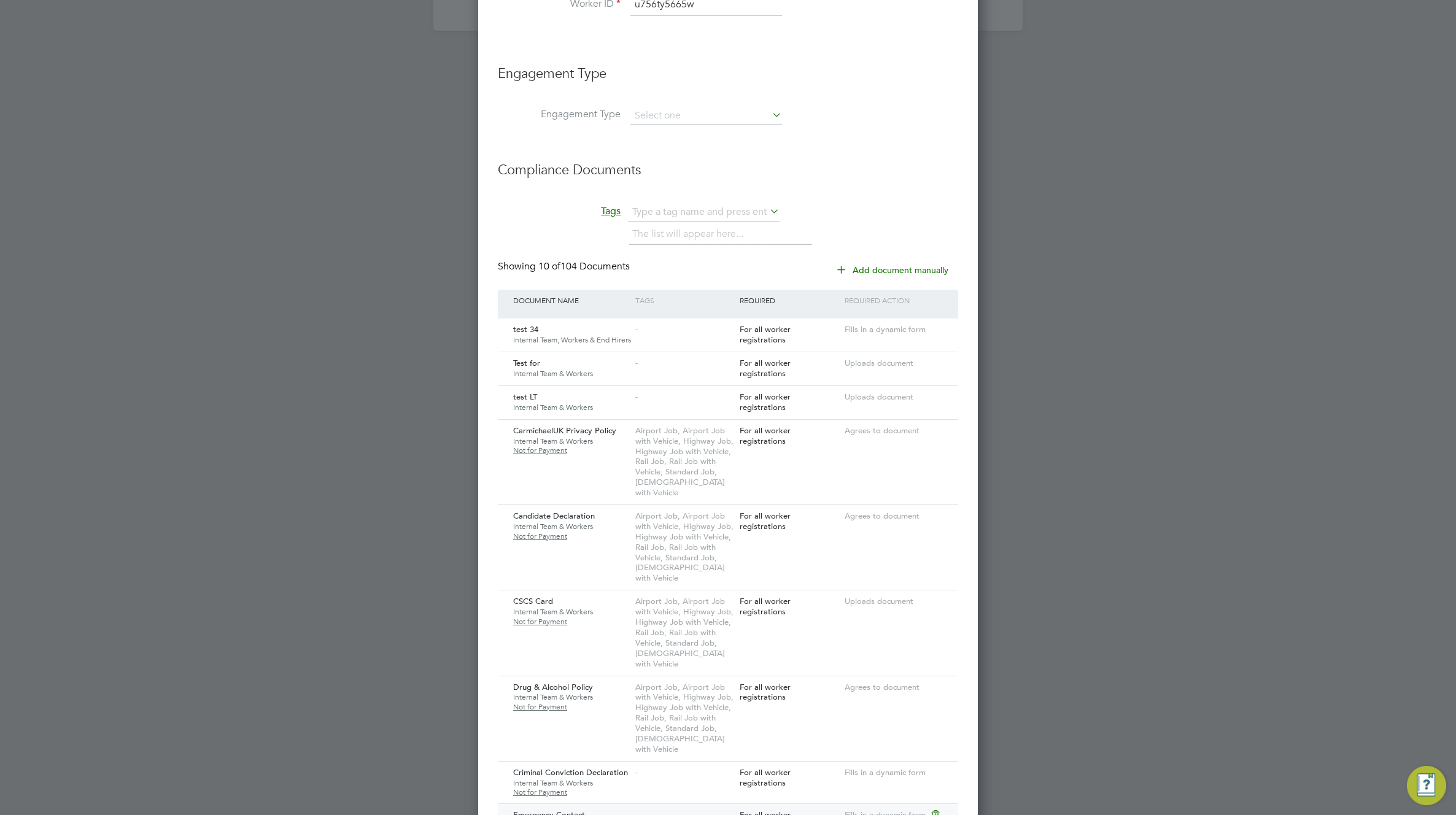
scroll to position [1264, 0]
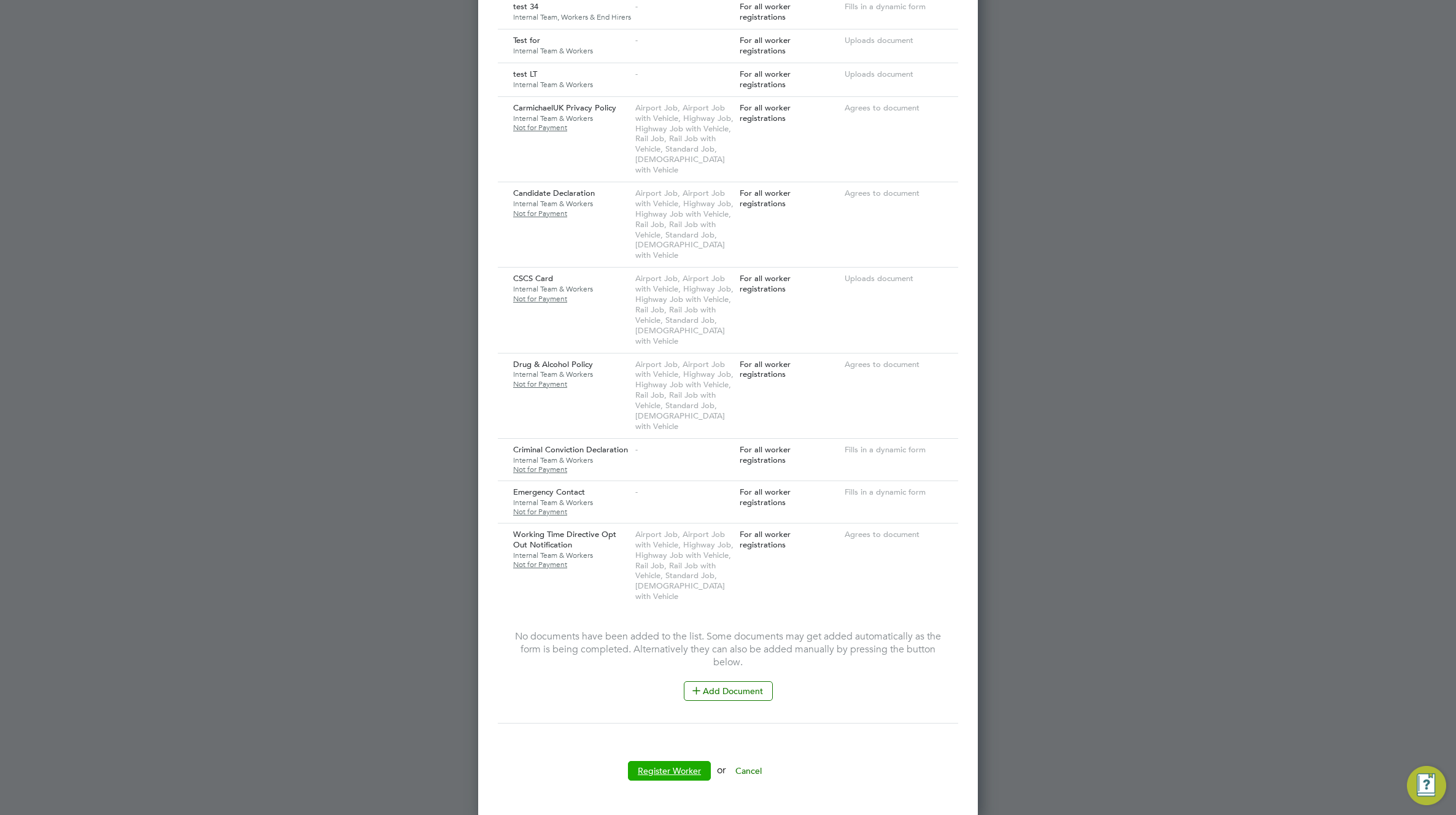
click at [656, 770] on button "Register Worker" at bounding box center [669, 771] width 83 height 19
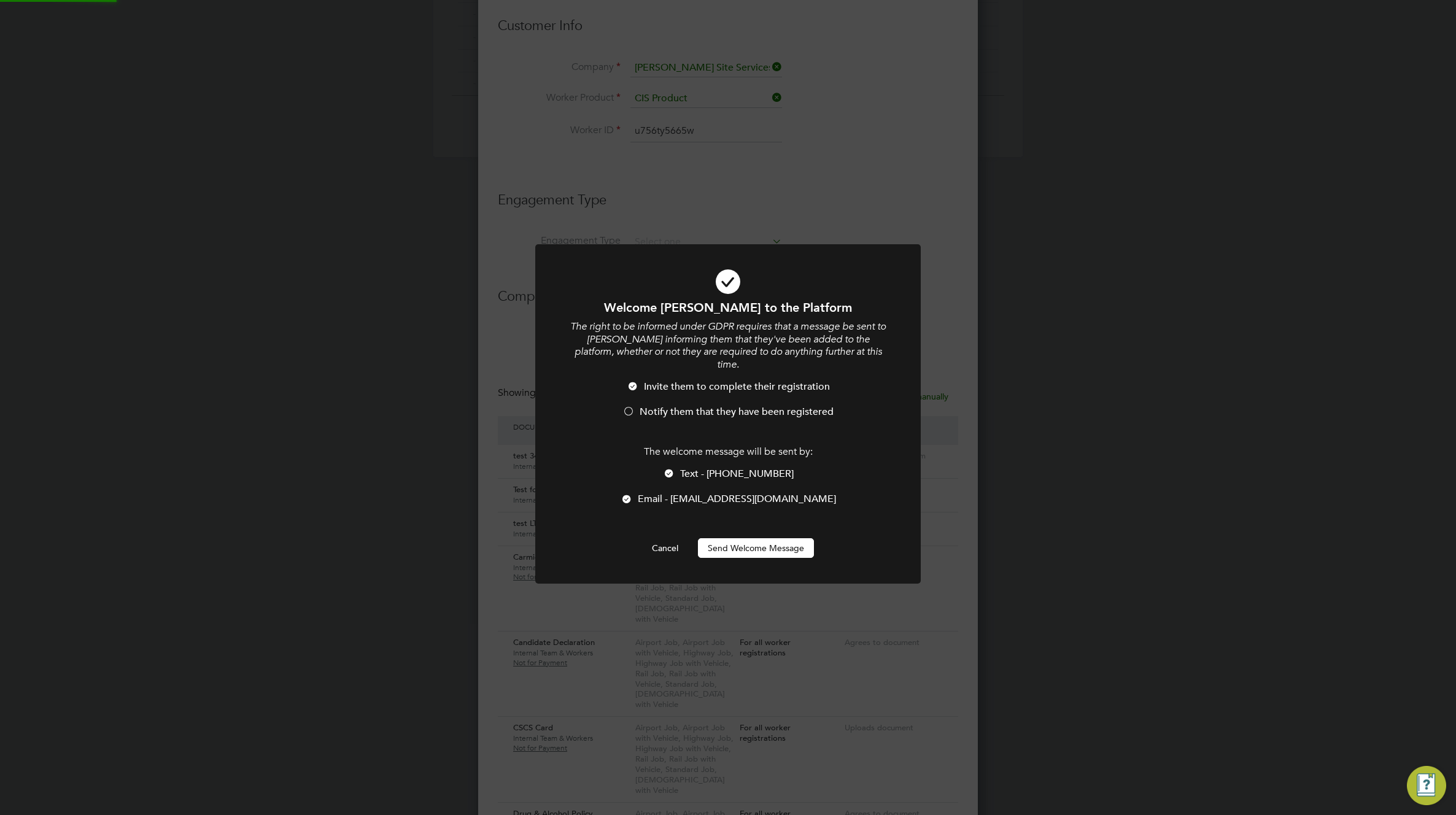
scroll to position [0, 0]
click at [763, 538] on button "Send Welcome Message" at bounding box center [756, 548] width 116 height 19
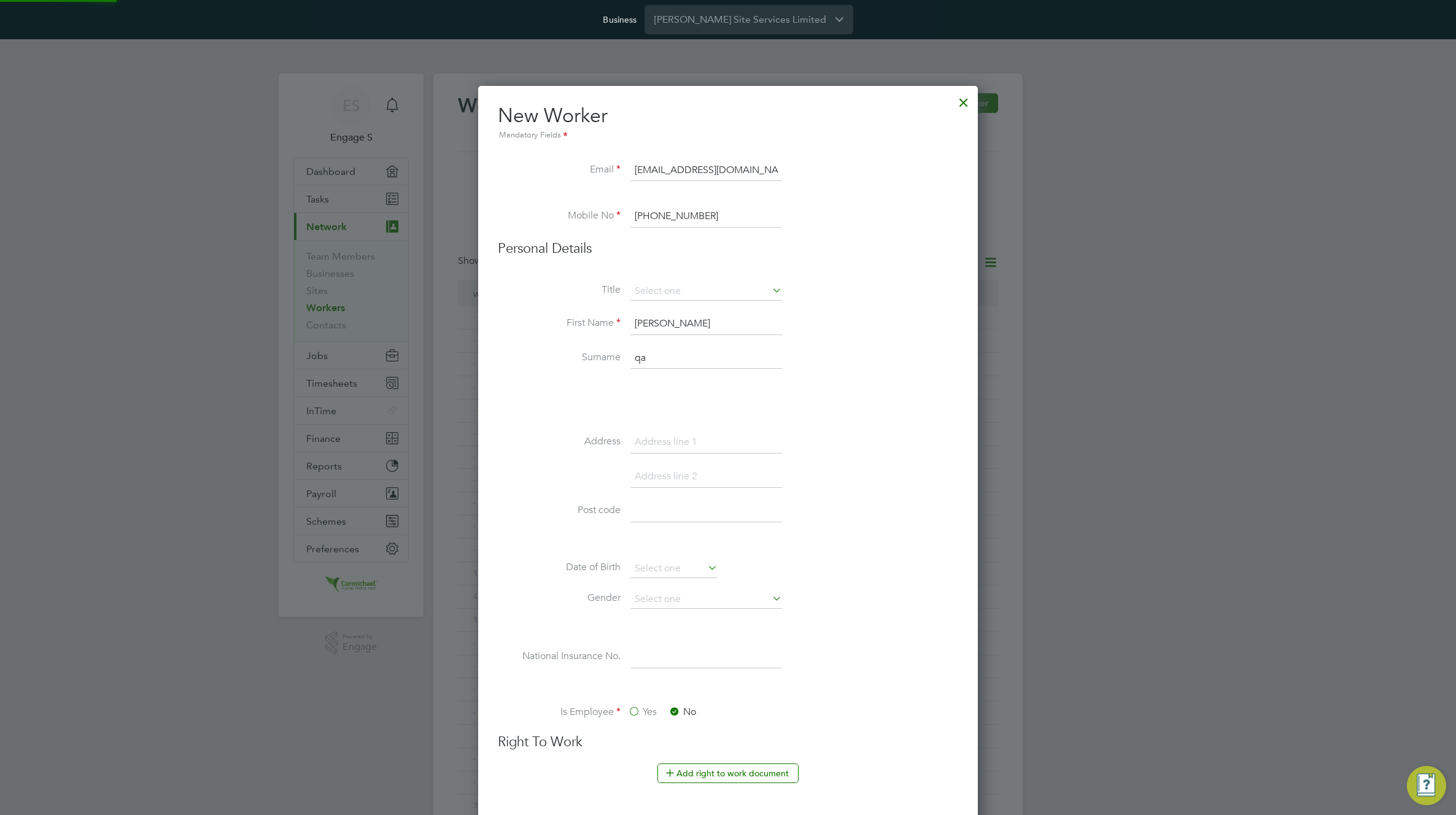
scroll to position [815, 0]
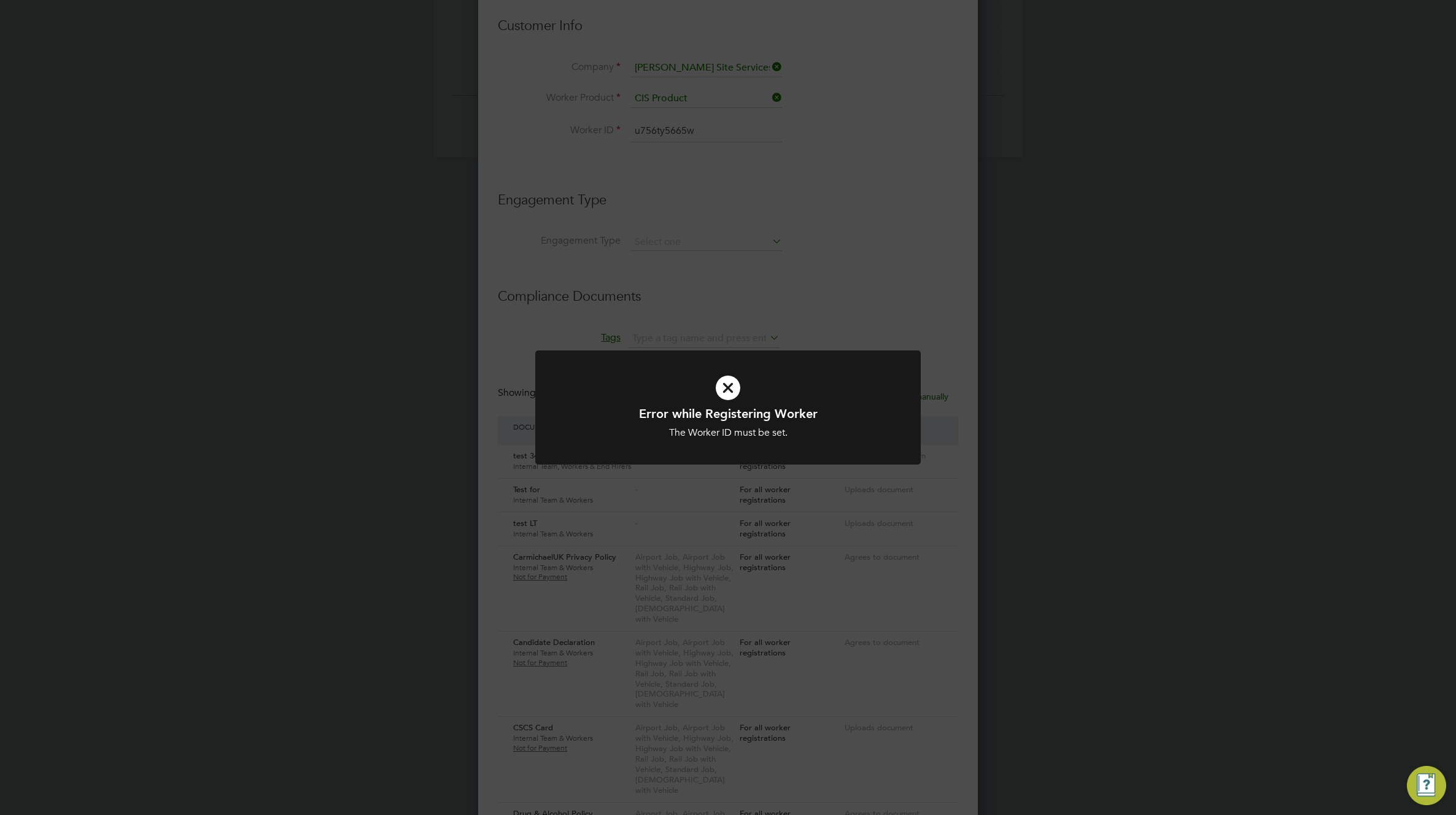
click at [818, 328] on div "Error while Registering Worker The Worker ID must be set. Cancel Okay" at bounding box center [728, 408] width 1456 height 815
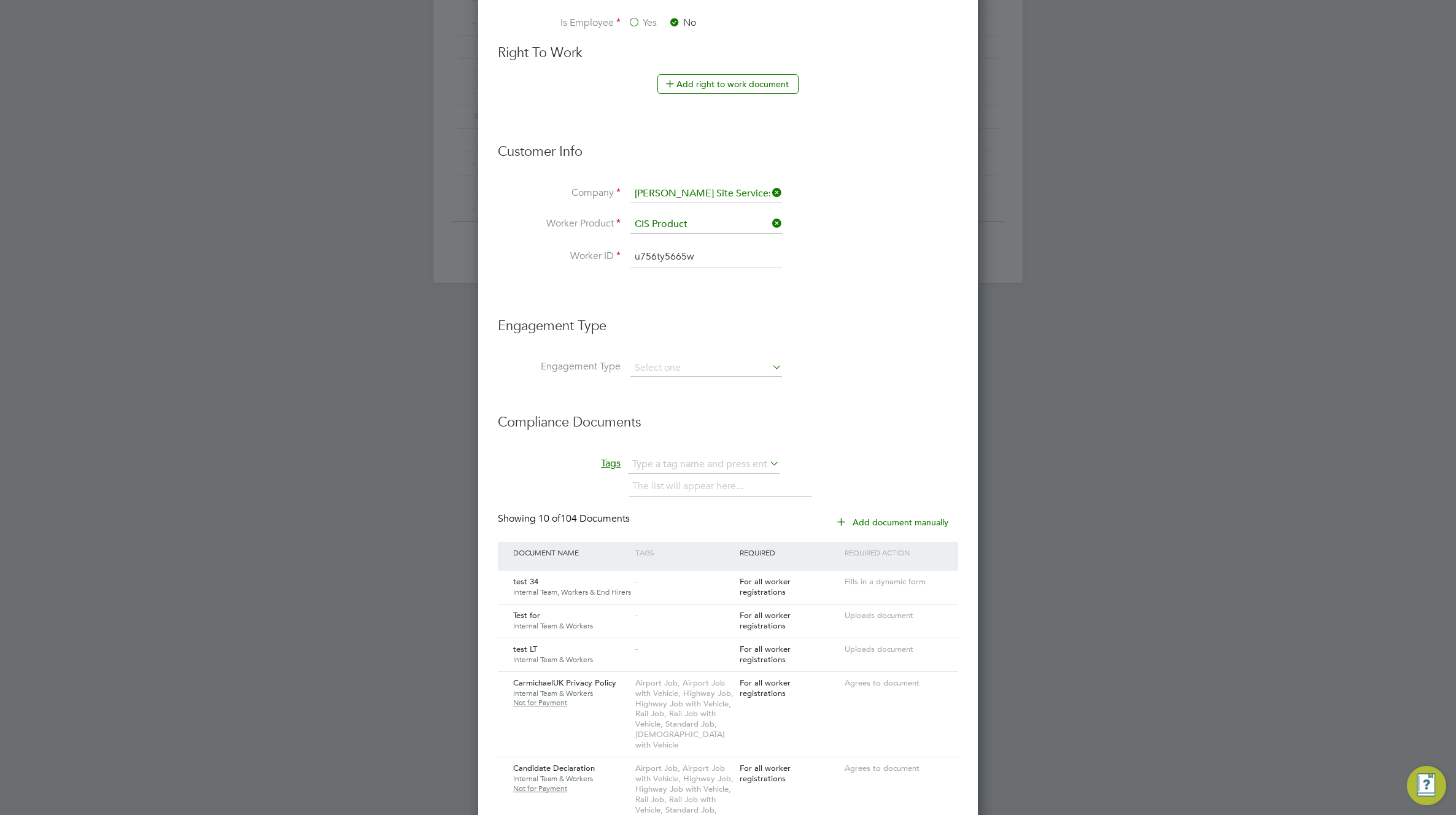
scroll to position [468, 0]
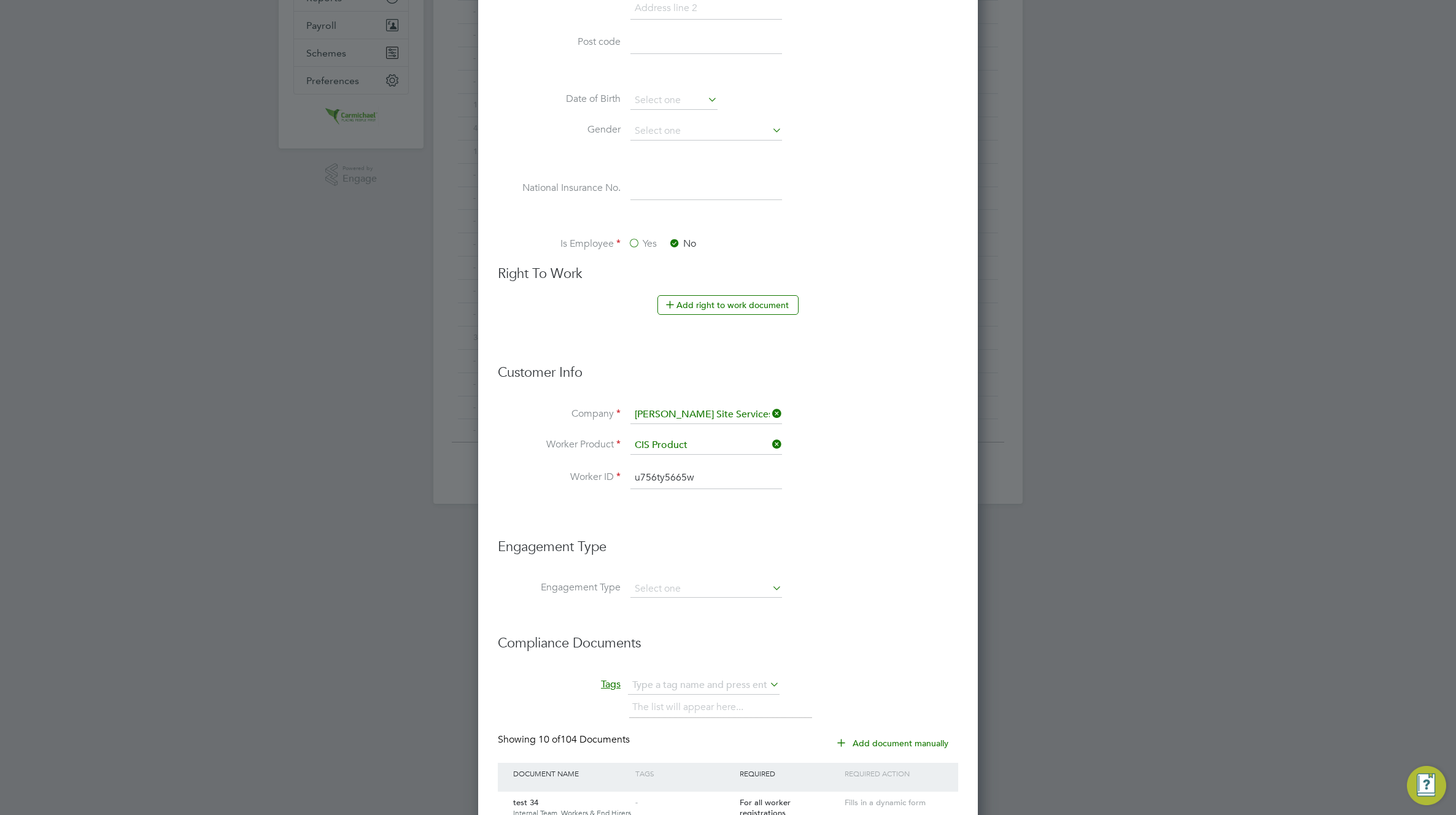
click at [709, 468] on input "u756ty5665w" at bounding box center [706, 478] width 152 height 22
click at [709, 469] on input "u756ty5665w" at bounding box center [706, 478] width 152 height 22
click at [710, 478] on input "2322u756ty5665w" at bounding box center [706, 478] width 152 height 22
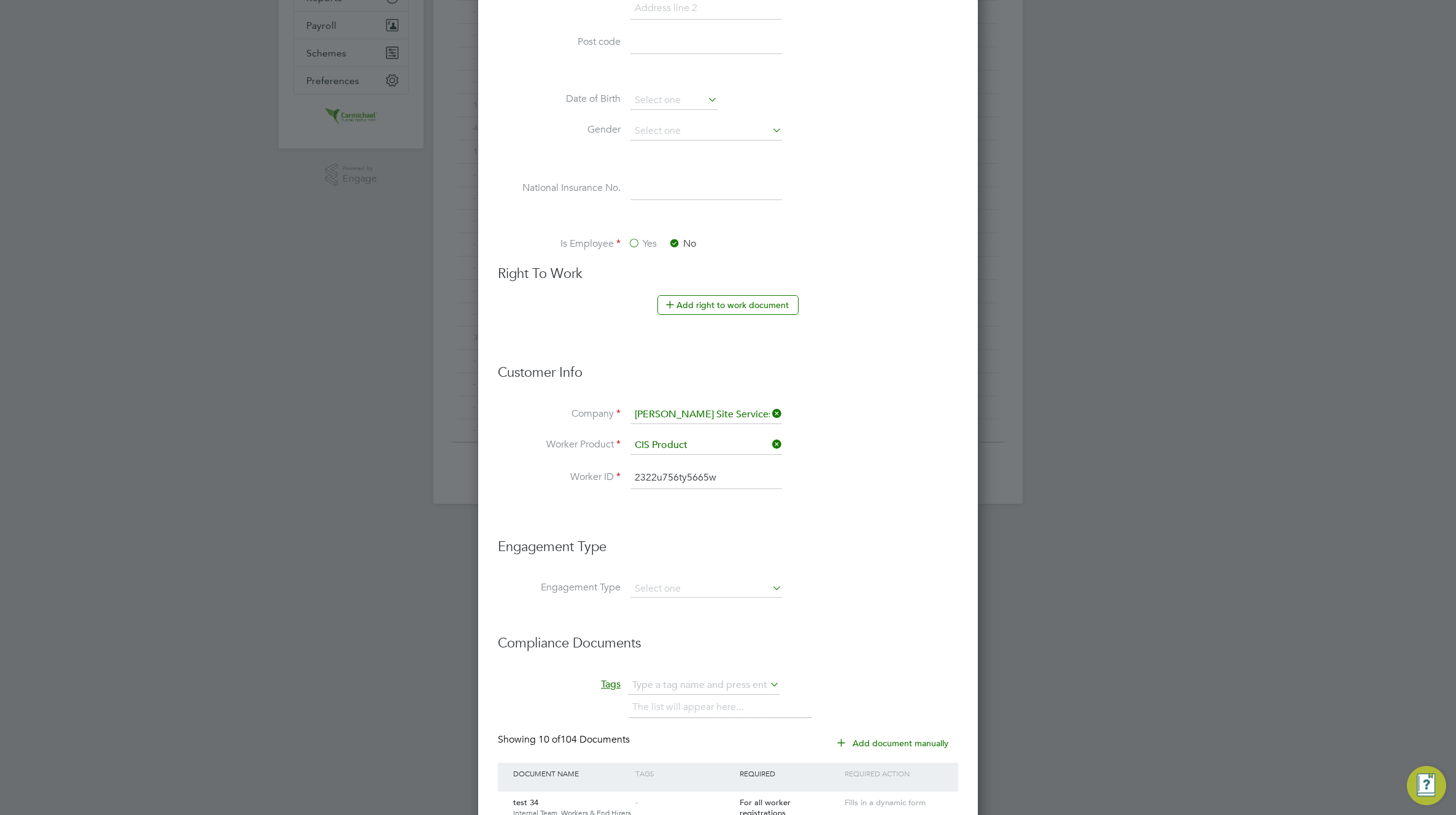
click at [710, 478] on input "2322u756ty5665w" at bounding box center [706, 478] width 152 height 22
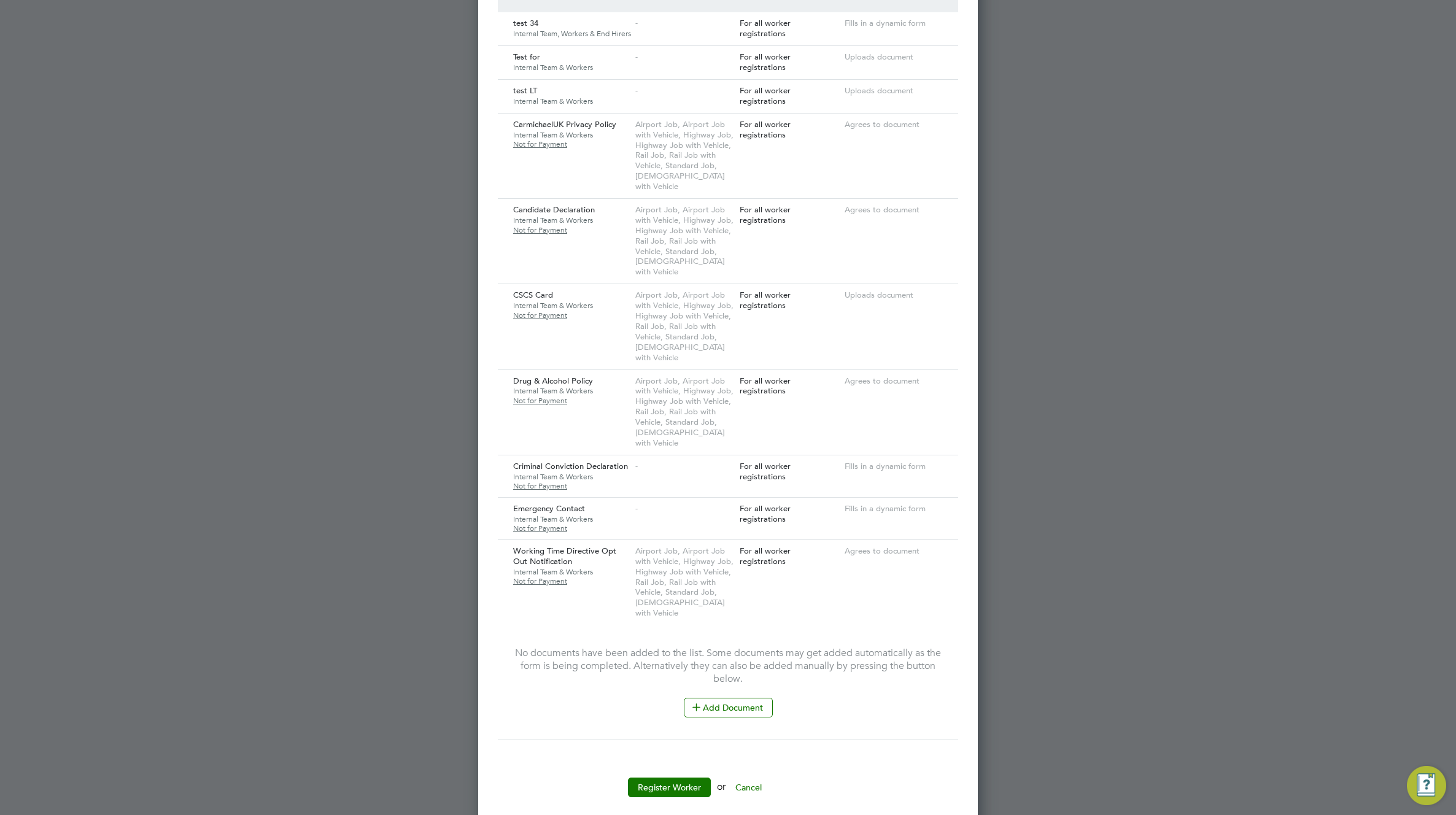
scroll to position [1264, 0]
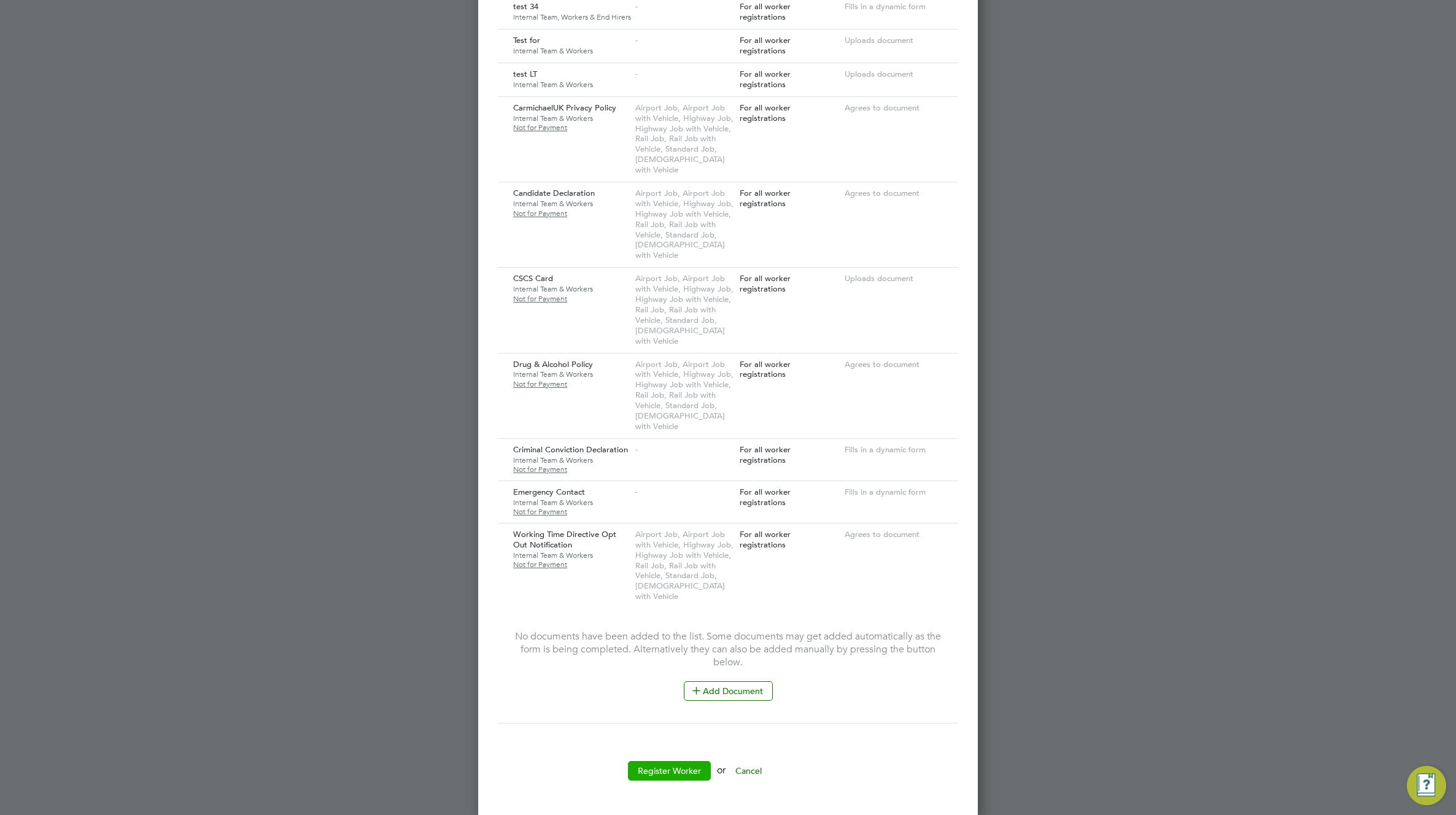
type input "2223353344"
click at [682, 778] on button "Register Worker" at bounding box center [669, 771] width 83 height 19
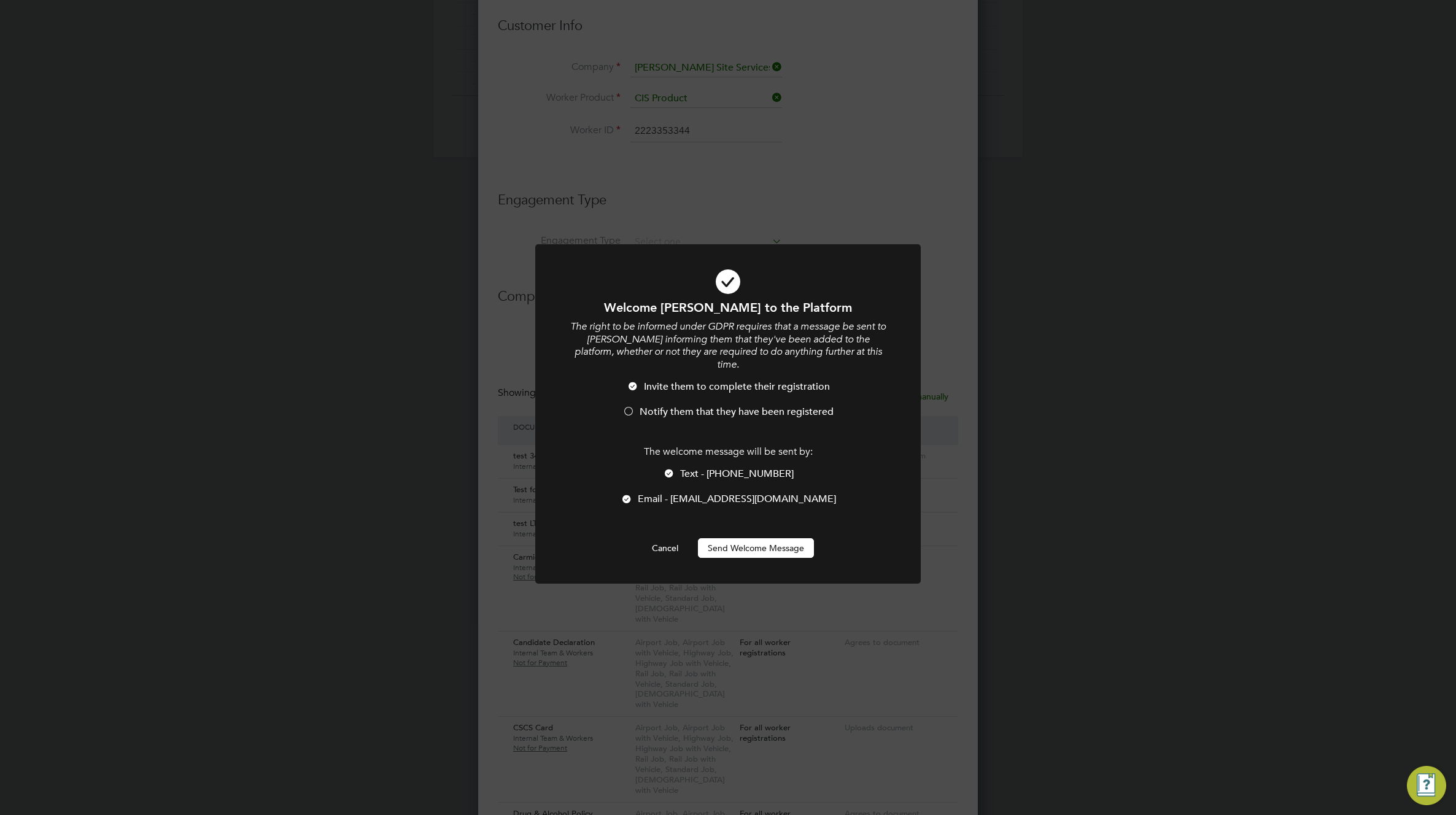
click at [675, 468] on div at bounding box center [669, 474] width 12 height 12
click at [771, 539] on button "Send Welcome Message" at bounding box center [756, 548] width 116 height 19
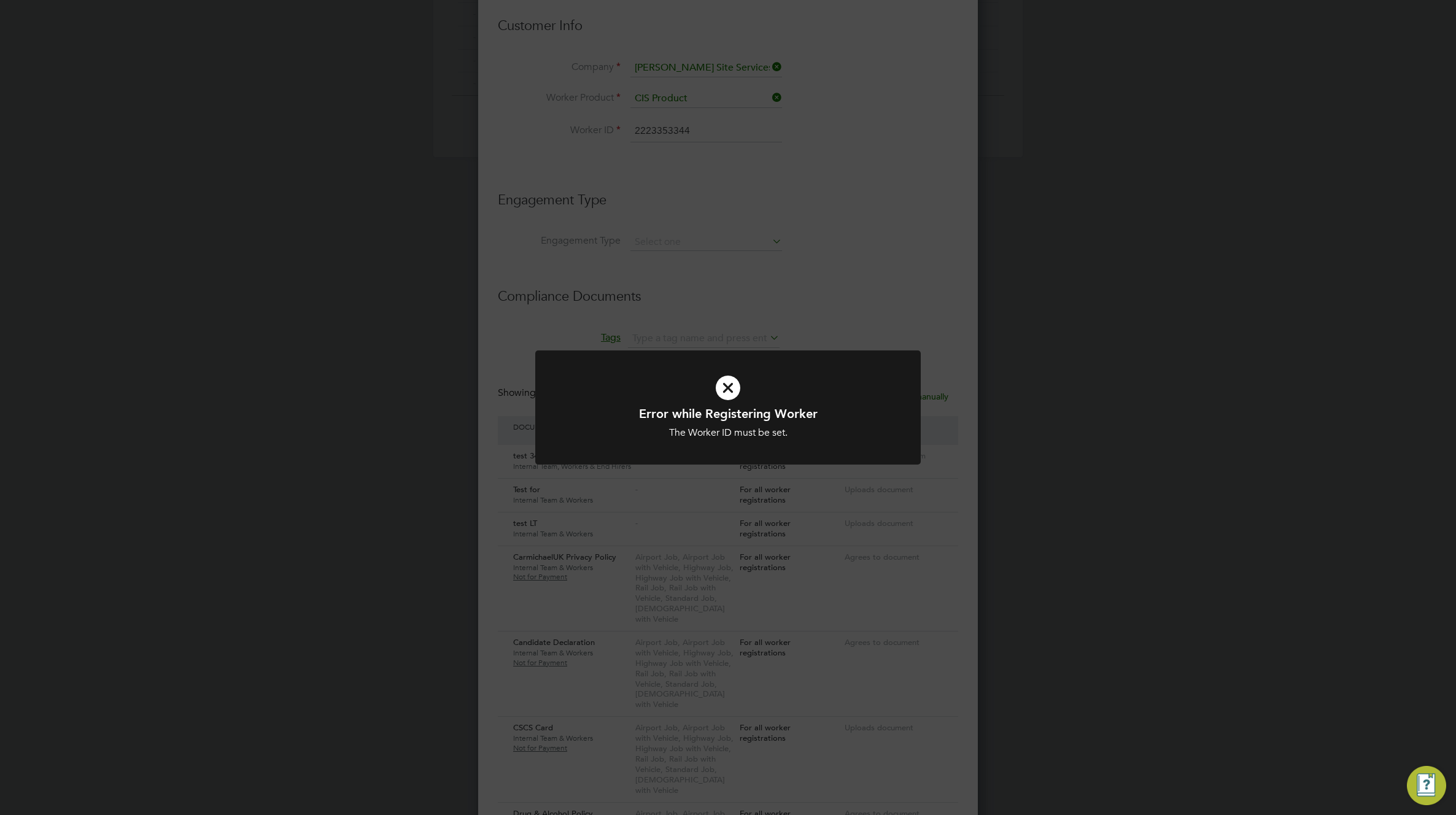
click at [798, 324] on div "Error while Registering Worker The Worker ID must be set. Cancel Okay" at bounding box center [728, 408] width 1456 height 815
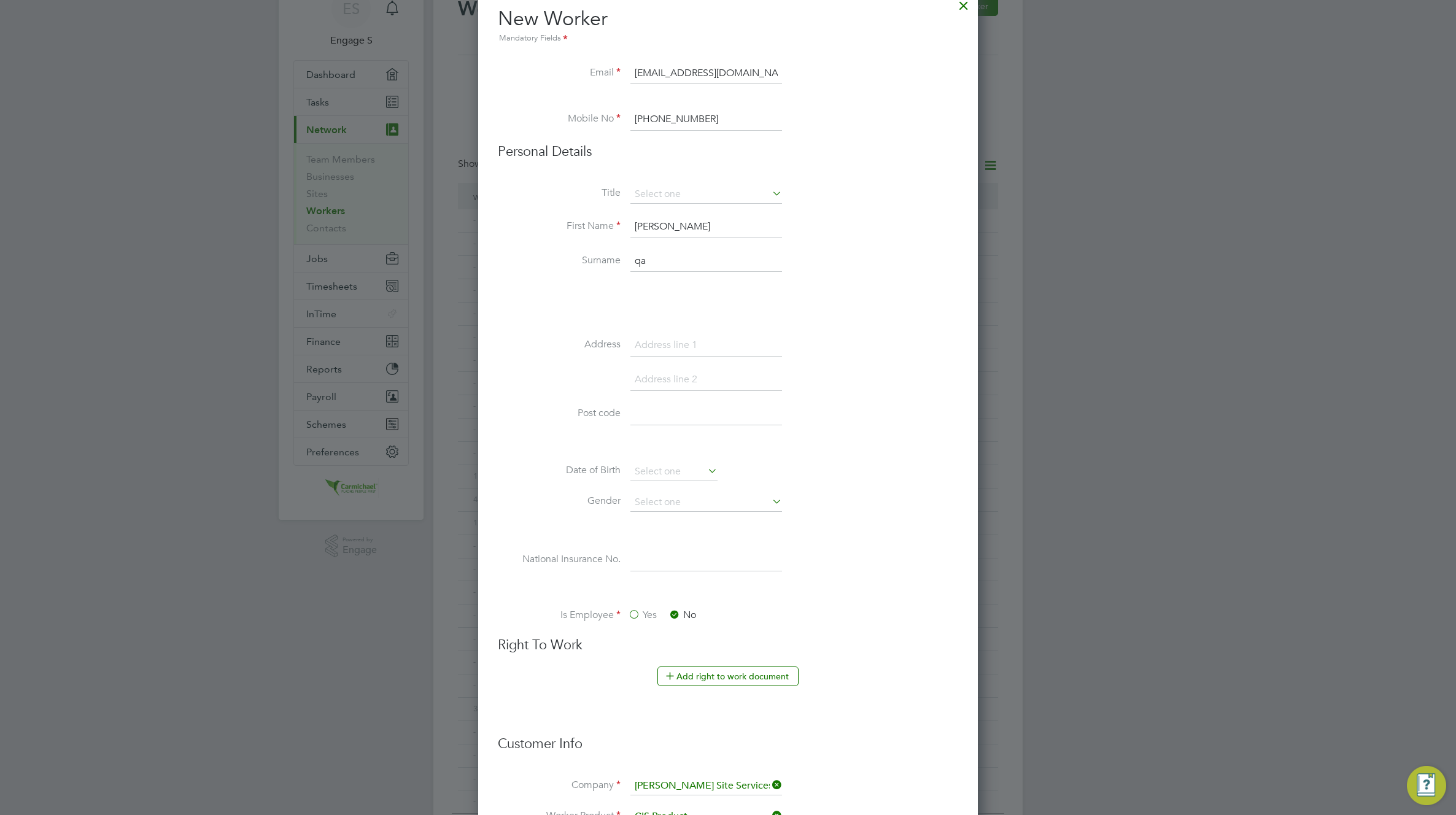
scroll to position [44, 0]
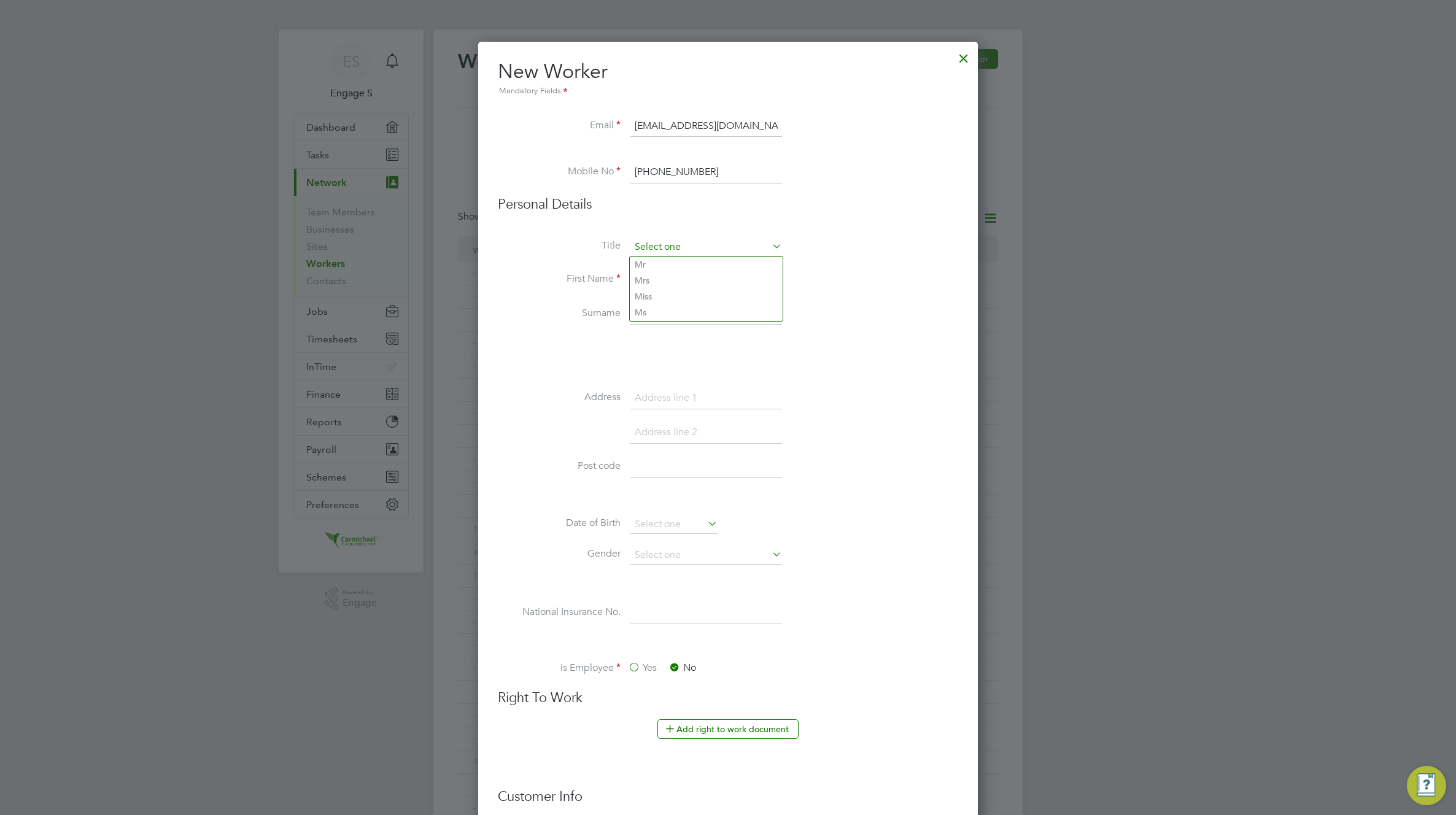
click at [734, 255] on div "Workers New Worker My Workers All Workers Search Registered Select date To Sele…" at bounding box center [728, 478] width 589 height 898
click at [721, 279] on li "Mrs" at bounding box center [706, 280] width 153 height 16
type input "Mrs"
click at [727, 251] on input at bounding box center [706, 247] width 152 height 19
click at [706, 263] on li "Mr" at bounding box center [706, 264] width 153 height 16
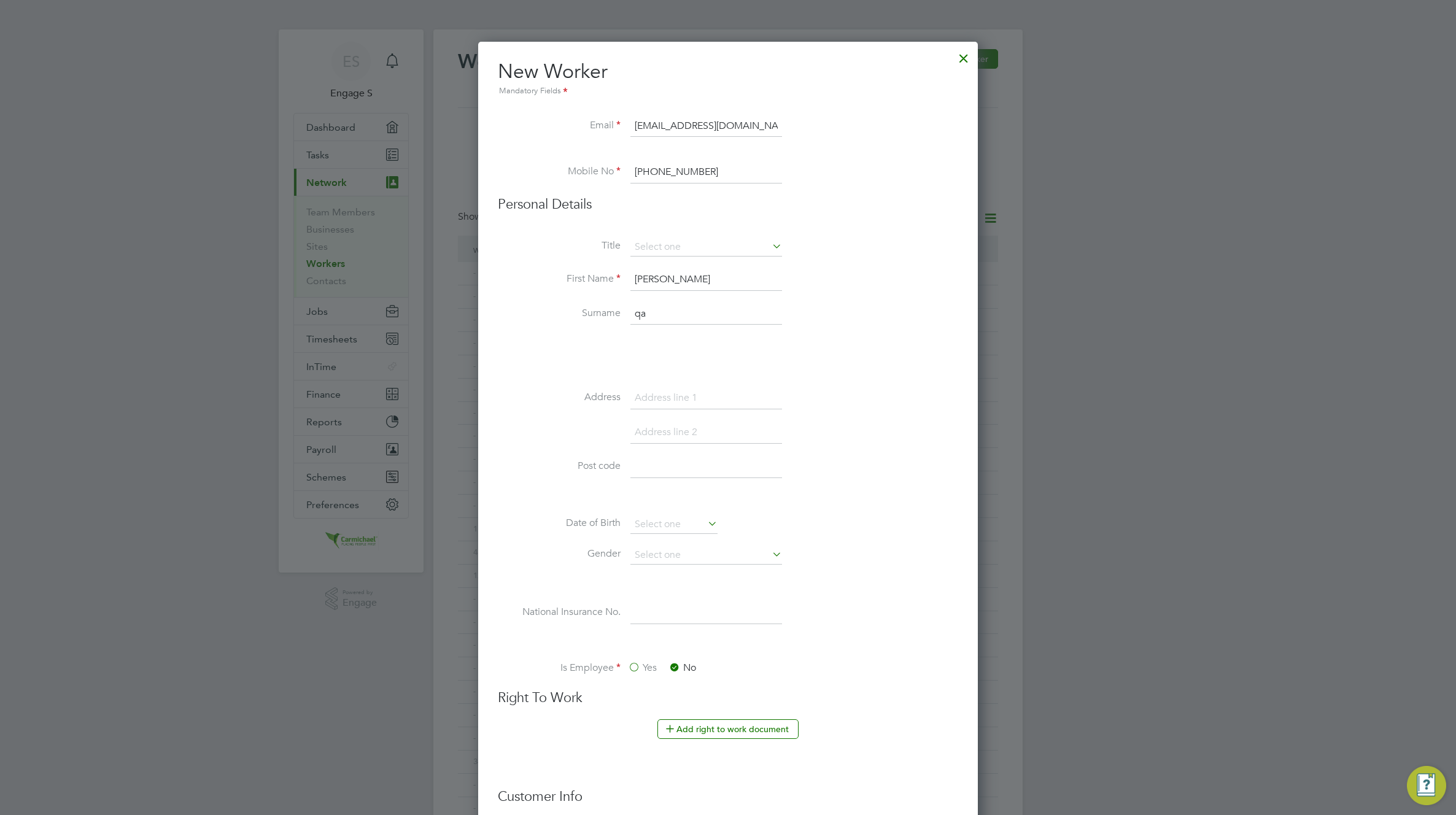
type input "Mr"
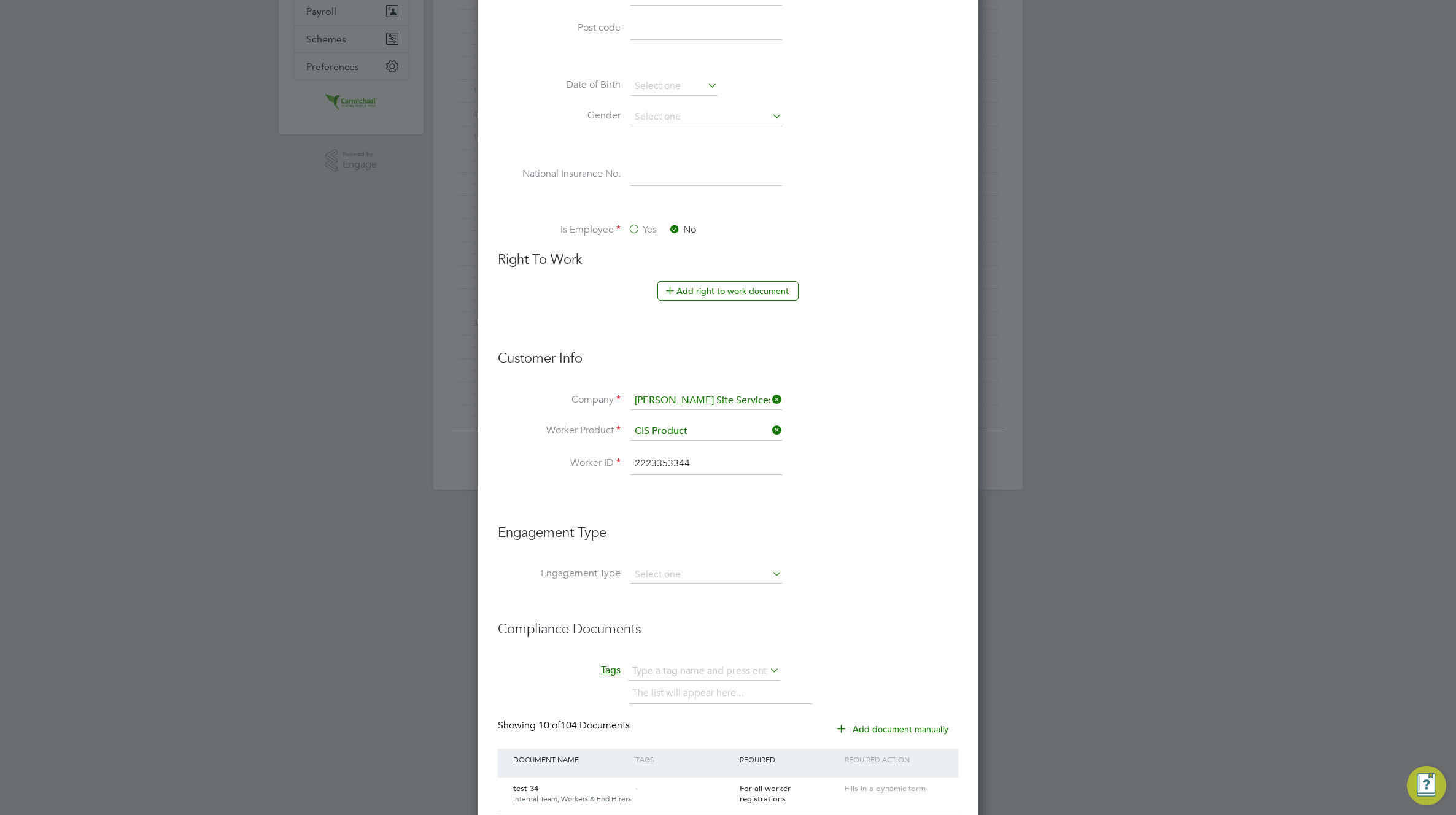
scroll to position [633, 0]
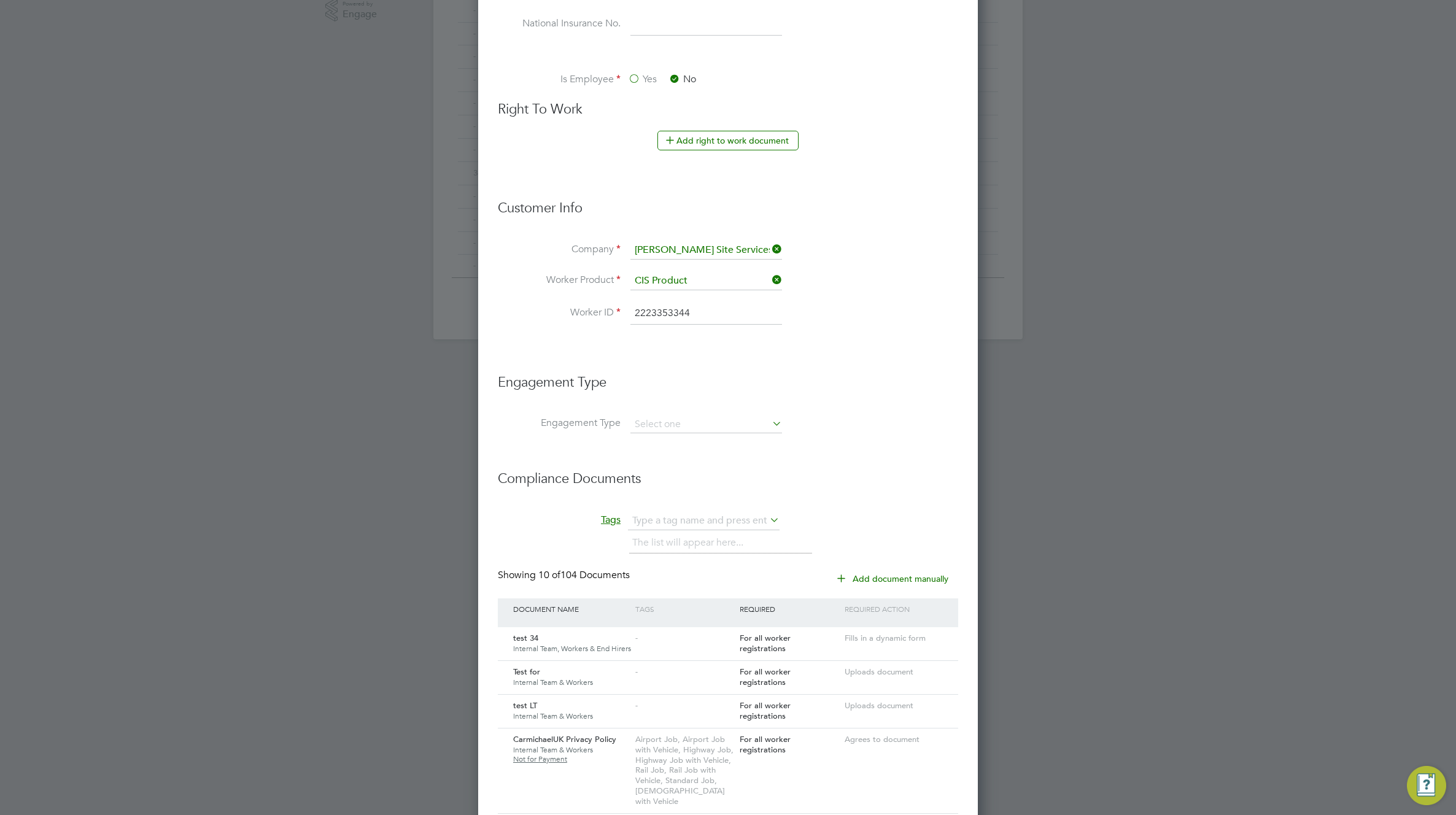
click at [725, 290] on li "Worker Product CIS Product" at bounding box center [728, 288] width 460 height 31
click at [727, 284] on input at bounding box center [706, 281] width 152 height 19
click at [719, 298] on li "Intro To Agency/Client By Us" at bounding box center [706, 299] width 153 height 17
type input "Intro To Agency/Client By Us"
click at [738, 251] on input at bounding box center [706, 250] width 152 height 19
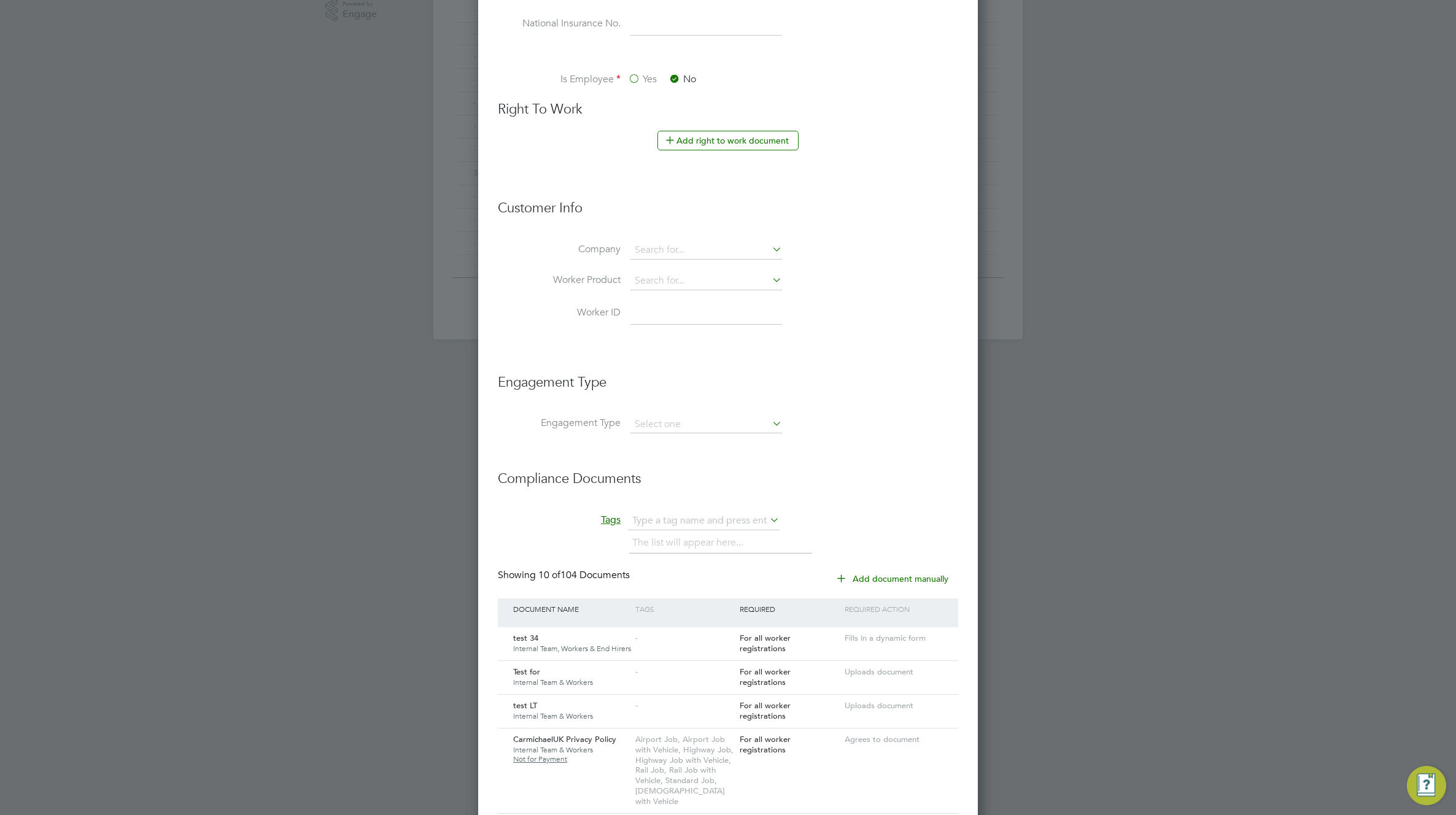
click at [724, 266] on li "Brookson Solutions Limited" at bounding box center [711, 268] width 163 height 17
type input "Brookson Solutions Limited"
click at [720, 286] on input at bounding box center [706, 281] width 152 height 19
click at [712, 299] on li "Intro To Agency/Client By Us" at bounding box center [706, 299] width 153 height 17
type input "Intro To Agency/Client By Us"
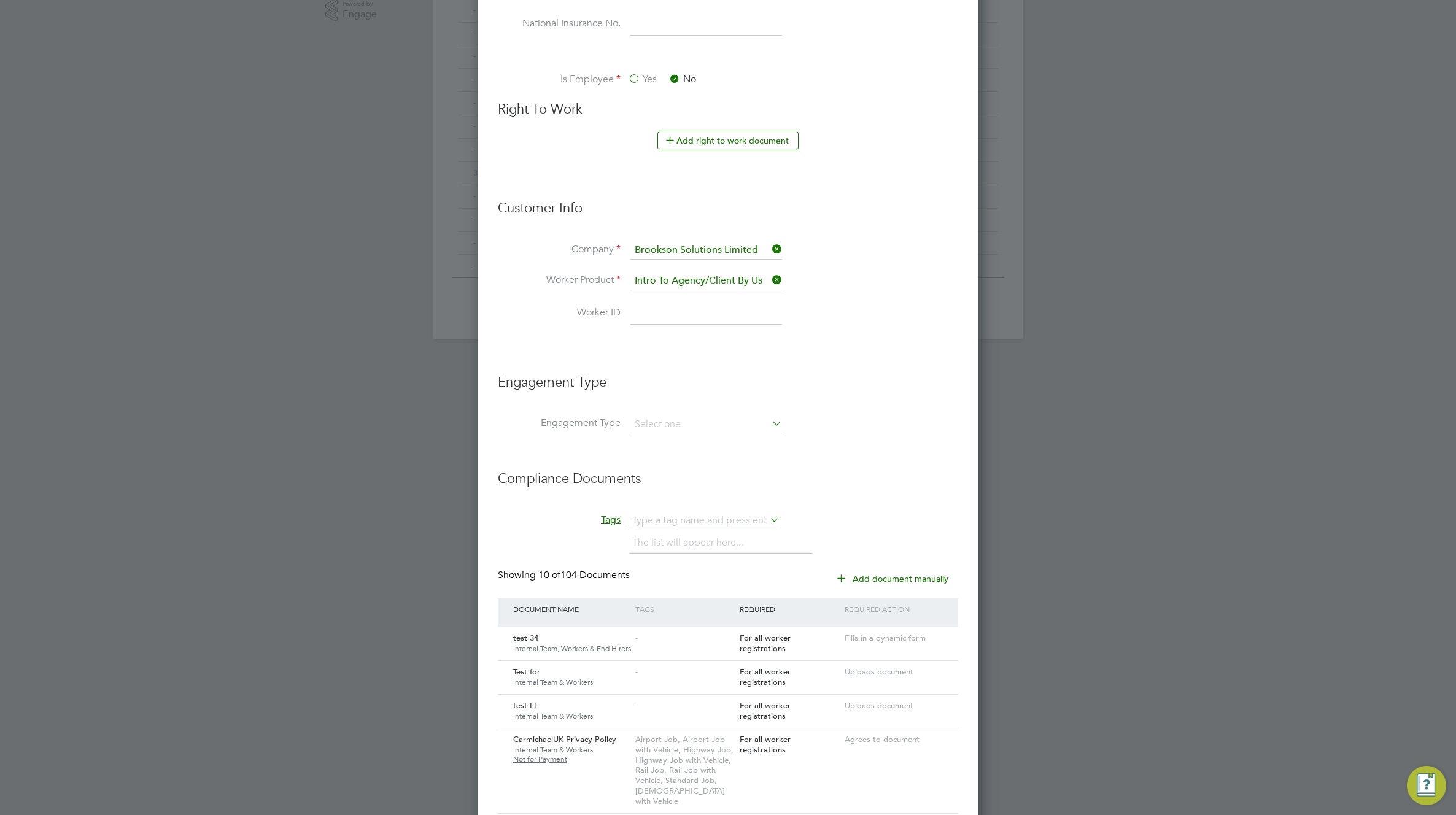
click at [696, 322] on input at bounding box center [706, 313] width 152 height 22
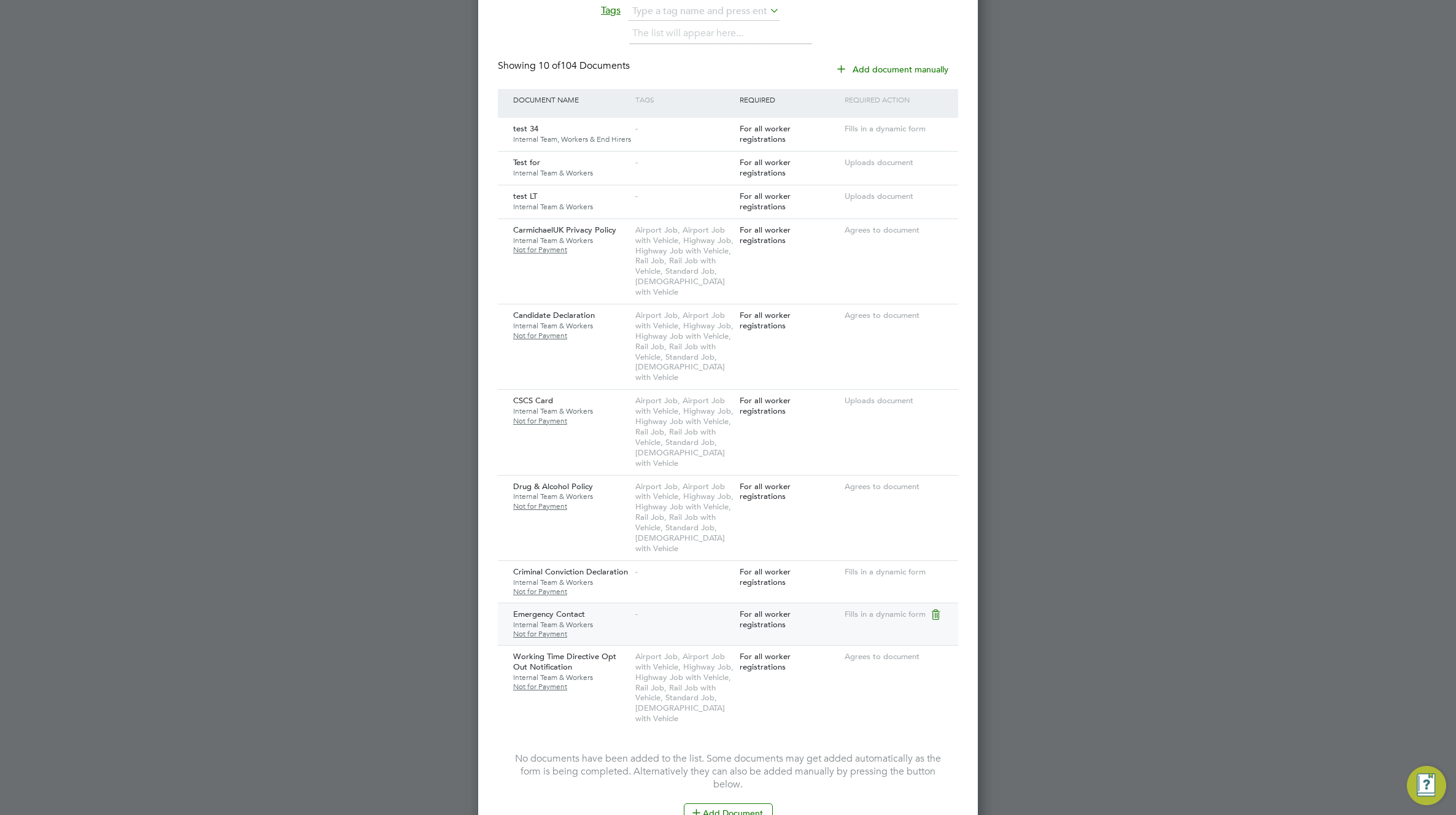
scroll to position [1264, 0]
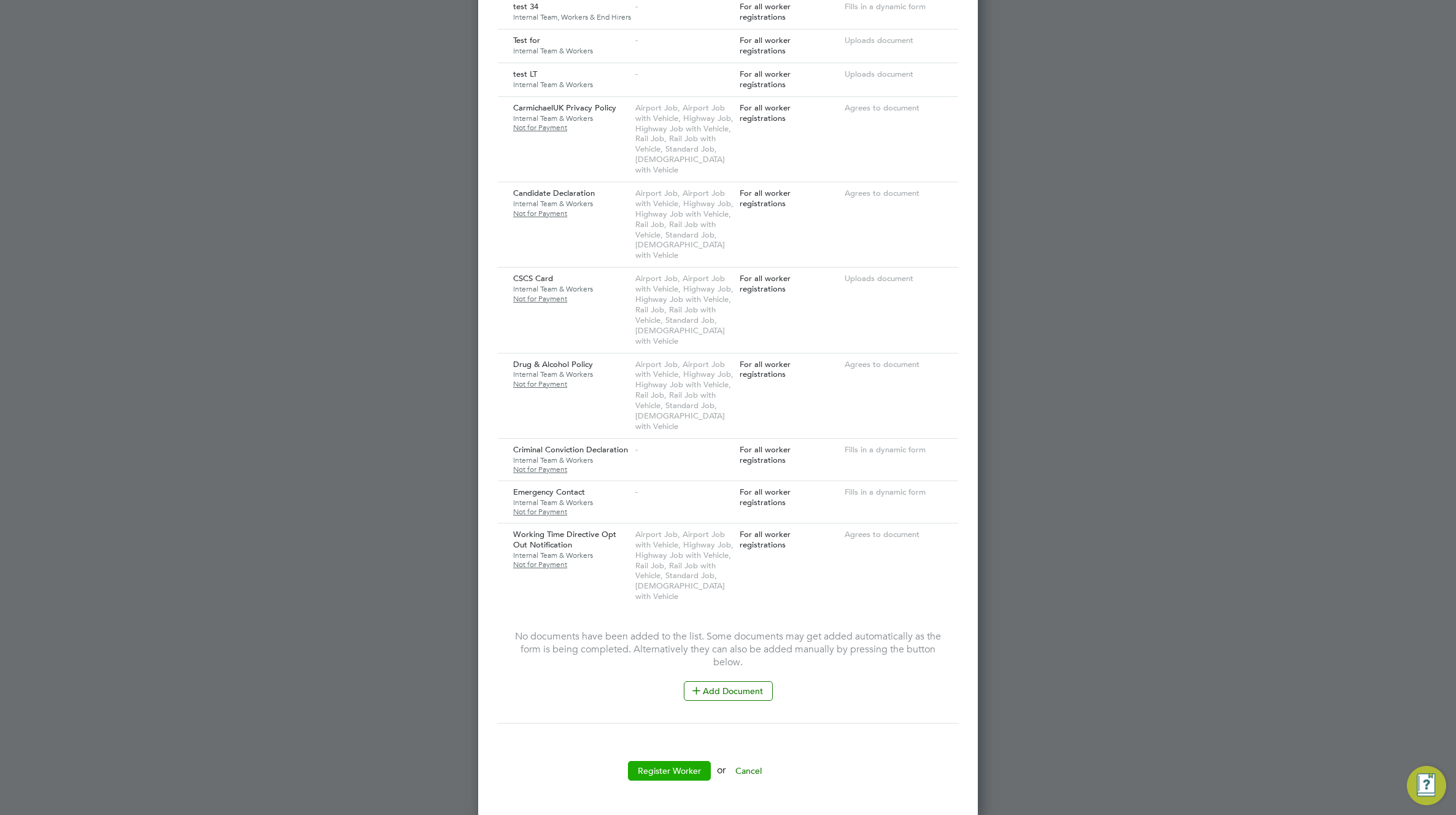
type input "87654321"
click at [676, 774] on button "Register Worker" at bounding box center [669, 771] width 83 height 19
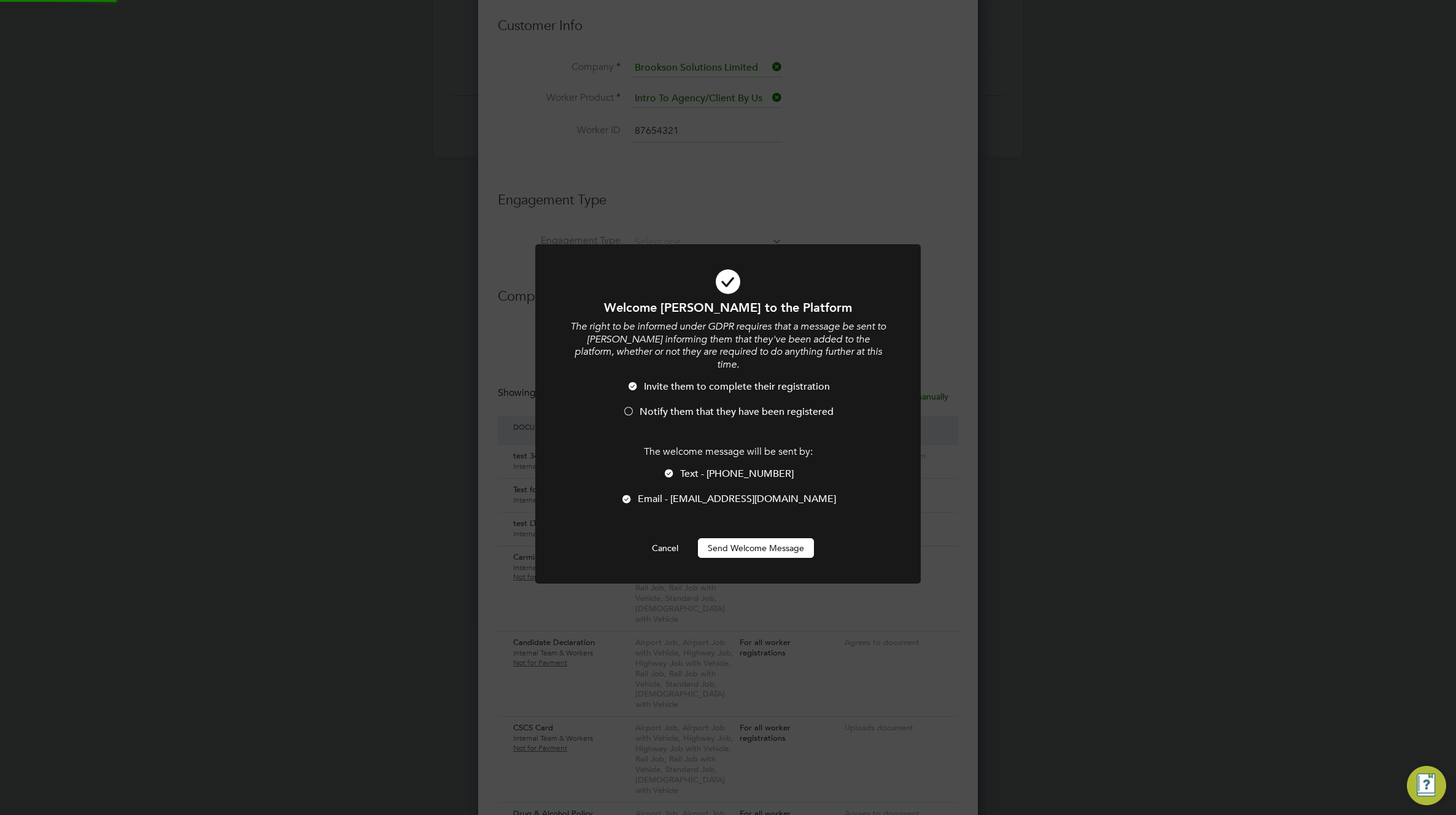
scroll to position [0, 0]
click at [808, 538] on button "Send Welcome Message" at bounding box center [756, 548] width 116 height 19
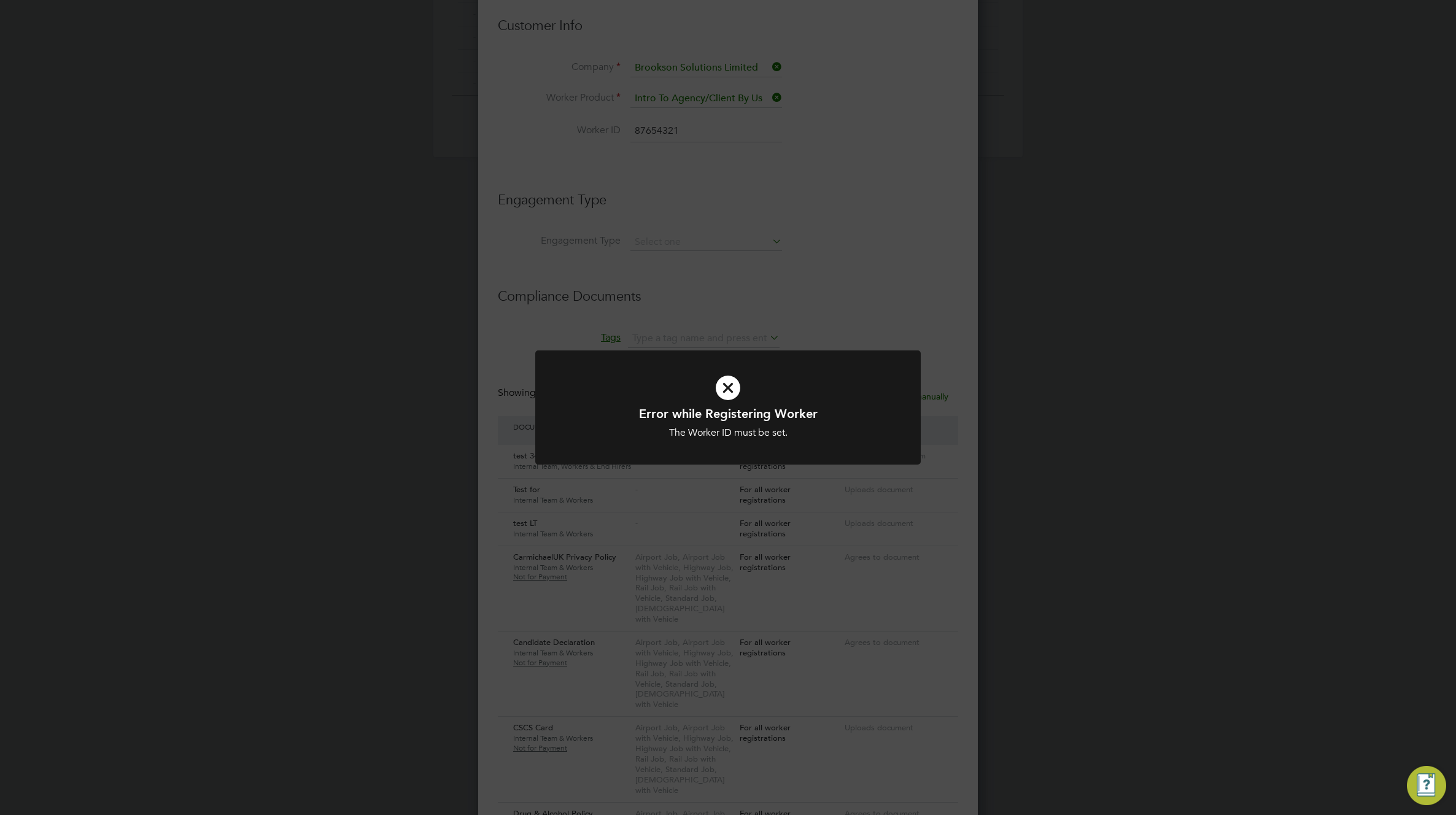
click at [860, 252] on div "Error while Registering Worker The Worker ID must be set. Cancel Okay" at bounding box center [728, 408] width 1456 height 815
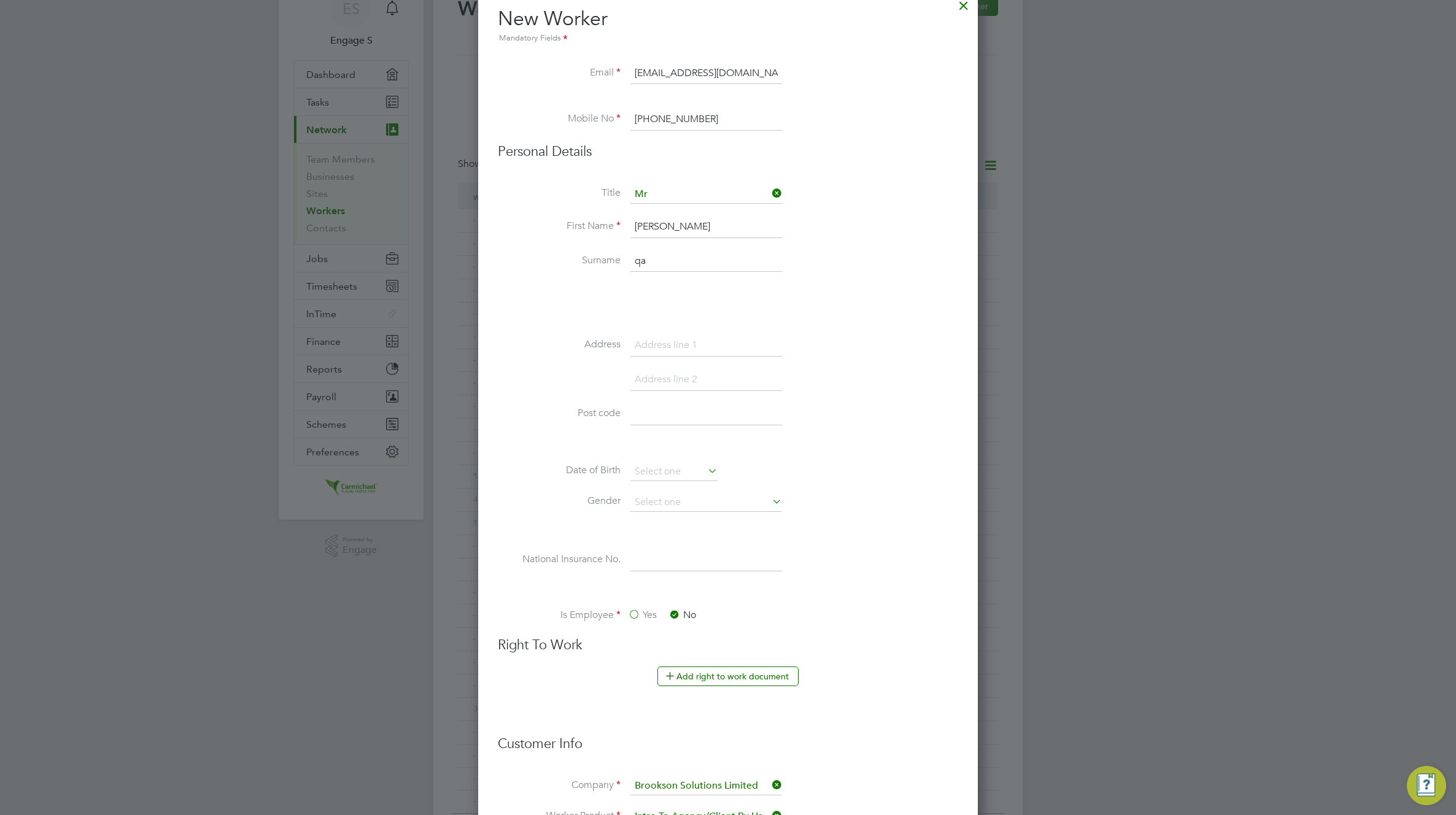
scroll to position [0, 0]
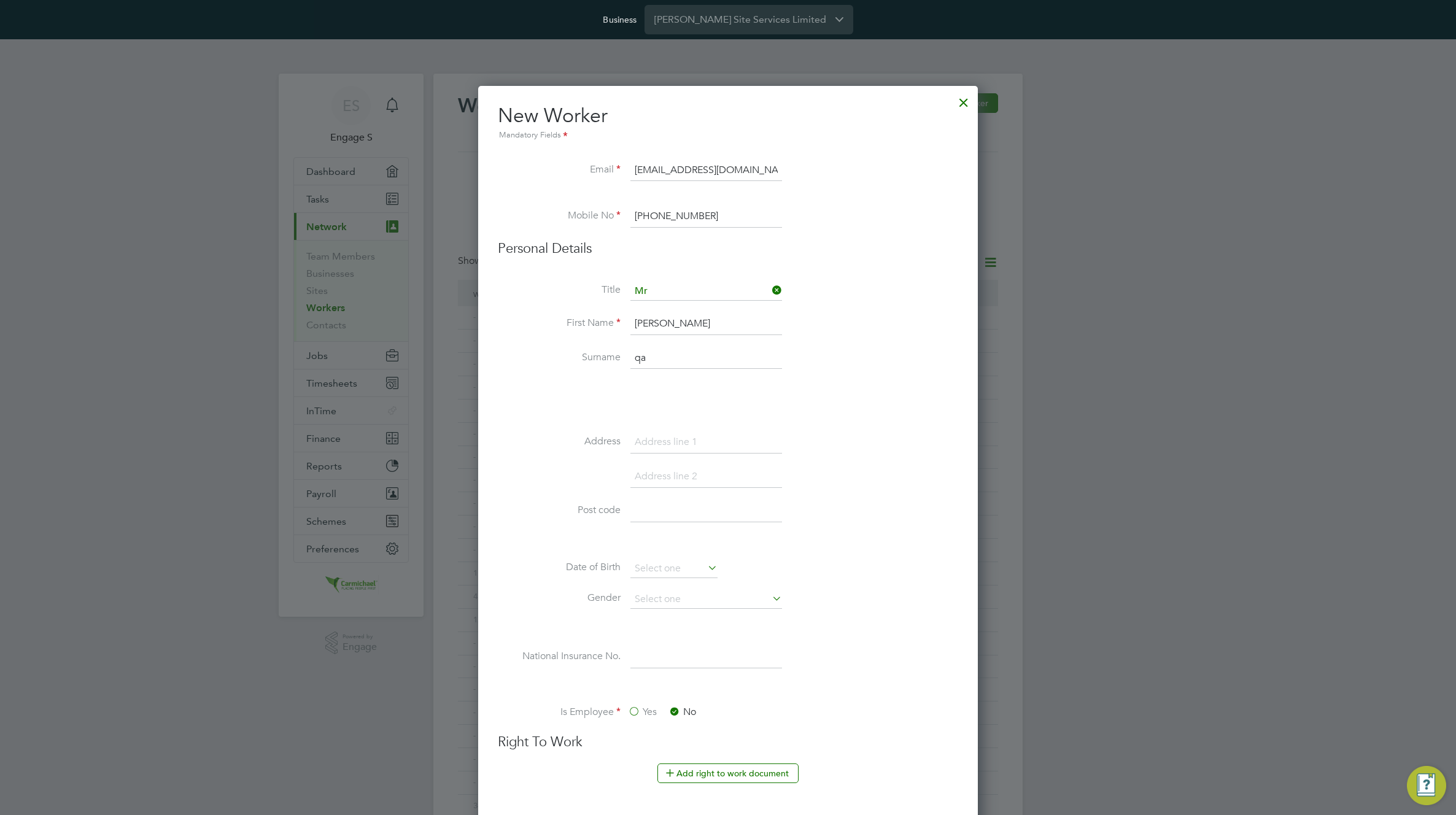
click at [966, 100] on div at bounding box center [963, 99] width 22 height 22
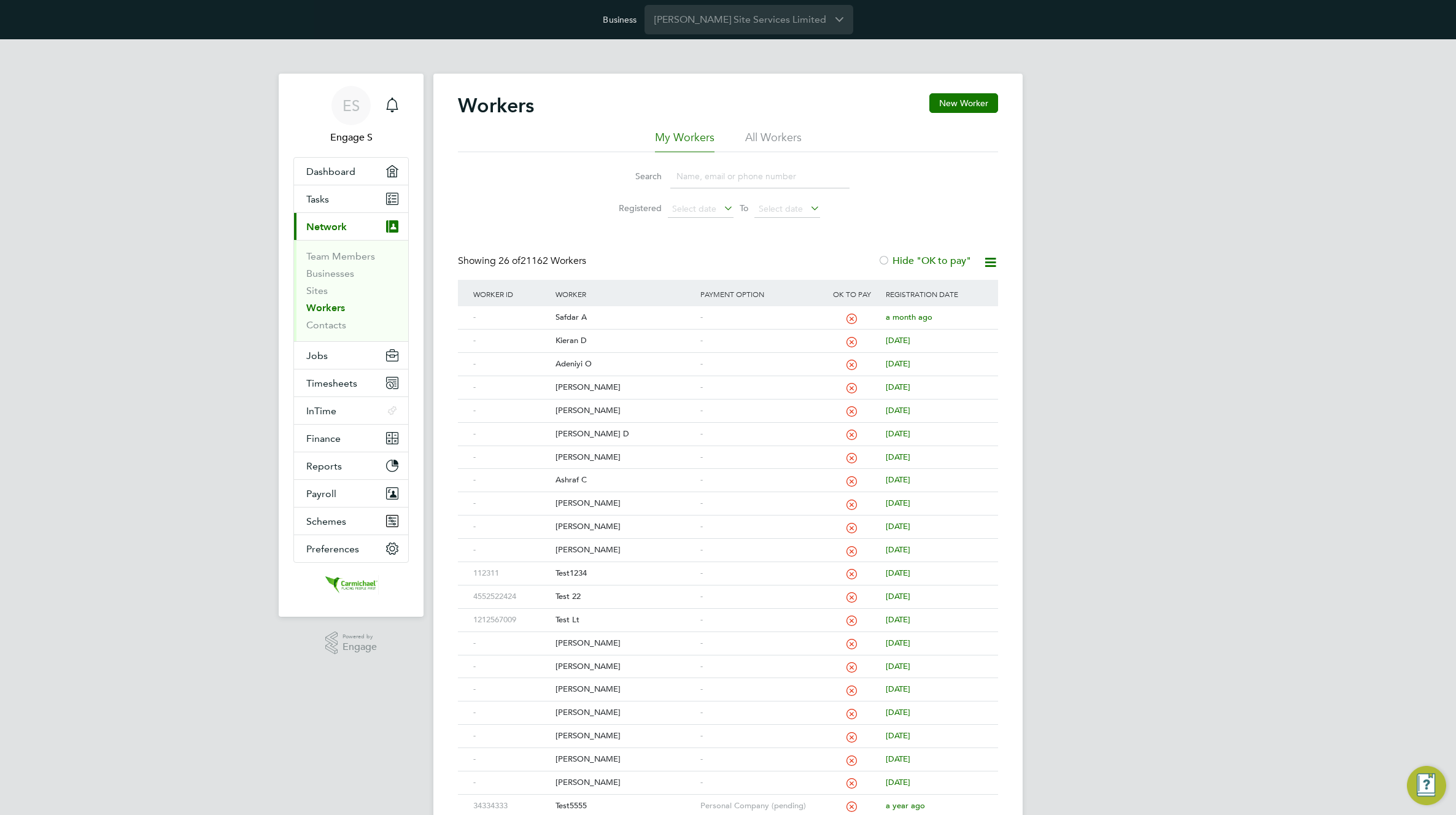
click at [720, 237] on div "Workers New Worker My Workers All Workers Search Registered Select date To Sele…" at bounding box center [728, 515] width 540 height 842
click at [332, 350] on button "Jobs" at bounding box center [351, 355] width 114 height 27
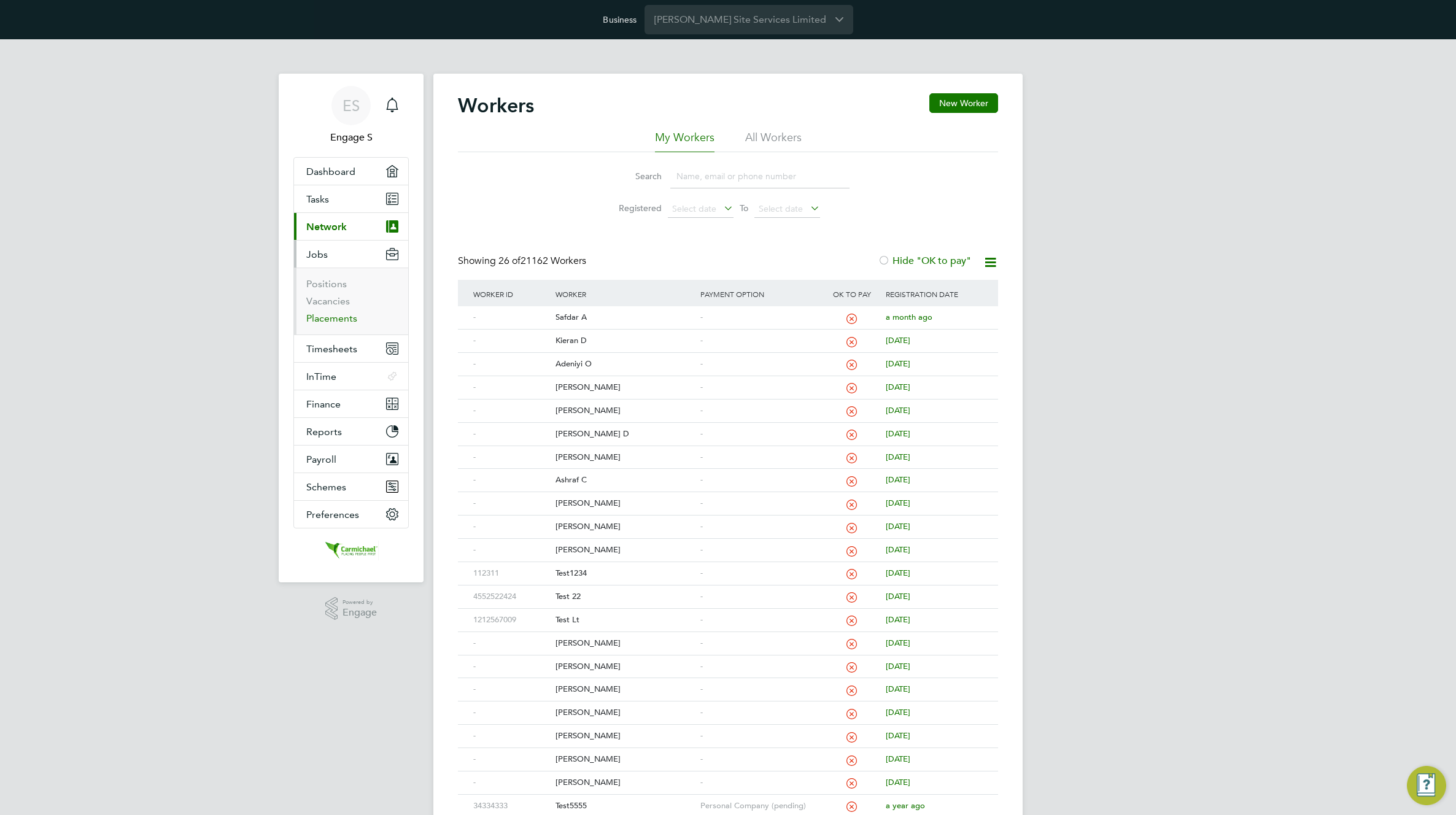
click at [331, 319] on link "Placements" at bounding box center [331, 318] width 51 height 12
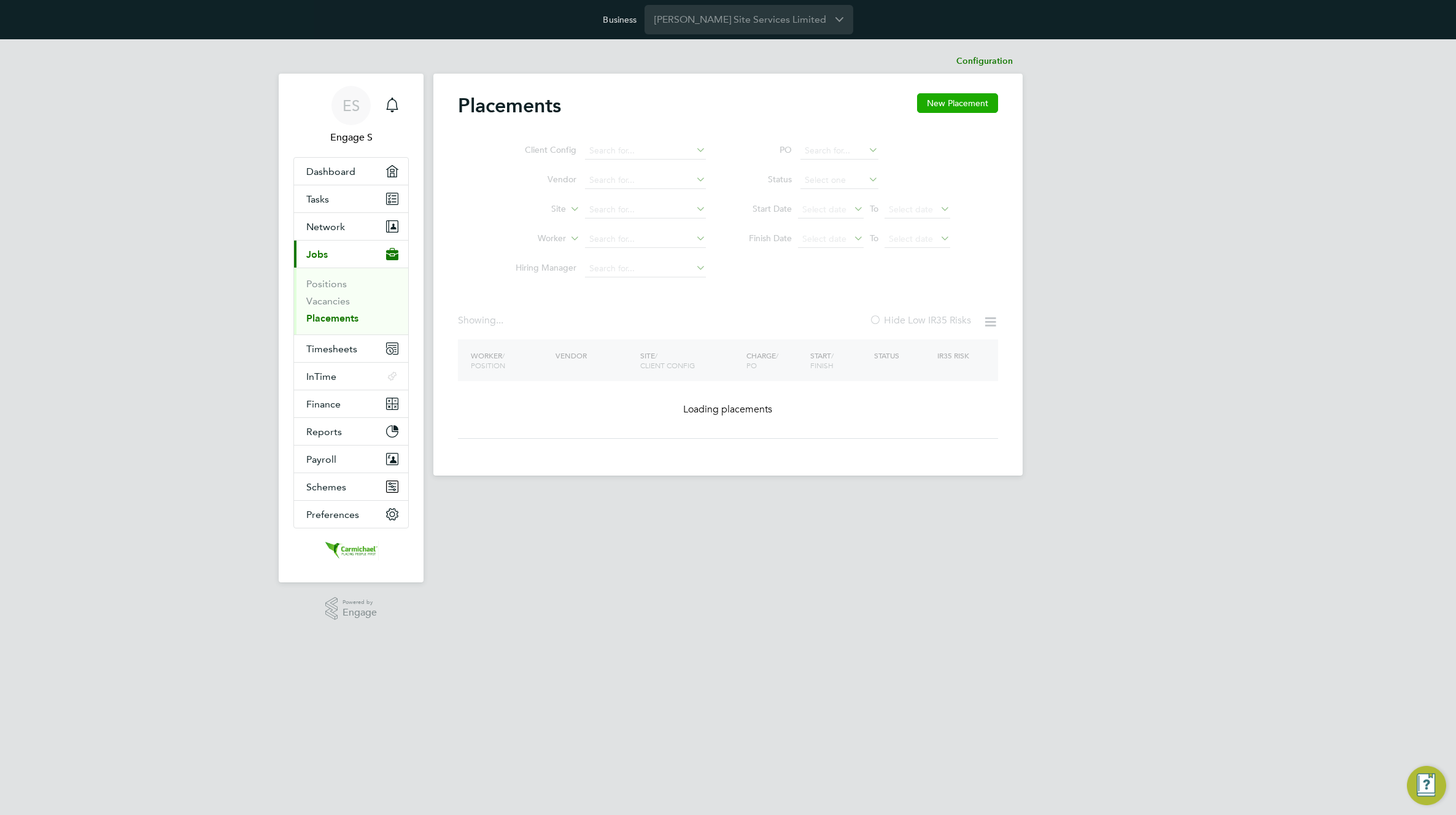
click at [940, 108] on button "New Placement" at bounding box center [958, 103] width 81 height 19
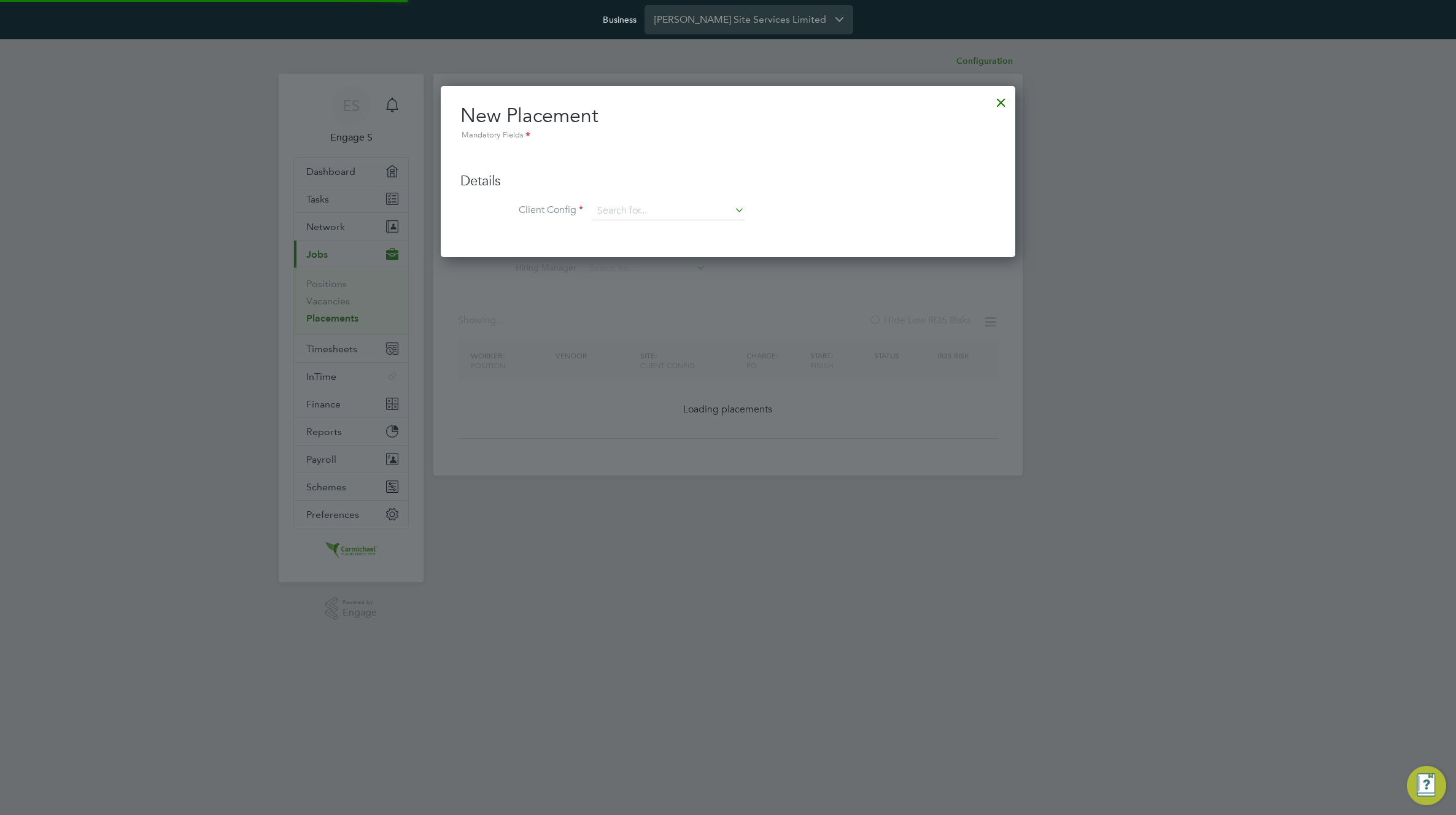
scroll to position [172, 575]
click at [689, 218] on input at bounding box center [668, 211] width 152 height 19
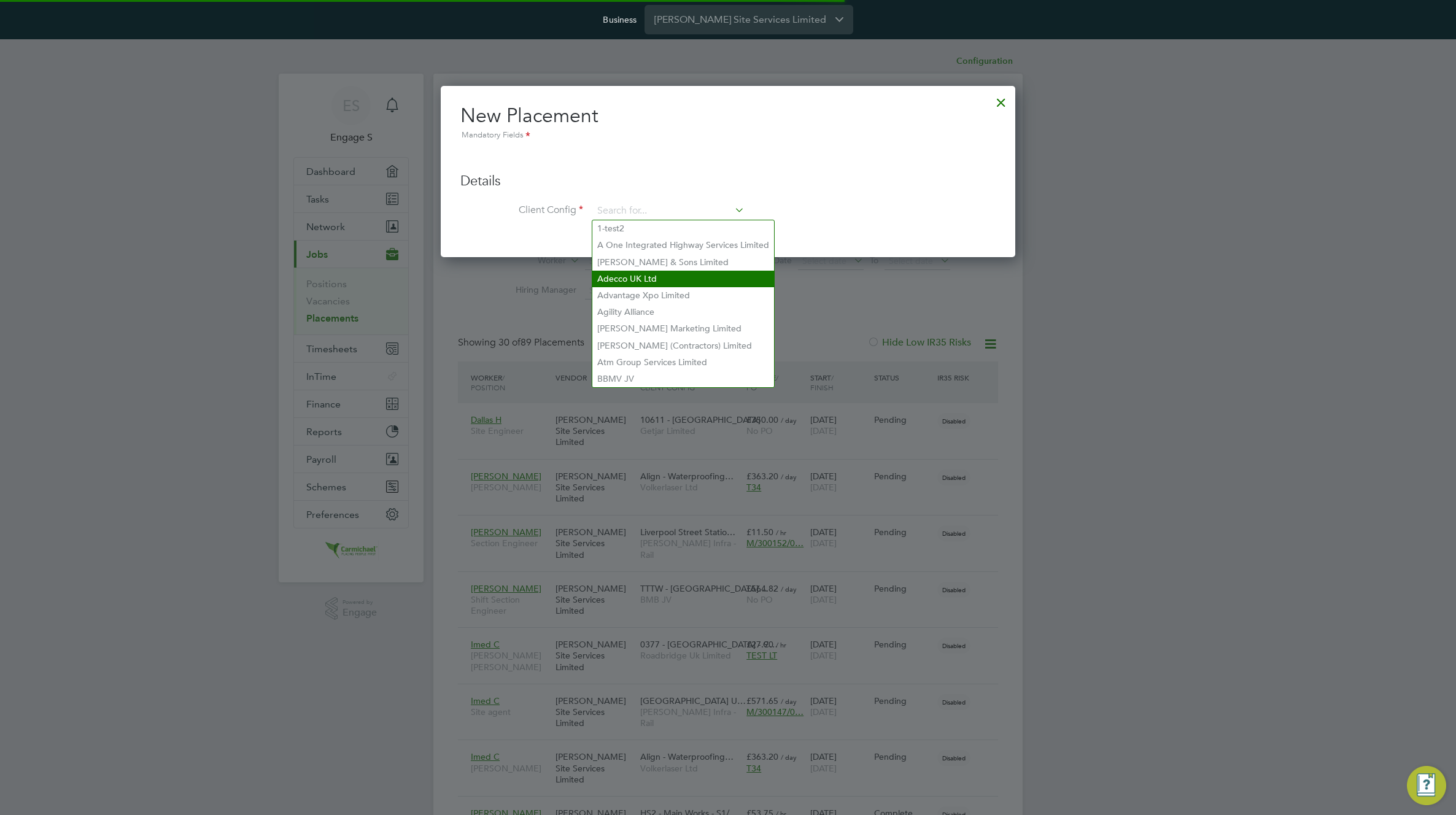
scroll to position [0, 0]
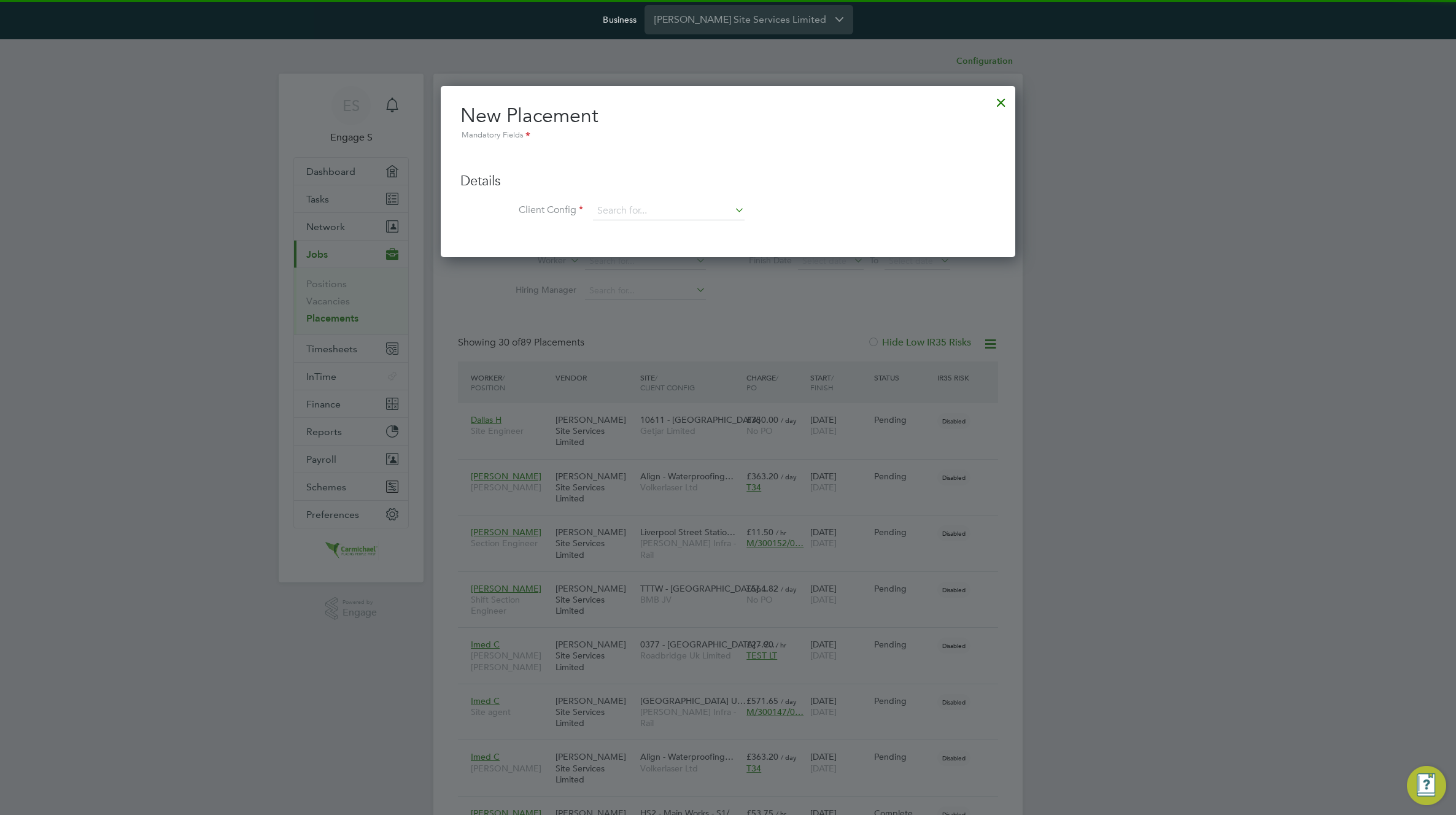
click at [674, 282] on li "Adecco UK Ltd" at bounding box center [684, 279] width 182 height 17
type input "Adecco UK Ltd"
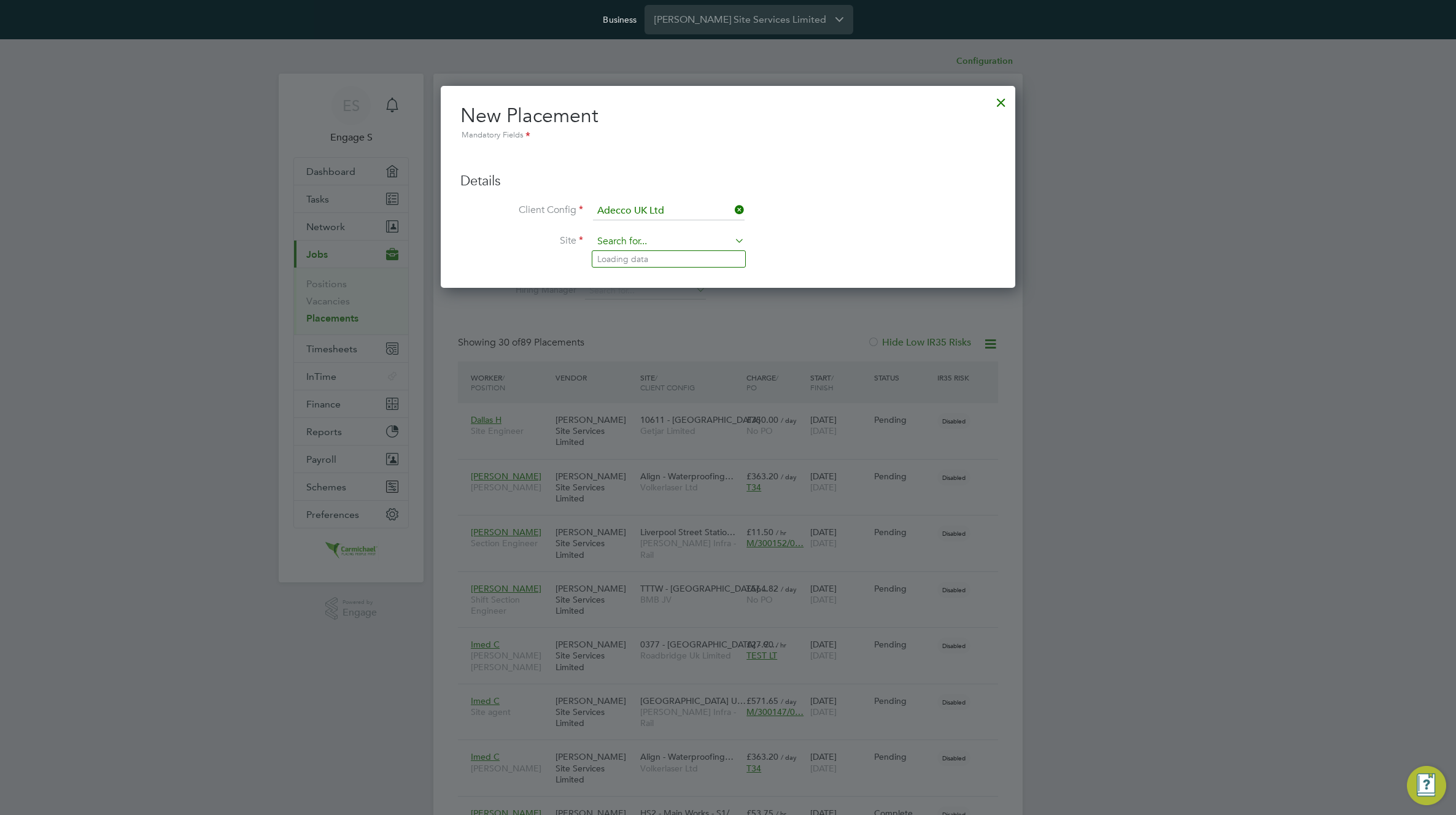
click at [685, 233] on input at bounding box center [668, 242] width 152 height 19
click at [669, 258] on li "Tower Hamlets Council" at bounding box center [669, 259] width 153 height 17
type input "Tower Hamlets Council"
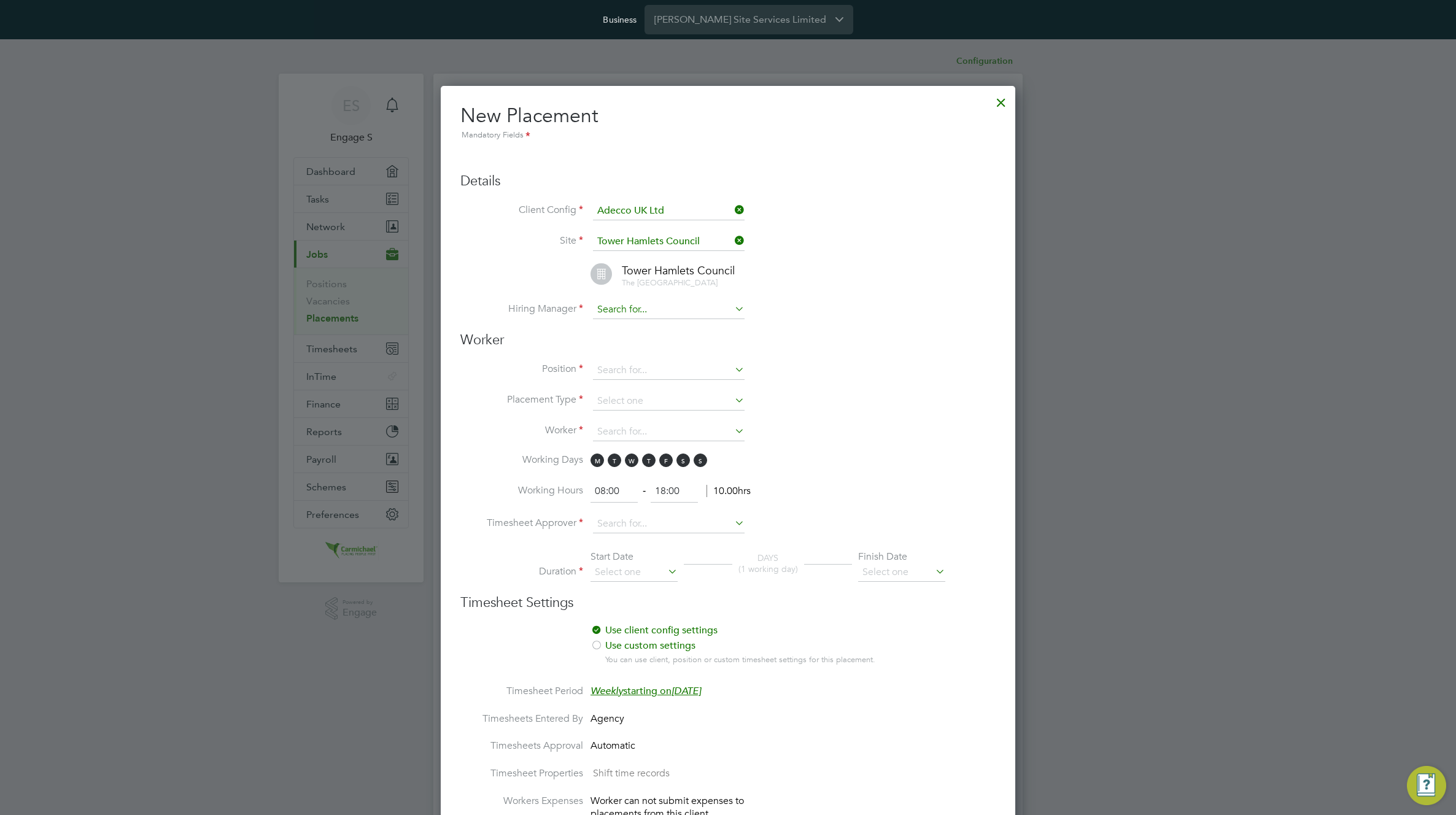
click at [660, 308] on input at bounding box center [668, 309] width 152 height 19
click at [647, 342] on li "Pixie B" at bounding box center [669, 344] width 153 height 17
type input "Pixie B"
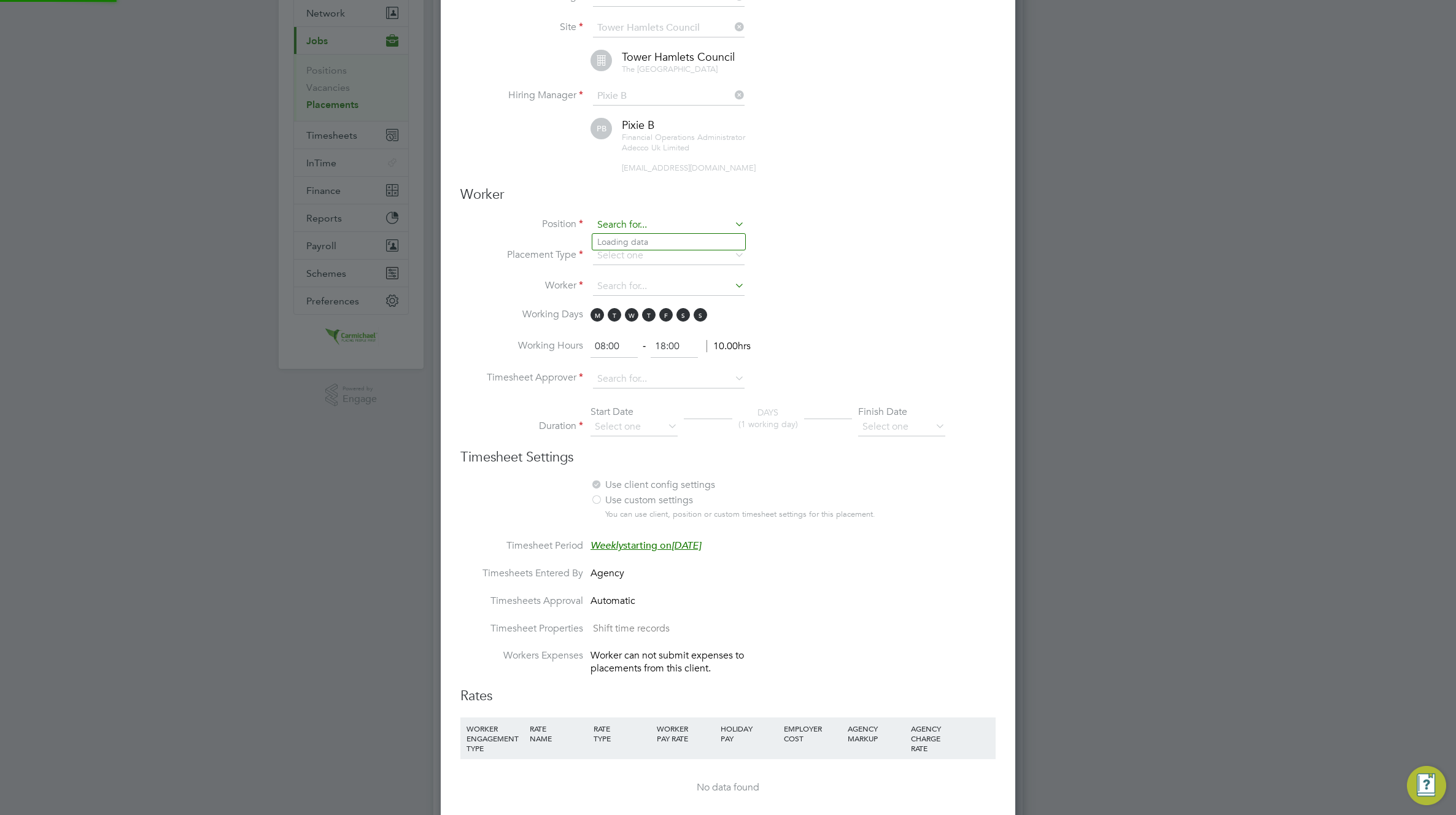
click at [693, 228] on input at bounding box center [668, 225] width 152 height 19
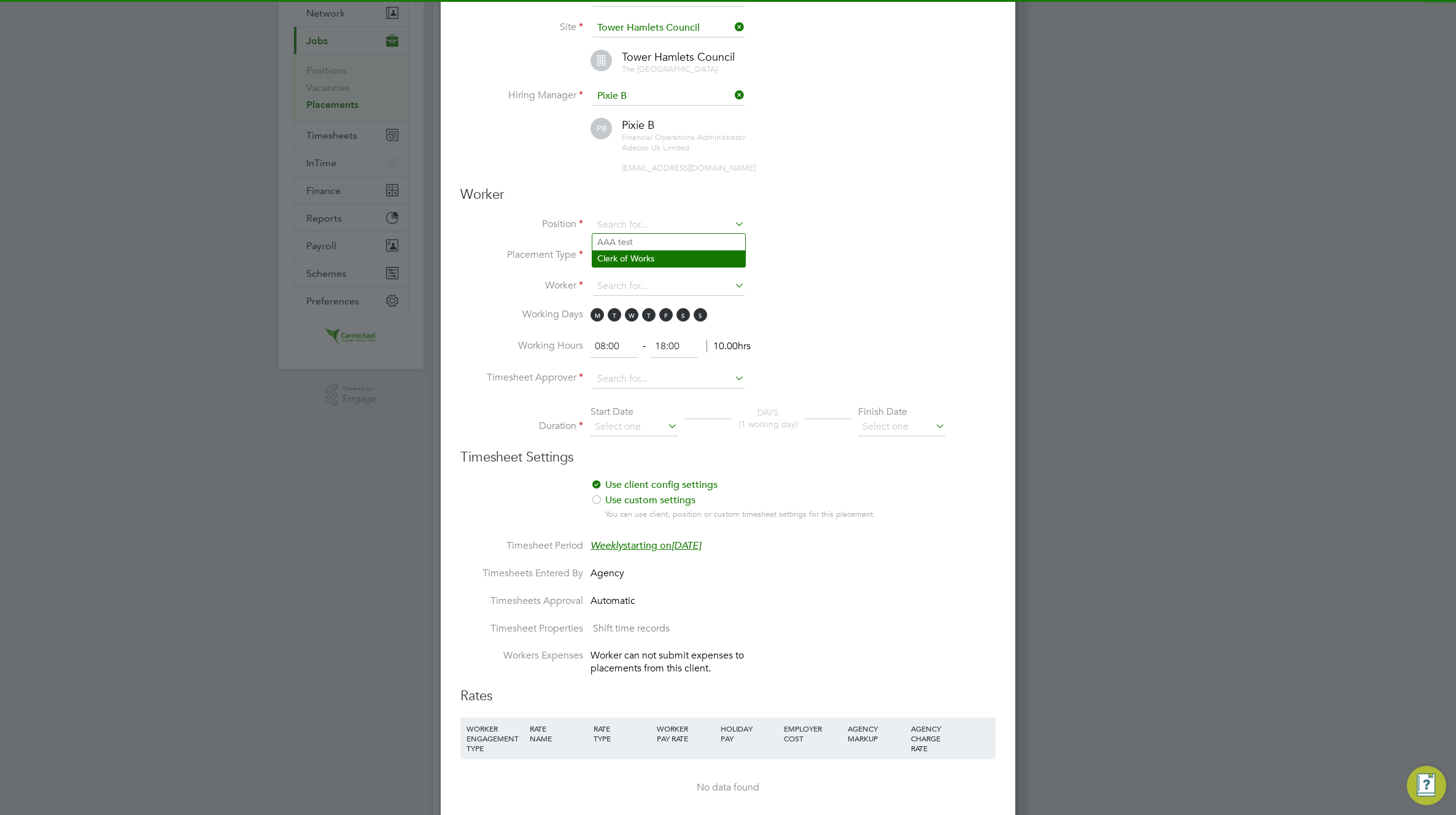
click at [683, 250] on li "Clerk of Works" at bounding box center [669, 259] width 153 height 17
type input "Clerk of Works"
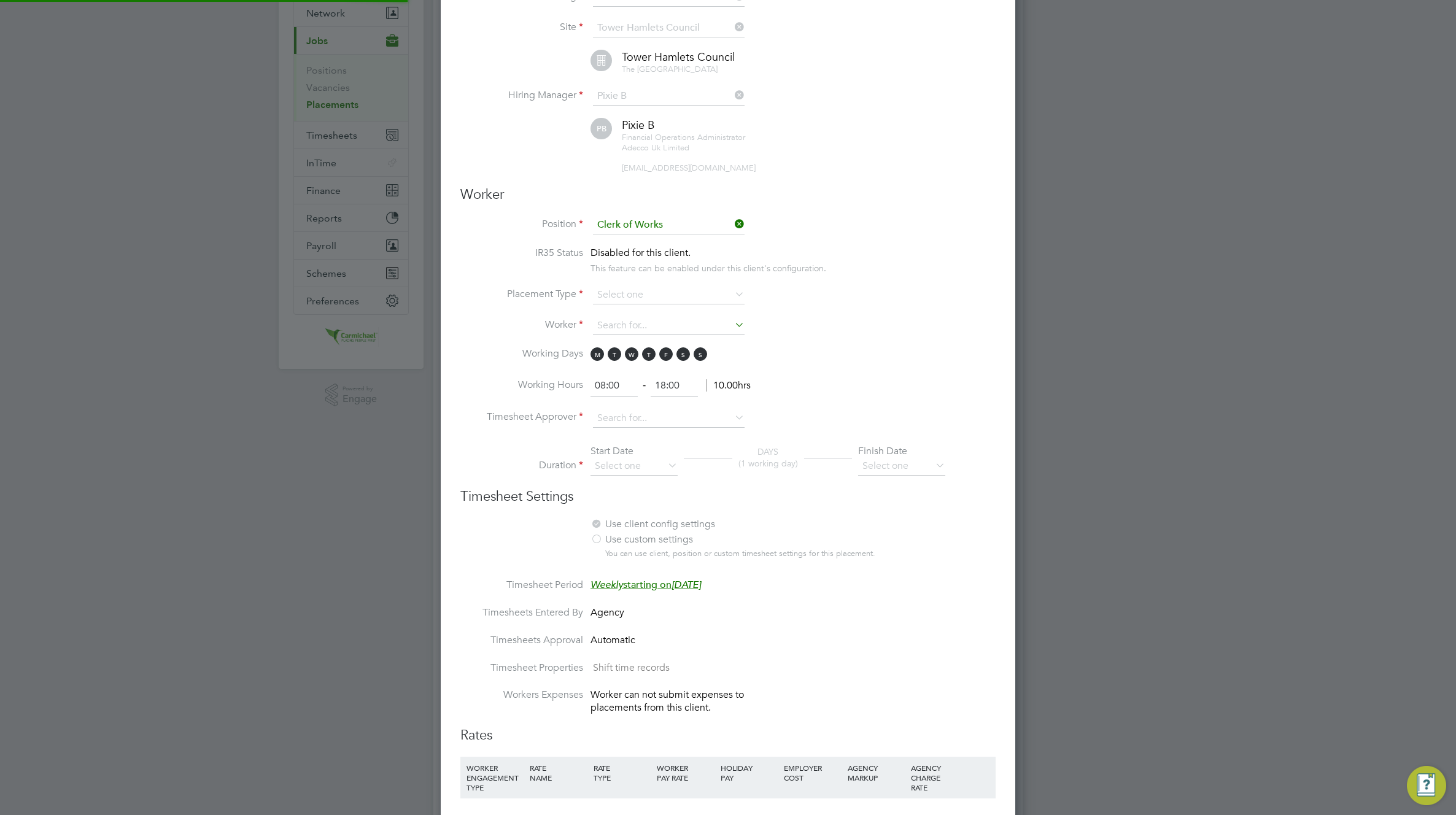
click at [669, 267] on div "This feature can be enabled under this client's configuration." at bounding box center [709, 267] width 236 height 14
click at [660, 294] on input at bounding box center [668, 295] width 152 height 19
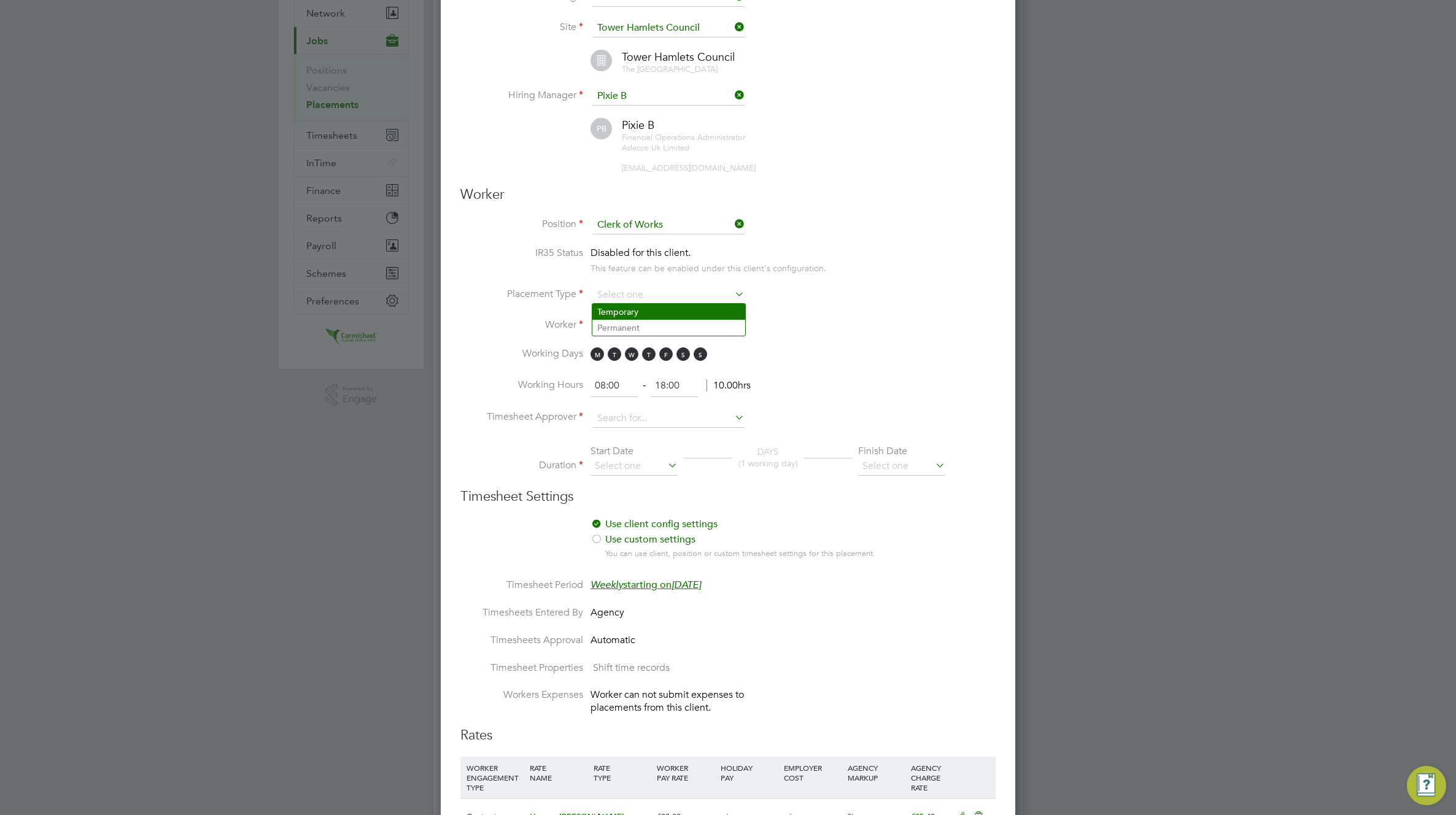
click at [654, 305] on li "Temporary" at bounding box center [669, 311] width 153 height 16
type input "Temporary"
click at [644, 327] on input at bounding box center [668, 326] width 152 height 19
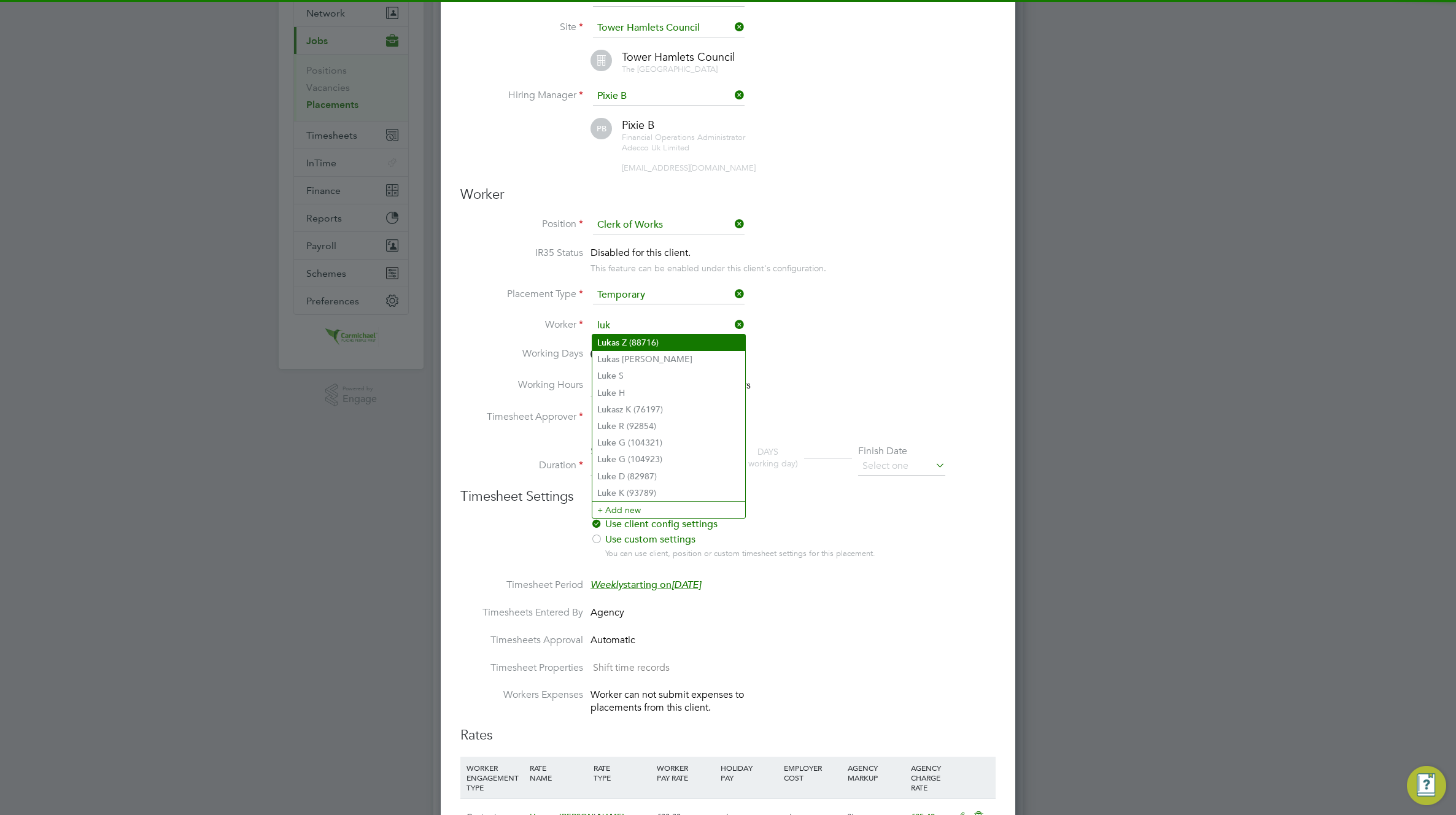
click at [643, 344] on li "Luk as Z (88716)" at bounding box center [669, 343] width 153 height 17
type input "Lukas Z (88716)"
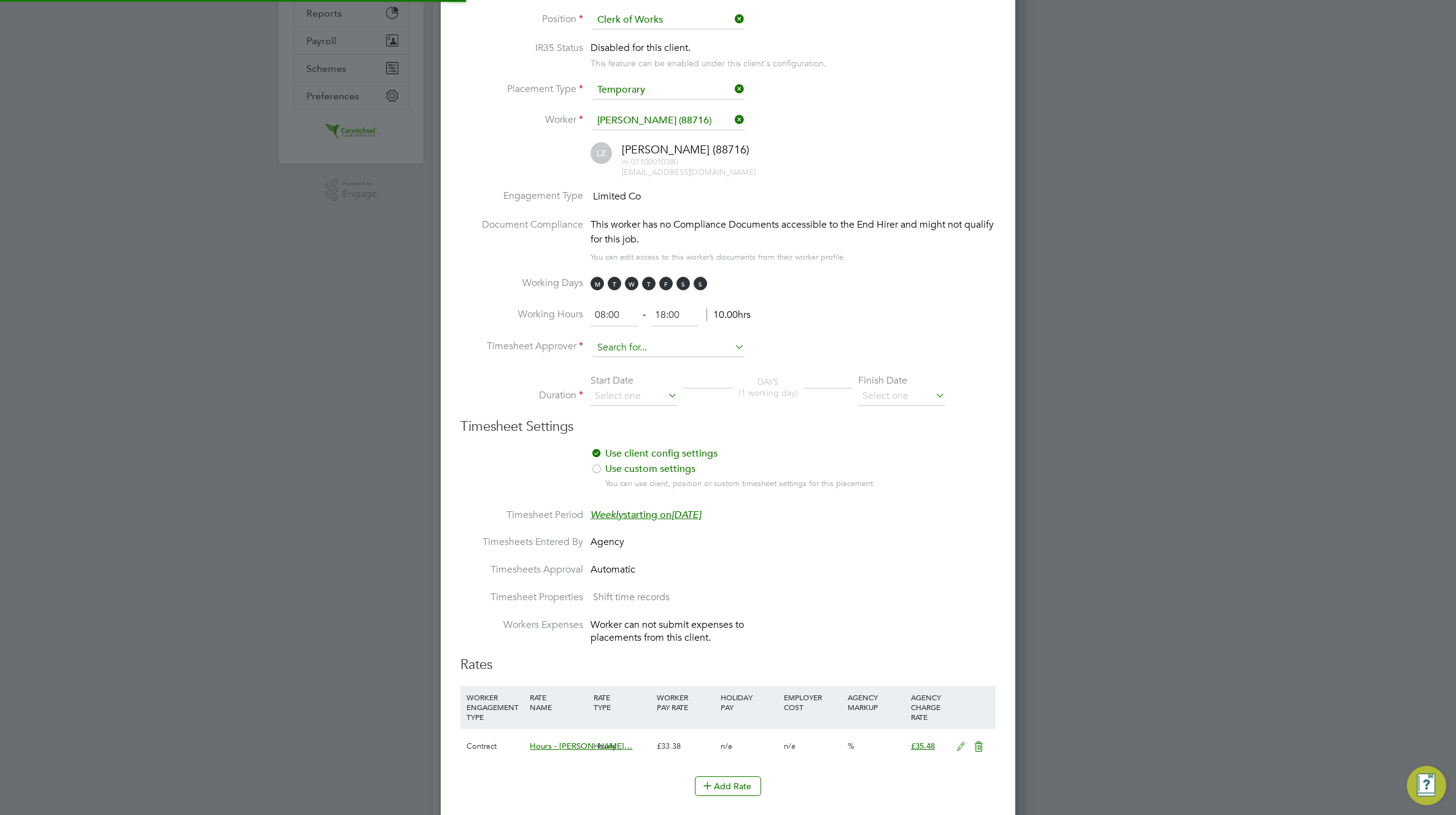
click at [677, 267] on li "Document Compliance This worker has no Compliance Documents accessible to the E…" at bounding box center [728, 247] width 535 height 59
click at [652, 349] on input at bounding box center [668, 348] width 152 height 19
click at [644, 366] on li "Kim C" at bounding box center [669, 365] width 153 height 17
type input "Kim C"
click at [638, 400] on input at bounding box center [634, 397] width 87 height 19
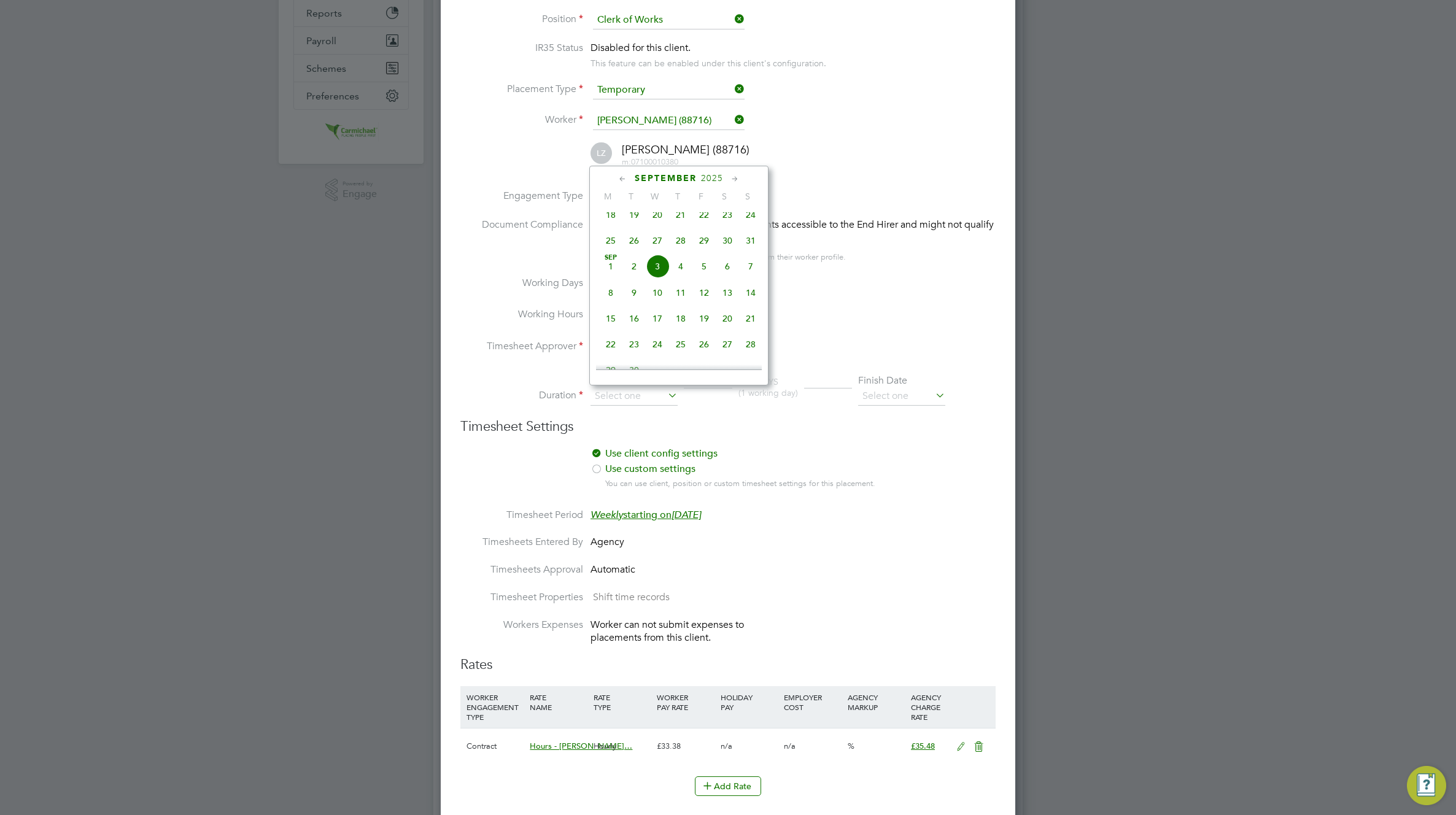
click at [612, 219] on span "18" at bounding box center [611, 215] width 23 height 23
type input "18 Aug 2025"
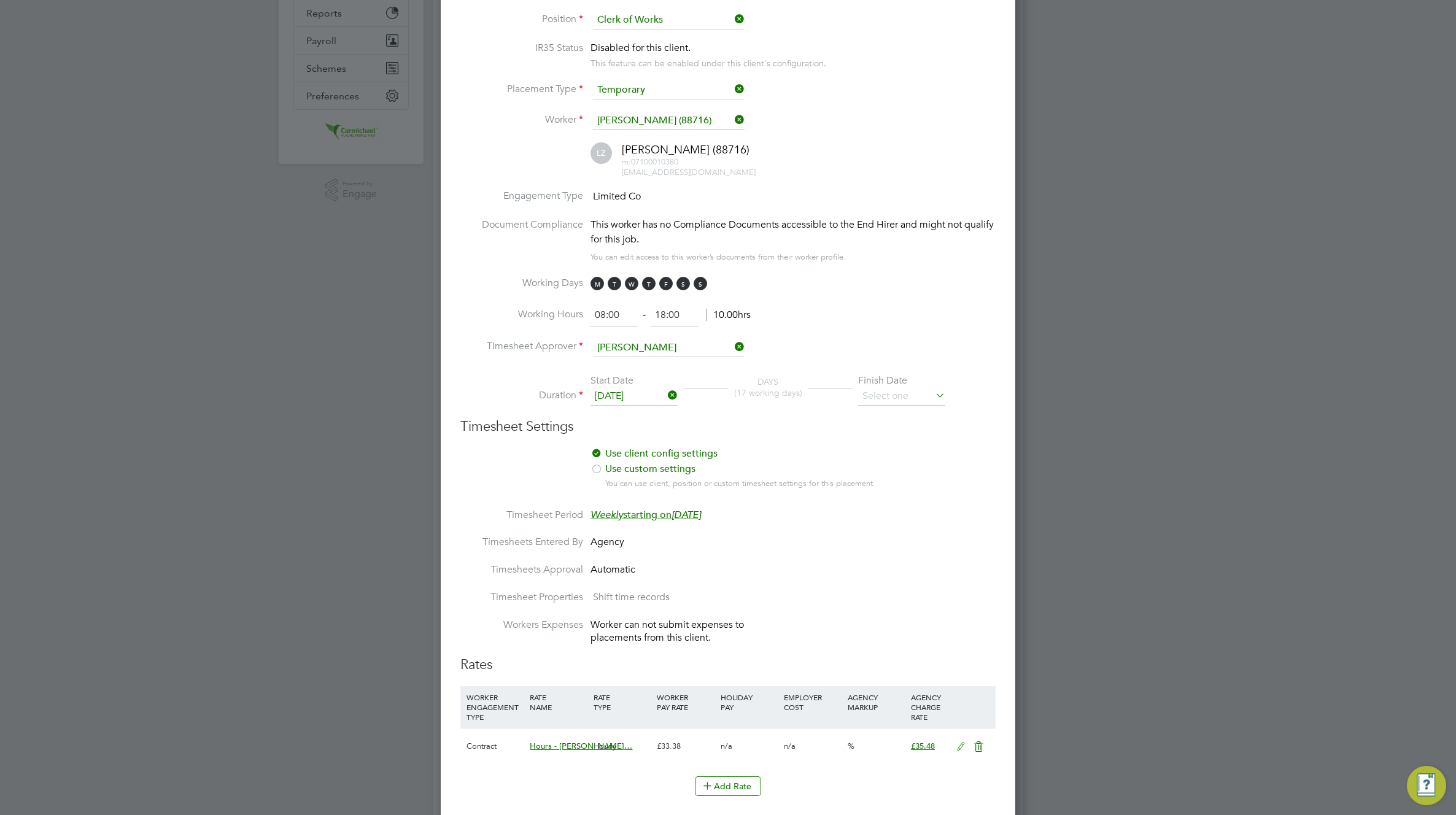
click at [933, 395] on icon at bounding box center [933, 395] width 0 height 17
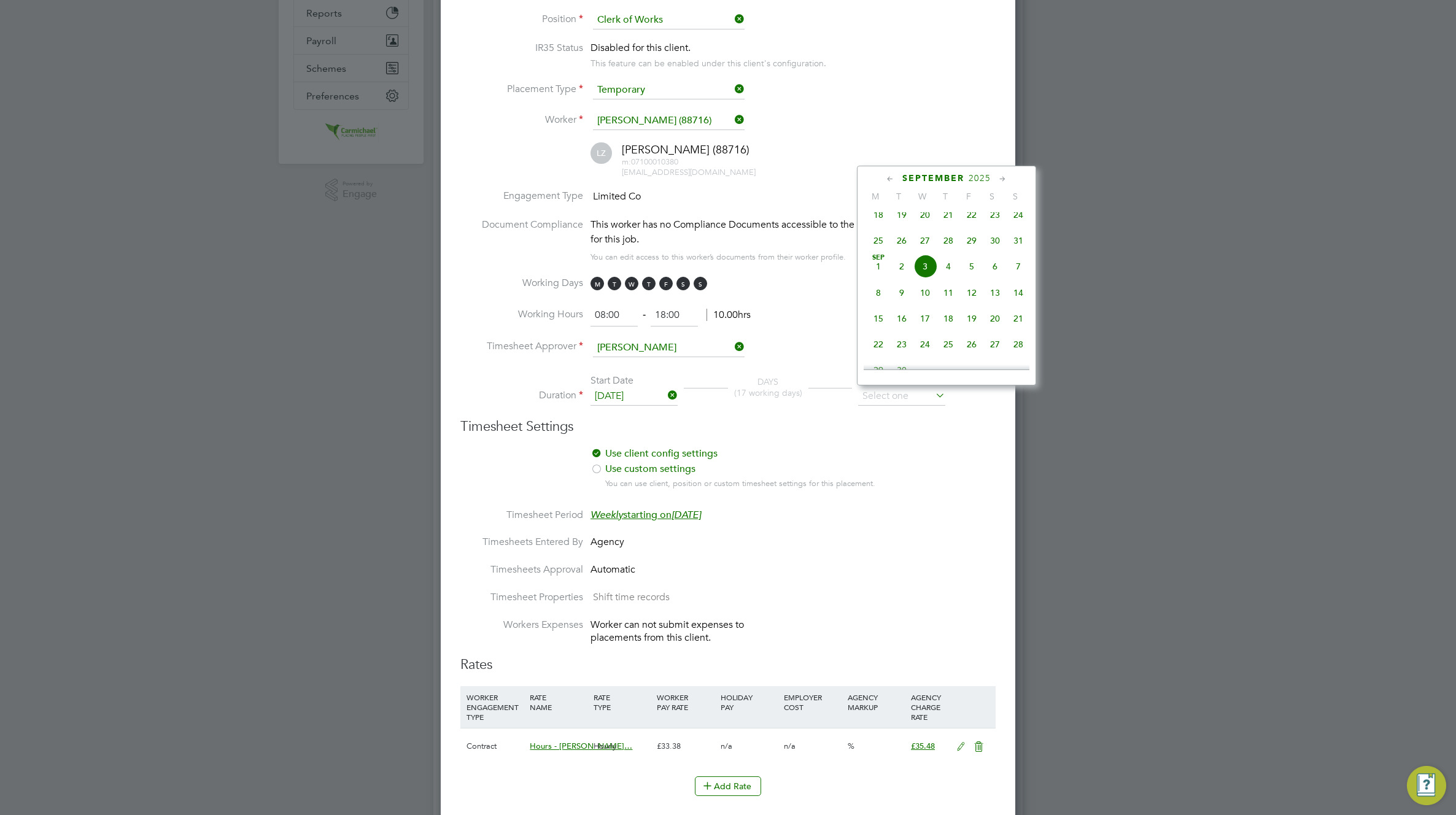
click at [1028, 352] on span "28" at bounding box center [1018, 344] width 23 height 23
type input "28 Sep 2025"
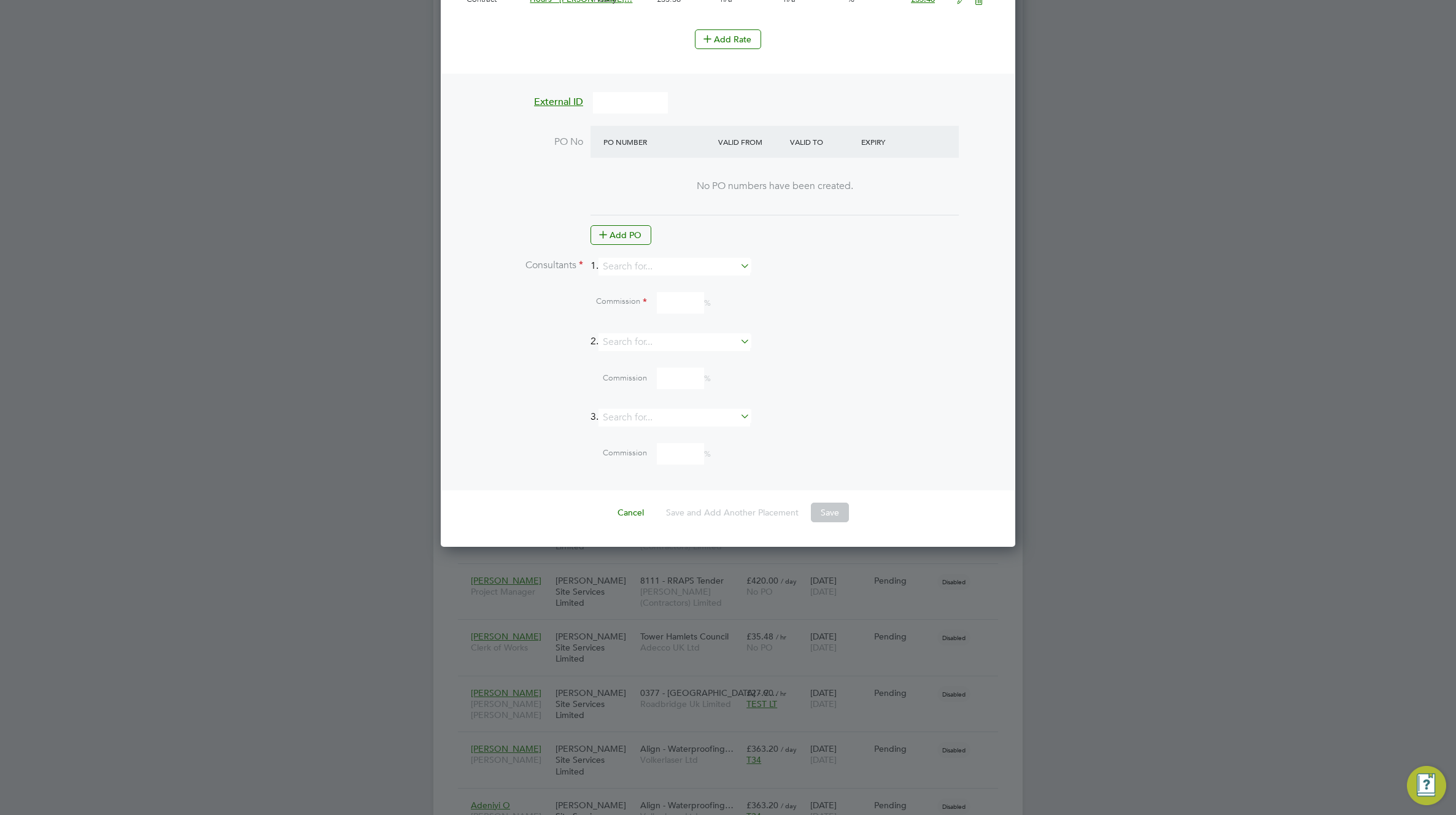
click at [717, 288] on div "Commission %" at bounding box center [758, 304] width 474 height 33
click at [720, 271] on input at bounding box center [674, 267] width 152 height 18
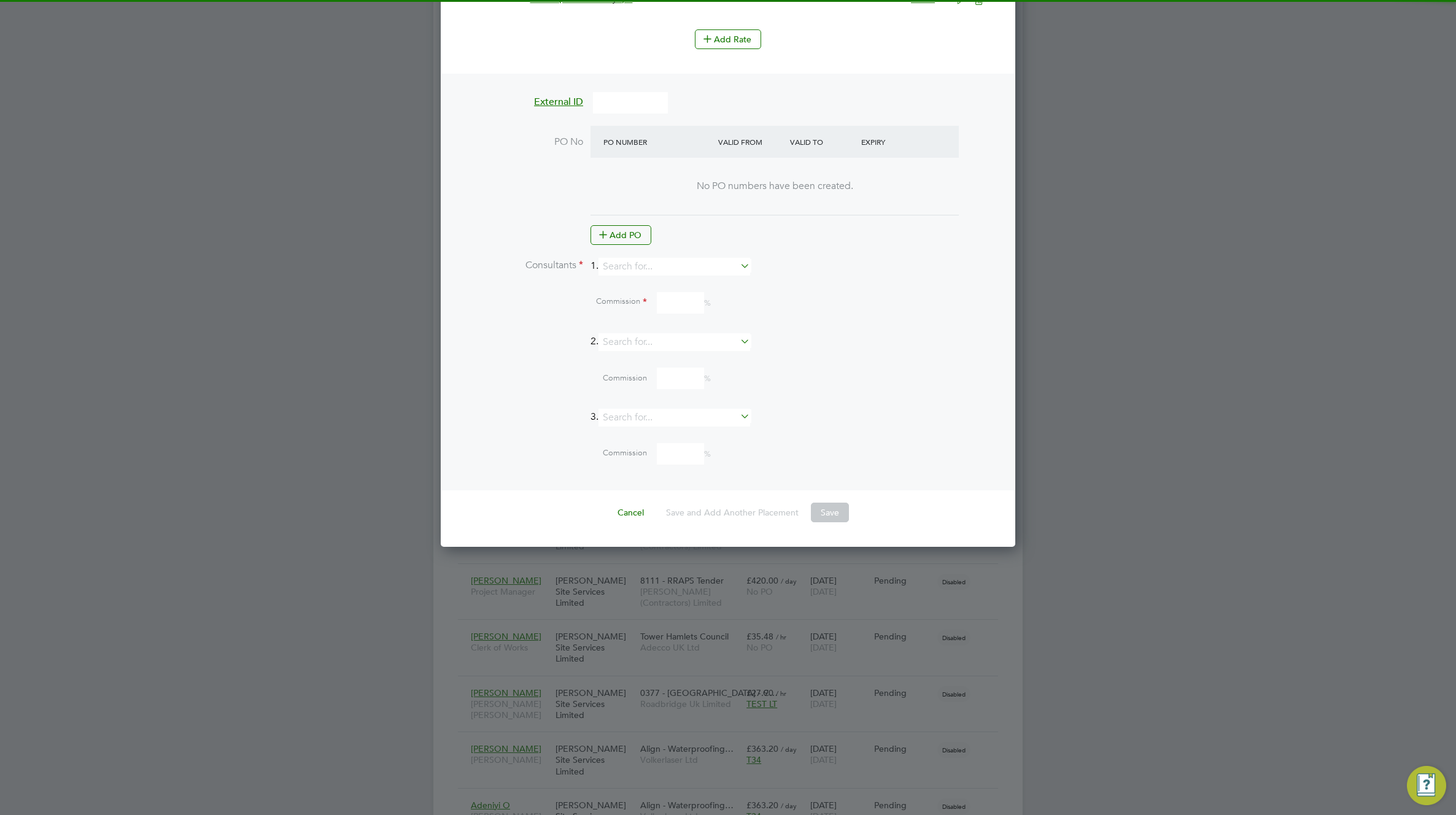
click at [701, 285] on li "Adwoa M" at bounding box center [680, 282] width 153 height 17
type input "Adwoa M"
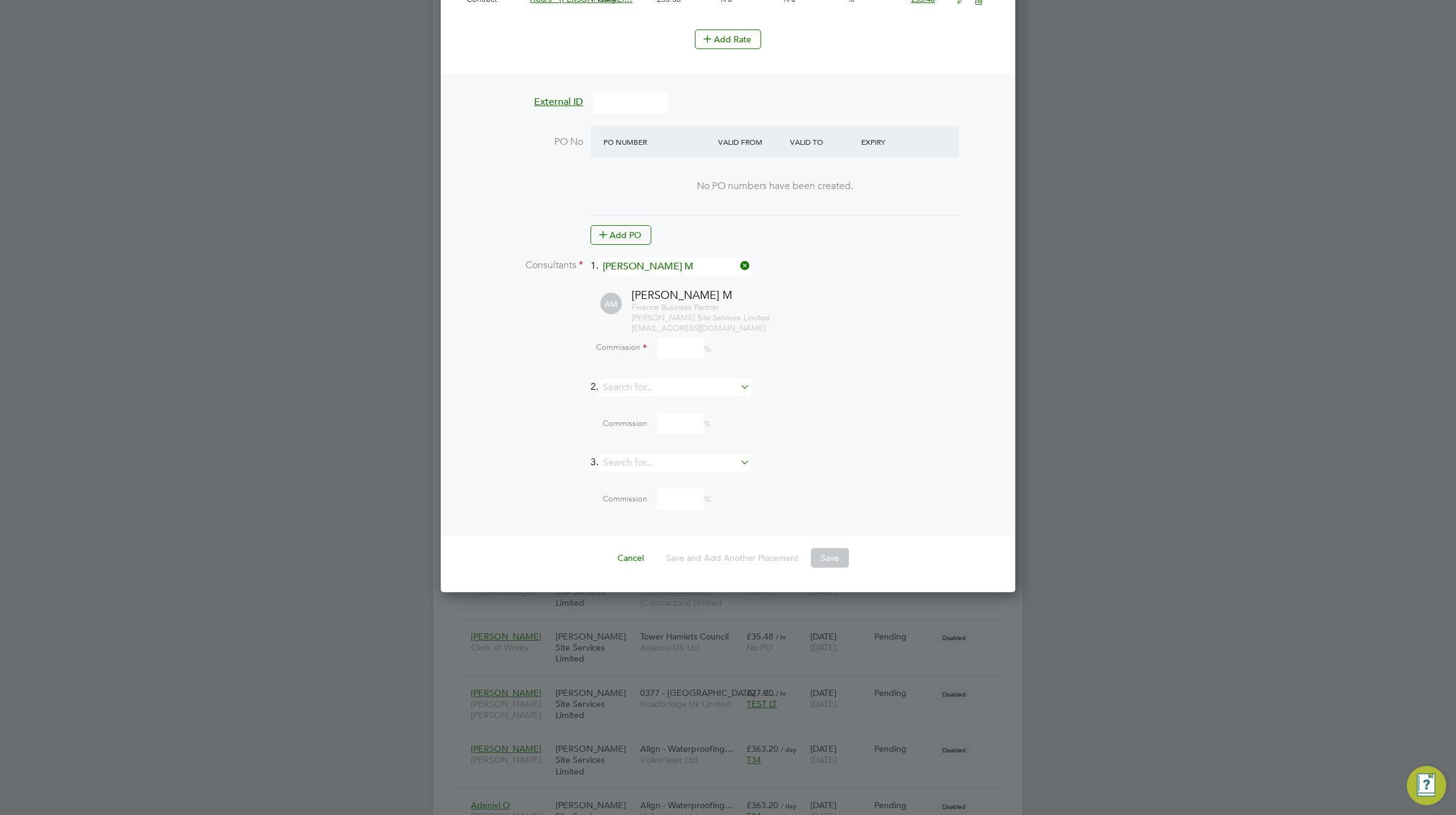
click at [678, 350] on input at bounding box center [680, 348] width 47 height 21
type input "100"
drag, startPoint x: 847, startPoint y: 364, endPoint x: 860, endPoint y: 366, distance: 13.2
click at [860, 366] on li "AM Adwoa M Finance Business Partner Carmichael Site Services Limited 378012@tes…" at bounding box center [743, 333] width 504 height 91
click at [837, 555] on button "Save" at bounding box center [829, 558] width 38 height 19
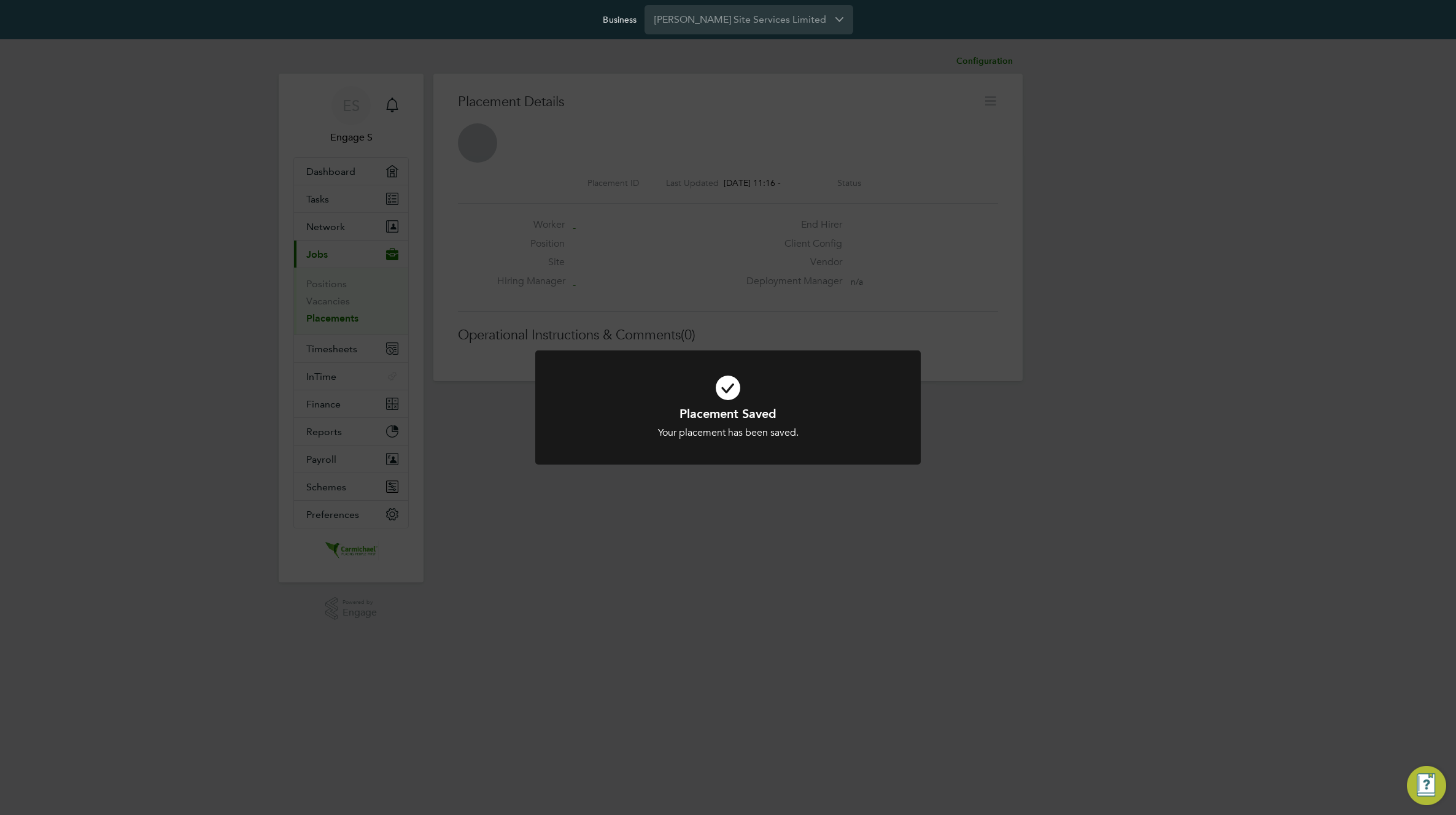
click at [1036, 449] on div "Placement Saved Your placement has been saved. Cancel Okay" at bounding box center [728, 408] width 1456 height 815
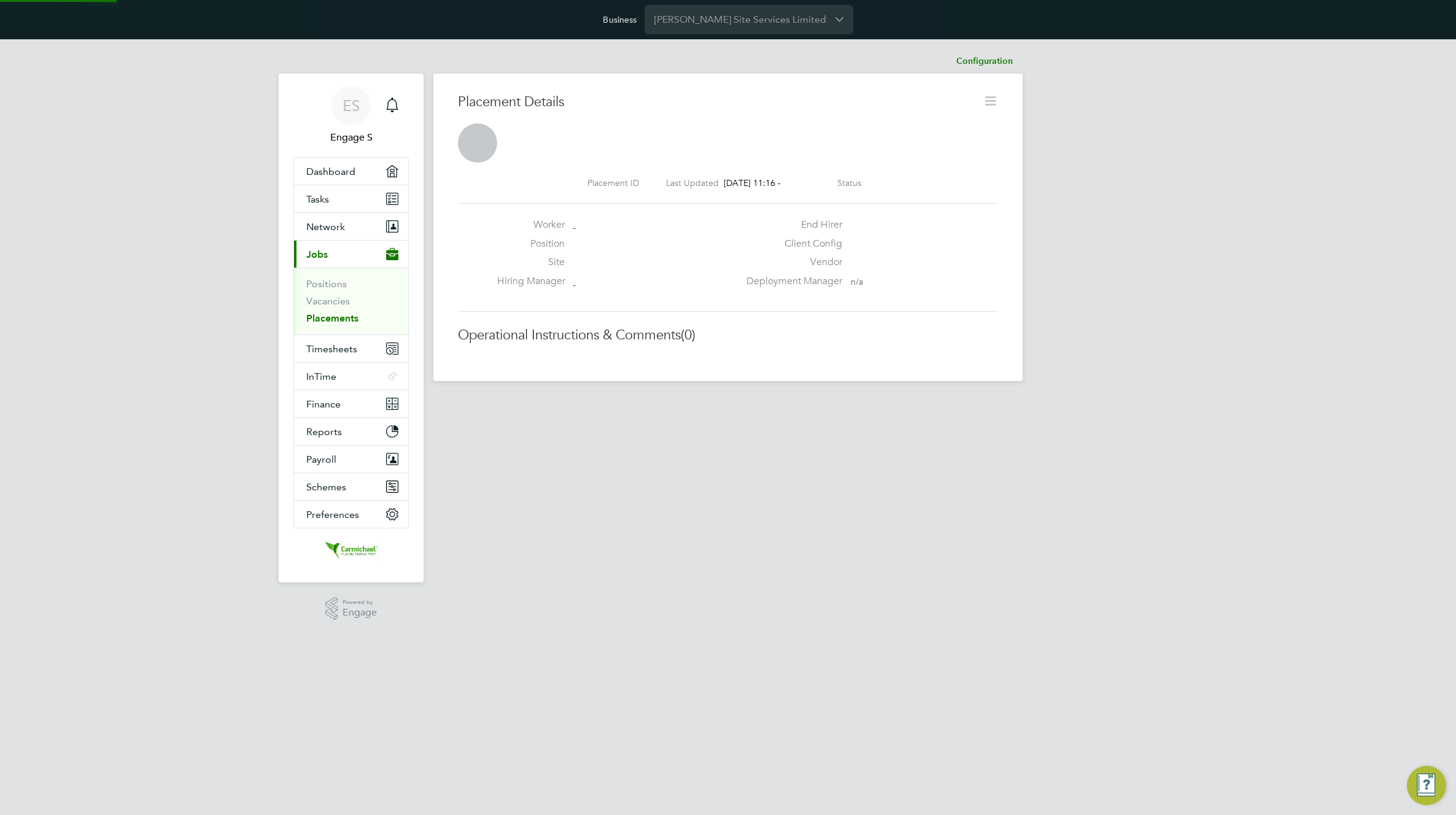
click at [990, 108] on icon at bounding box center [990, 101] width 15 height 15
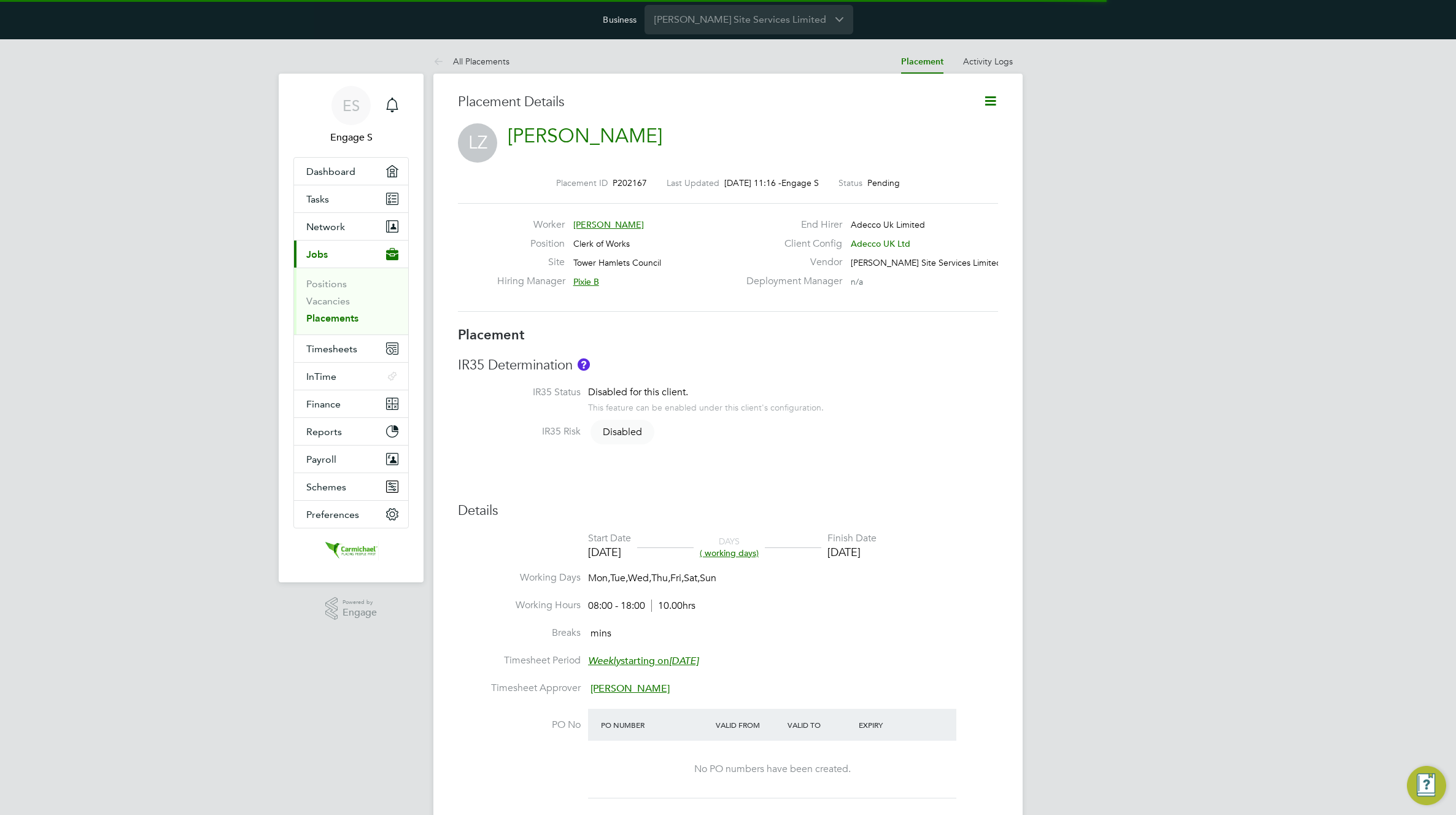
click at [539, 137] on link "Lukas Z" at bounding box center [585, 135] width 155 height 24
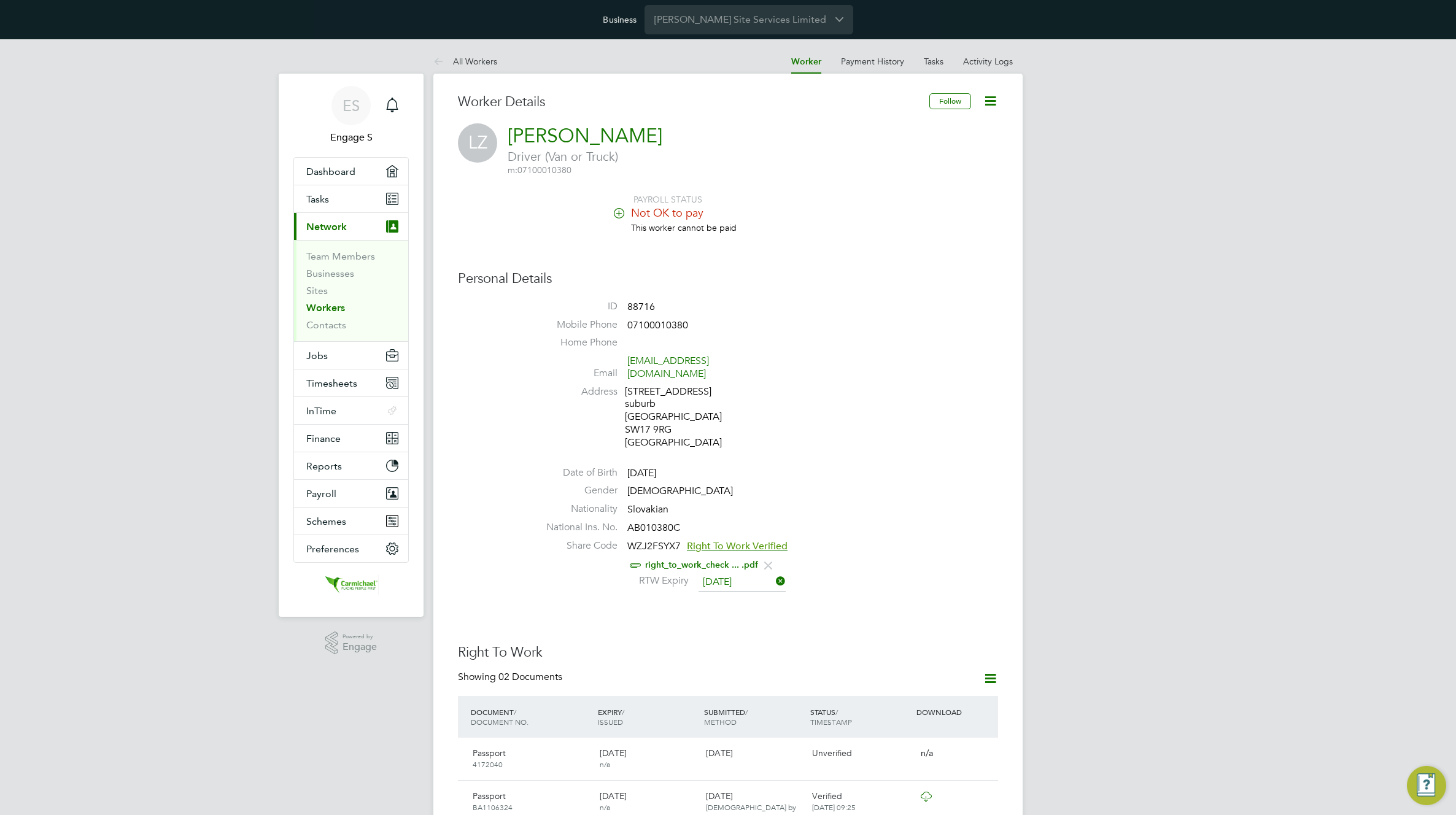
click at [989, 95] on icon at bounding box center [990, 101] width 15 height 15
click at [871, 197] on li "Impersonate" at bounding box center [918, 199] width 154 height 17
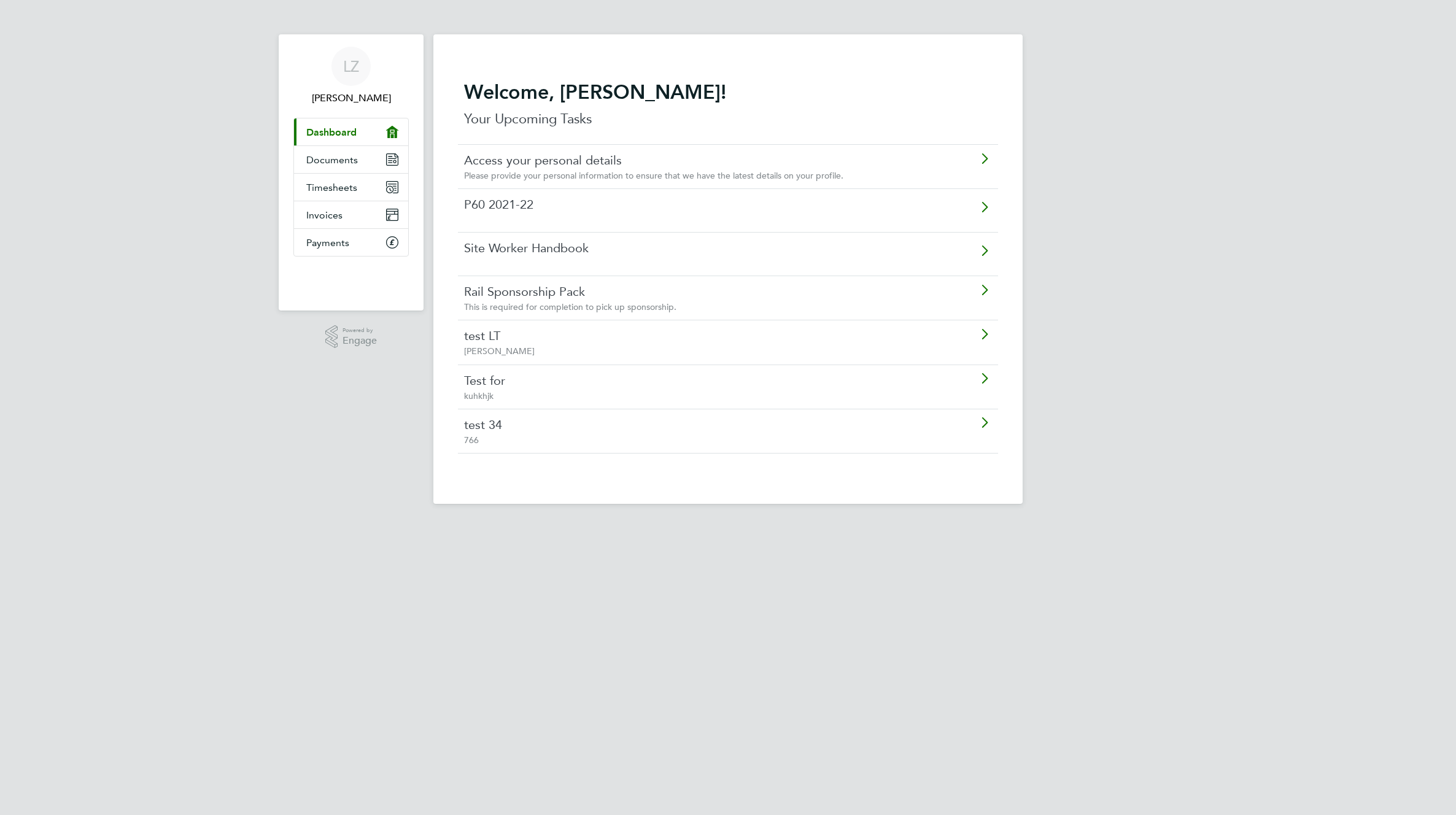
click at [523, 429] on link "test 34" at bounding box center [693, 424] width 458 height 16
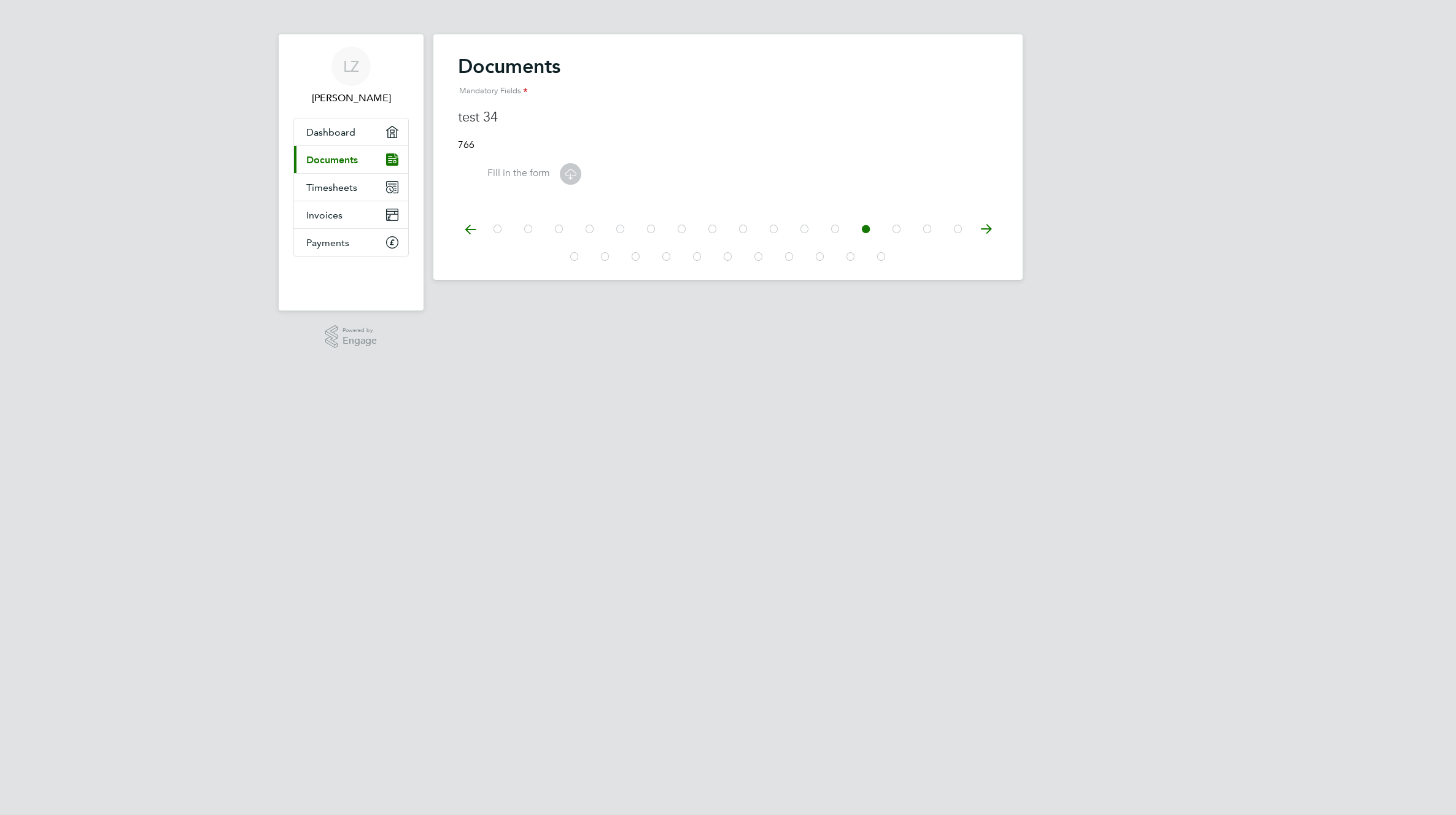
click at [571, 172] on icon at bounding box center [571, 174] width 15 height 15
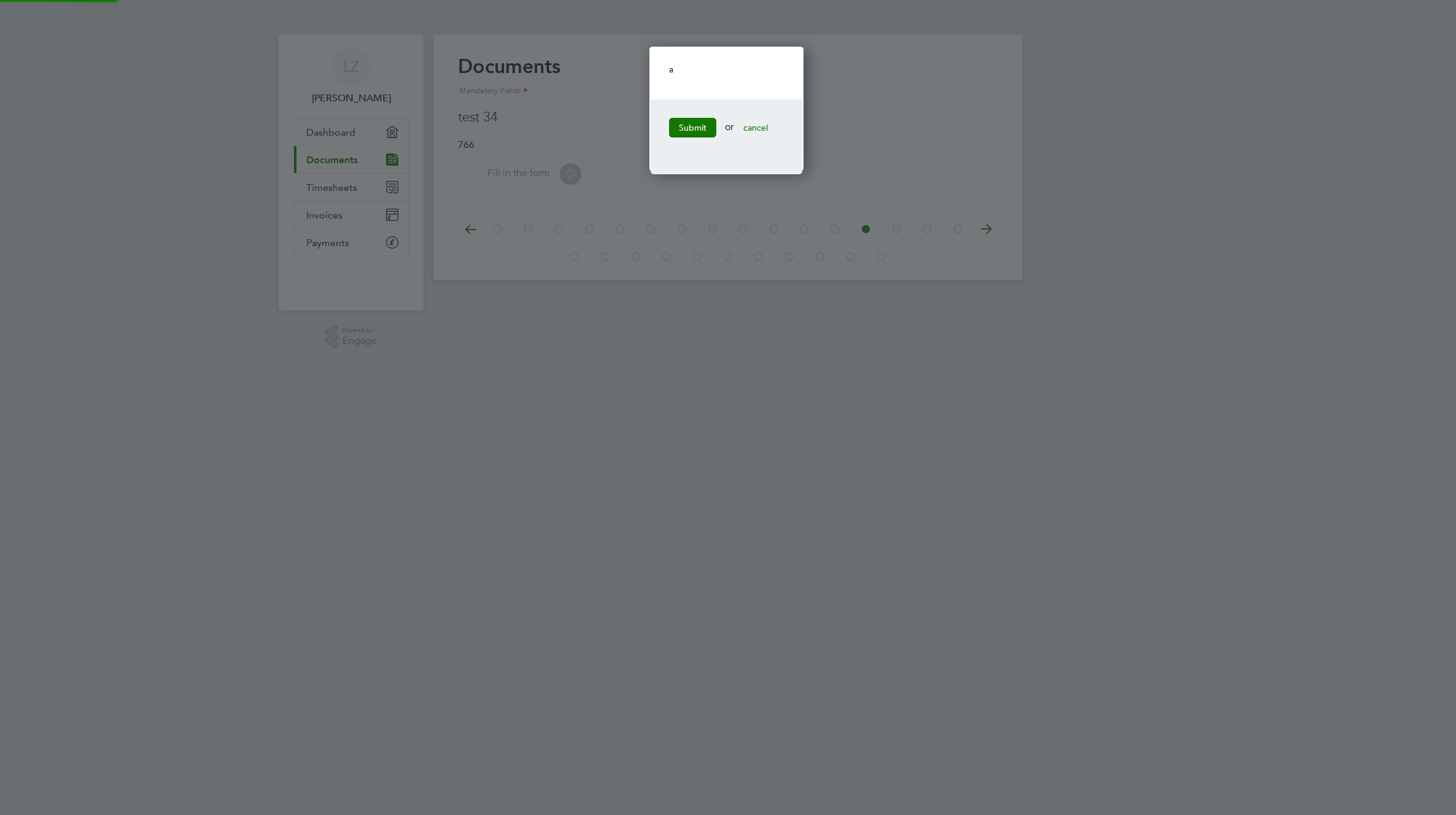
scroll to position [126, 158]
click at [694, 121] on button "Submit" at bounding box center [692, 128] width 47 height 19
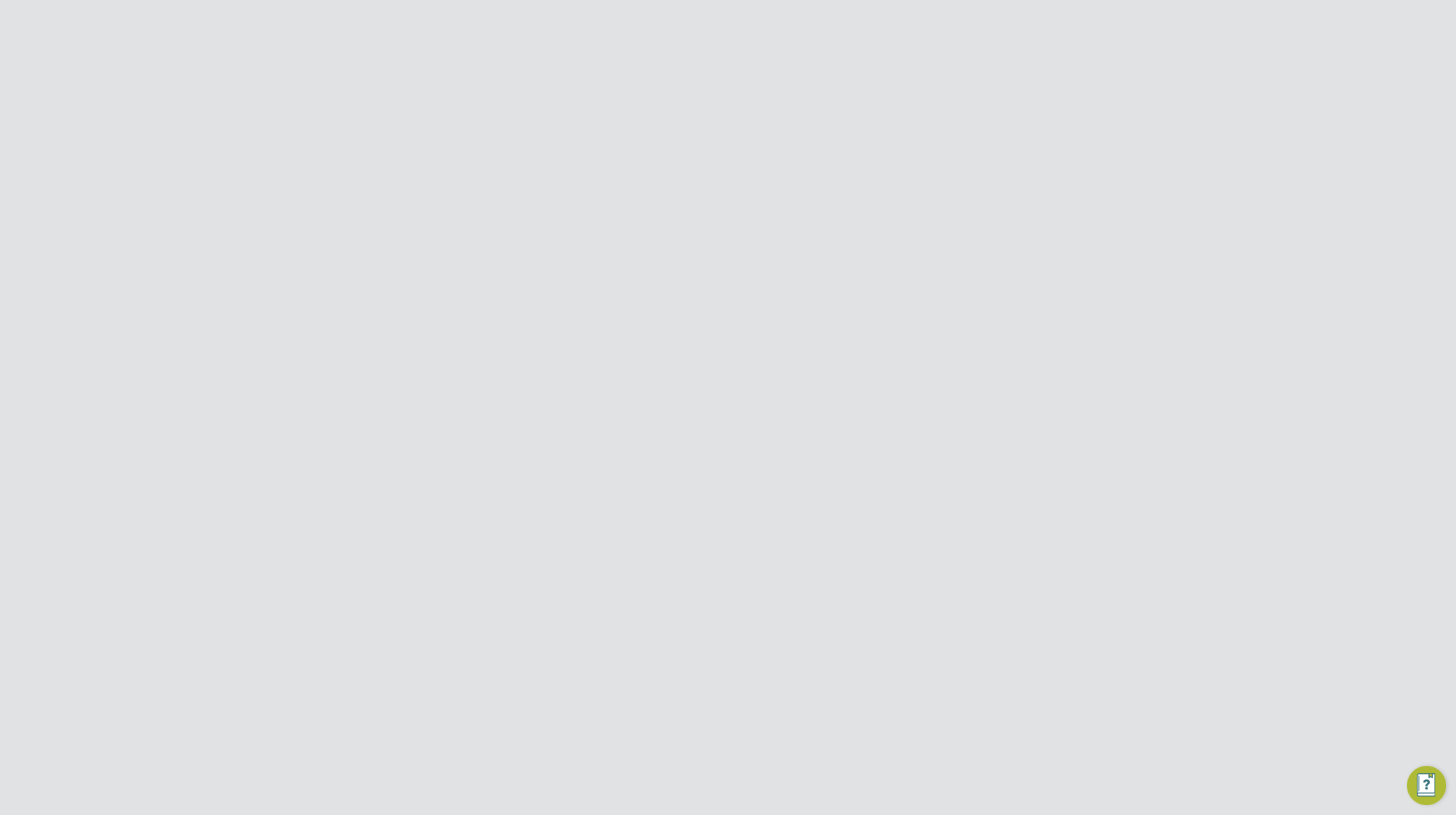
scroll to position [175, 412]
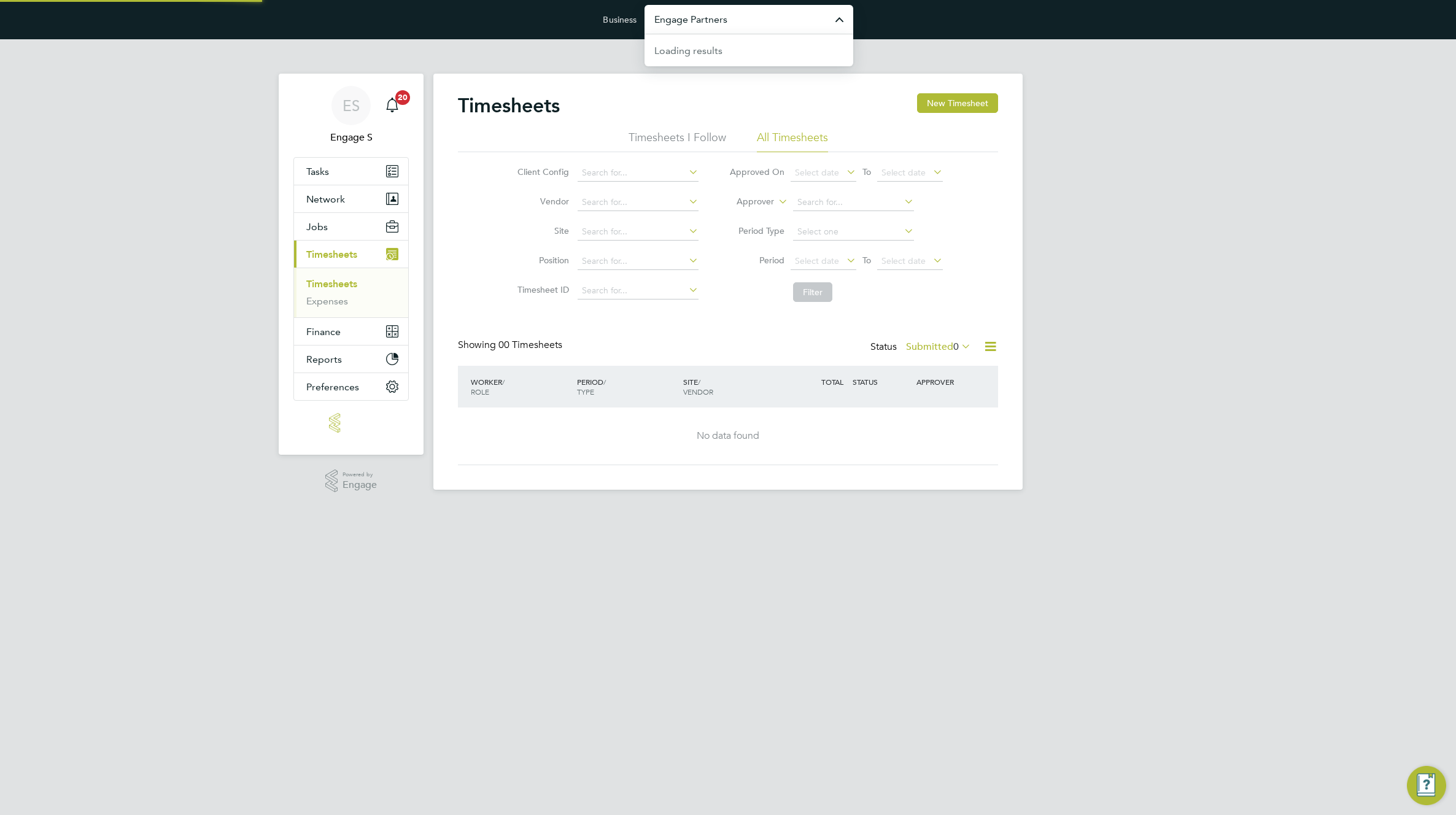
click at [771, 19] on input "Engage Partners" at bounding box center [749, 19] width 209 height 29
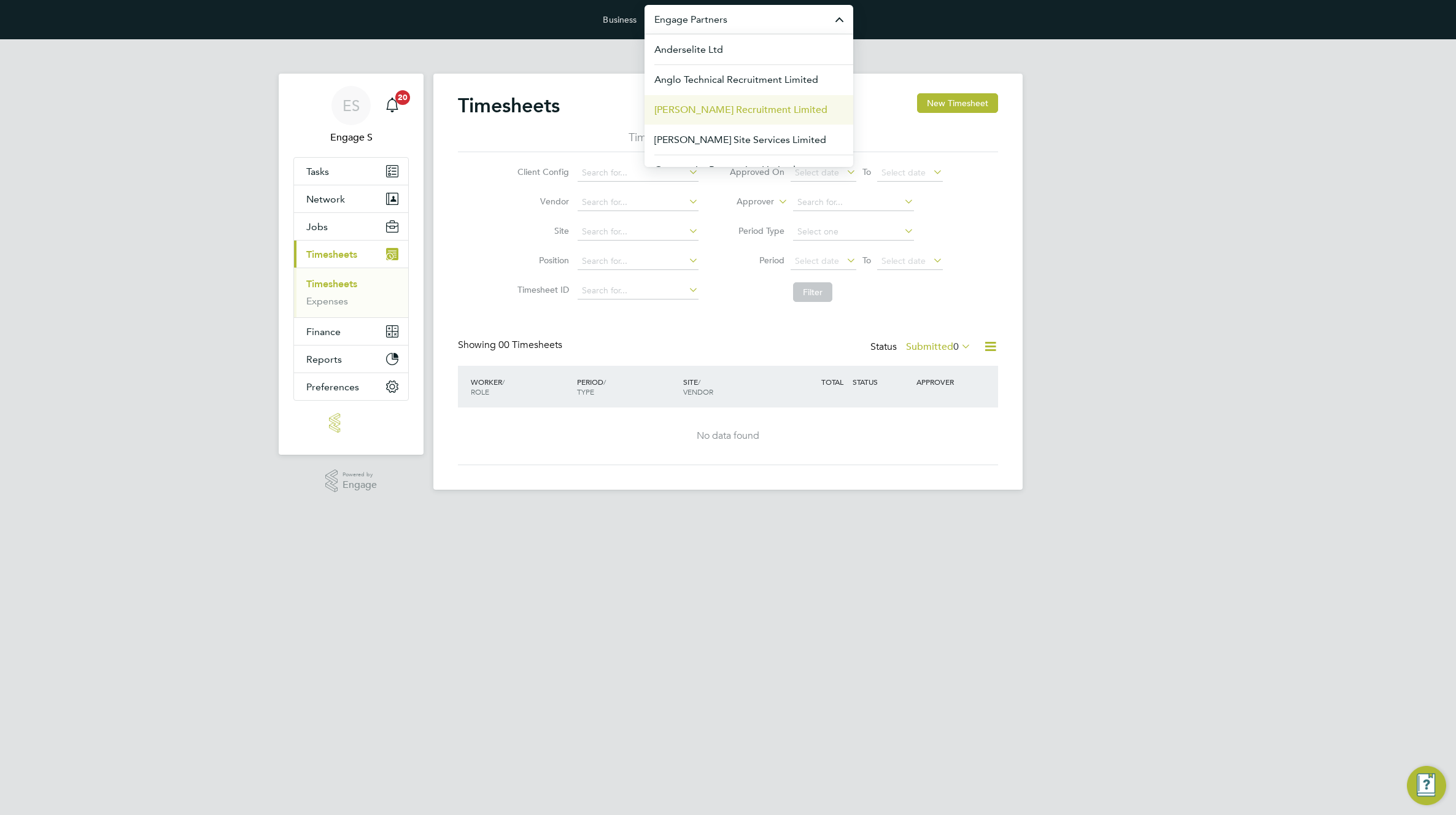
click at [748, 115] on span "[PERSON_NAME] Recruitment Limited" at bounding box center [741, 110] width 173 height 15
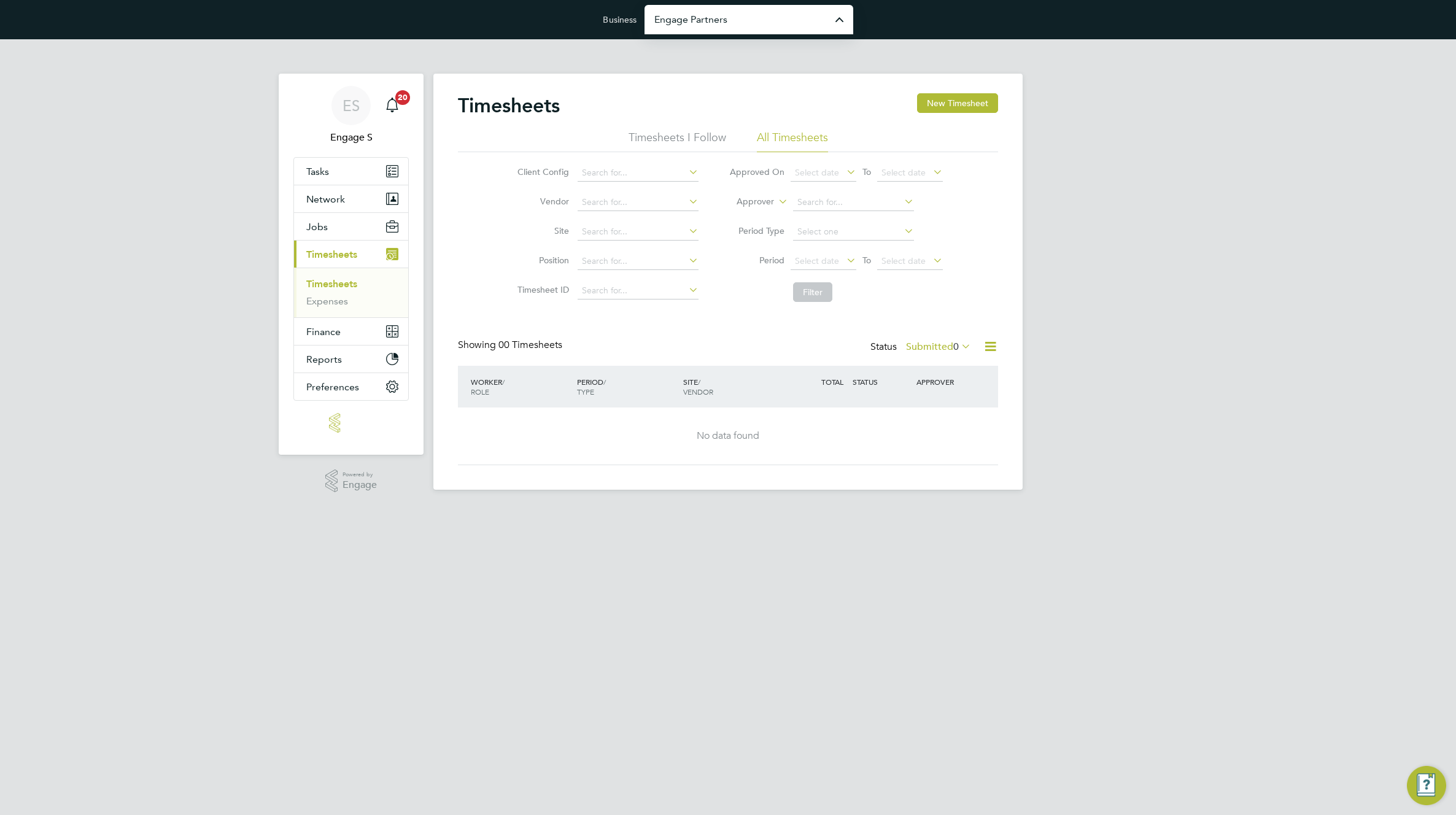
type input "[PERSON_NAME] Recruitment Limited"
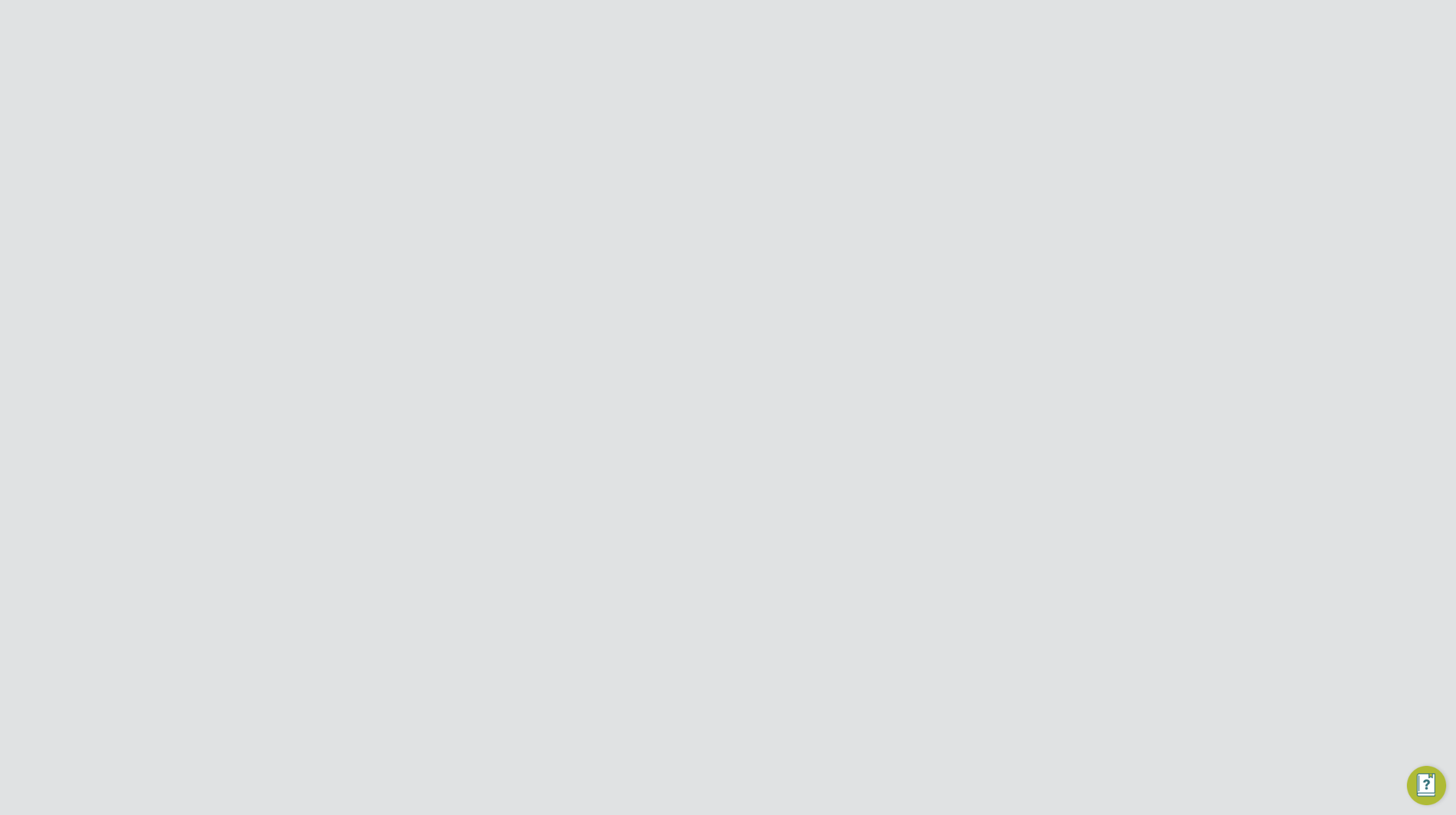
scroll to position [32, 107]
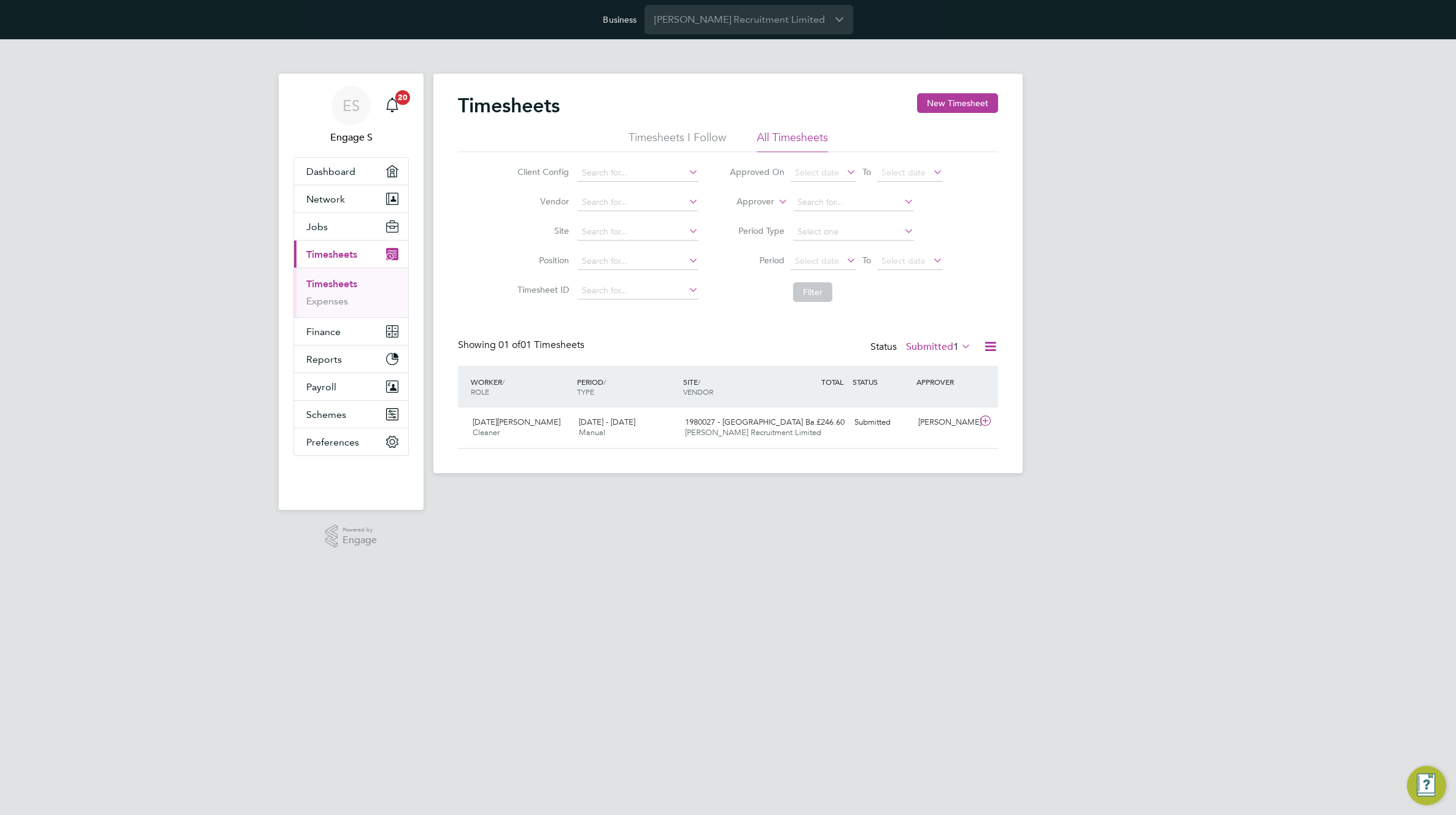
click at [490, 101] on h2 "Timesheets" at bounding box center [509, 106] width 102 height 25
click at [777, 28] on input "[PERSON_NAME] Recruitment Limited" at bounding box center [749, 19] width 209 height 29
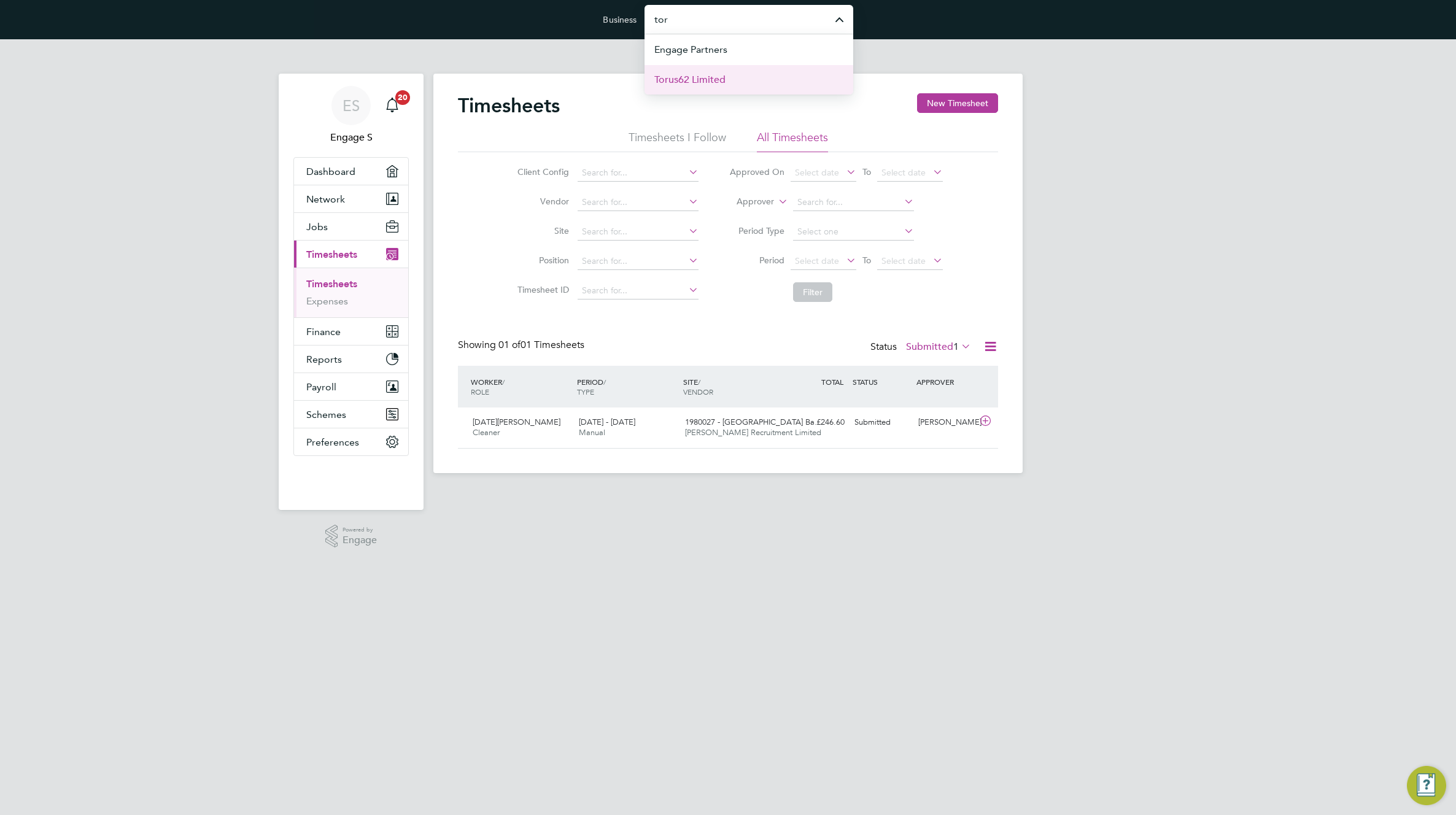
click at [765, 81] on li "Torus62 Limited" at bounding box center [749, 79] width 209 height 30
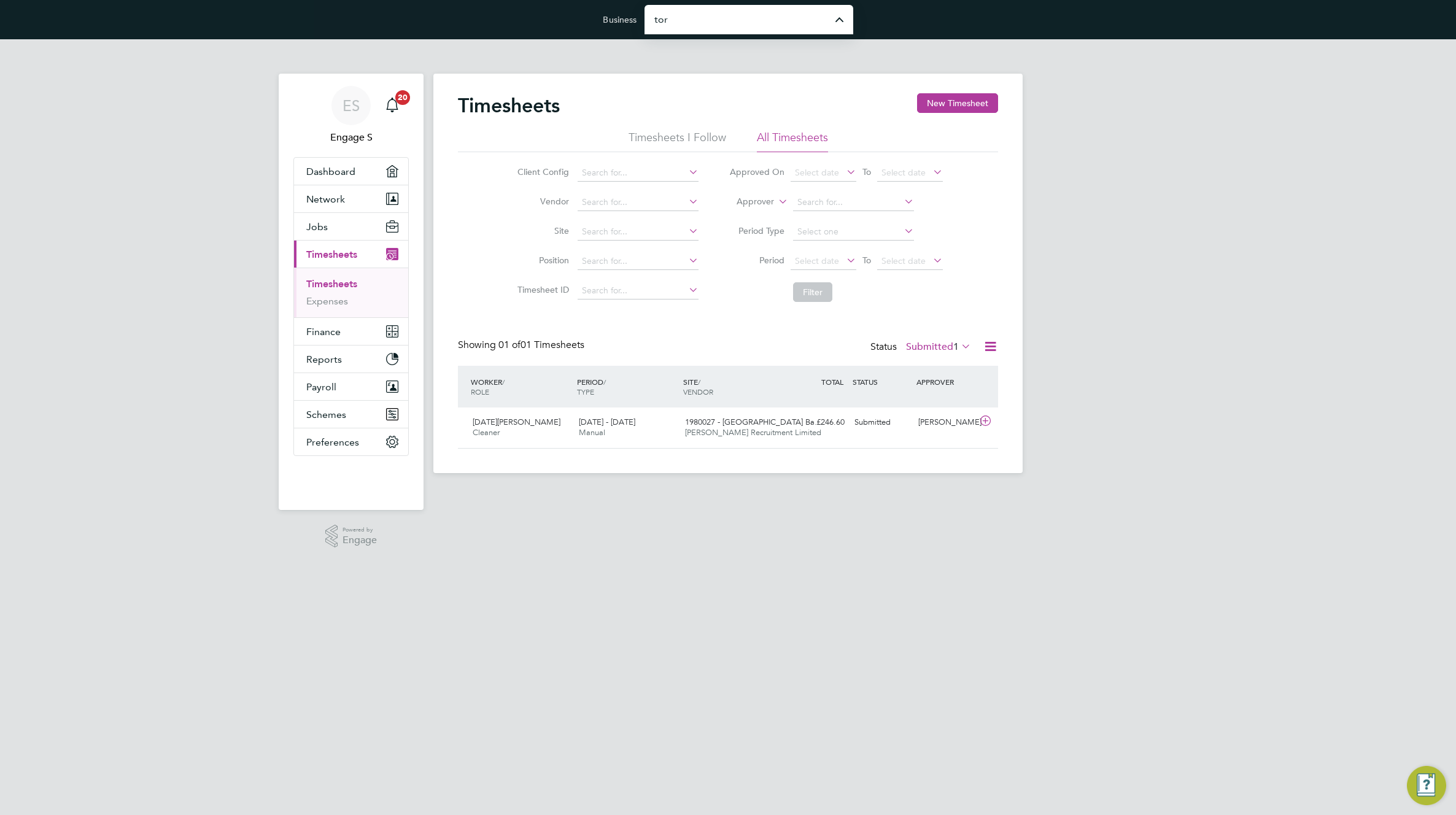
type input "Torus62 Limited"
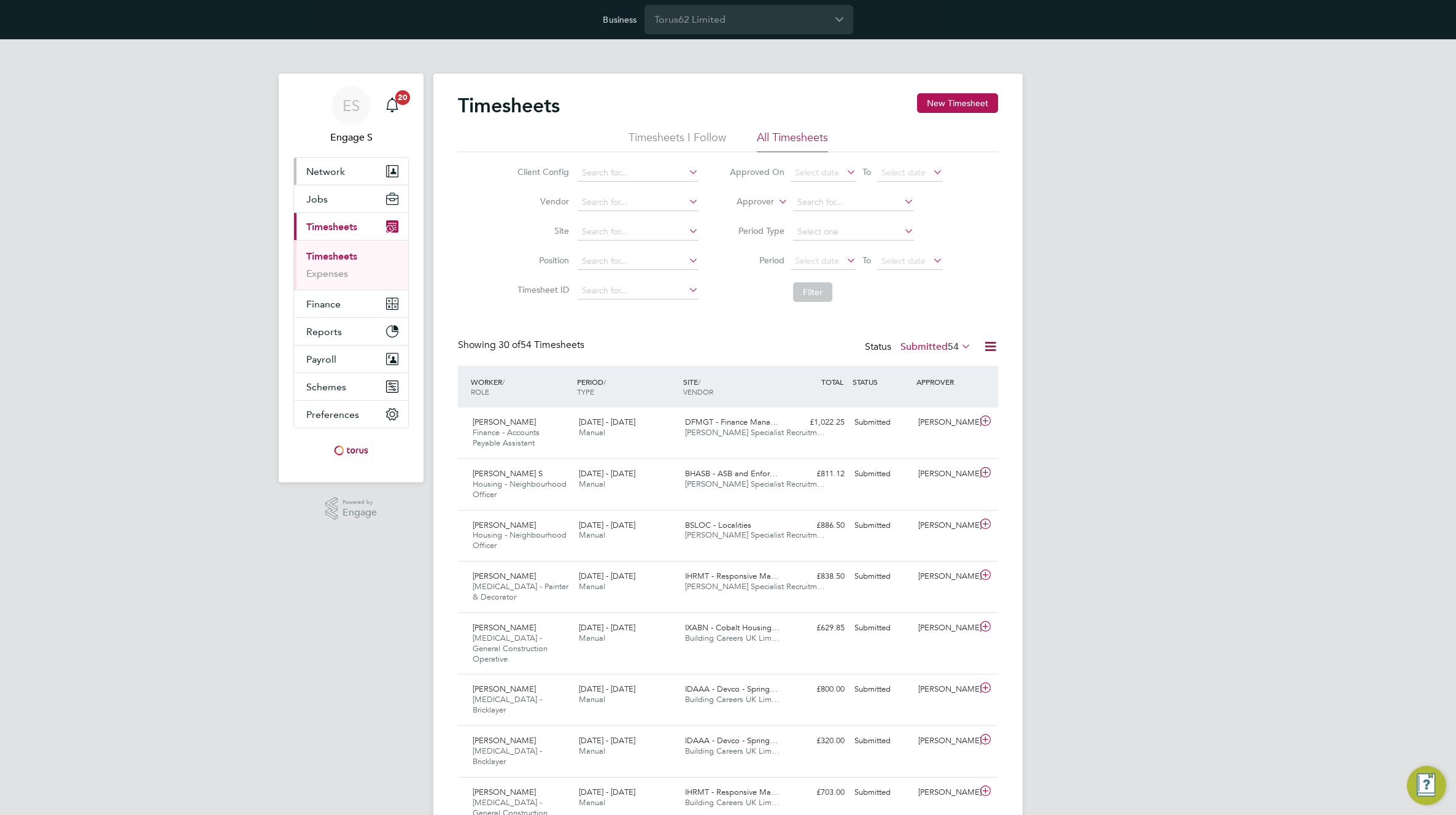
click at [330, 170] on span "Network" at bounding box center [326, 172] width 39 height 12
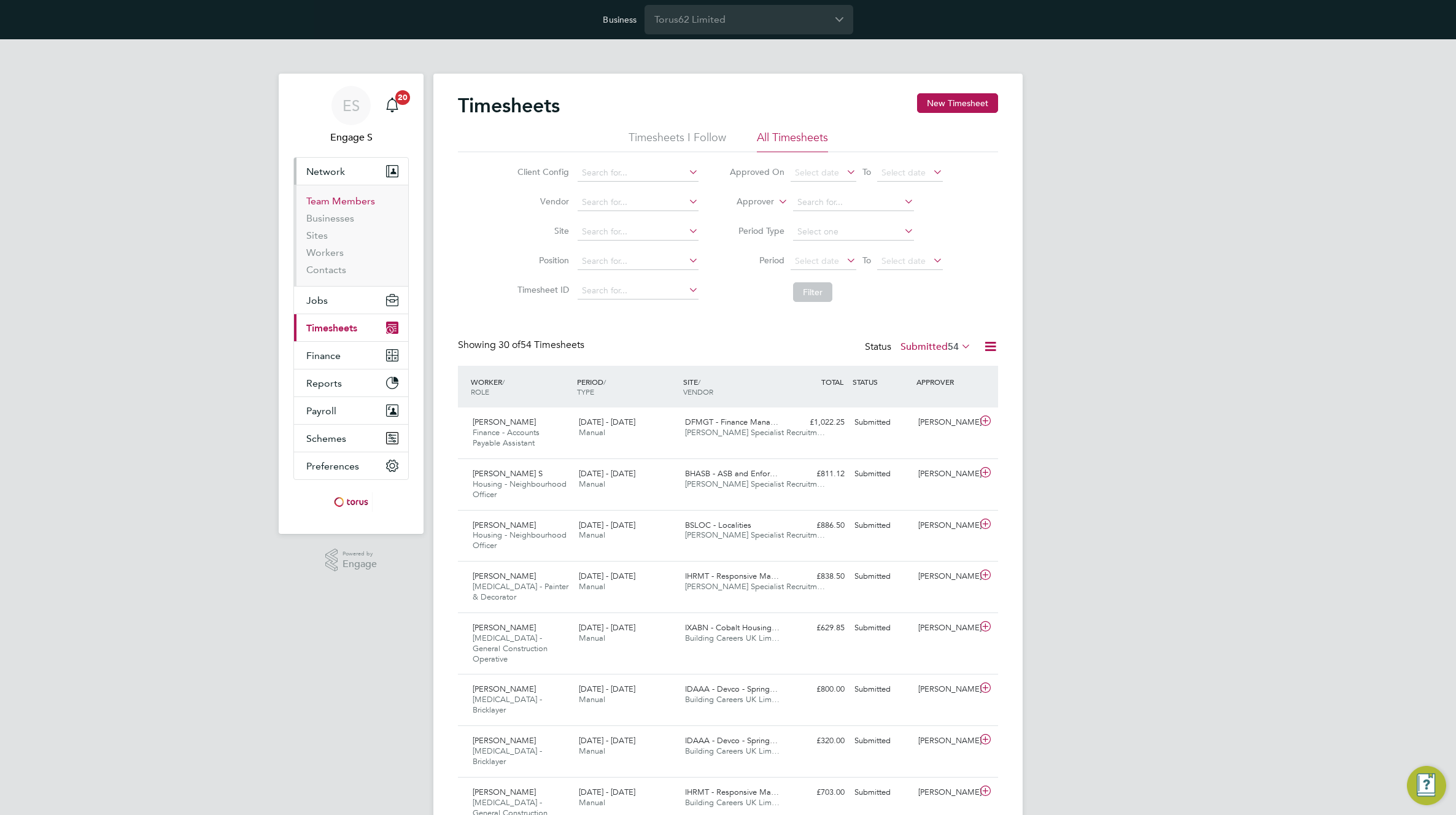
click at [326, 201] on link "Team Members" at bounding box center [340, 201] width 69 height 12
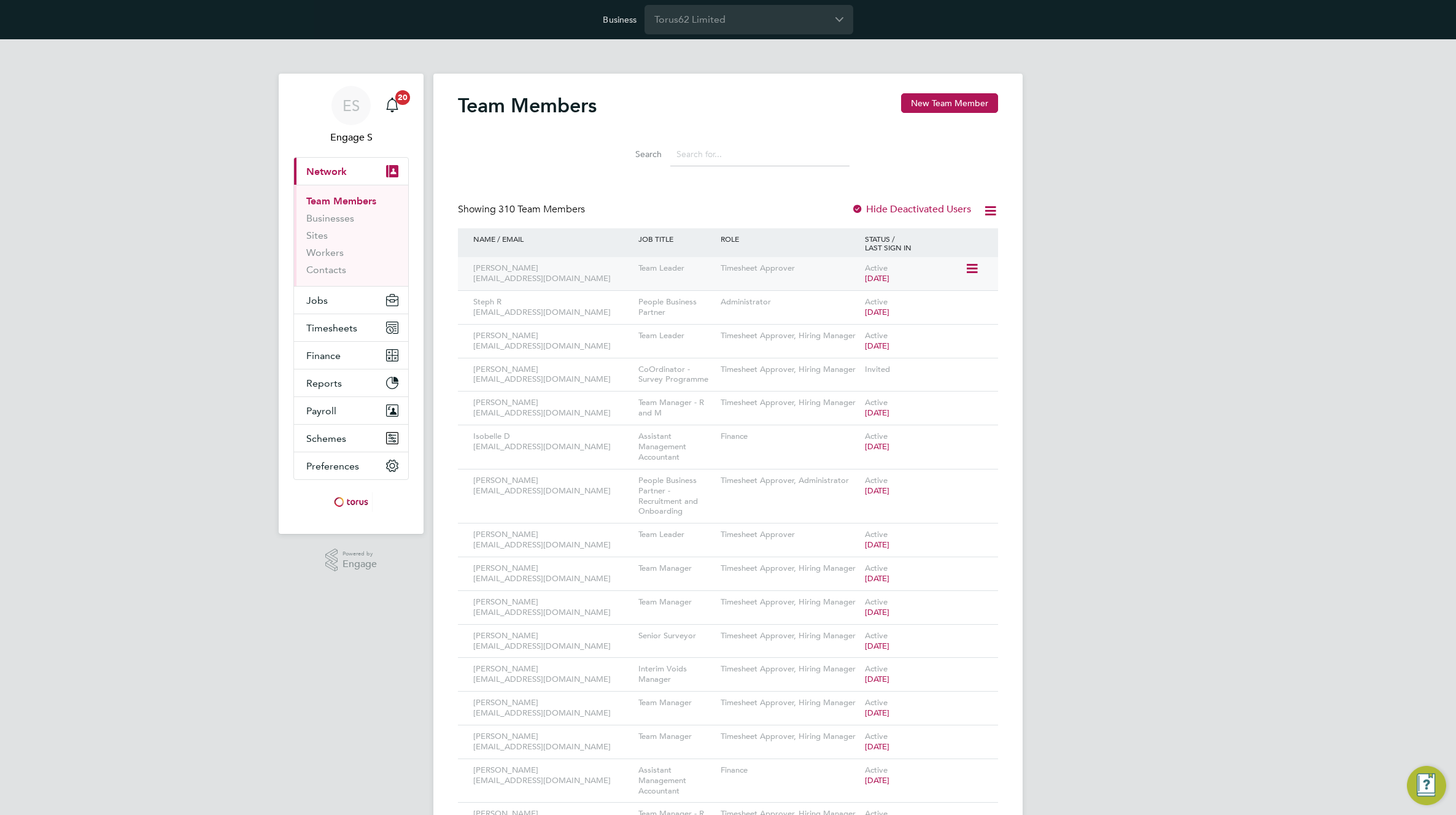
click at [977, 273] on icon at bounding box center [970, 268] width 12 height 15
click at [855, 297] on li "Edit User" at bounding box center [903, 297] width 148 height 17
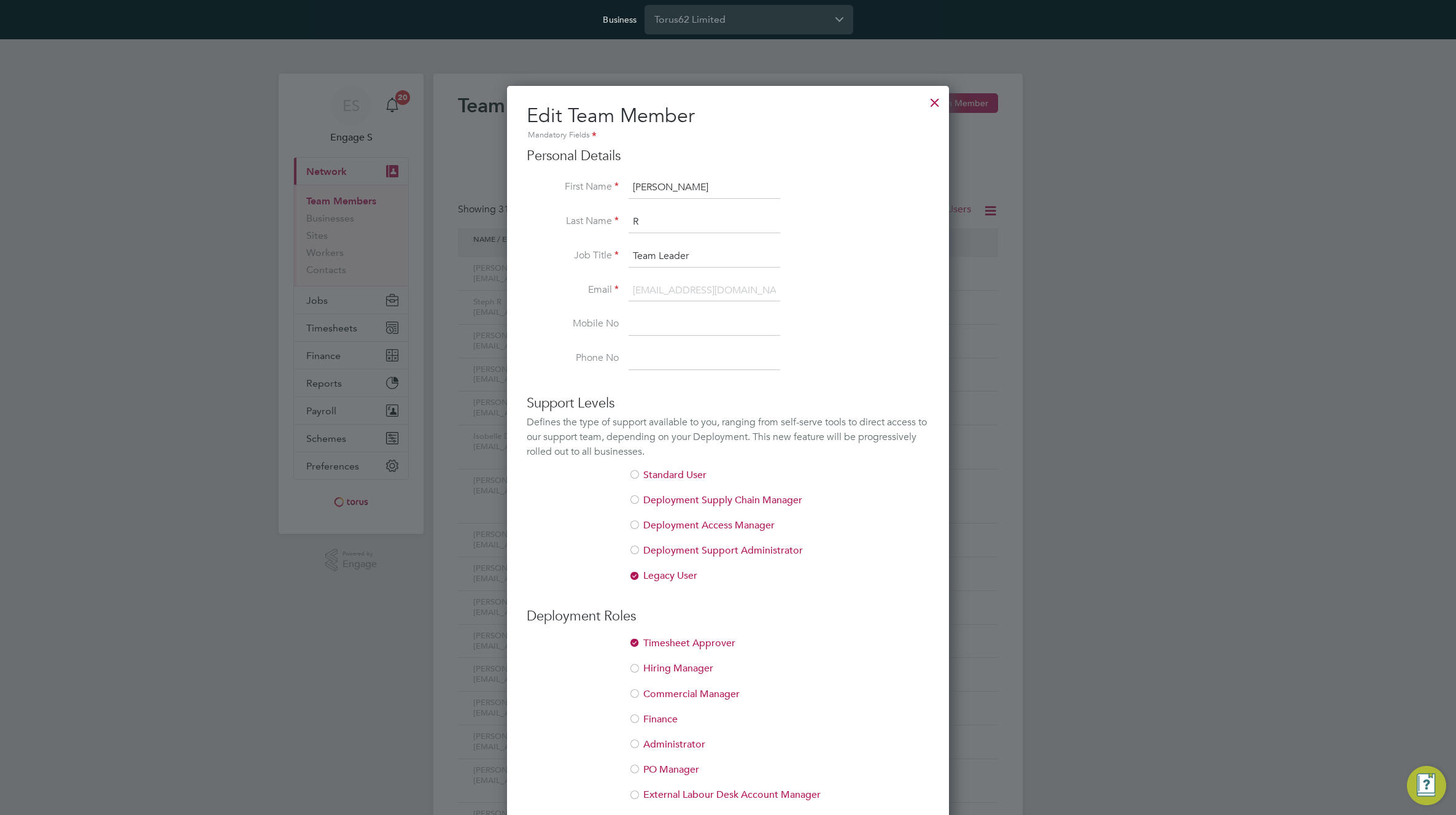
scroll to position [238, 0]
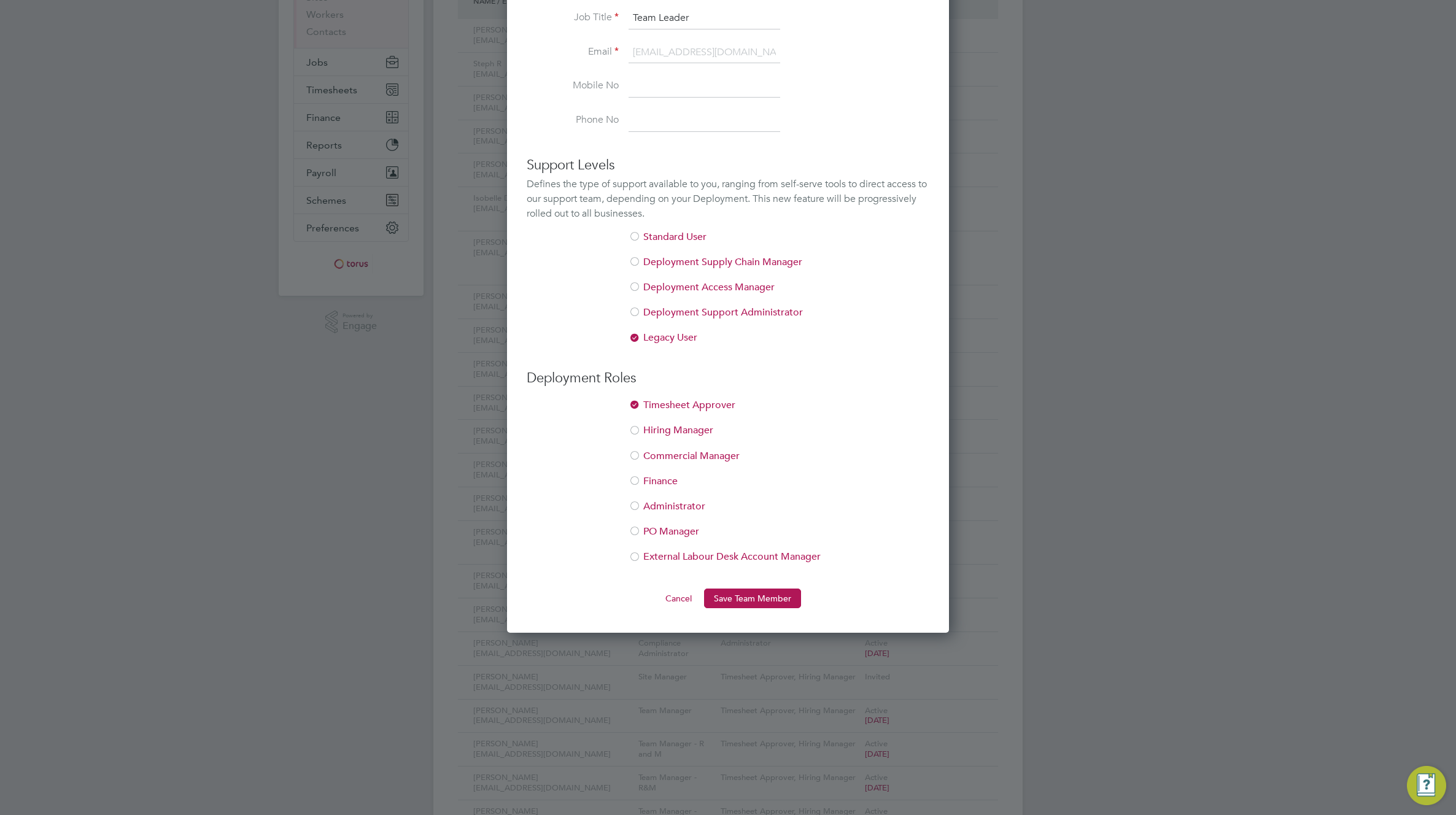
click at [637, 560] on div at bounding box center [635, 558] width 12 height 12
click at [735, 594] on button "Save Team Member" at bounding box center [753, 598] width 97 height 19
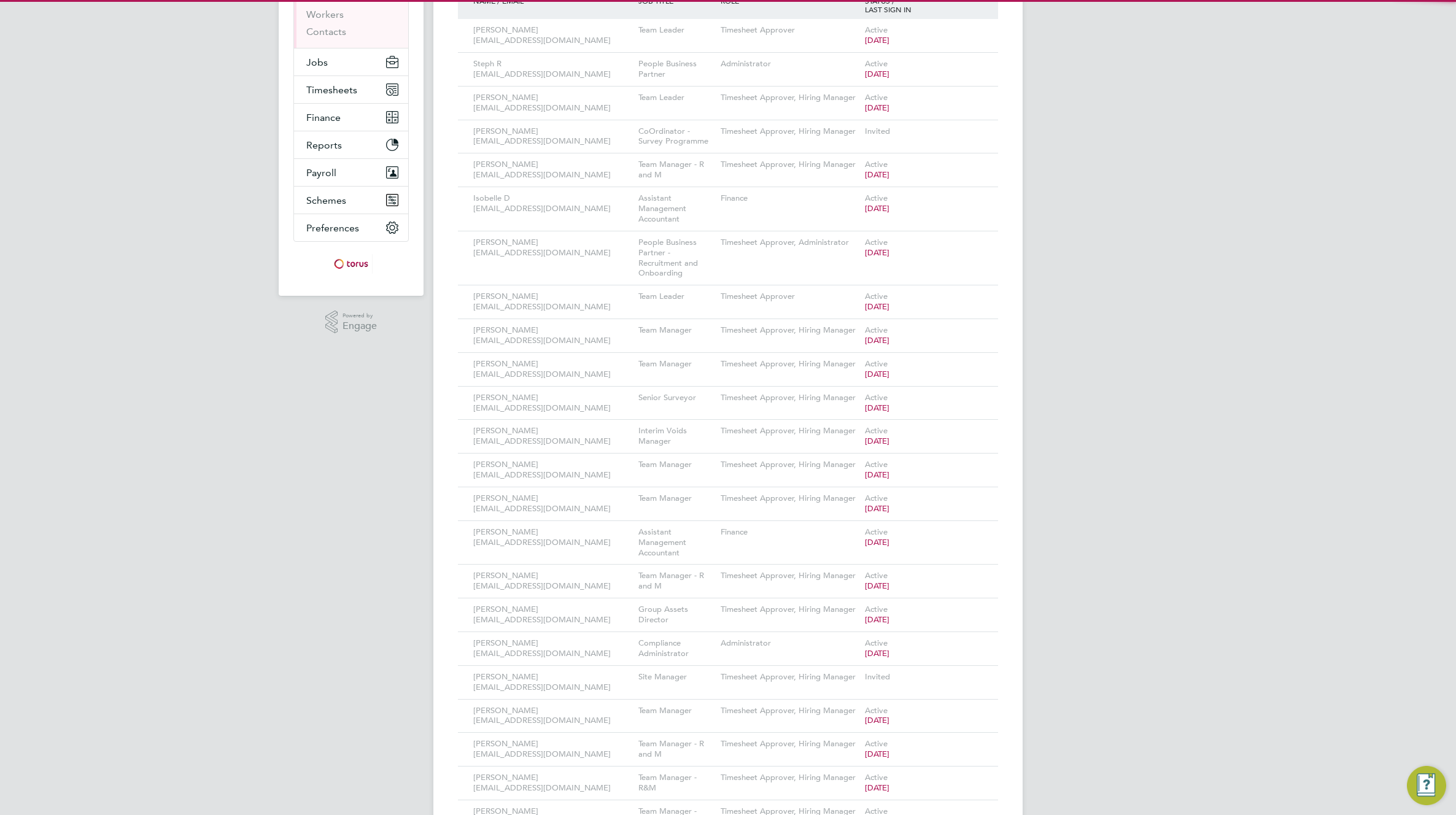
scroll to position [0, 0]
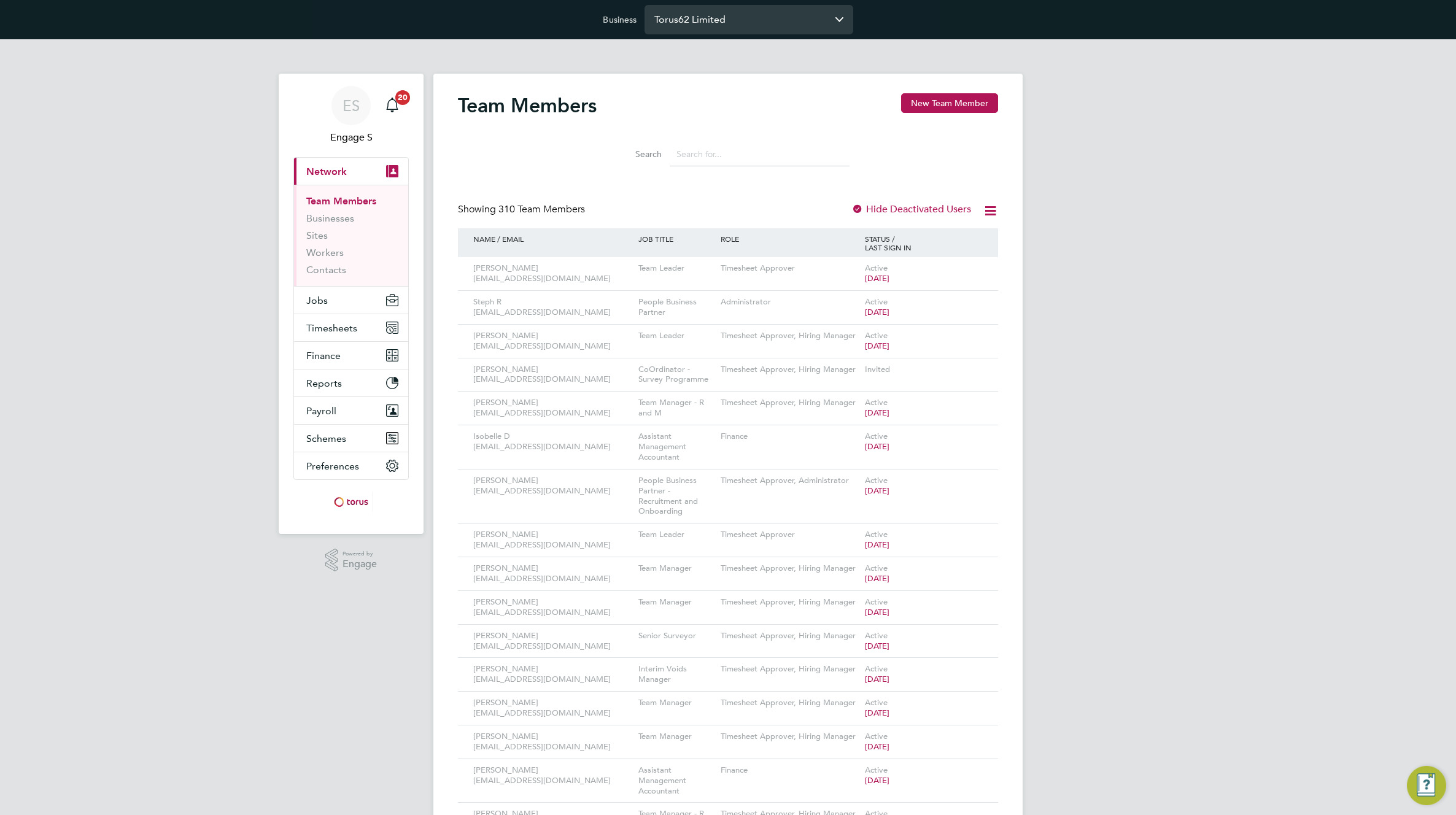
click at [713, 18] on input "Torus62 Limited" at bounding box center [749, 19] width 209 height 29
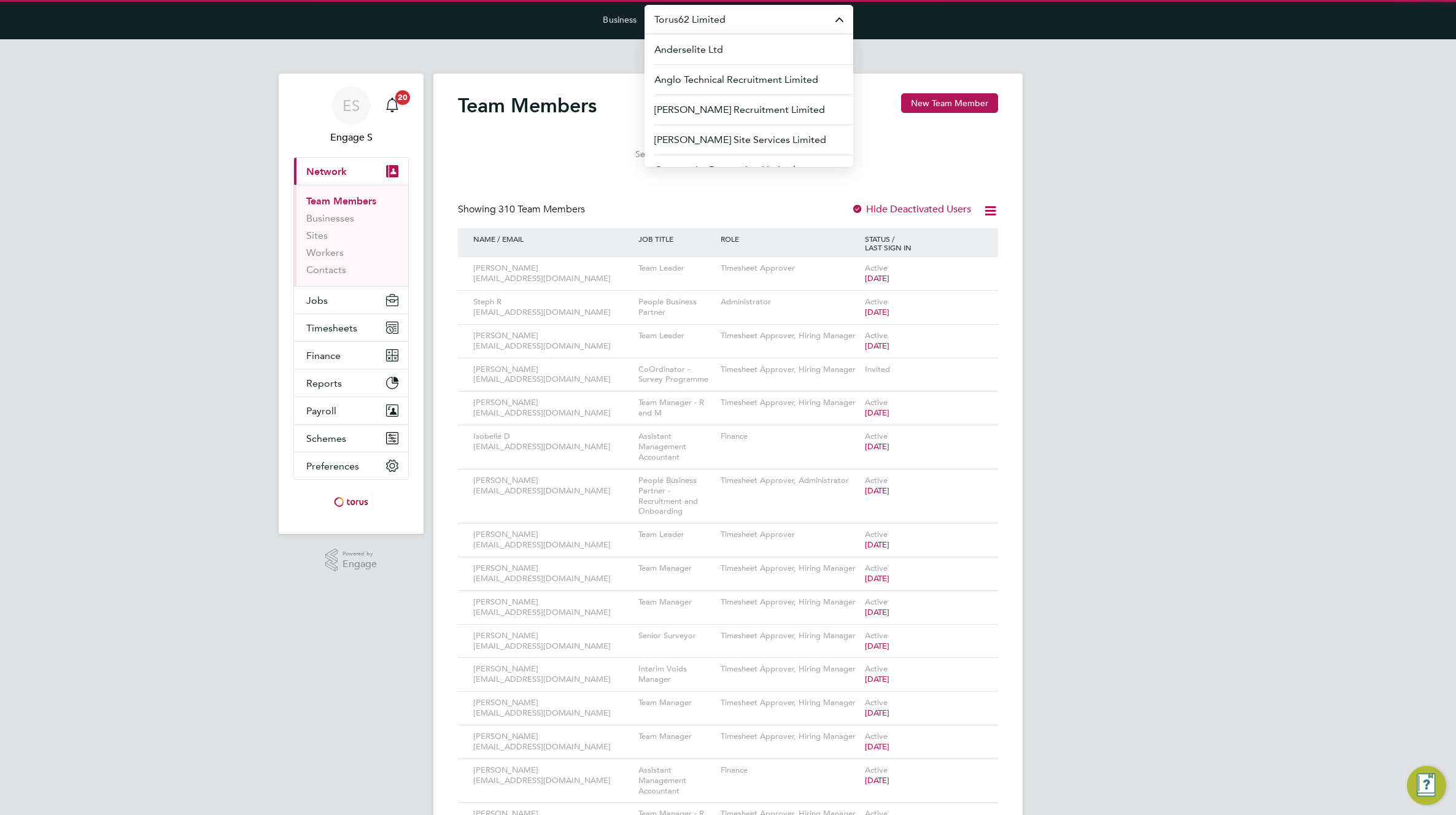
click at [718, 19] on input "Torus62 Limited" at bounding box center [749, 19] width 209 height 29
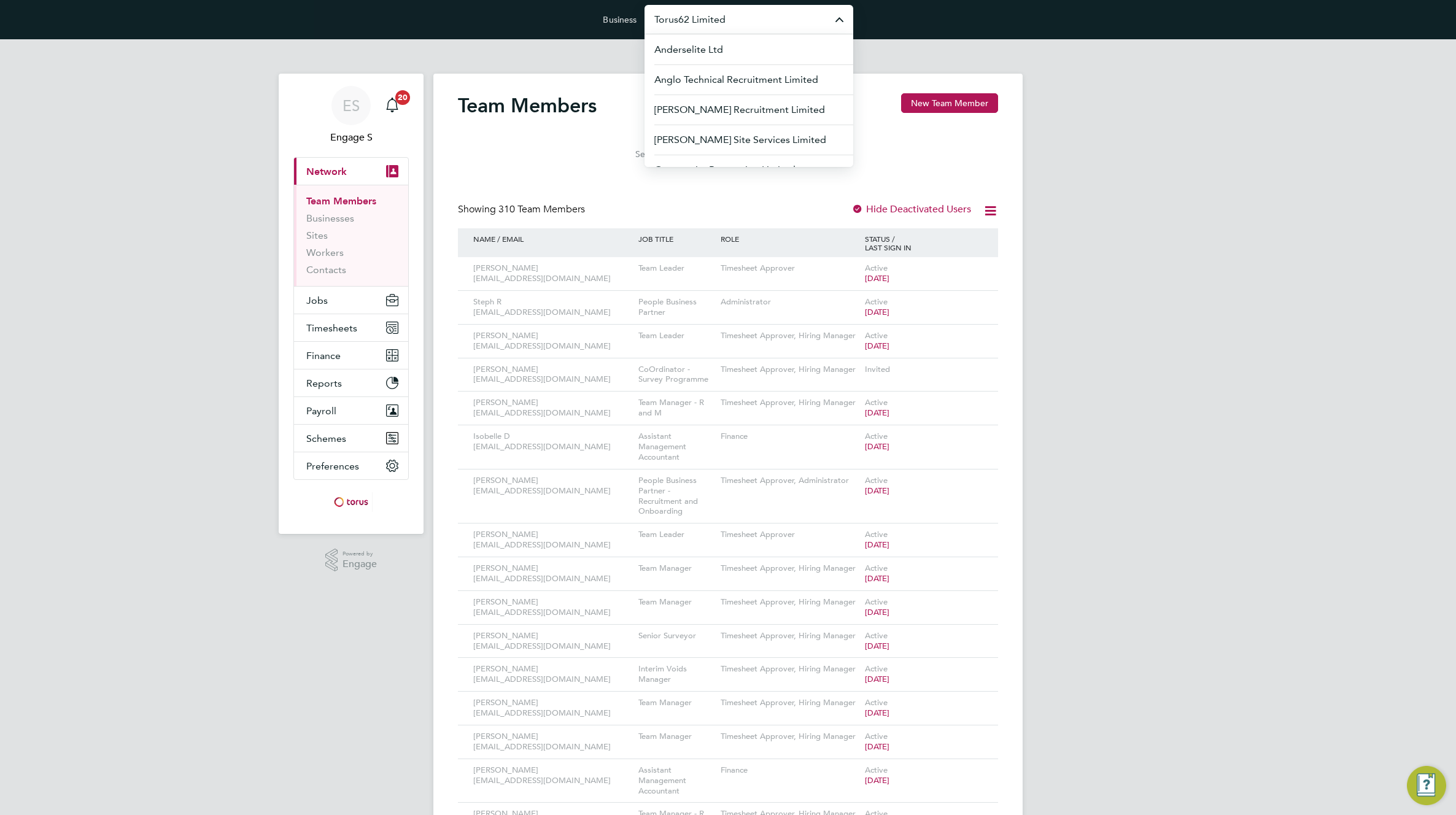
click at [718, 19] on input "Torus62 Limited" at bounding box center [749, 19] width 209 height 29
click at [705, 108] on span "G4S Facilities Management (Uk) Limited" at bounding box center [743, 110] width 177 height 15
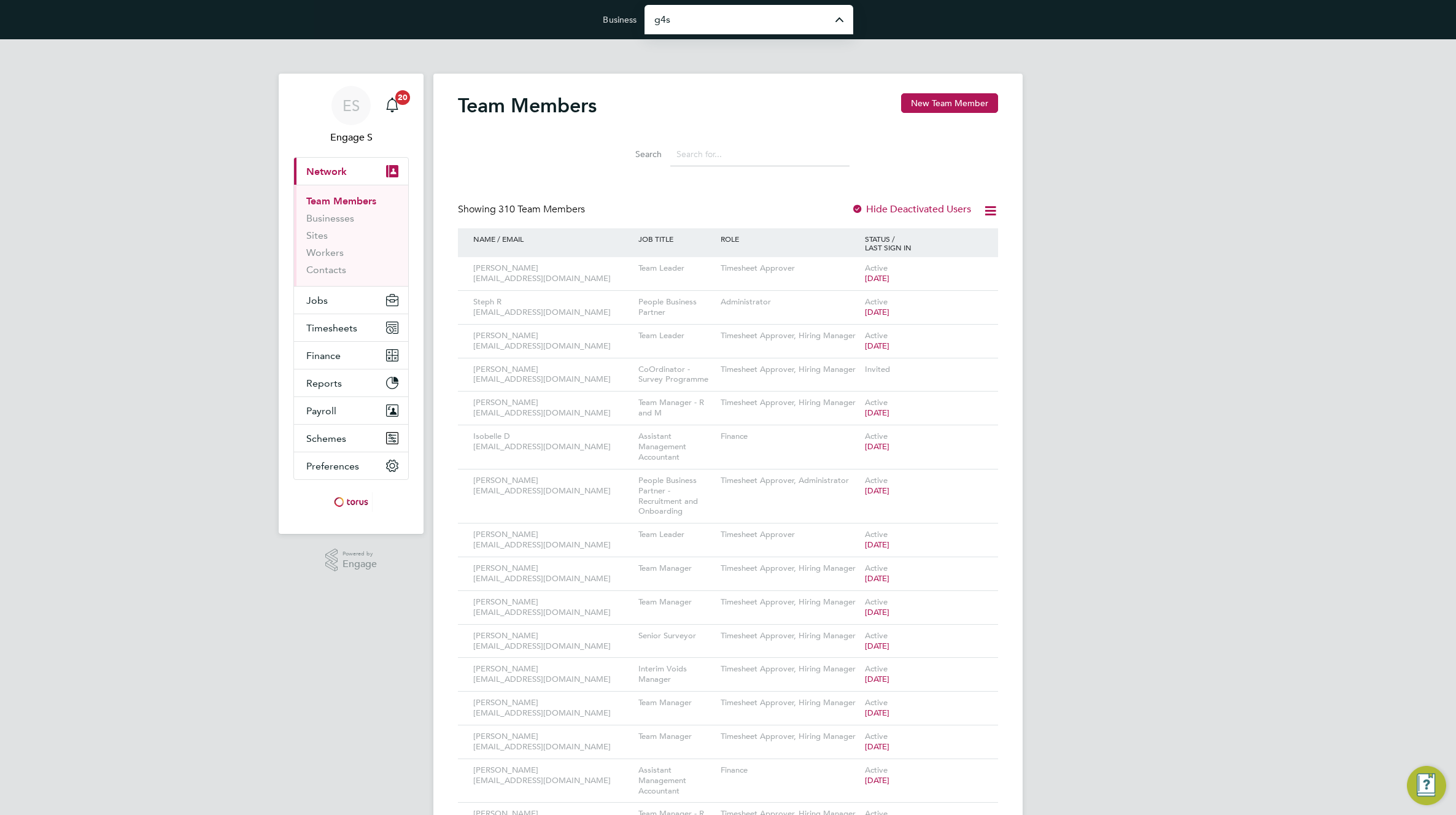
type input "G4S Facilities Management (Uk) Limited"
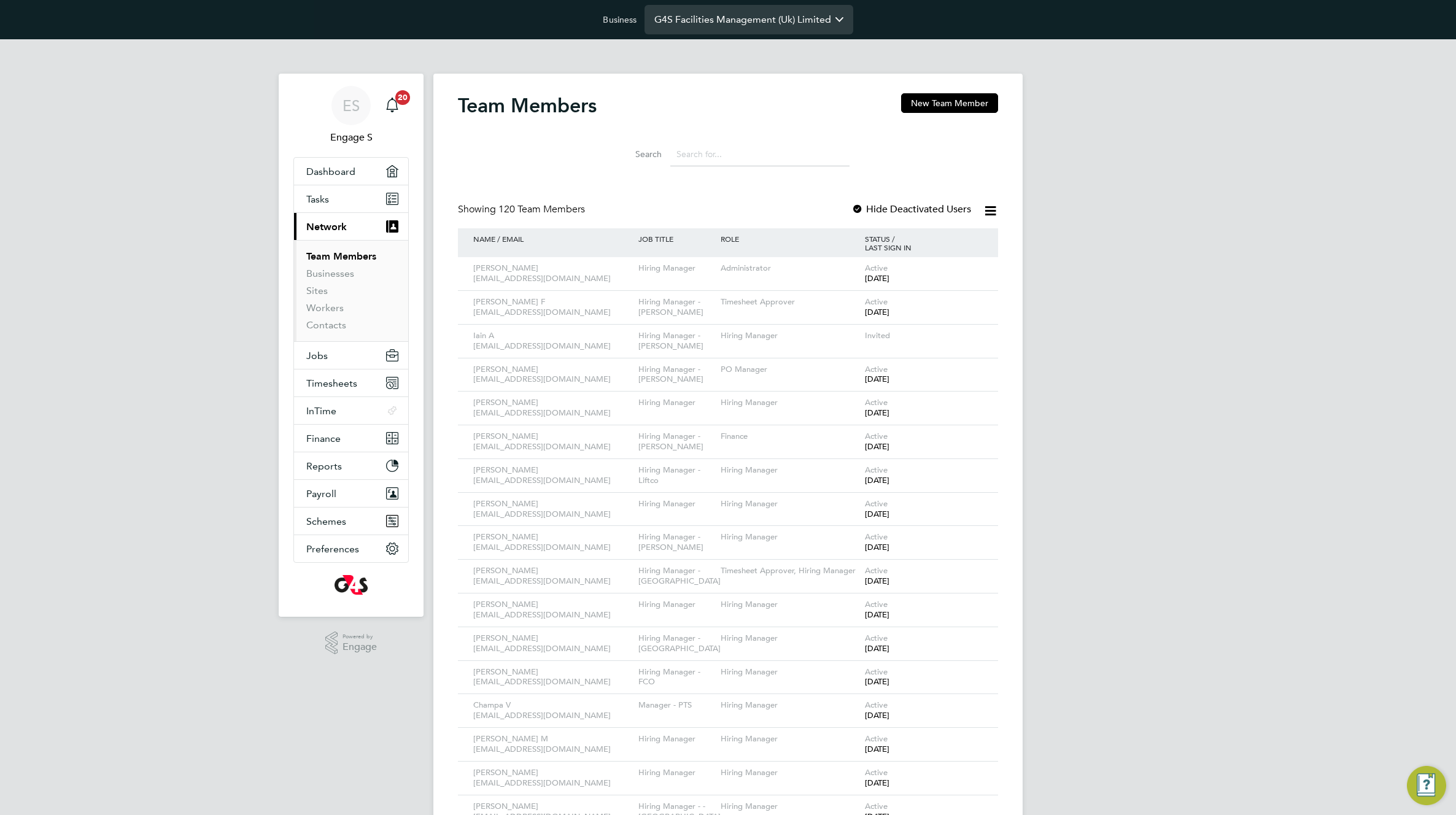
click at [736, 16] on input "G4S Facilities Management (Uk) Limited" at bounding box center [749, 19] width 209 height 29
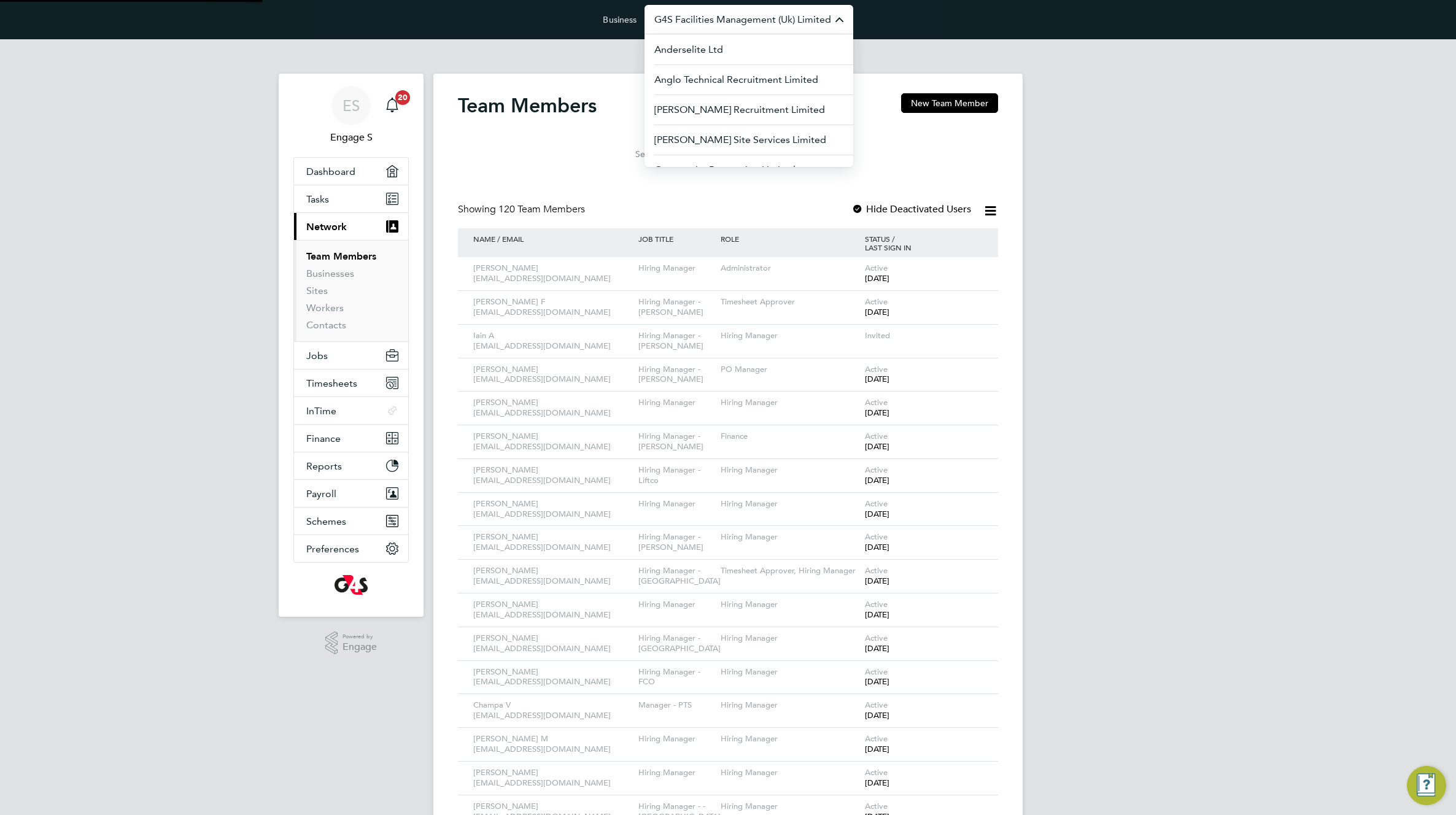
click at [736, 16] on input "G4S Facilities Management (Uk) Limited" at bounding box center [749, 19] width 209 height 29
drag, startPoint x: 863, startPoint y: 270, endPoint x: 852, endPoint y: 273, distance: 11.4
click at [861, 271] on div "Ellie G 392002@testacc.com Hiring Manager Administrator Active 2 years ago" at bounding box center [728, 273] width 540 height 33
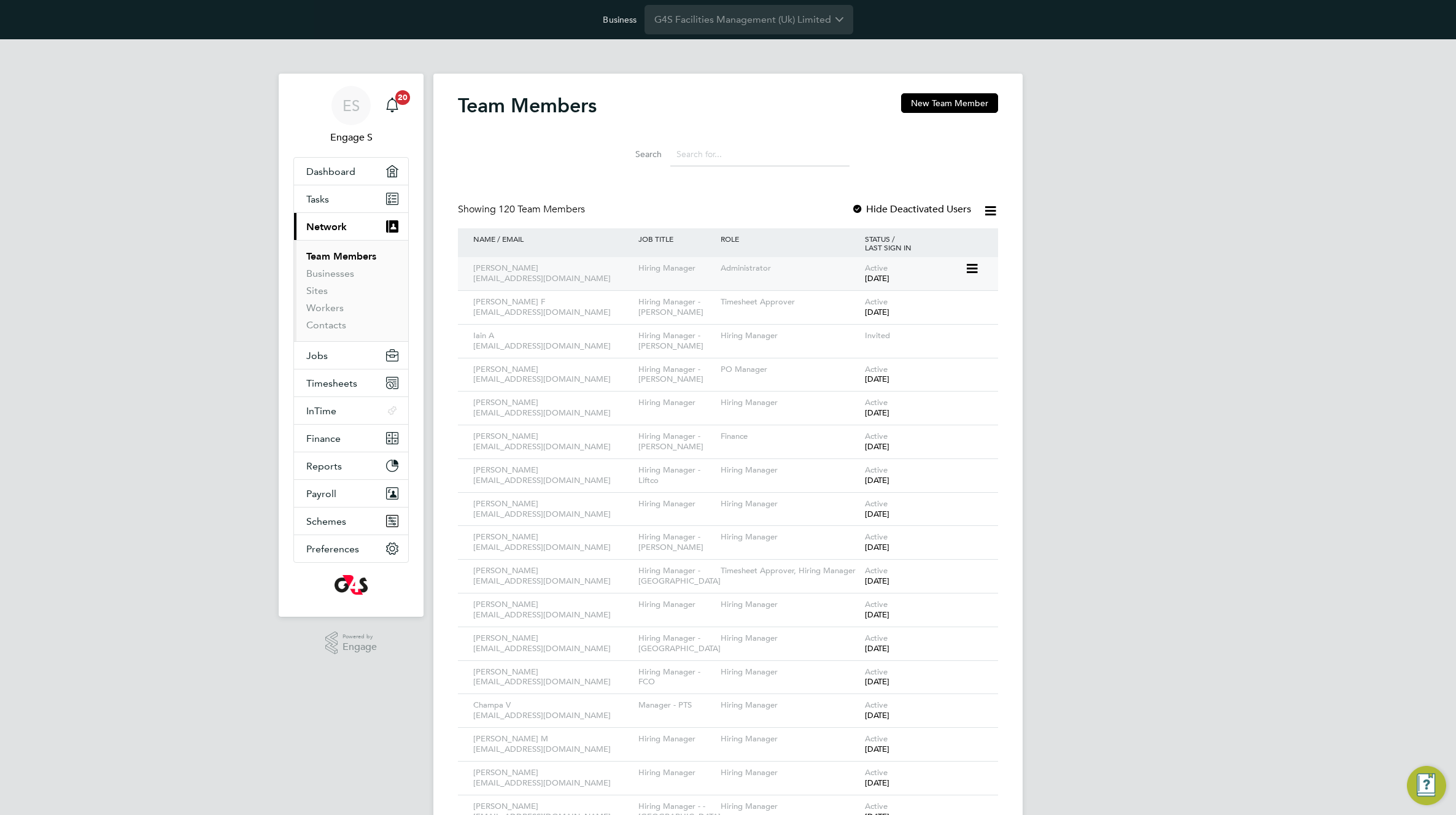
click at [799, 272] on div "Administrator" at bounding box center [790, 268] width 144 height 23
click at [969, 270] on icon at bounding box center [970, 268] width 12 height 15
click at [860, 295] on li "Edit User" at bounding box center [903, 297] width 148 height 17
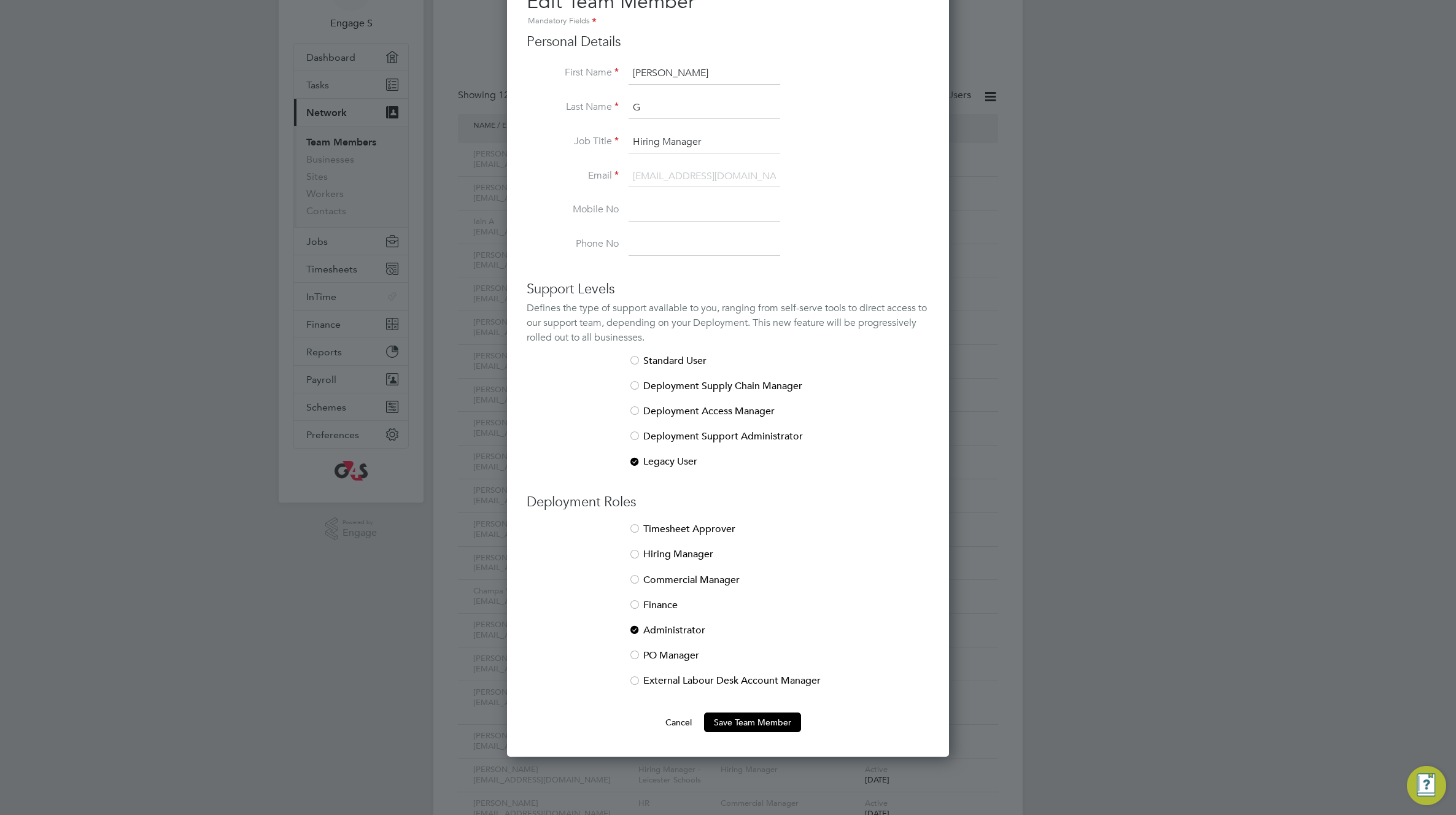
scroll to position [202, 0]
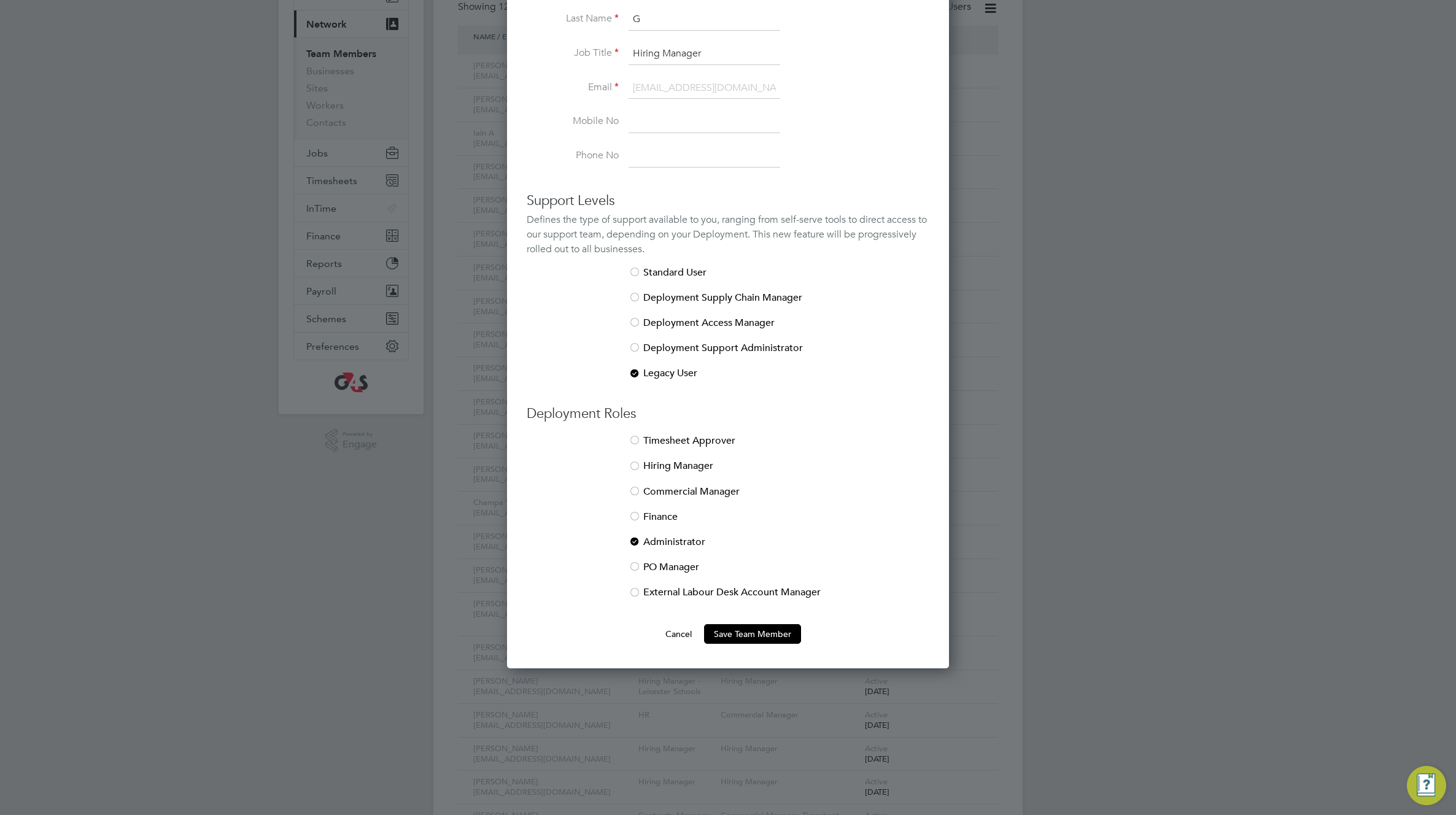
click at [658, 588] on li "External Labour Desk Account Manager" at bounding box center [728, 598] width 402 height 25
click at [631, 542] on div at bounding box center [635, 542] width 12 height 12
click at [753, 633] on button "Save Team Member" at bounding box center [753, 634] width 97 height 19
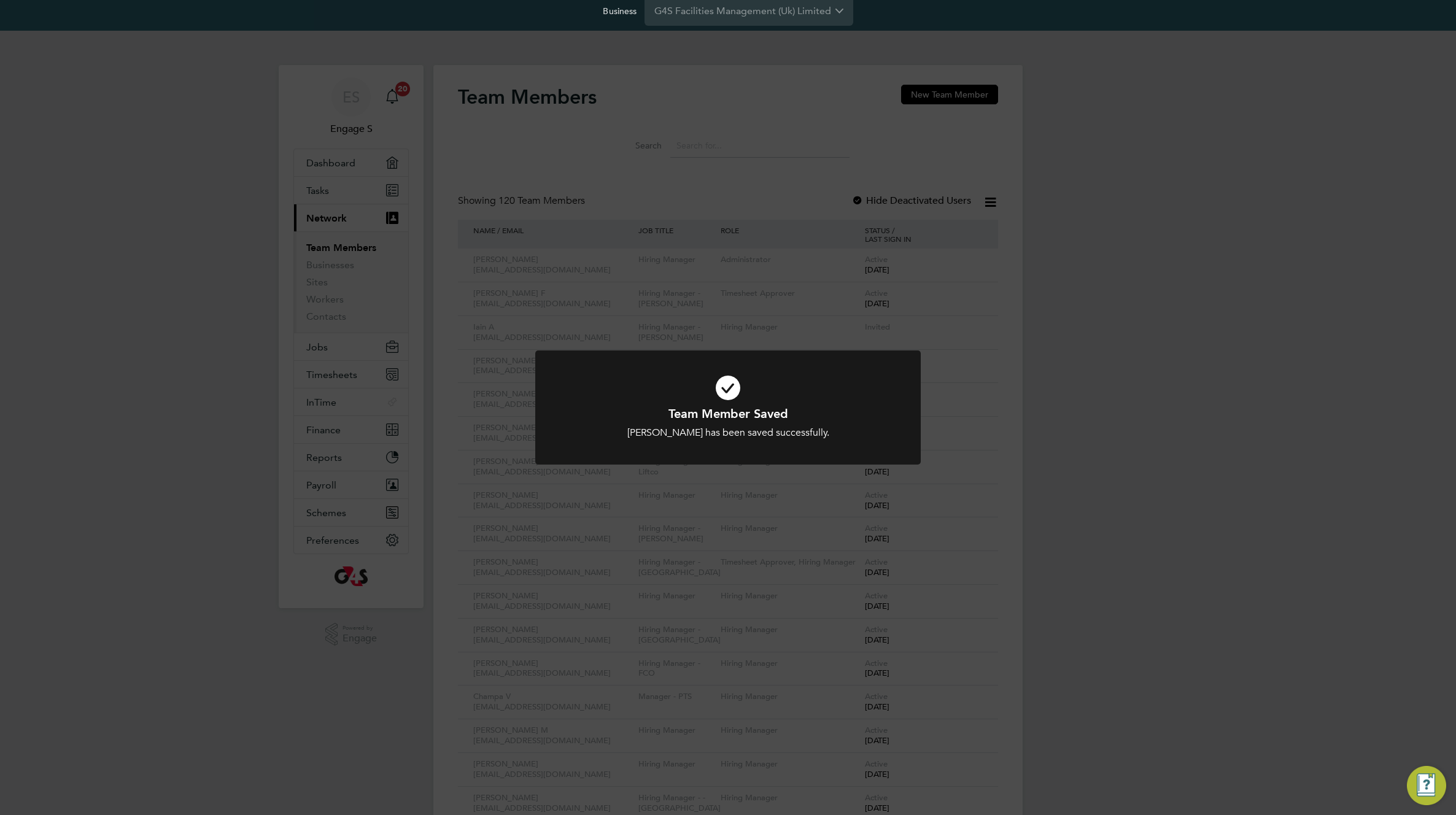
scroll to position [0, 0]
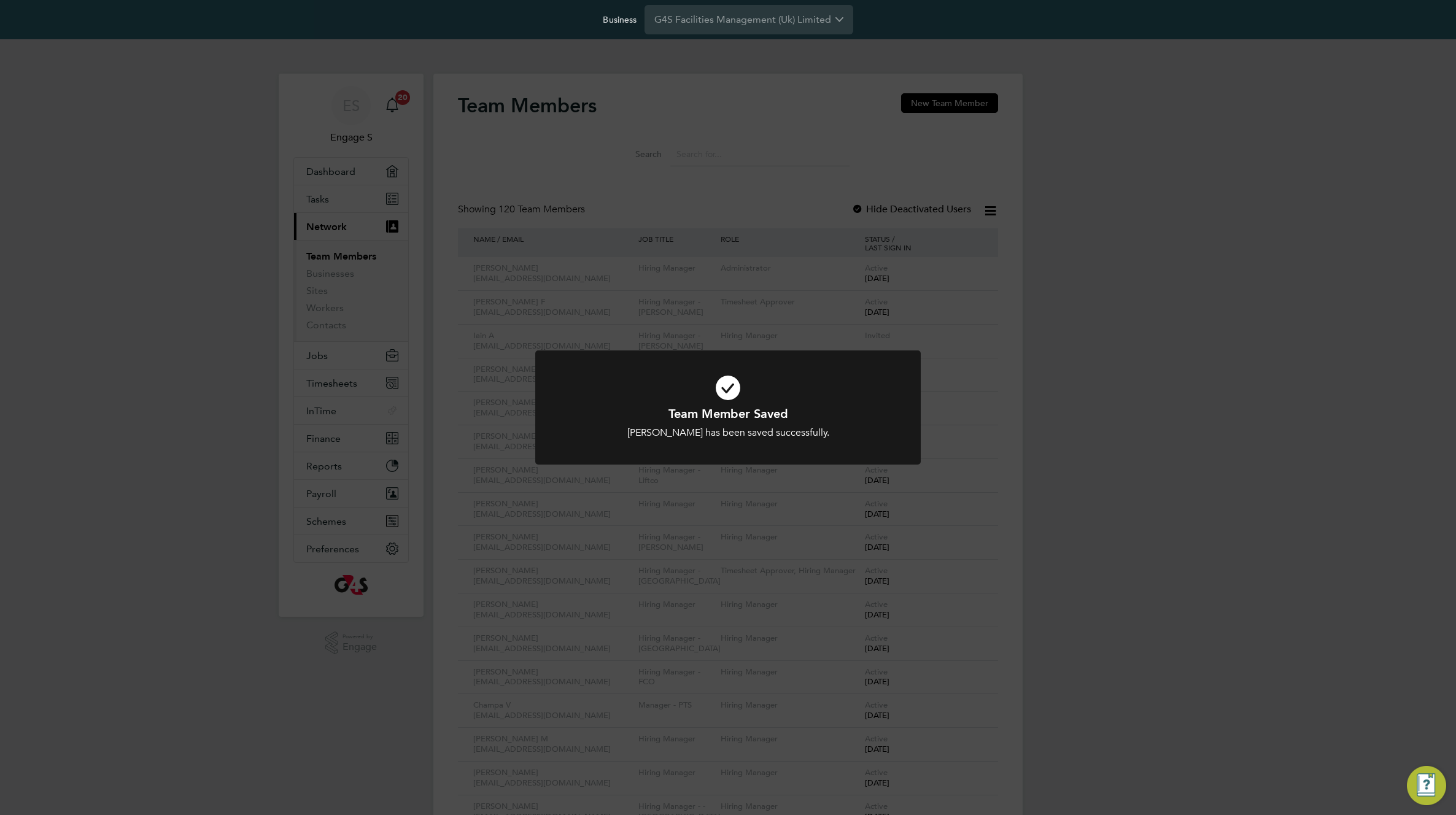
click at [1052, 460] on div "Team Member Saved Ellie G has been saved successfully. Cancel Okay" at bounding box center [728, 408] width 1456 height 815
